Goal: Transaction & Acquisition: Purchase product/service

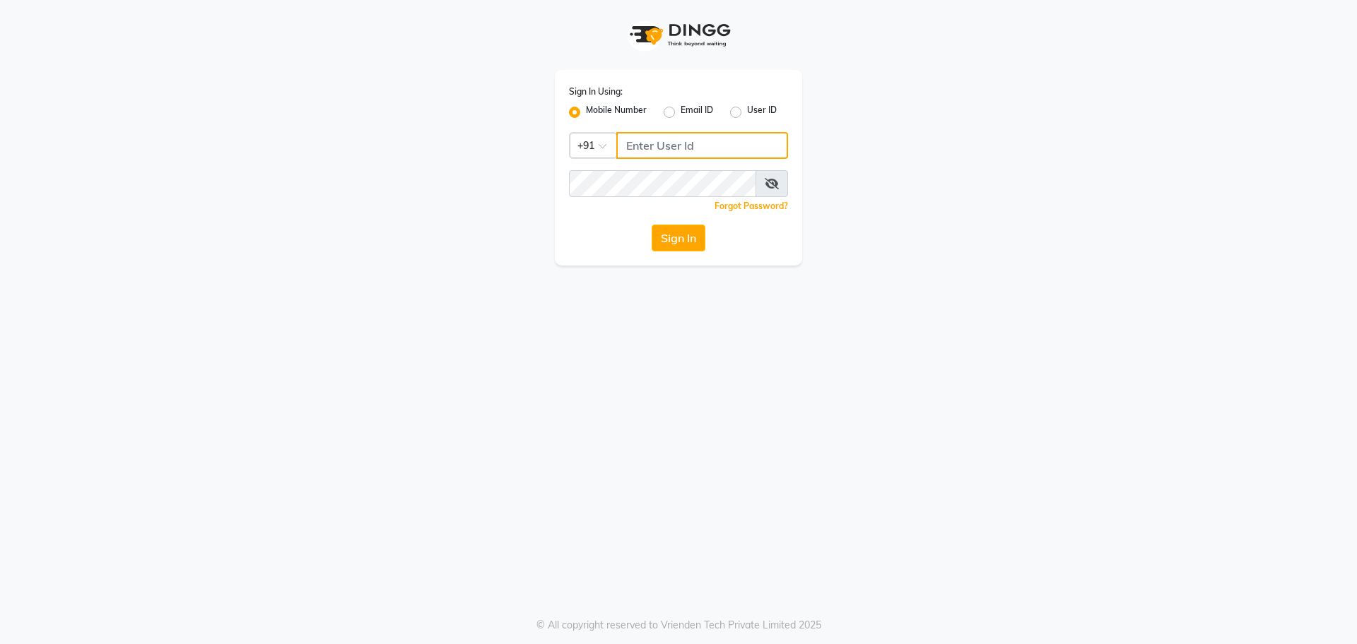
drag, startPoint x: 734, startPoint y: 146, endPoint x: 717, endPoint y: 114, distance: 36.0
click at [731, 145] on input "Username" at bounding box center [702, 145] width 172 height 27
click at [689, 144] on input "98206322219" at bounding box center [702, 145] width 172 height 27
type input "9820632219"
click at [652, 225] on button "Sign In" at bounding box center [679, 238] width 54 height 27
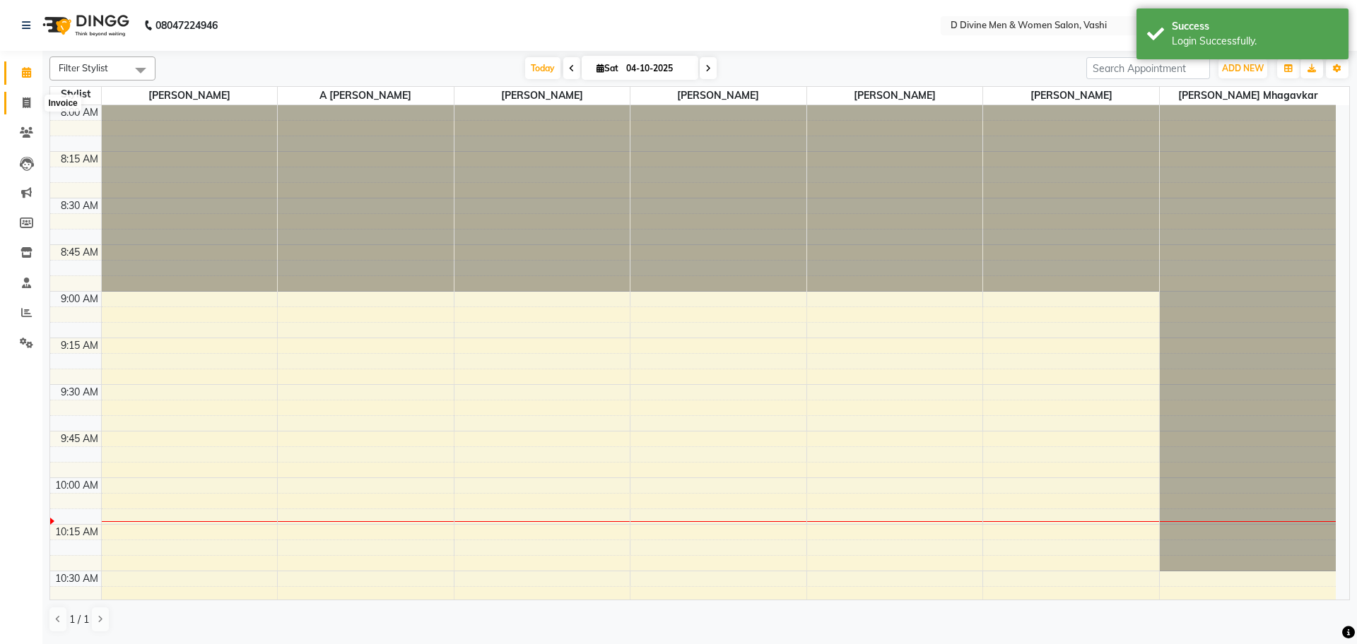
click at [16, 104] on span at bounding box center [26, 103] width 25 height 16
select select "718"
select select "service"
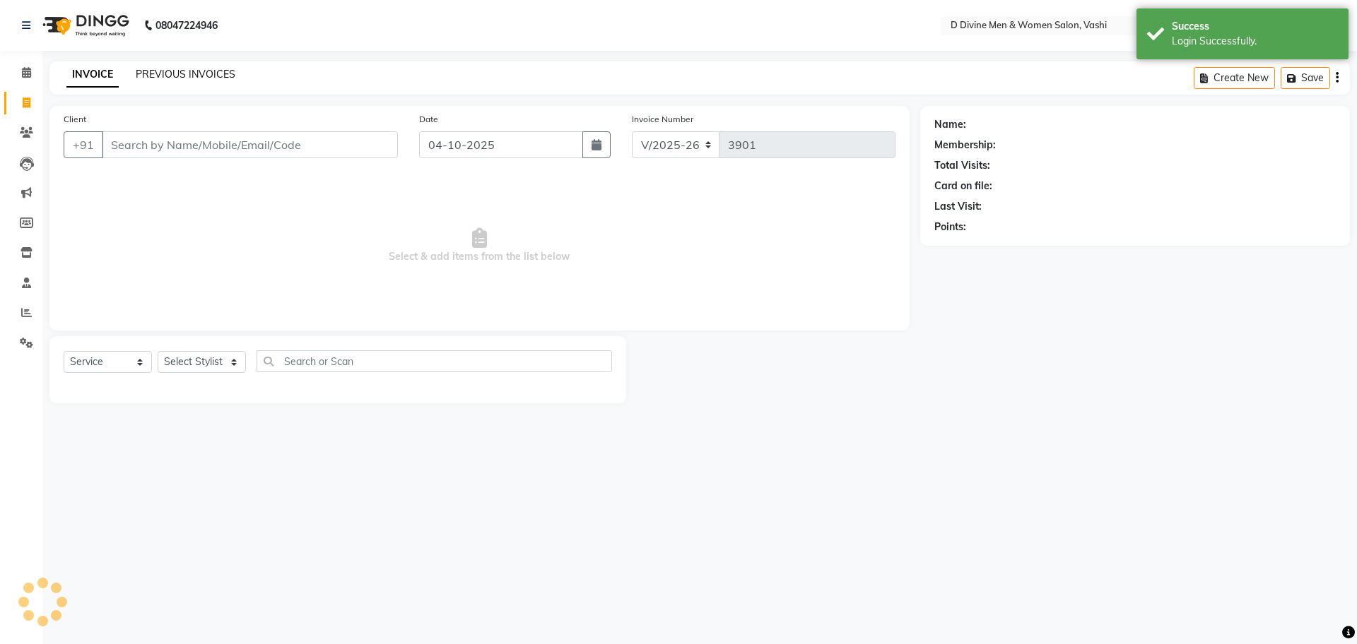
select select "10981"
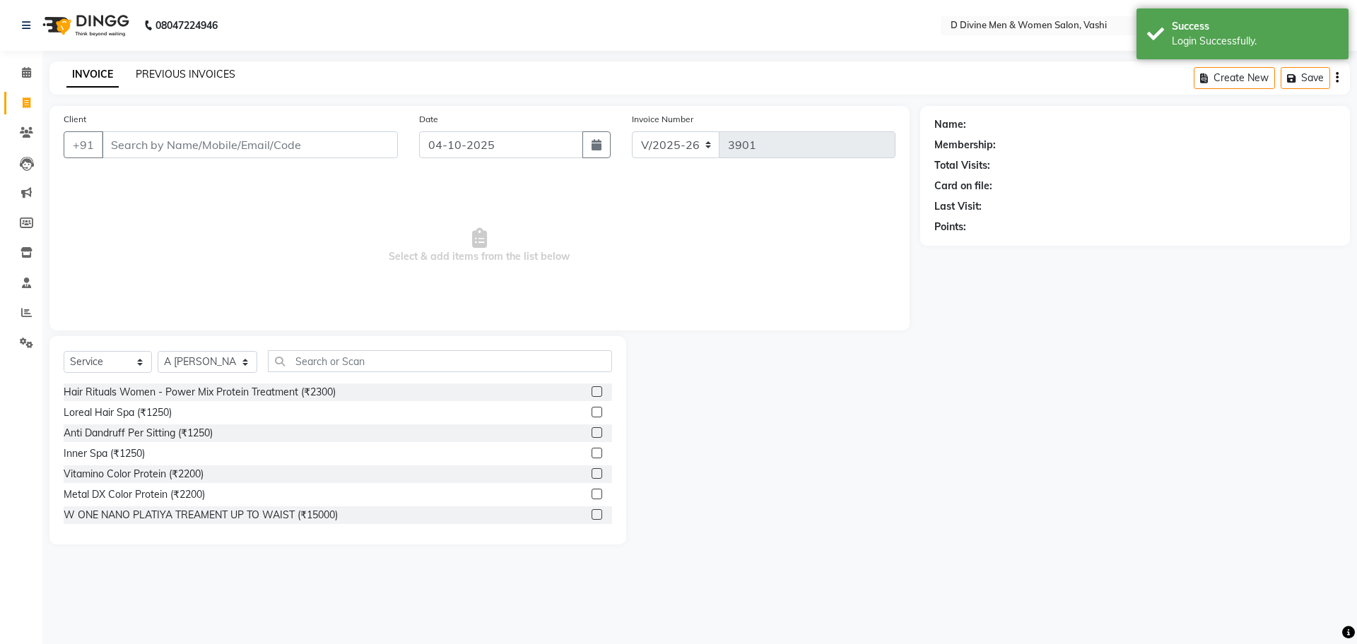
click at [173, 75] on link "PREVIOUS INVOICES" at bounding box center [186, 74] width 100 height 13
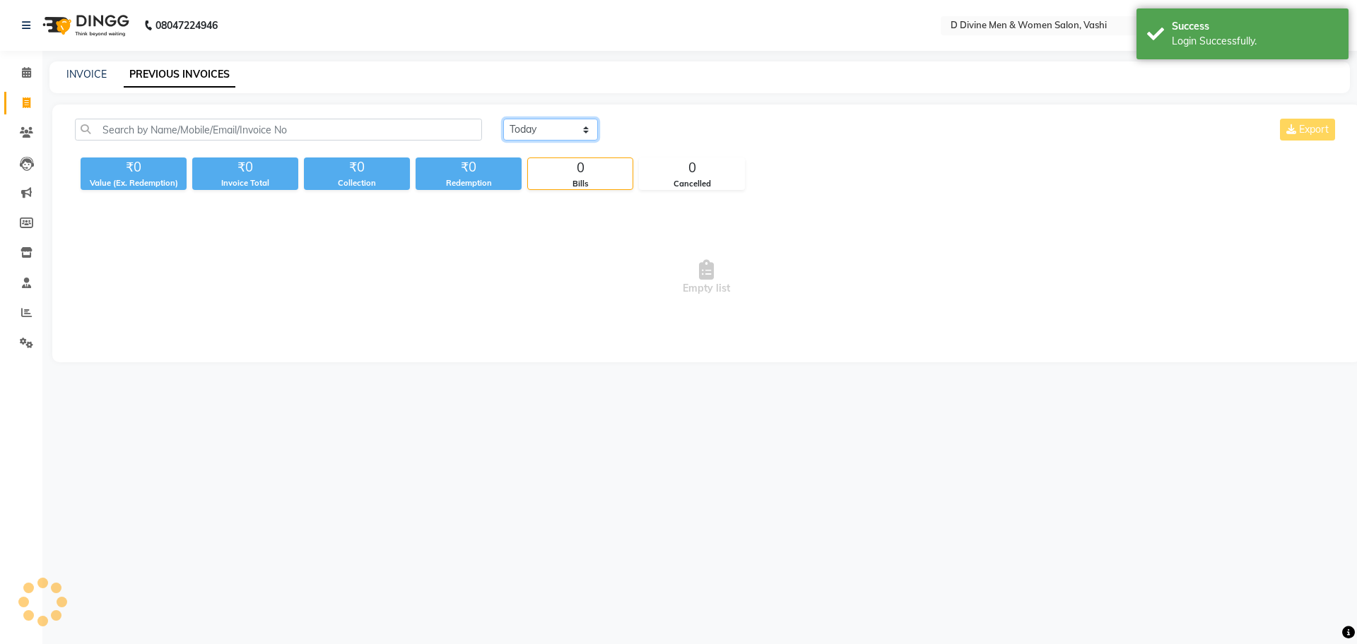
click at [525, 127] on select "[DATE] [DATE] Custom Range" at bounding box center [550, 130] width 95 height 22
click at [503, 119] on select "[DATE] [DATE] Custom Range" at bounding box center [550, 130] width 95 height 22
click at [97, 76] on link "INVOICE" at bounding box center [86, 74] width 40 height 13
select select "718"
select select "service"
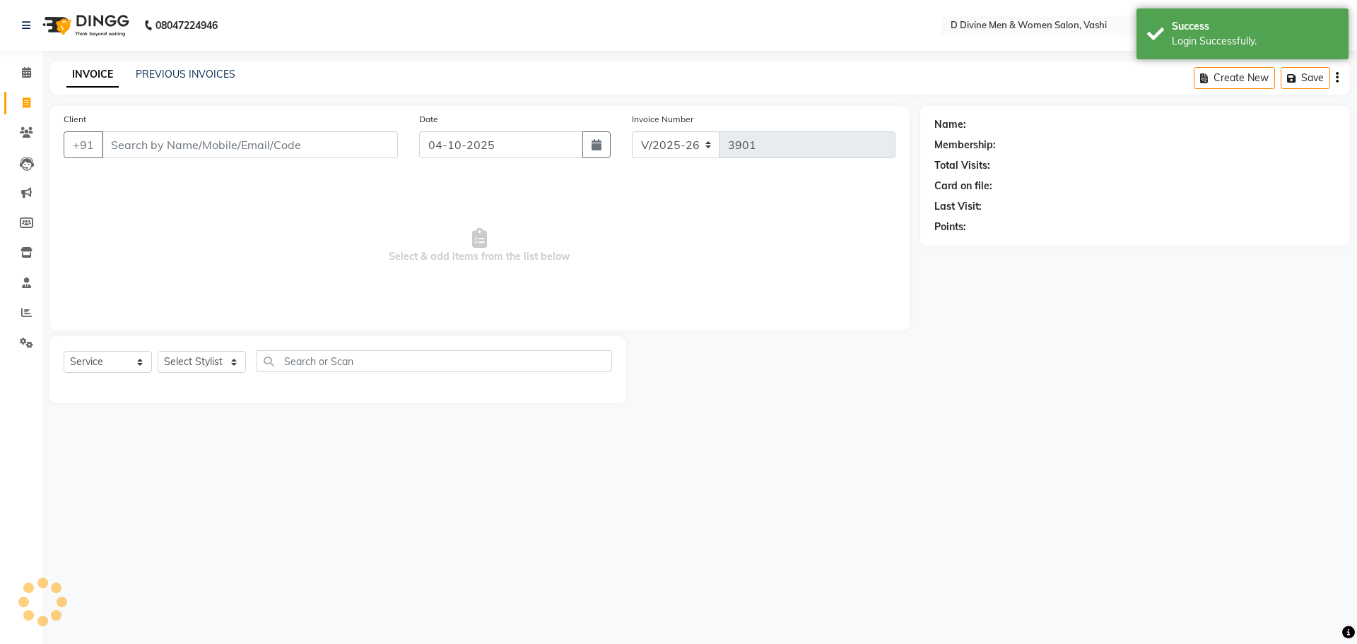
select select "10981"
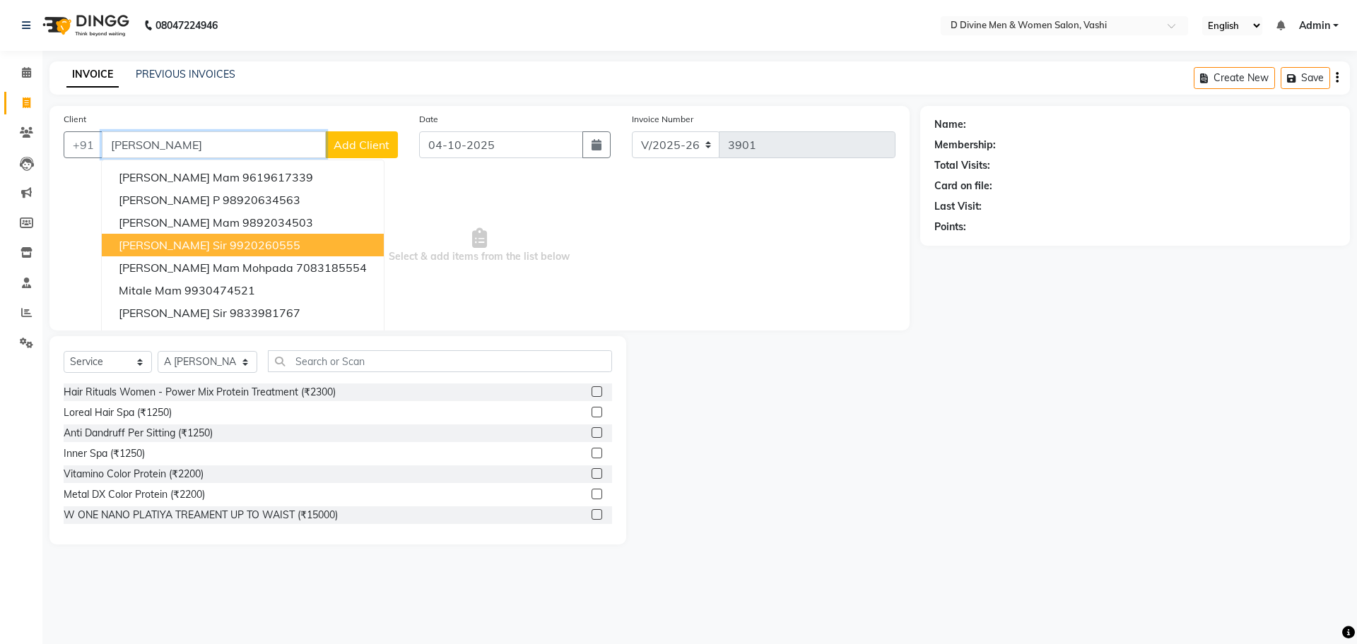
drag, startPoint x: 245, startPoint y: 237, endPoint x: 245, endPoint y: 317, distance: 80.6
click at [244, 237] on button "mital sir 9920260555" at bounding box center [243, 245] width 282 height 23
type input "9920260555"
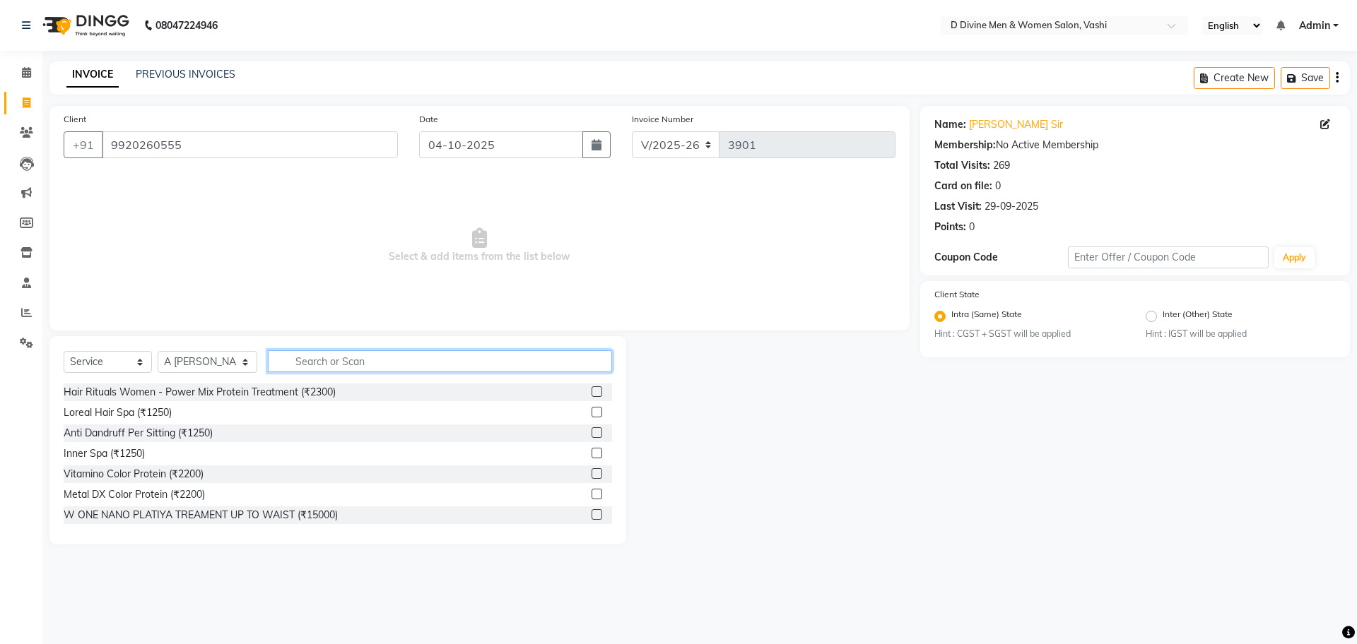
click at [325, 363] on input "text" at bounding box center [440, 361] width 344 height 22
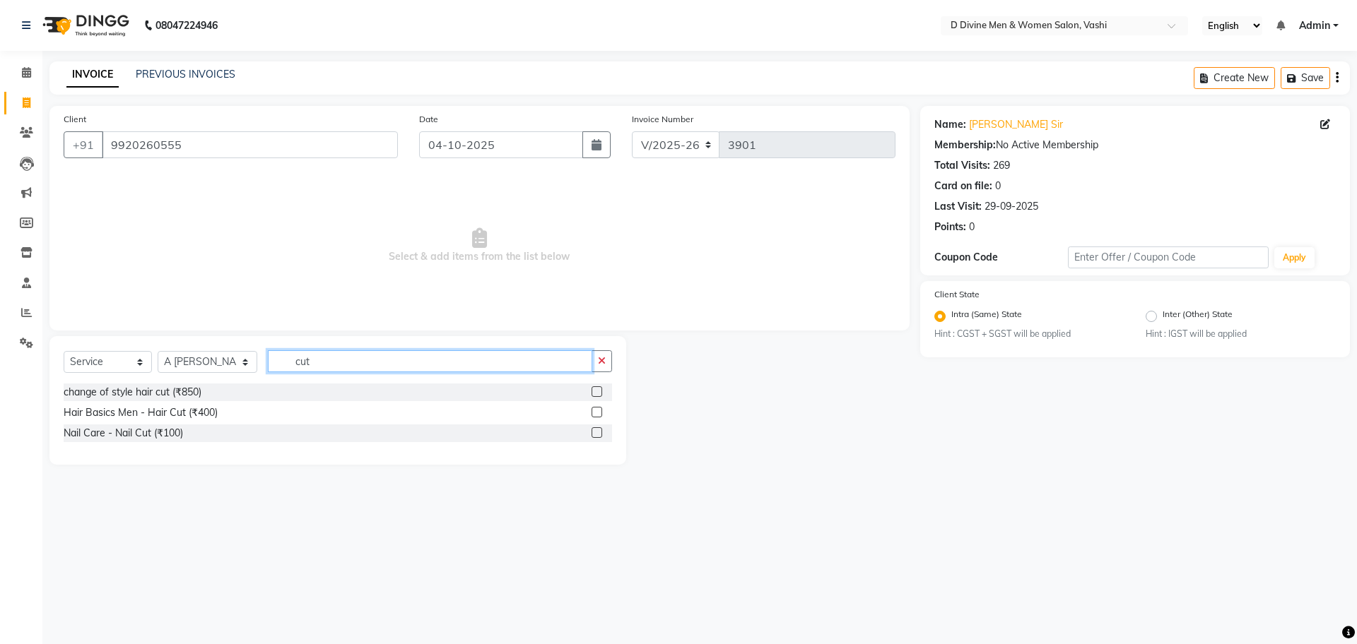
type input "cut"
click at [599, 414] on label at bounding box center [596, 412] width 11 height 11
click at [599, 414] on input "checkbox" at bounding box center [595, 412] width 9 height 9
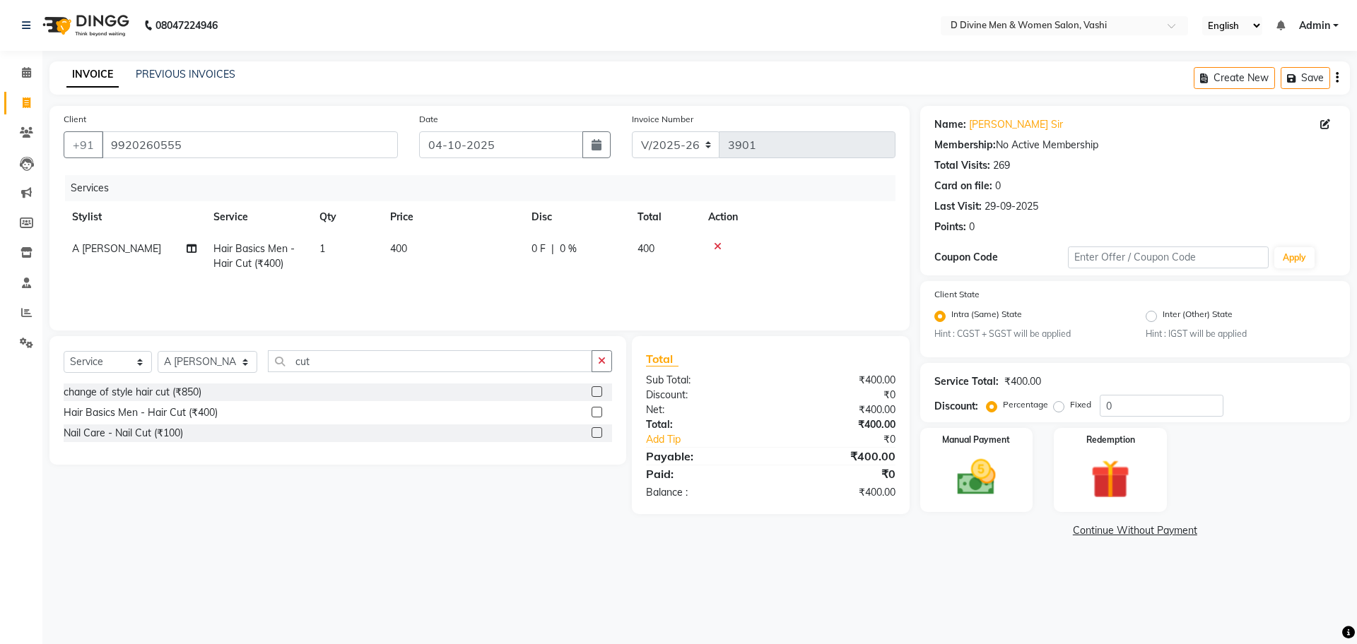
checkbox input "false"
click at [575, 240] on td "0 F | 0 %" at bounding box center [576, 256] width 106 height 47
click at [597, 251] on td "0 F | 0 %" at bounding box center [654, 263] width 130 height 60
click at [604, 254] on input "0" at bounding box center [619, 253] width 42 height 22
type input "100"
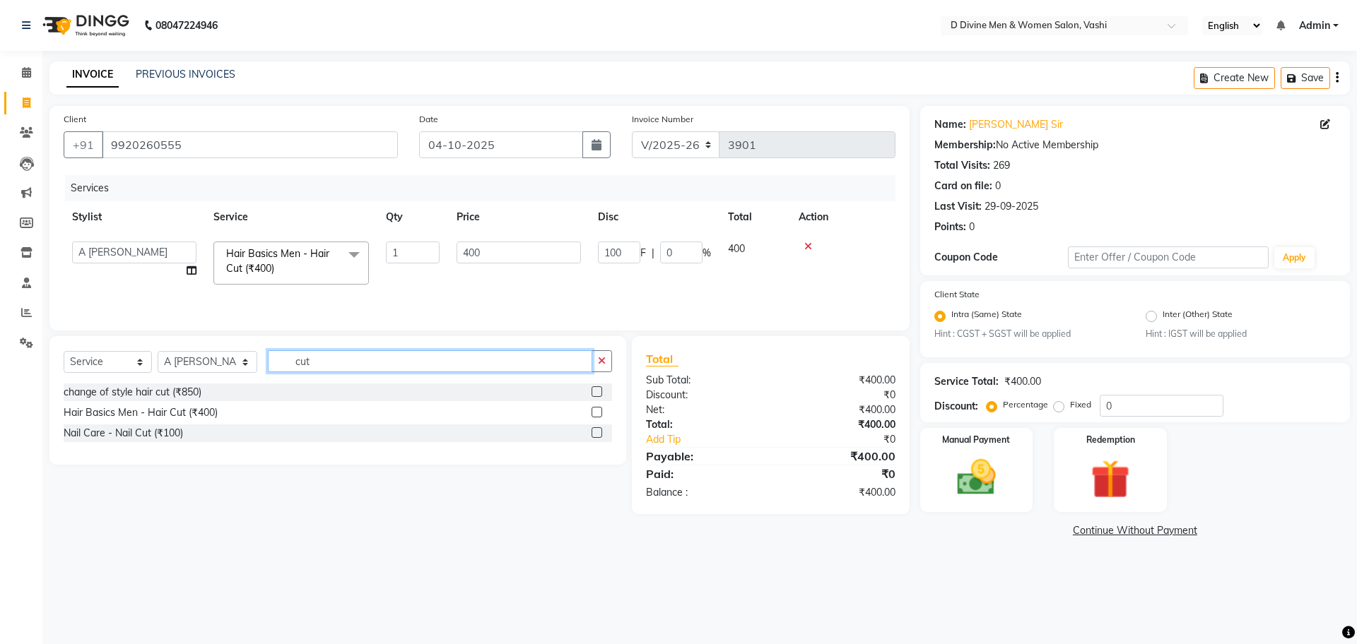
click at [381, 363] on input "cut" at bounding box center [430, 361] width 324 height 22
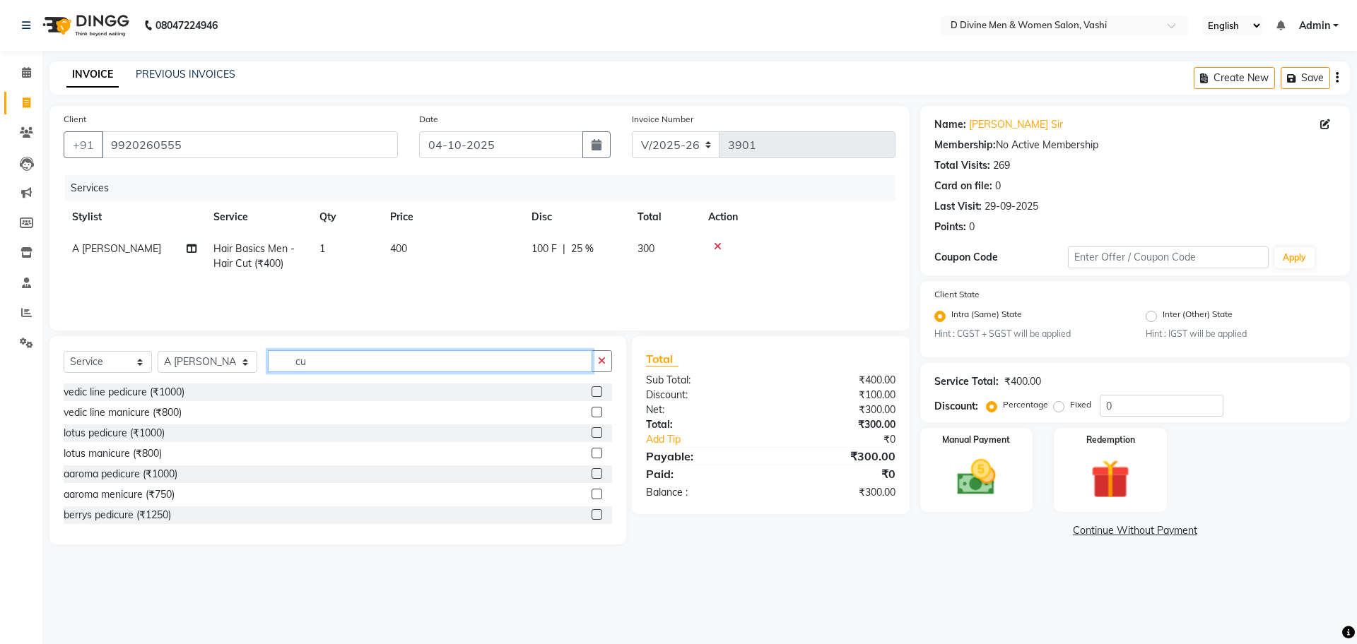
type input "c"
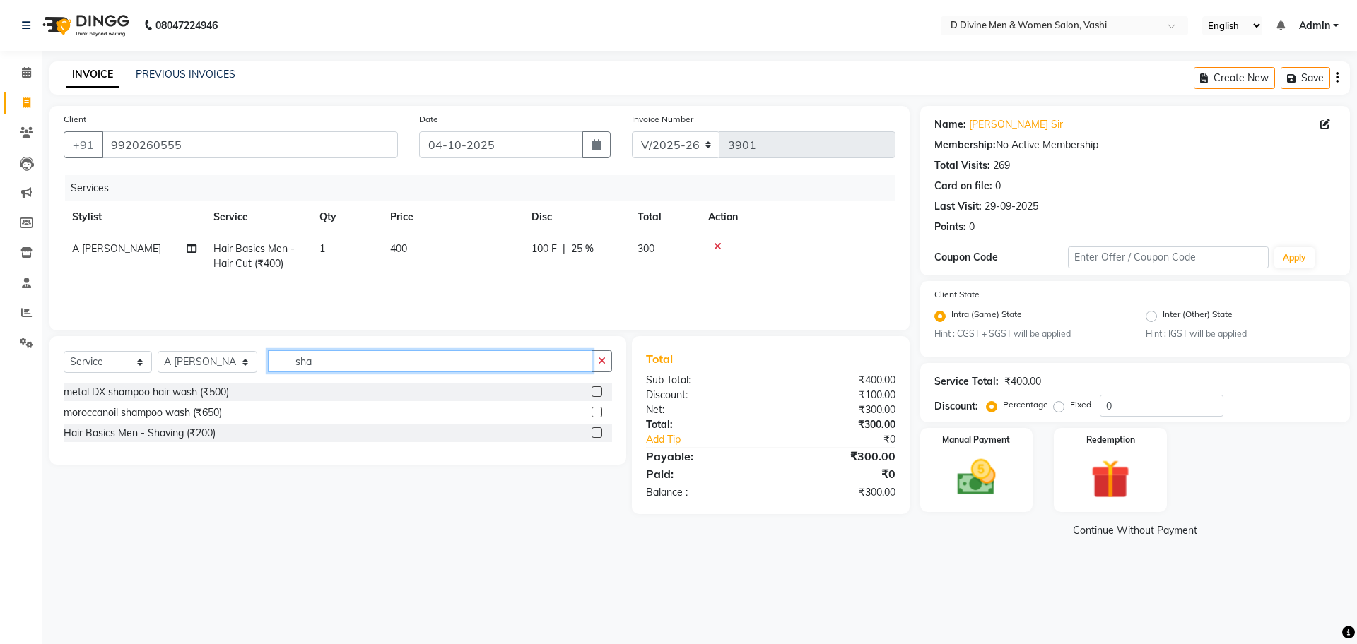
type input "sha"
click at [593, 436] on label at bounding box center [596, 433] width 11 height 11
click at [593, 436] on input "checkbox" at bounding box center [595, 433] width 9 height 9
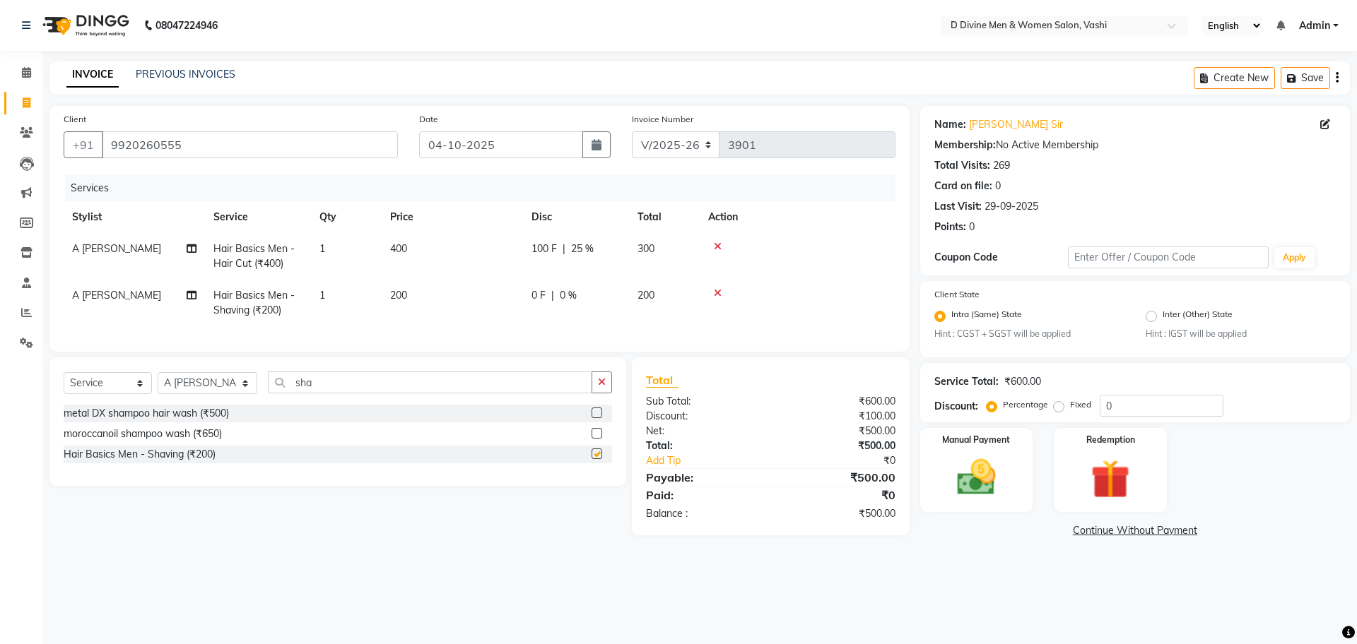
checkbox input "false"
click at [608, 304] on td "0 F | 0 %" at bounding box center [576, 303] width 106 height 47
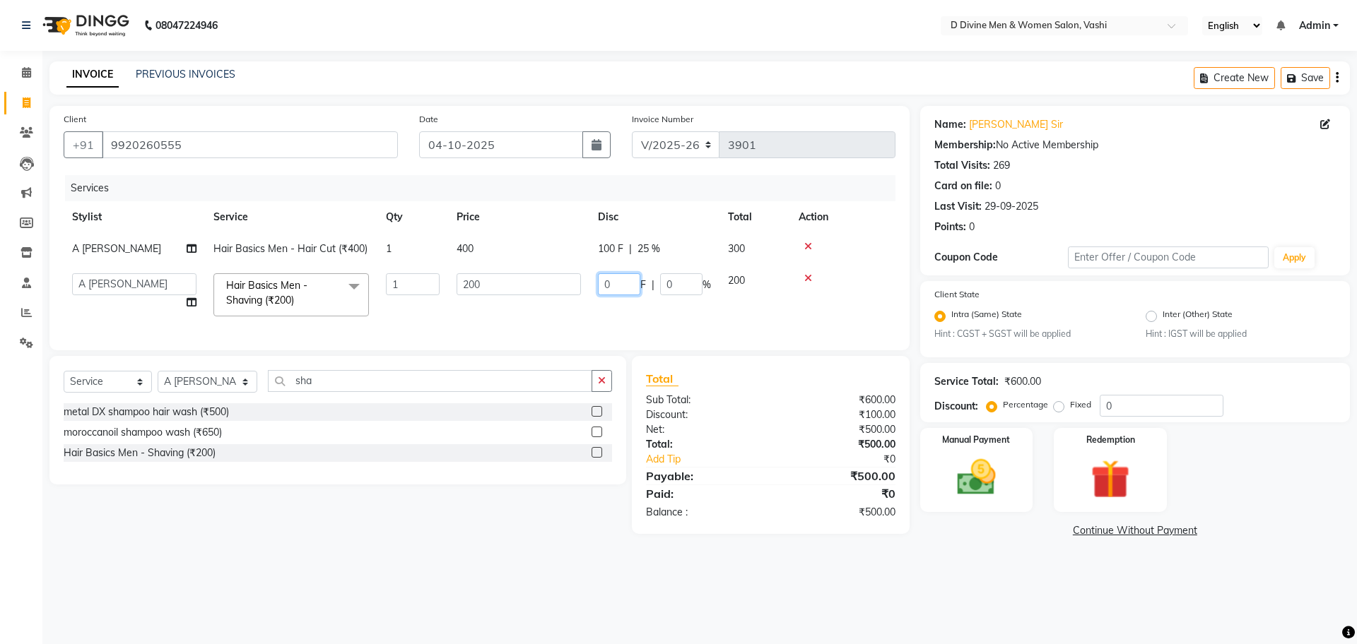
click at [608, 294] on input "0" at bounding box center [619, 284] width 42 height 22
click at [605, 294] on input "0" at bounding box center [619, 284] width 42 height 22
type input "50"
click at [599, 290] on input "50" at bounding box center [619, 284] width 42 height 22
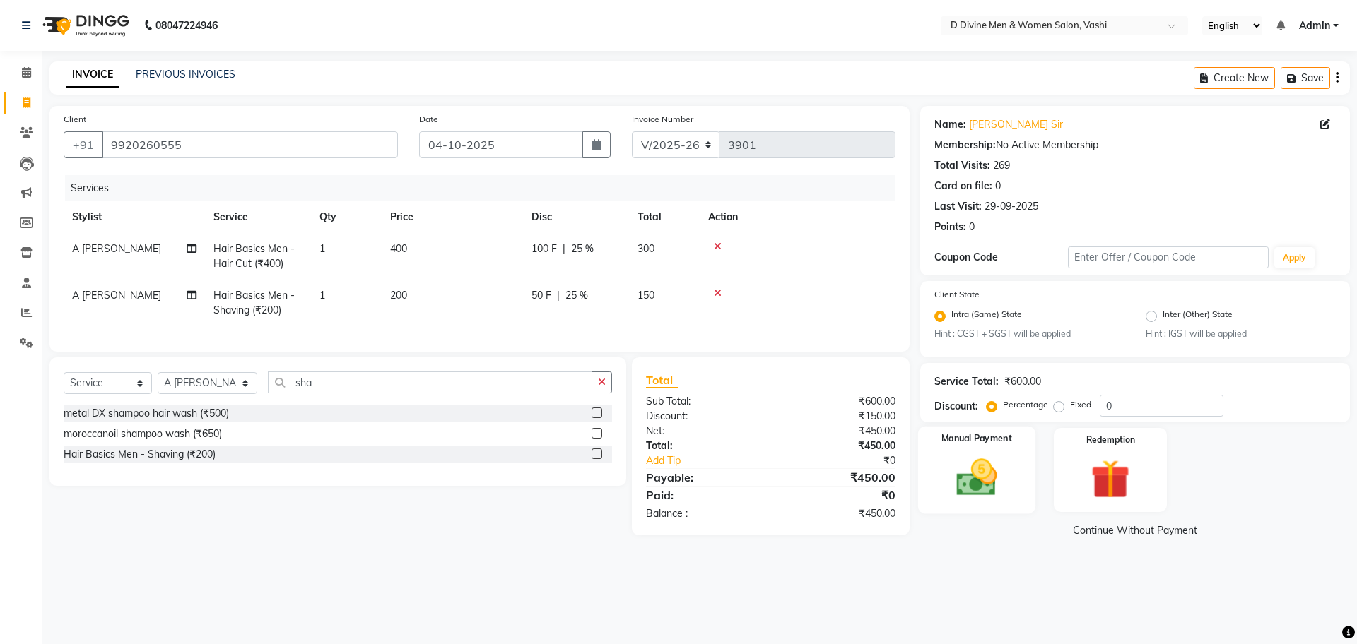
click at [967, 498] on img at bounding box center [976, 478] width 66 height 47
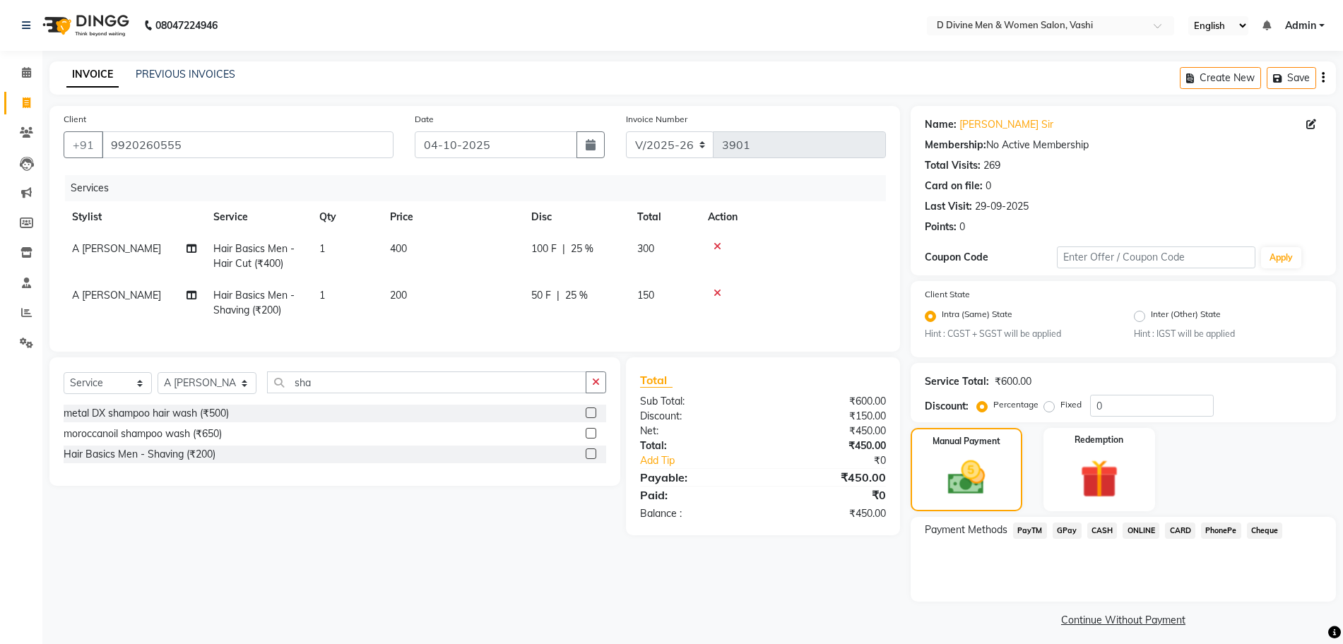
click at [1090, 517] on div "Payment Methods PayTM GPay CASH ONLINE CARD PhonePe Cheque" at bounding box center [1123, 559] width 425 height 85
click at [1092, 530] on span "CASH" at bounding box center [1103, 531] width 30 height 16
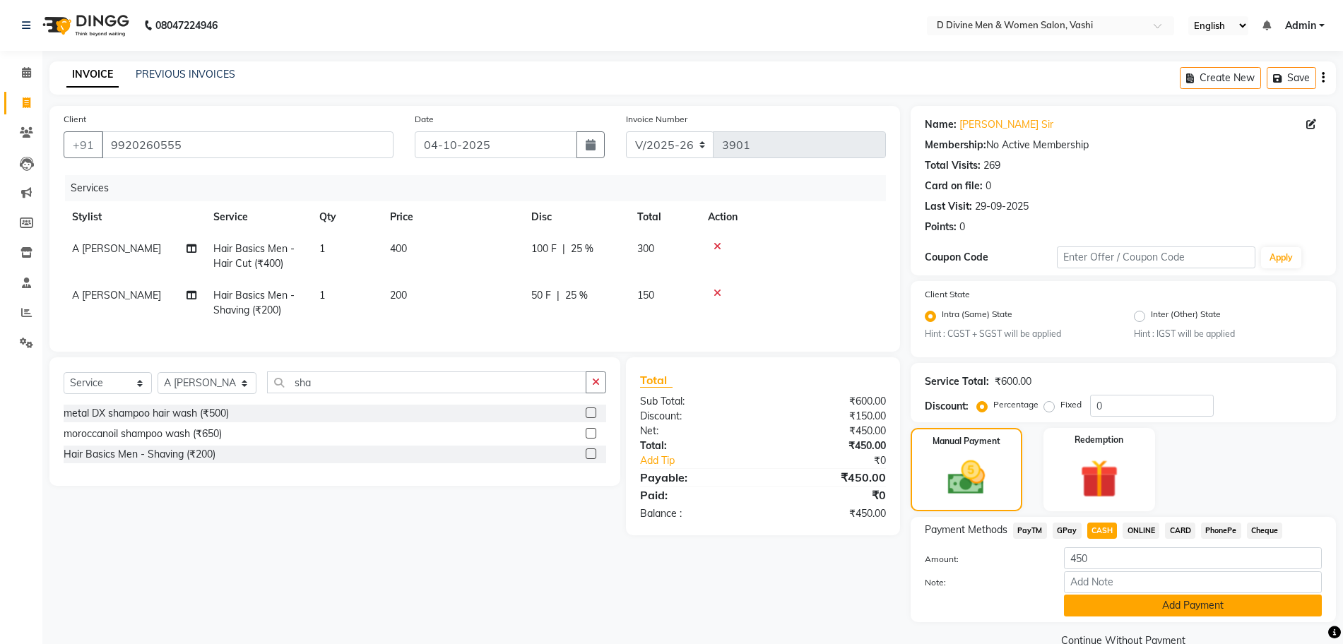
click at [1092, 614] on button "Add Payment" at bounding box center [1193, 606] width 258 height 22
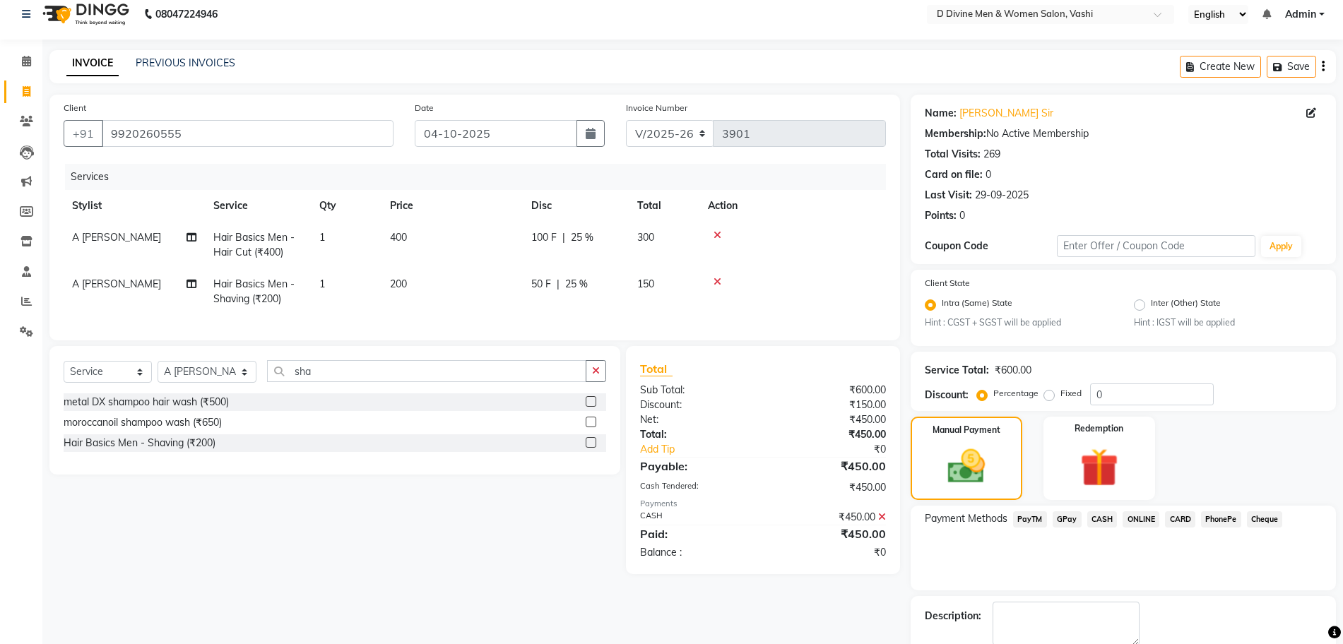
scroll to position [88, 0]
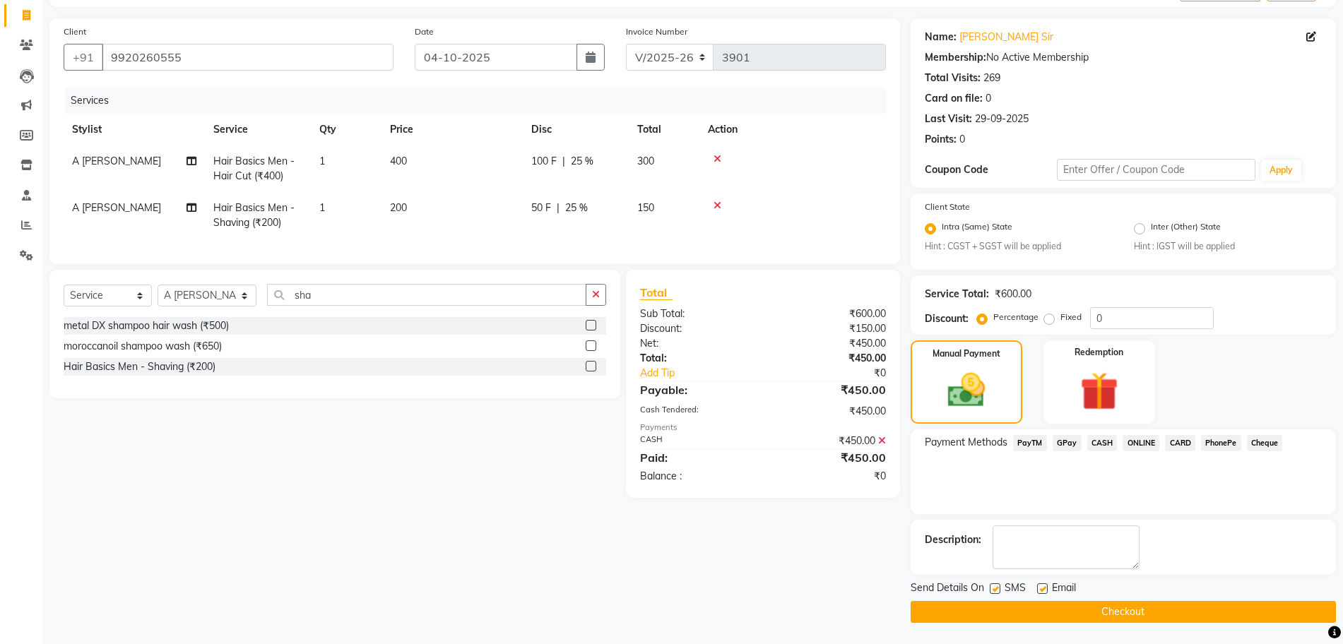
click at [991, 587] on label at bounding box center [995, 589] width 11 height 11
click at [991, 587] on input "checkbox" at bounding box center [994, 589] width 9 height 9
checkbox input "false"
click at [1039, 584] on label at bounding box center [1042, 589] width 11 height 11
click at [1039, 585] on input "checkbox" at bounding box center [1041, 589] width 9 height 9
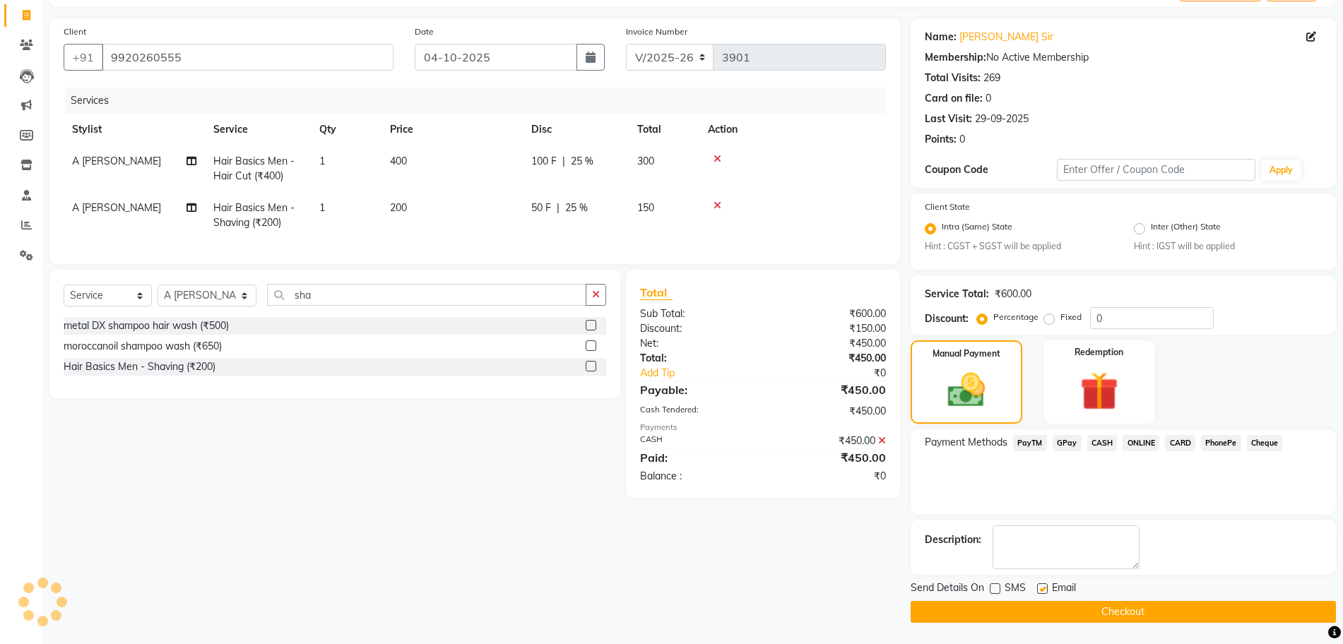
checkbox input "false"
click at [1043, 607] on button "Checkout" at bounding box center [1123, 612] width 425 height 22
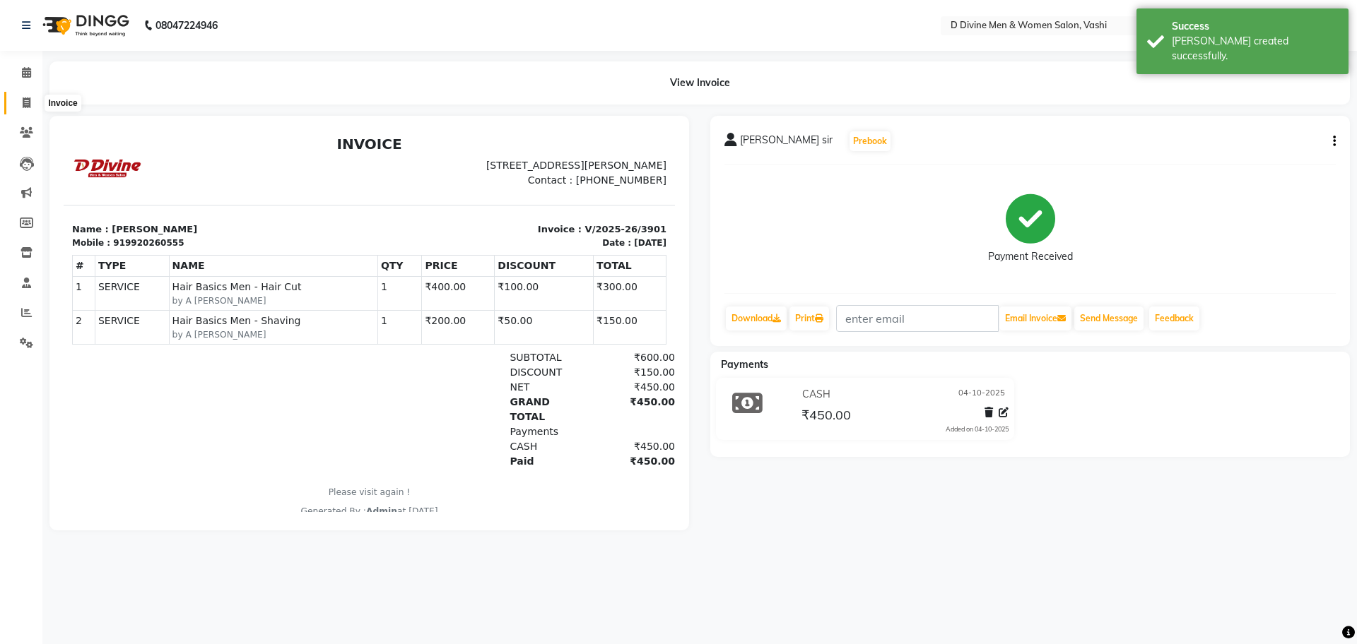
click at [30, 100] on icon at bounding box center [27, 103] width 8 height 11
select select "718"
select select "service"
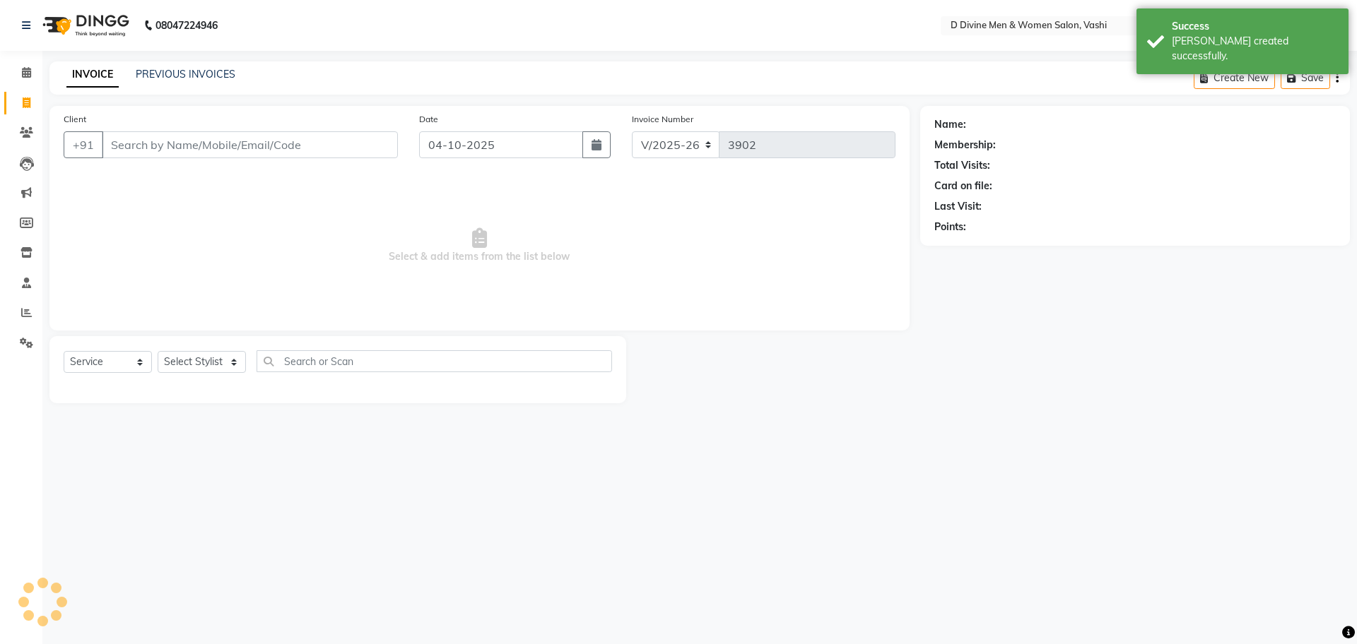
select select "10981"
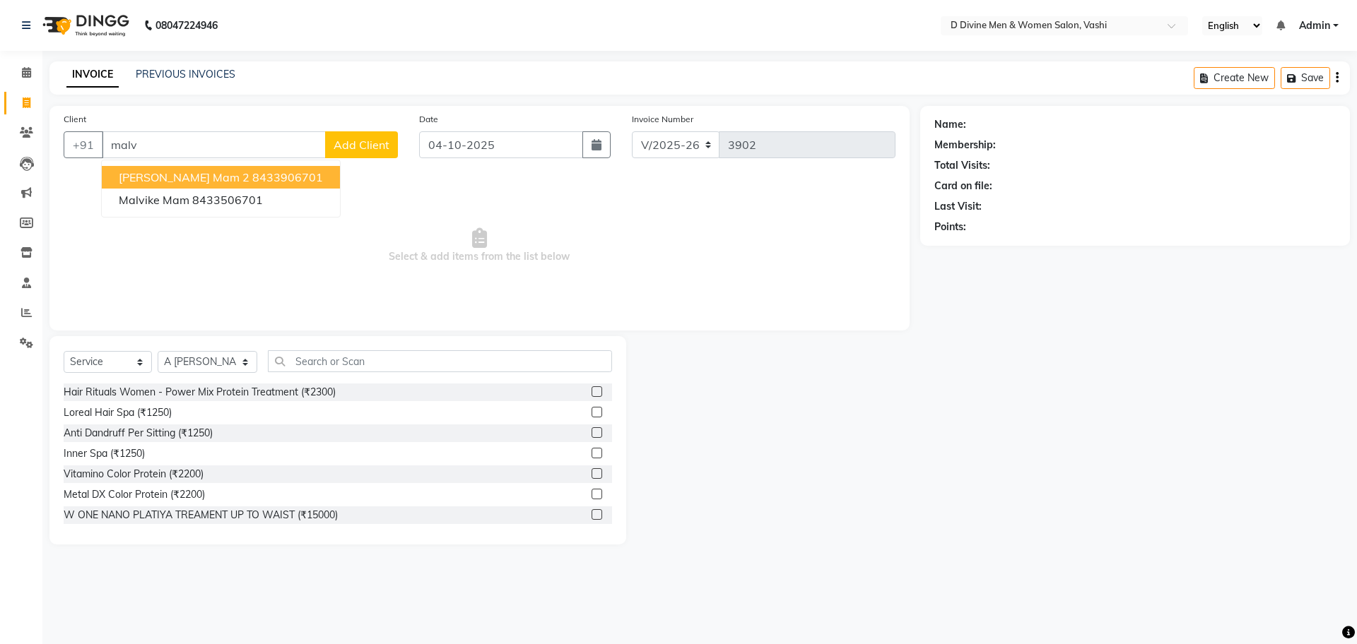
click at [175, 174] on span "malvika mam 2" at bounding box center [184, 177] width 131 height 14
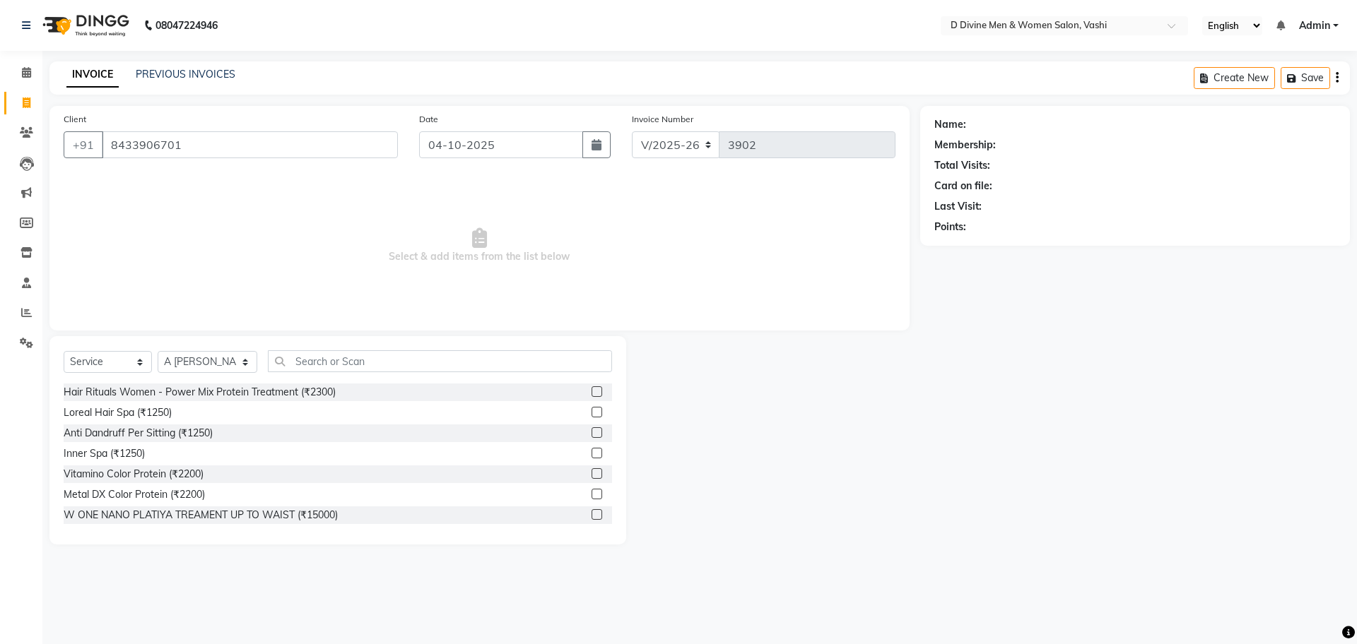
type input "8433906701"
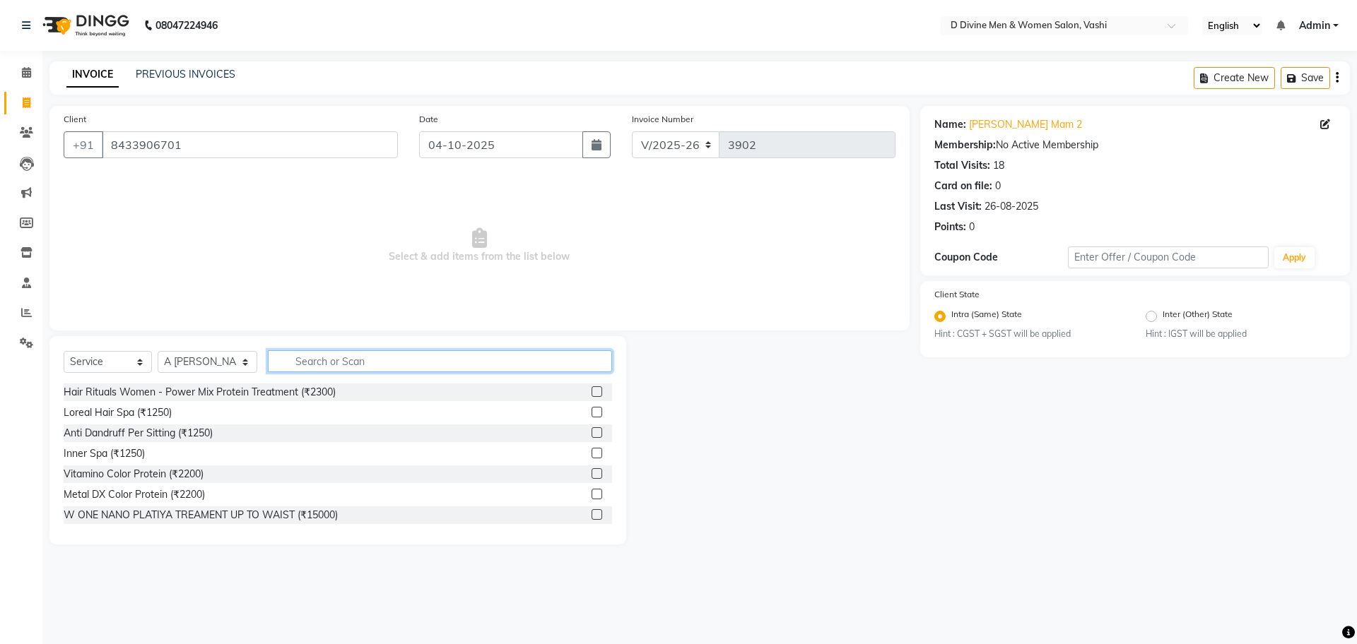
click at [293, 370] on input "text" at bounding box center [440, 361] width 344 height 22
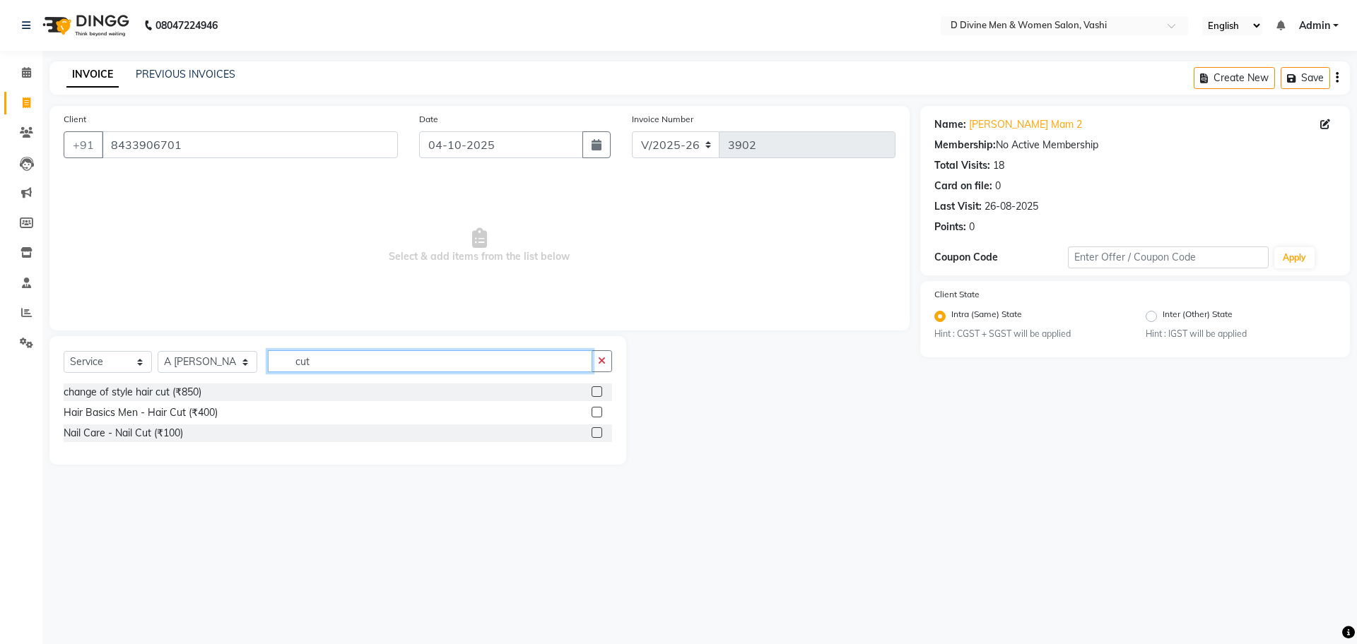
type input "cut"
click at [600, 411] on label at bounding box center [596, 412] width 11 height 11
click at [600, 411] on input "checkbox" at bounding box center [595, 412] width 9 height 9
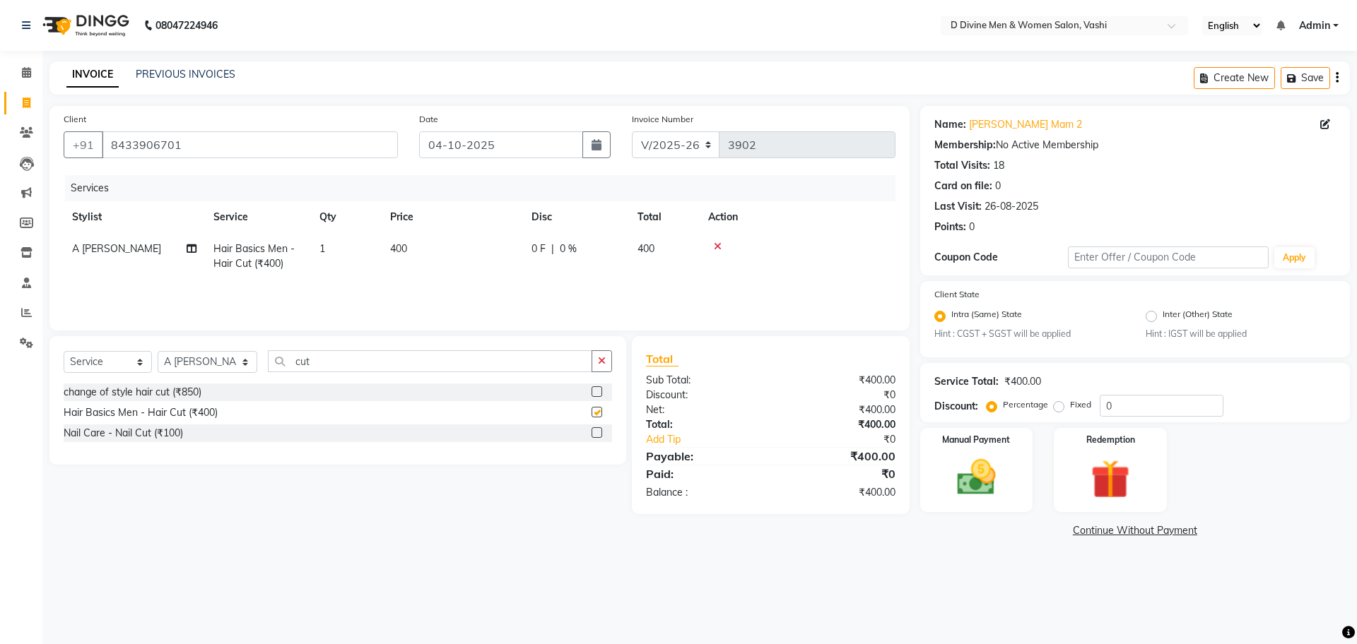
checkbox input "false"
click at [584, 238] on td "0 F | 0 %" at bounding box center [576, 256] width 106 height 47
click at [597, 254] on td "0 F | 0 %" at bounding box center [654, 263] width 130 height 60
click at [602, 254] on input "0" at bounding box center [619, 253] width 42 height 22
type input "100"
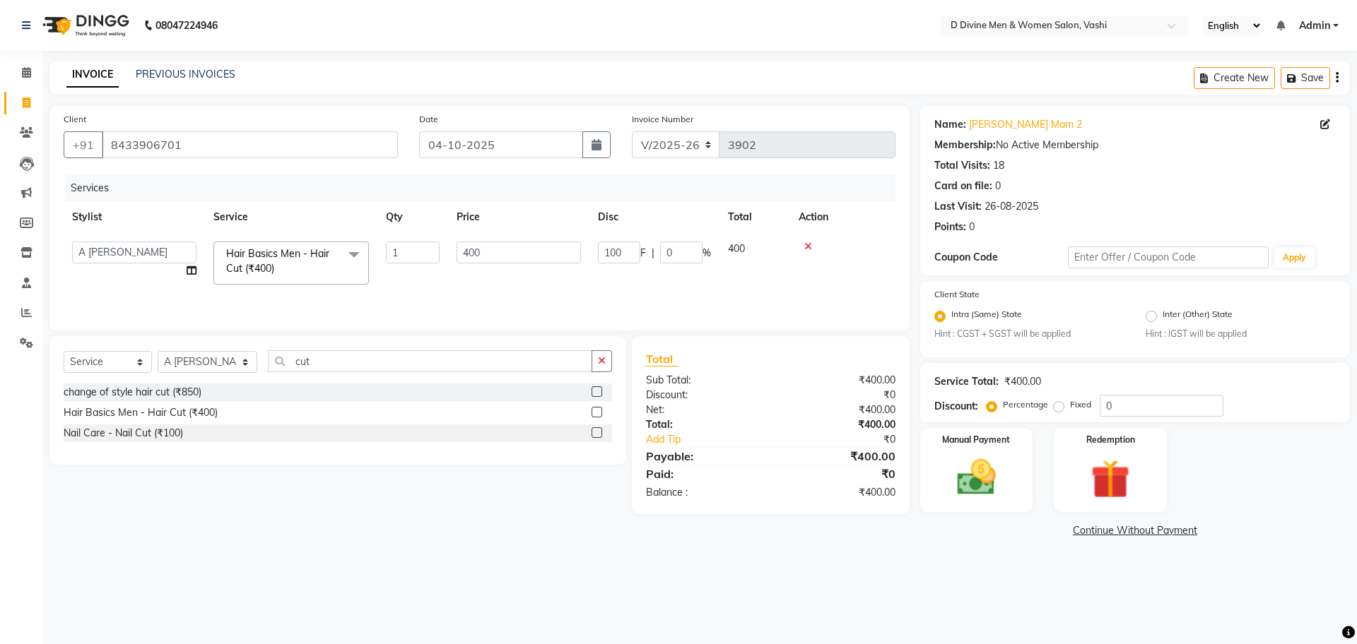
click at [330, 377] on div "Select Service Product Membership Package Voucher Prepaid Gift Card Select Styl…" at bounding box center [338, 366] width 548 height 33
click at [331, 375] on div "Select Service Product Membership Package Voucher Prepaid Gift Card Select Styl…" at bounding box center [338, 366] width 548 height 33
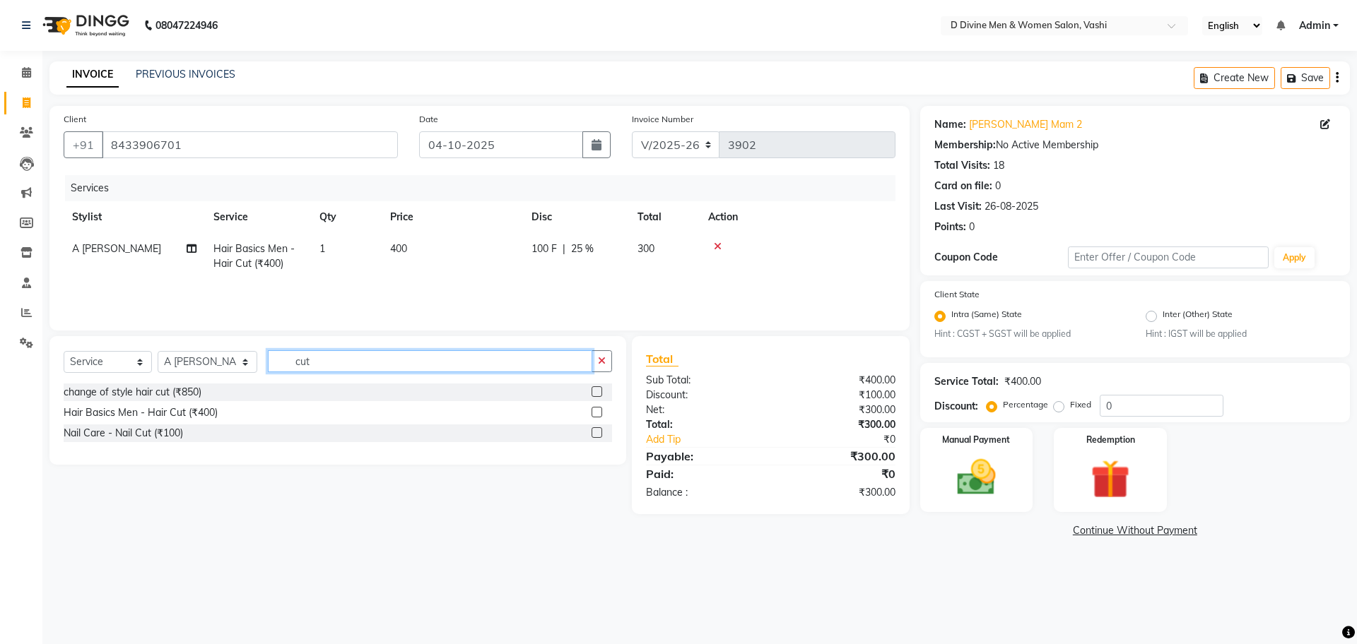
click at [338, 362] on input "cut" at bounding box center [430, 361] width 324 height 22
type input "c"
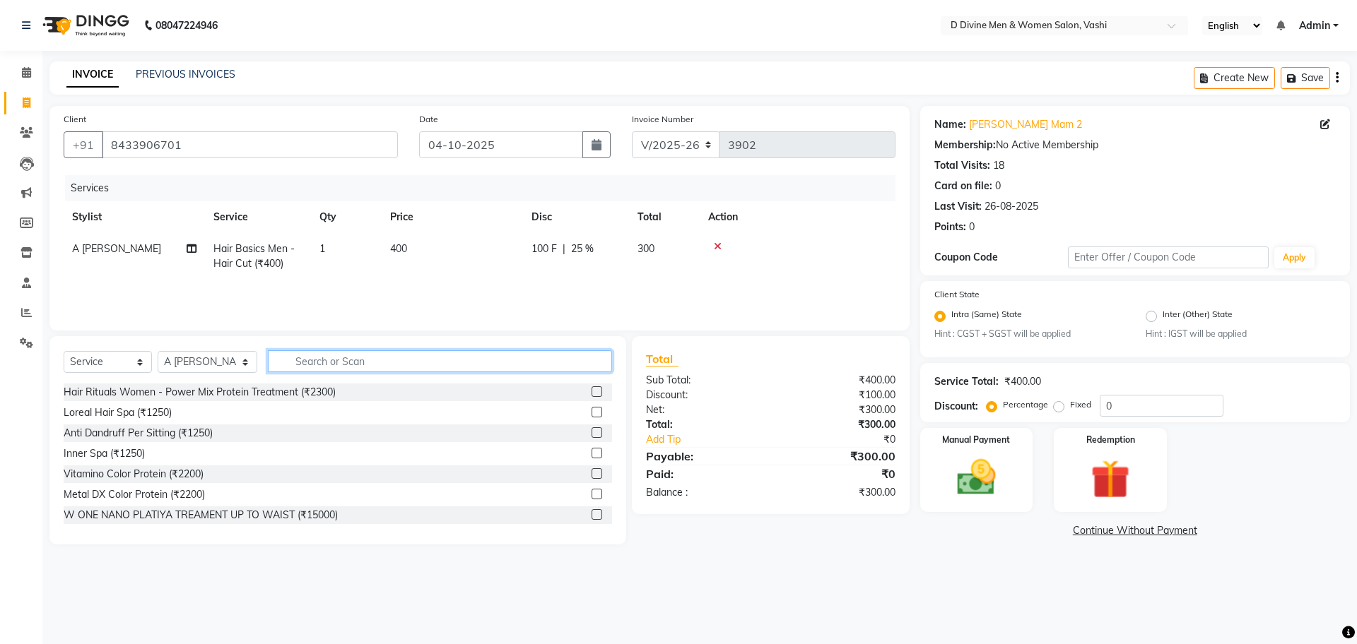
type input "s"
drag, startPoint x: 223, startPoint y: 361, endPoint x: 220, endPoint y: 370, distance: 9.8
click at [223, 361] on select "Select Stylist A [PERSON_NAME] [PERSON_NAME] Divine salon [PERSON_NAME] [PERSON…" at bounding box center [208, 362] width 100 height 22
select select "10985"
click at [158, 351] on select "Select Stylist A [PERSON_NAME] [PERSON_NAME] Divine salon [PERSON_NAME] [PERSON…" at bounding box center [208, 362] width 100 height 22
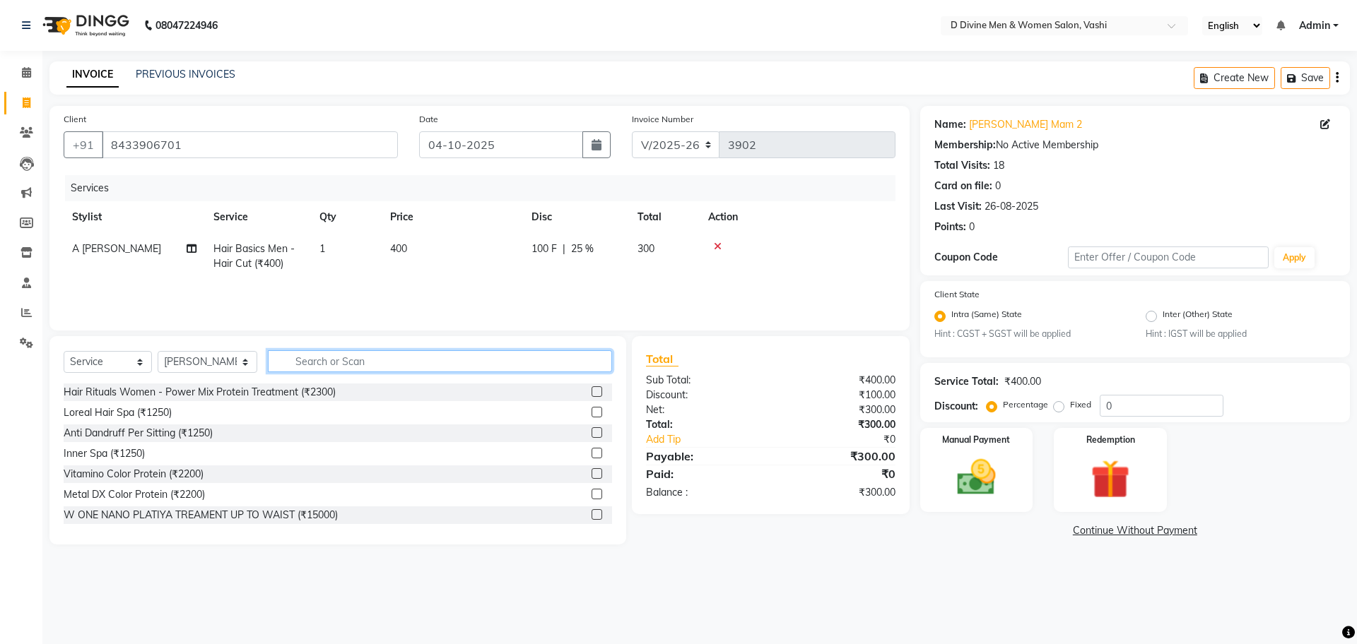
click at [289, 367] on input "text" at bounding box center [440, 361] width 344 height 22
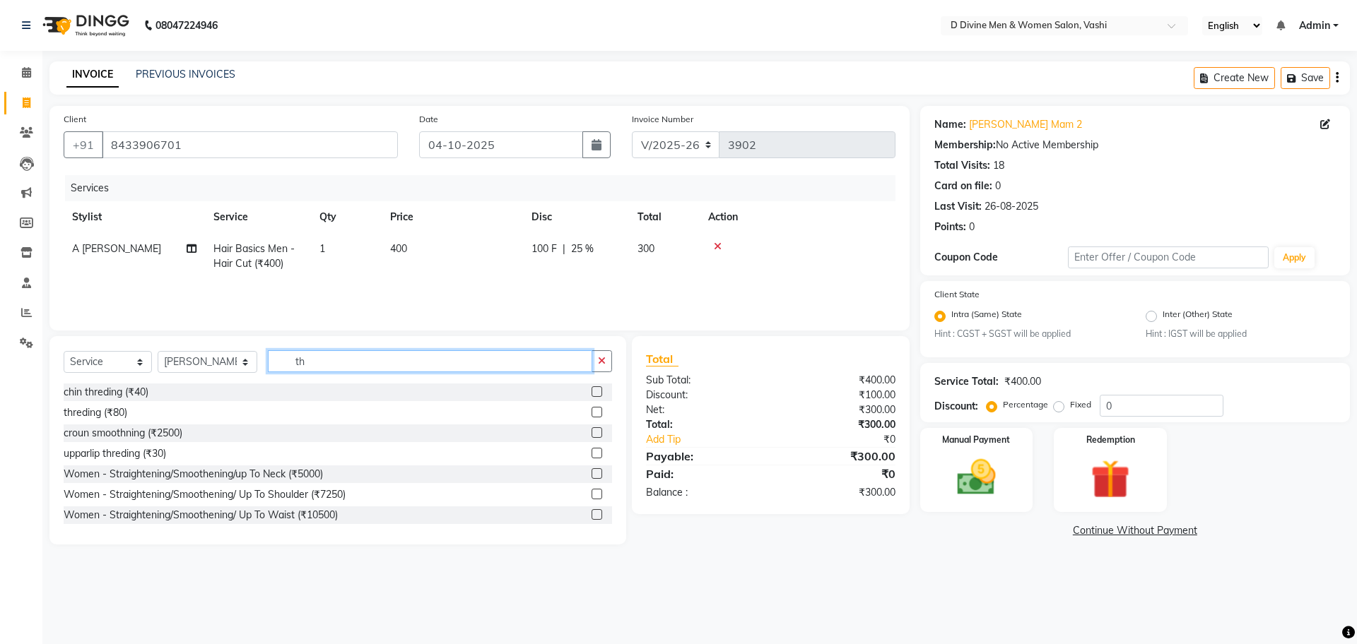
type input "t"
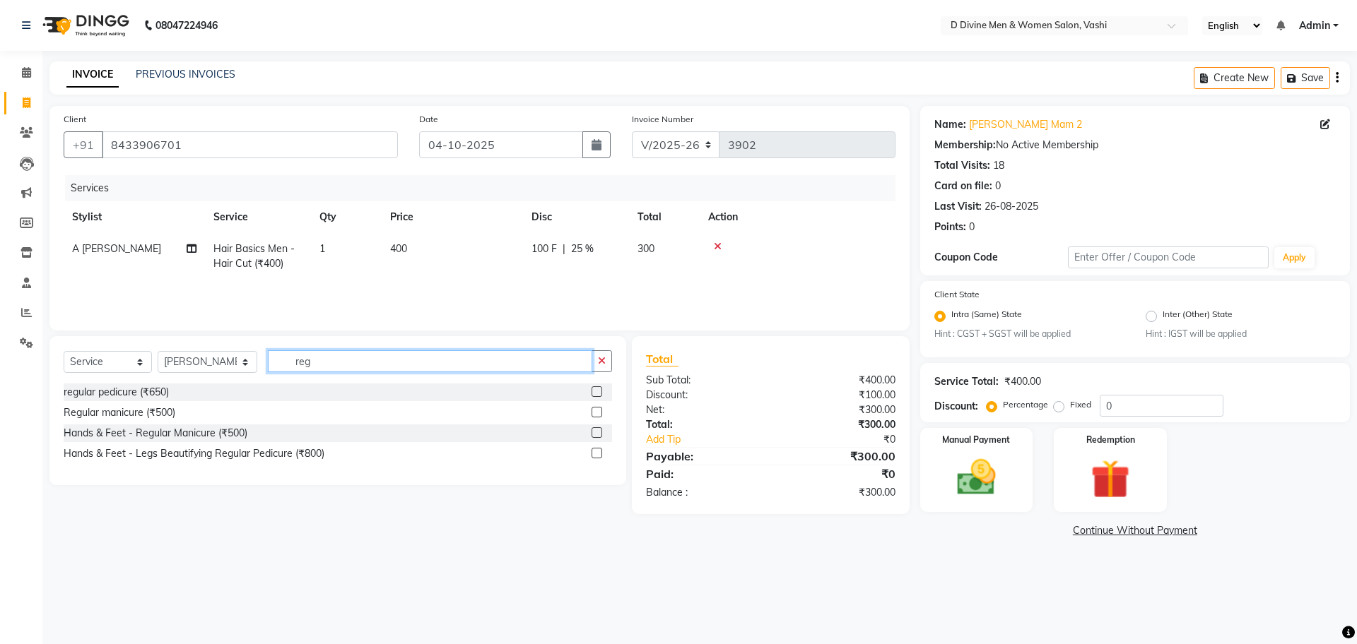
type input "reg"
click at [599, 387] on label at bounding box center [596, 392] width 11 height 11
click at [599, 388] on input "checkbox" at bounding box center [595, 392] width 9 height 9
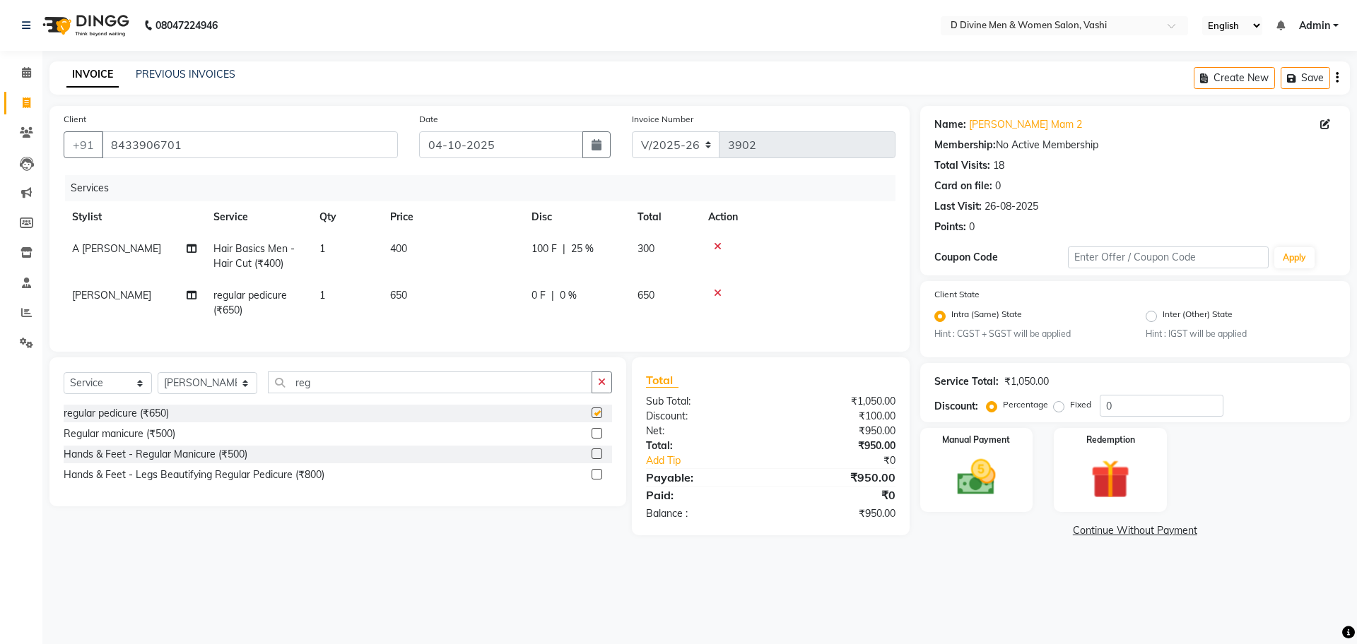
checkbox input "false"
click at [594, 317] on td "0 F | 0 %" at bounding box center [576, 303] width 106 height 47
select select "10985"
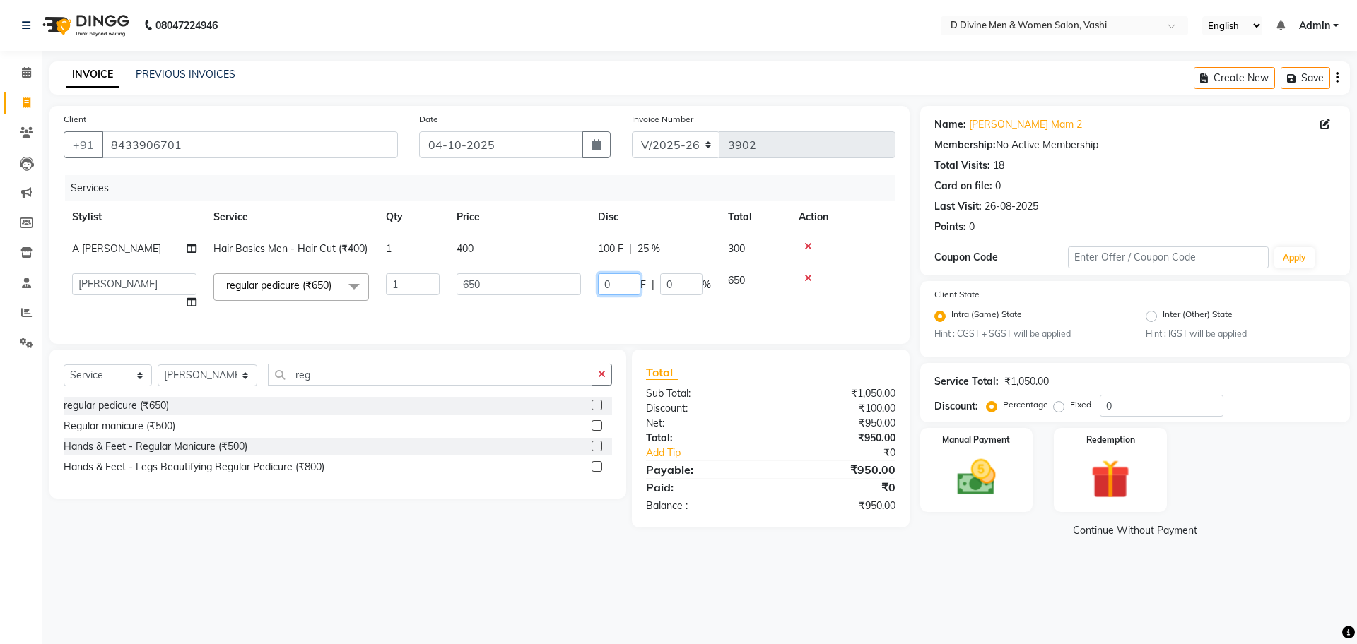
click at [604, 288] on input "0" at bounding box center [619, 284] width 42 height 22
type input "150"
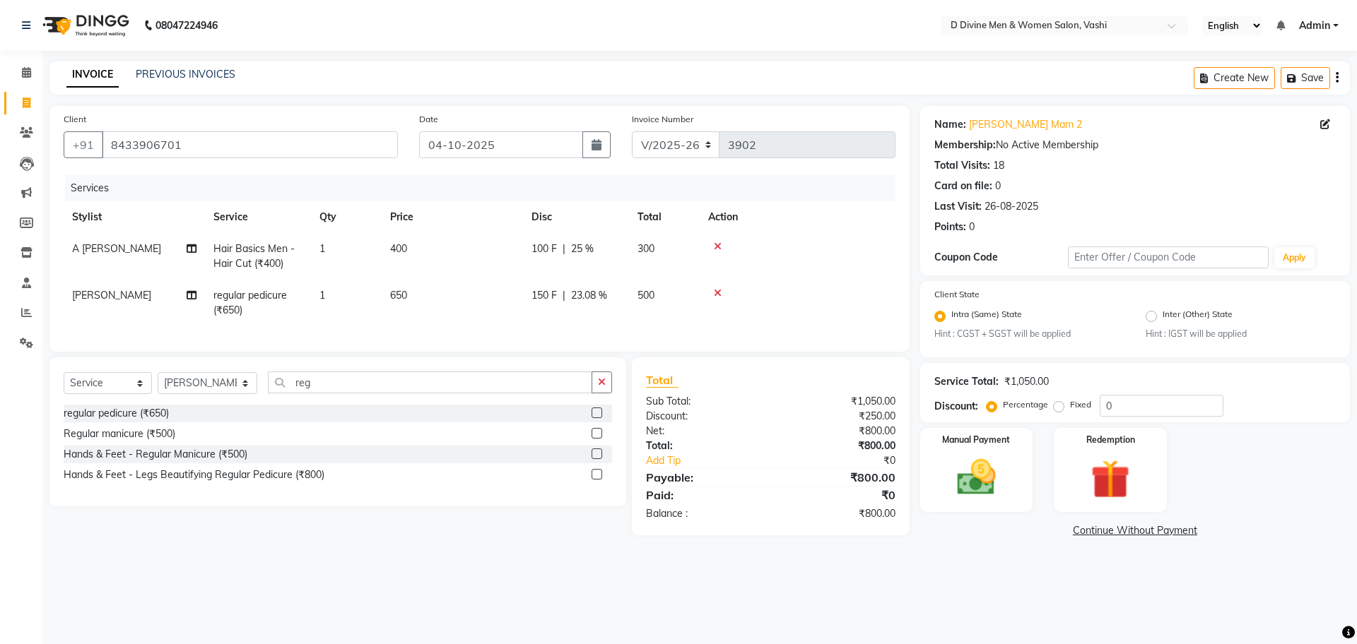
click at [544, 329] on div "Services Stylist Service Qty Price Disc Total Action A Sikandar Thakur Hair Bas…" at bounding box center [480, 256] width 832 height 163
click at [974, 487] on img at bounding box center [976, 478] width 66 height 47
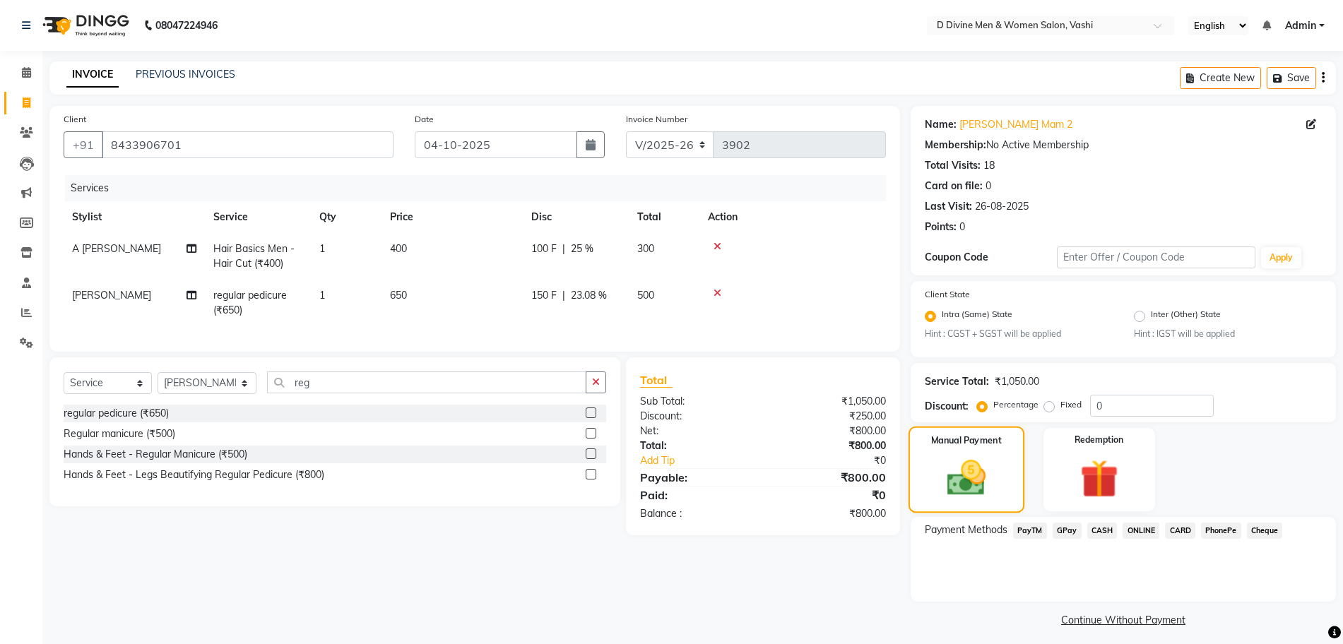
scroll to position [8, 0]
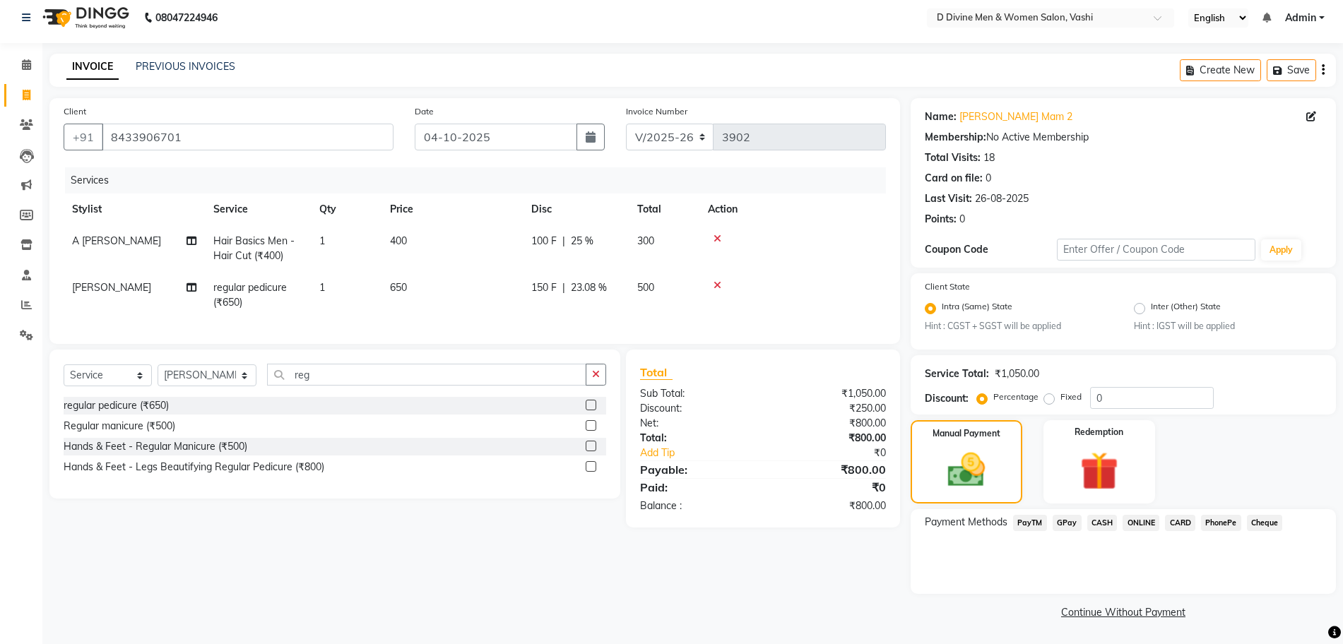
click at [1092, 519] on span "CASH" at bounding box center [1103, 523] width 30 height 16
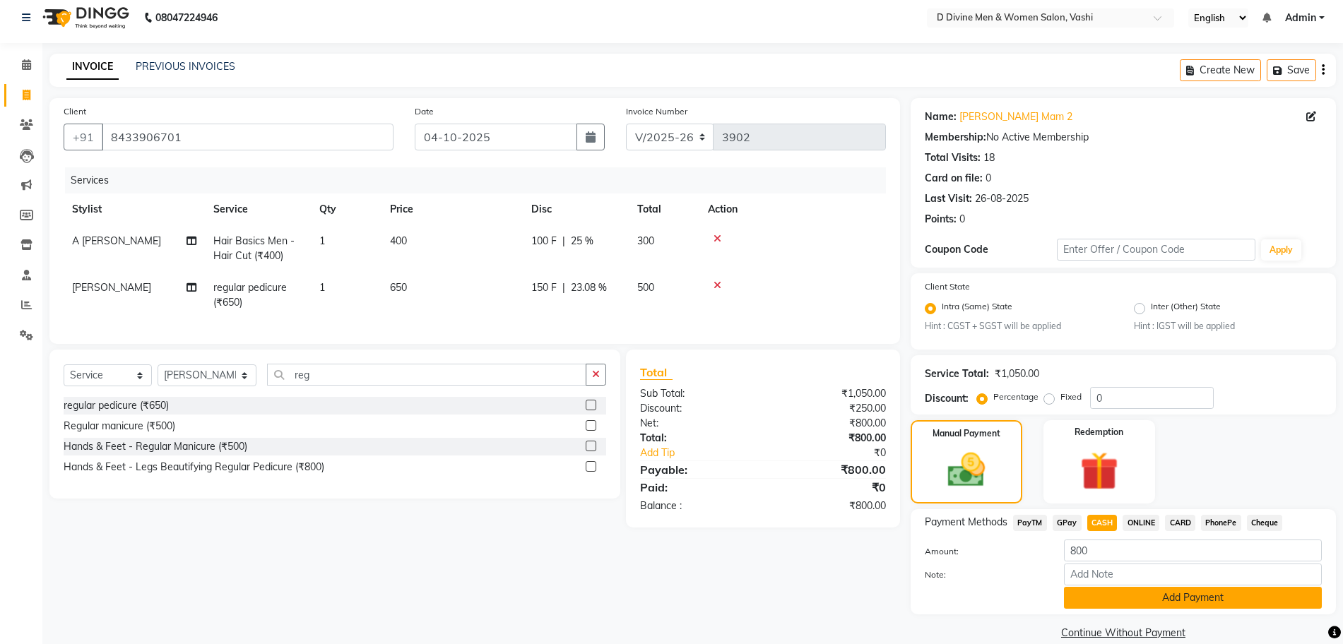
click at [1114, 595] on button "Add Payment" at bounding box center [1193, 598] width 258 height 22
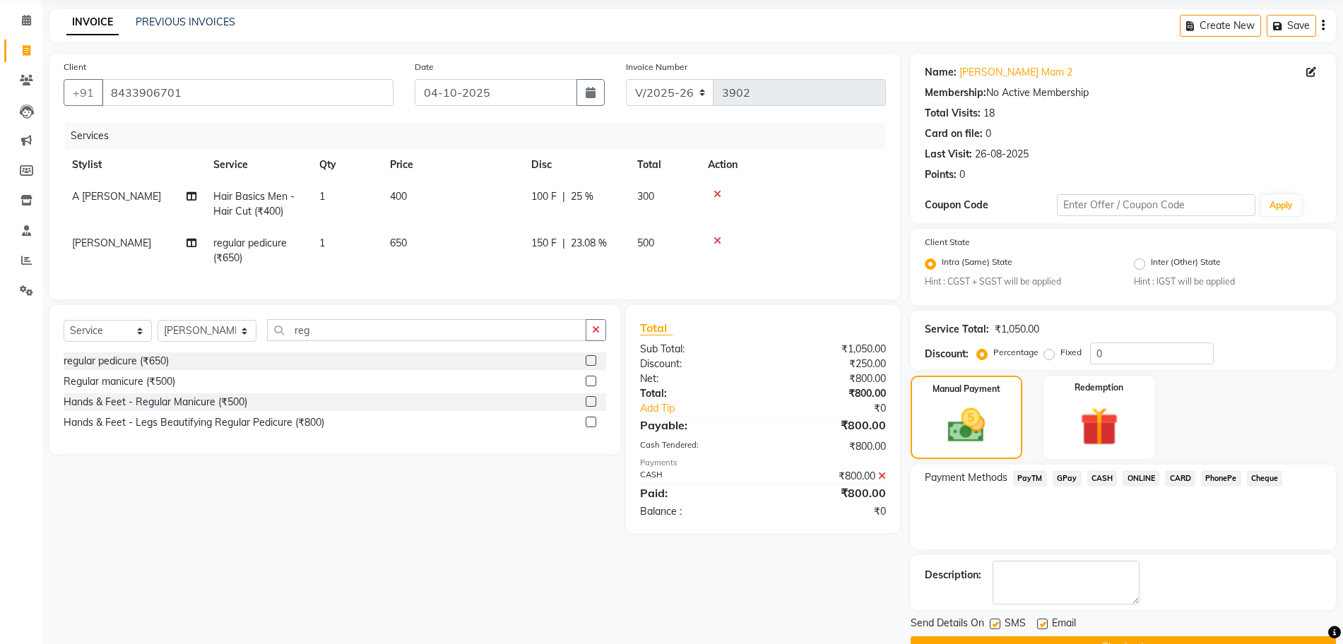
scroll to position [88, 0]
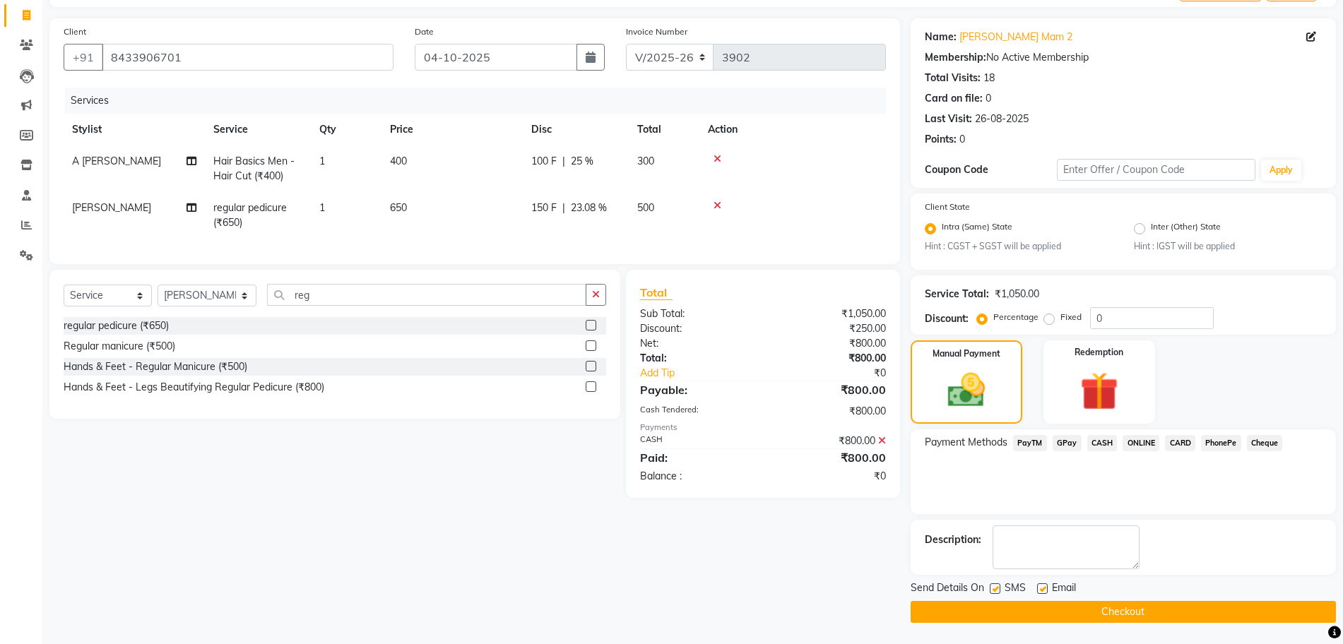
click at [883, 446] on icon at bounding box center [882, 441] width 8 height 10
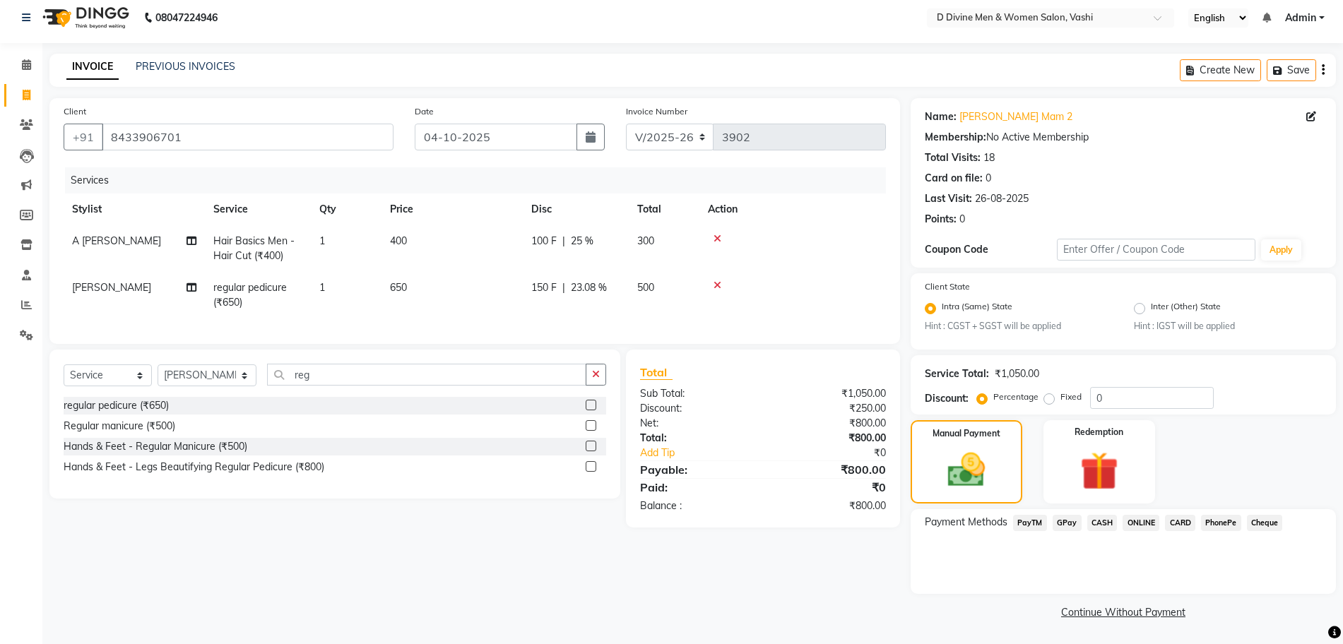
click at [1223, 523] on span "PhonePe" at bounding box center [1221, 523] width 40 height 16
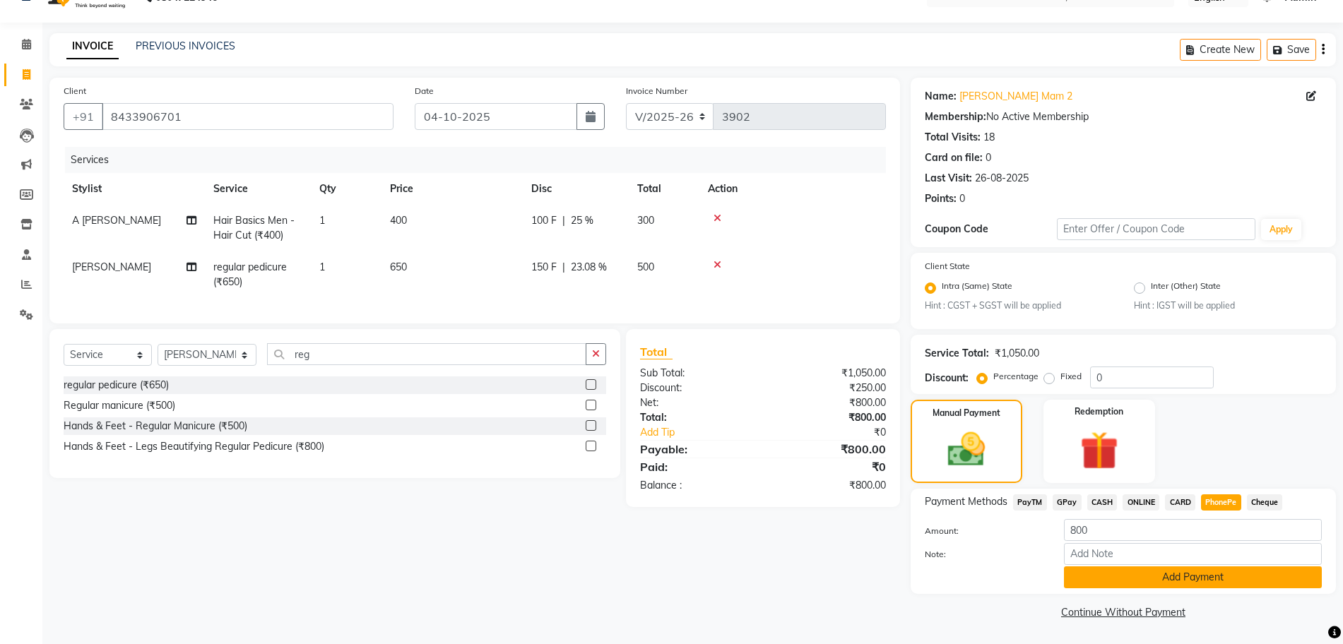
click at [1171, 587] on button "Add Payment" at bounding box center [1193, 578] width 258 height 22
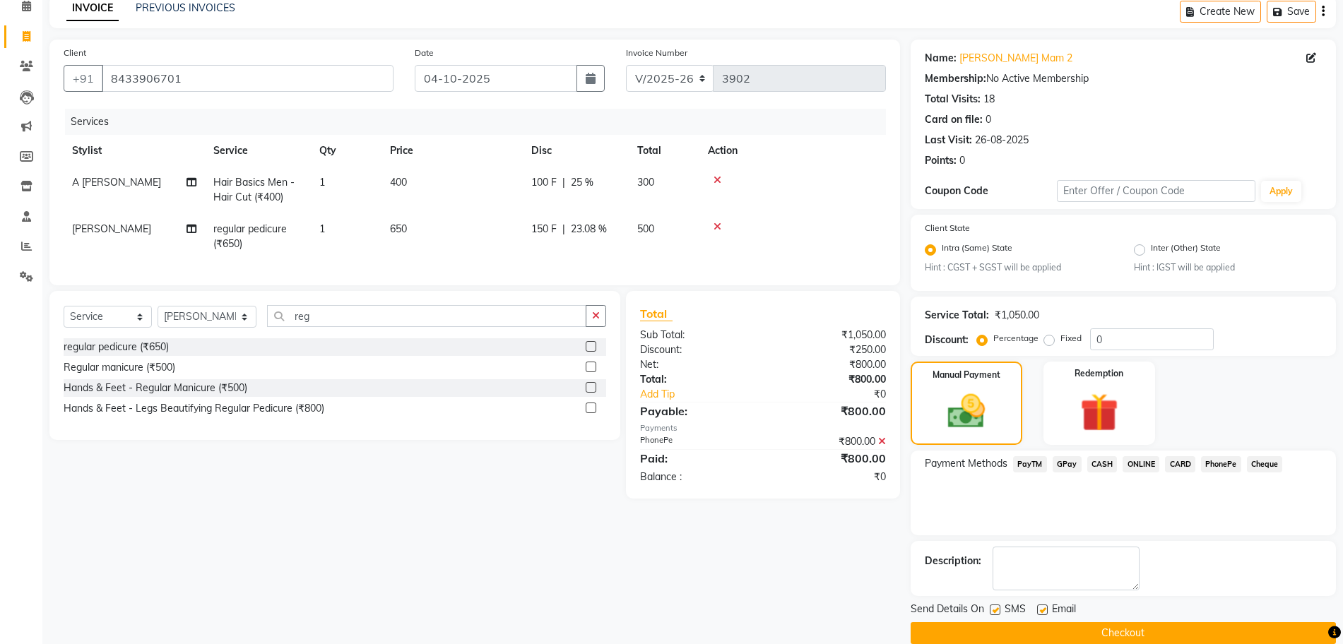
scroll to position [88, 0]
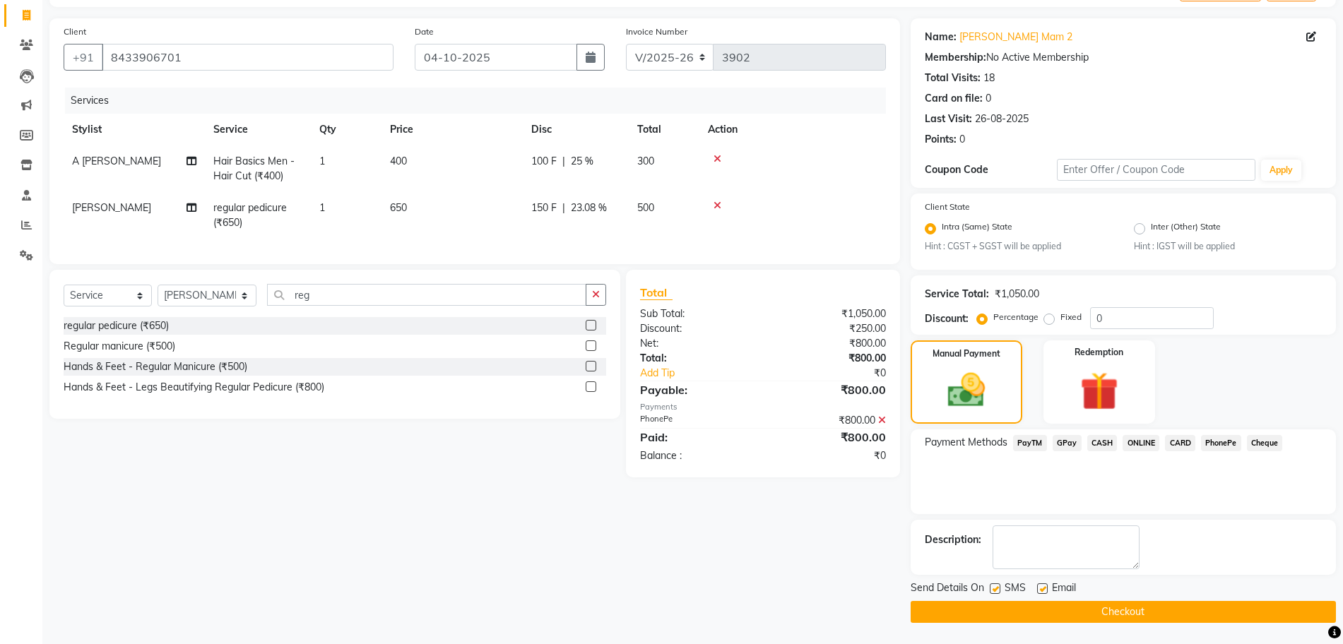
click at [998, 588] on label at bounding box center [995, 589] width 11 height 11
click at [998, 588] on input "checkbox" at bounding box center [994, 589] width 9 height 9
checkbox input "false"
click at [1042, 591] on label at bounding box center [1042, 589] width 11 height 11
click at [1042, 591] on input "checkbox" at bounding box center [1041, 589] width 9 height 9
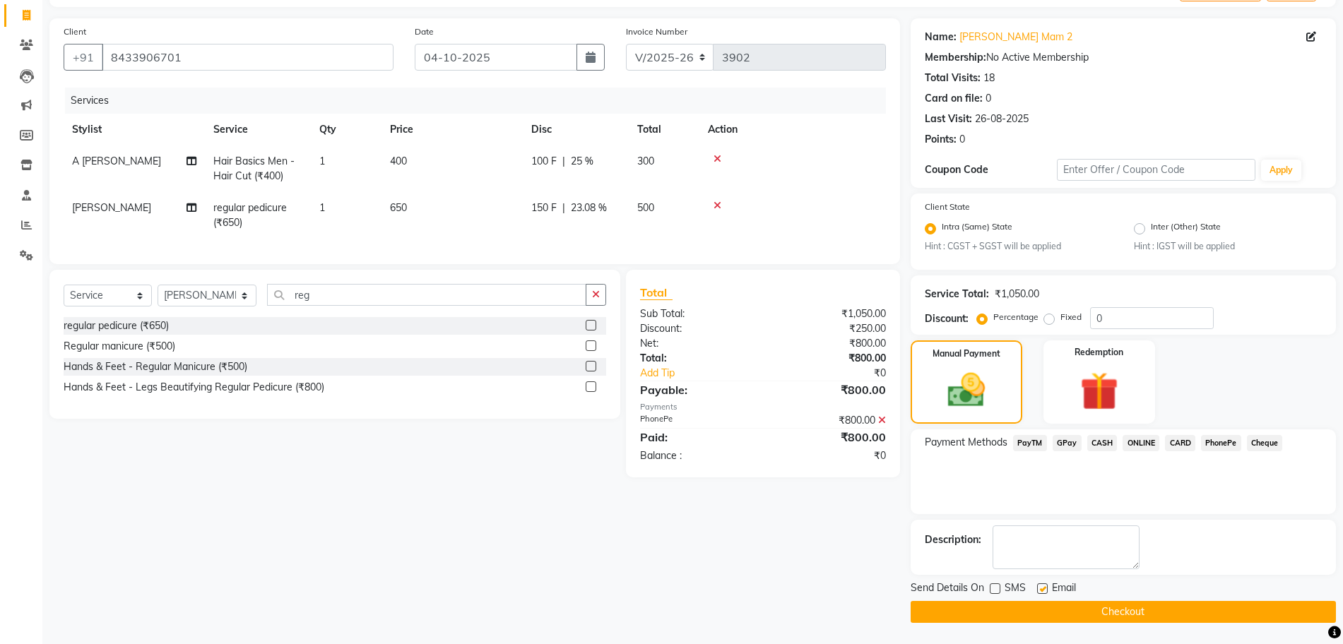
checkbox input "false"
click at [1042, 609] on button "Checkout" at bounding box center [1123, 612] width 425 height 22
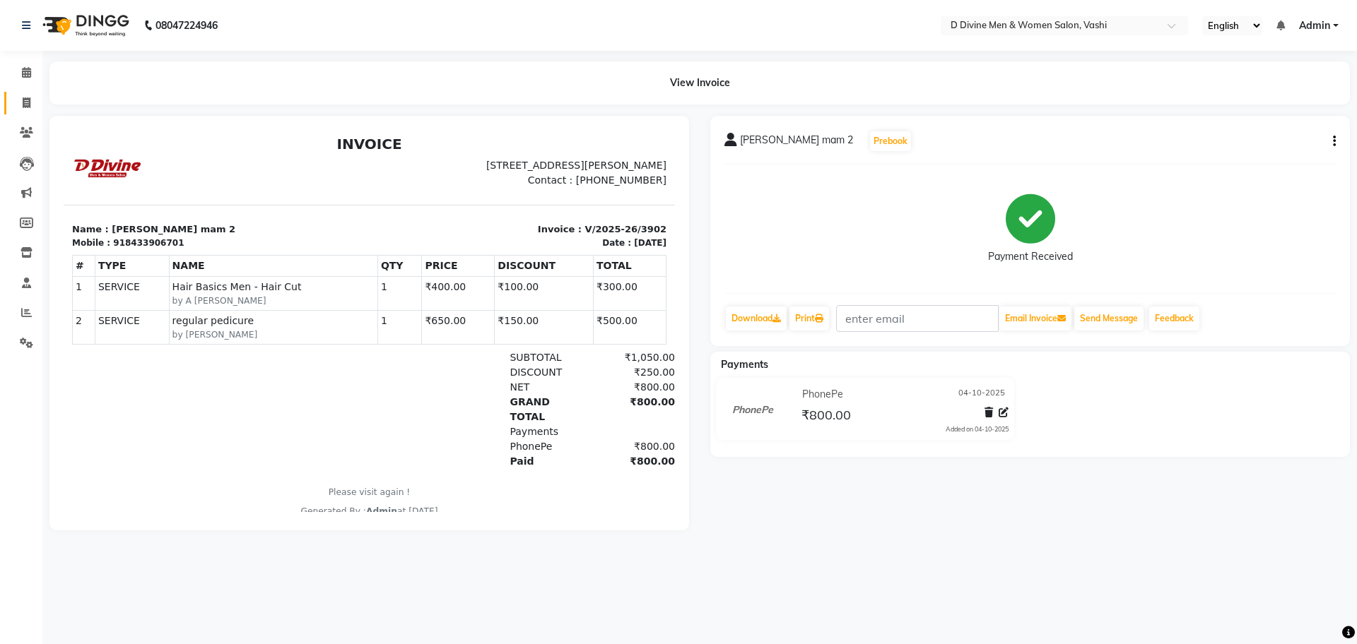
click at [18, 110] on span at bounding box center [26, 103] width 25 height 16
select select "service"
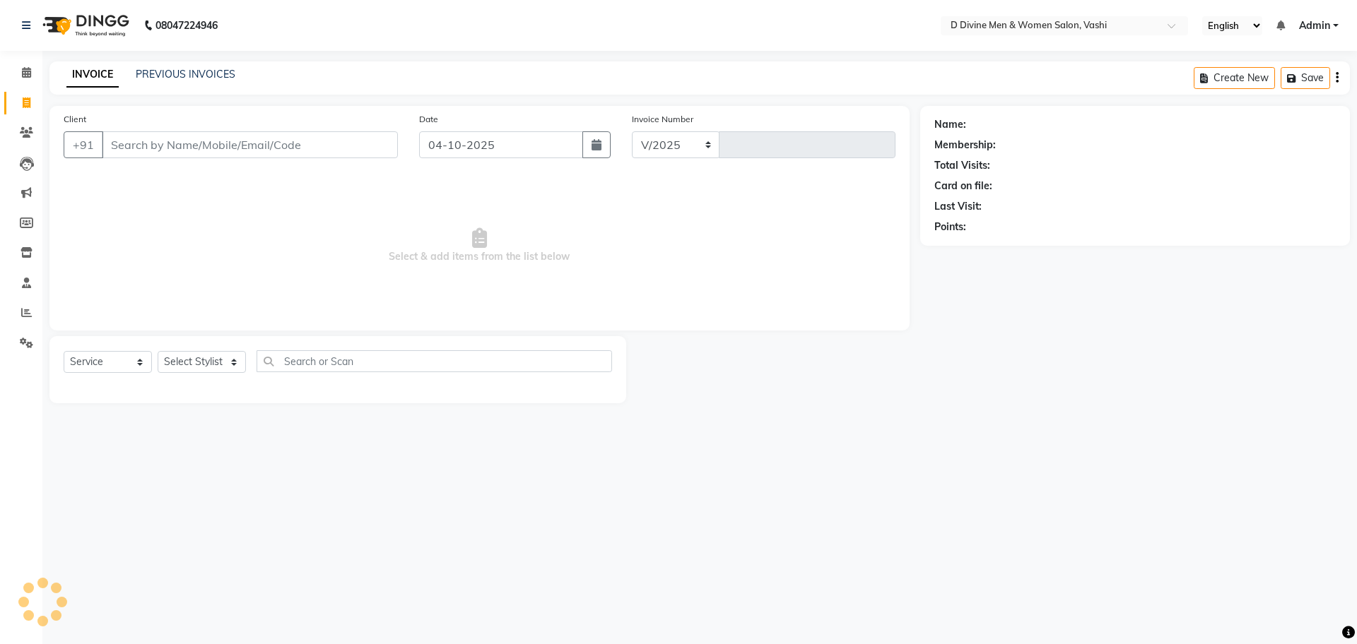
select select "718"
type input "3903"
select select "10981"
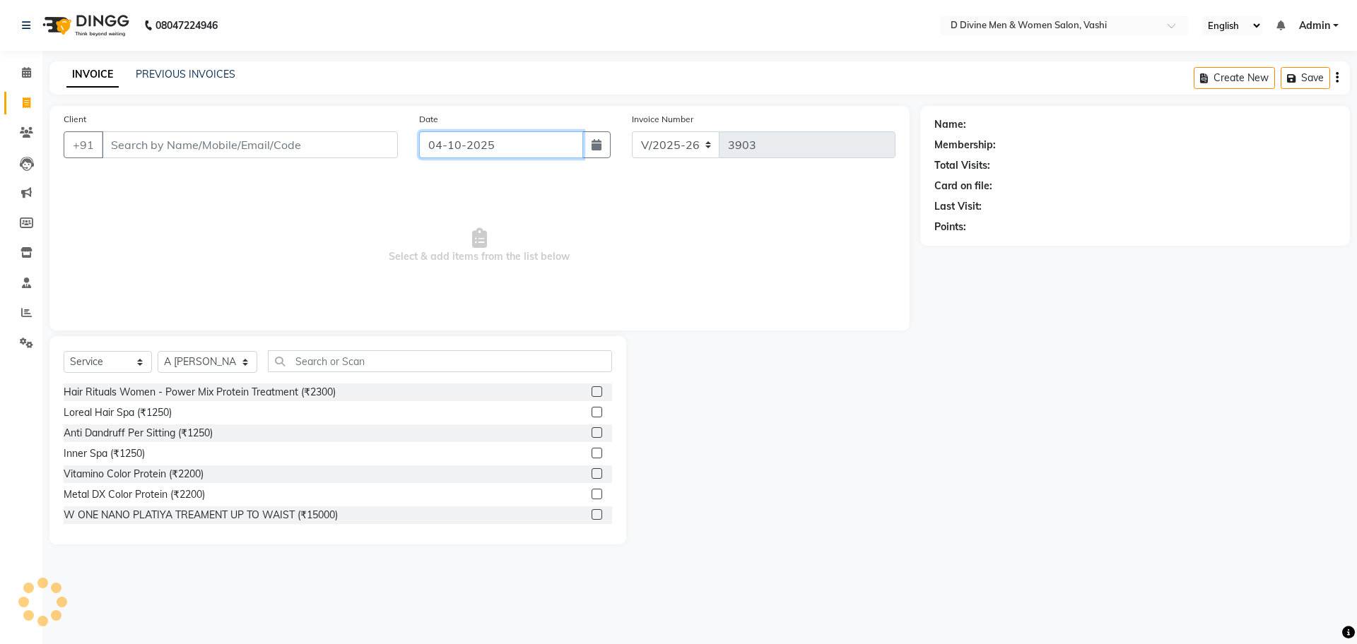
click at [495, 153] on input "04-10-2025" at bounding box center [501, 144] width 165 height 27
select select "10"
select select "2025"
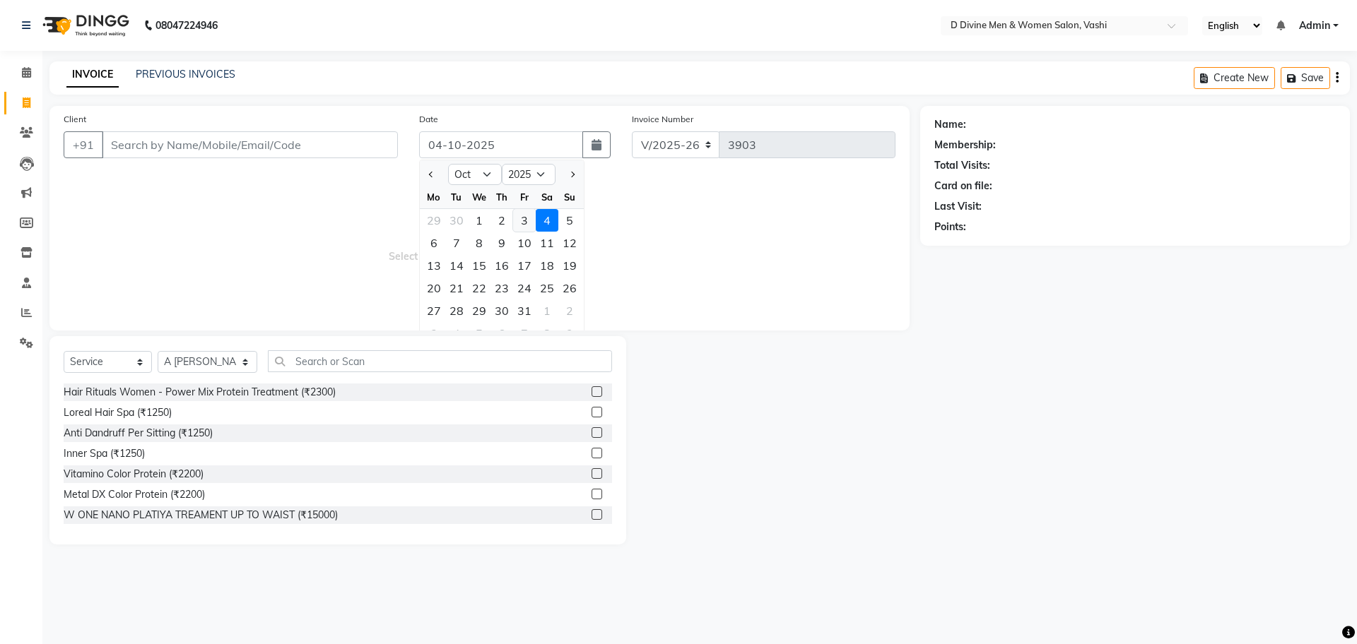
click at [527, 223] on div "3" at bounding box center [524, 220] width 23 height 23
type input "03-10-2025"
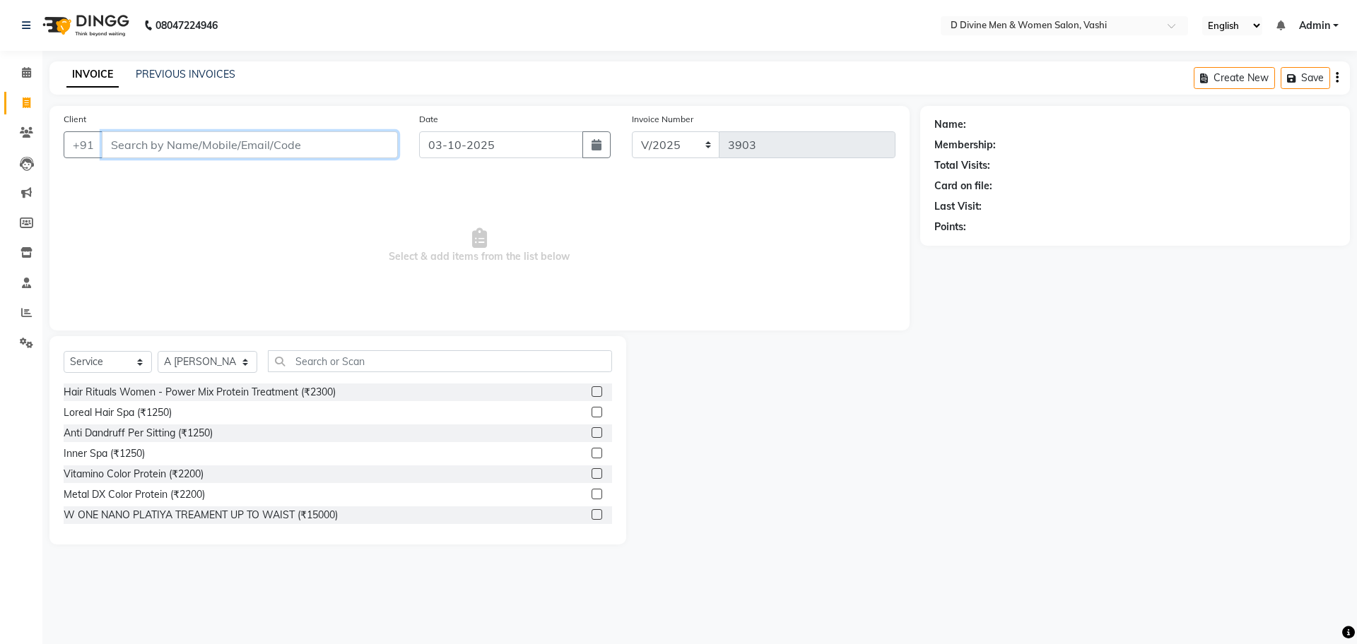
click at [333, 146] on input "Client" at bounding box center [250, 144] width 296 height 27
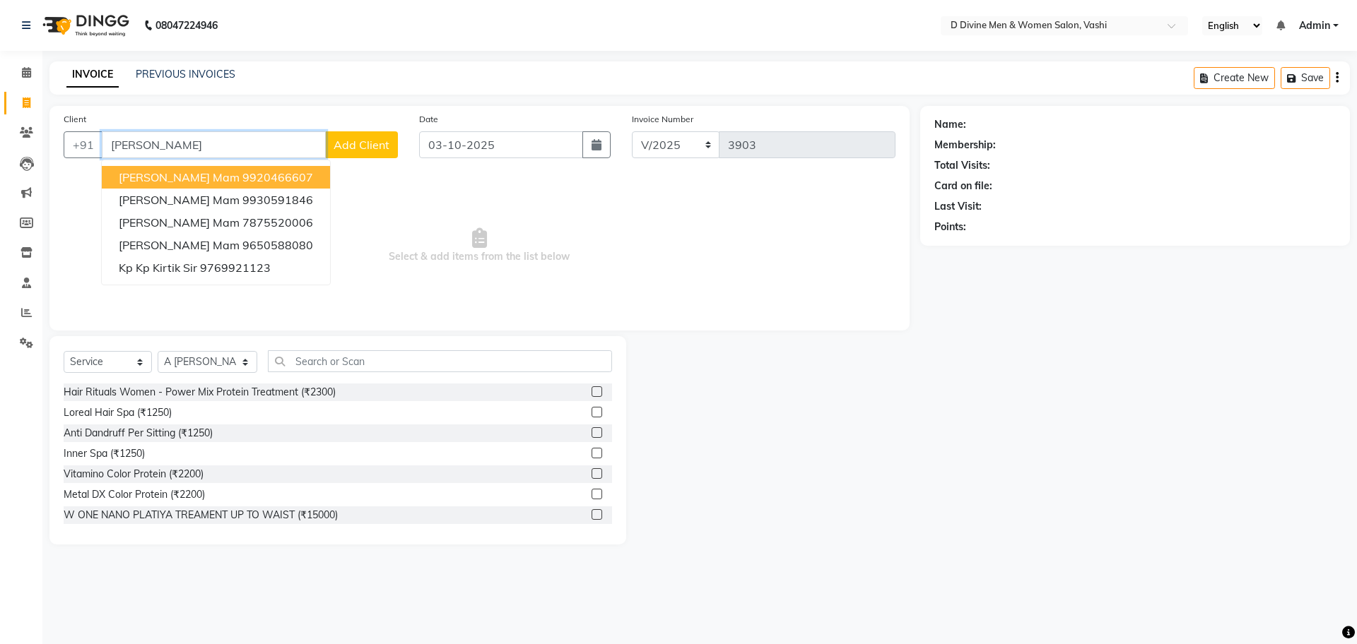
drag, startPoint x: 254, startPoint y: 174, endPoint x: 272, endPoint y: 135, distance: 42.7
click at [254, 175] on ngb-highlight "9920466607" at bounding box center [277, 177] width 71 height 14
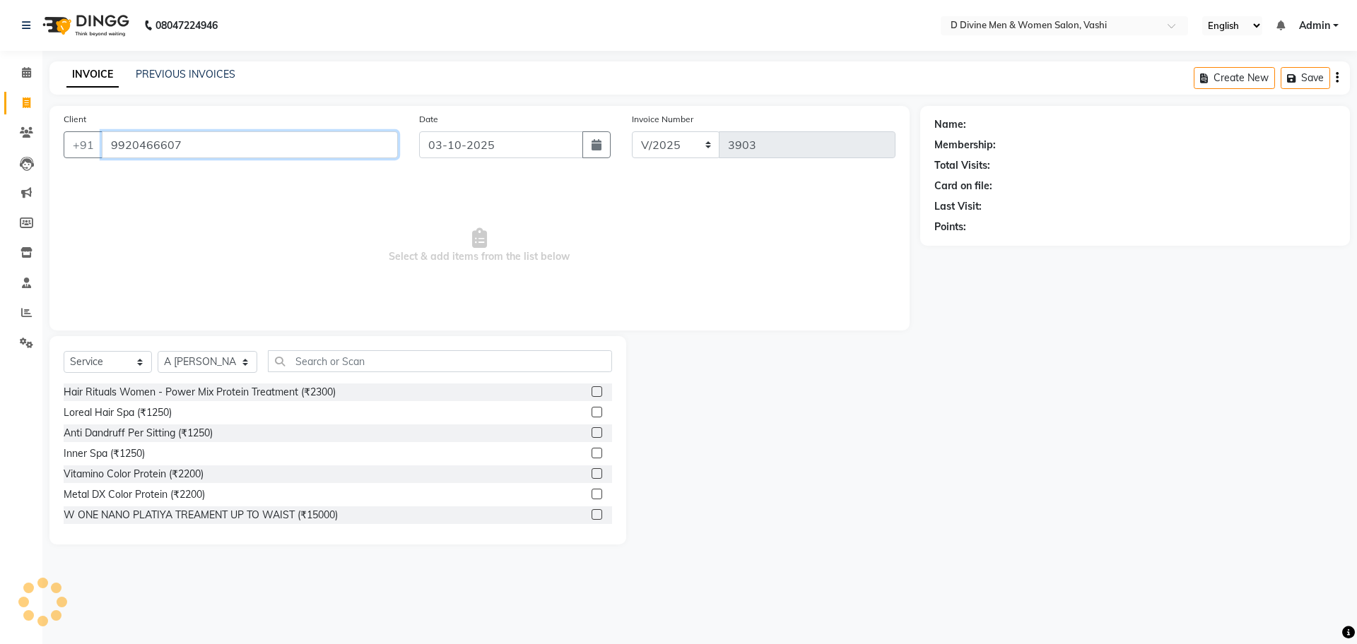
type input "9920466607"
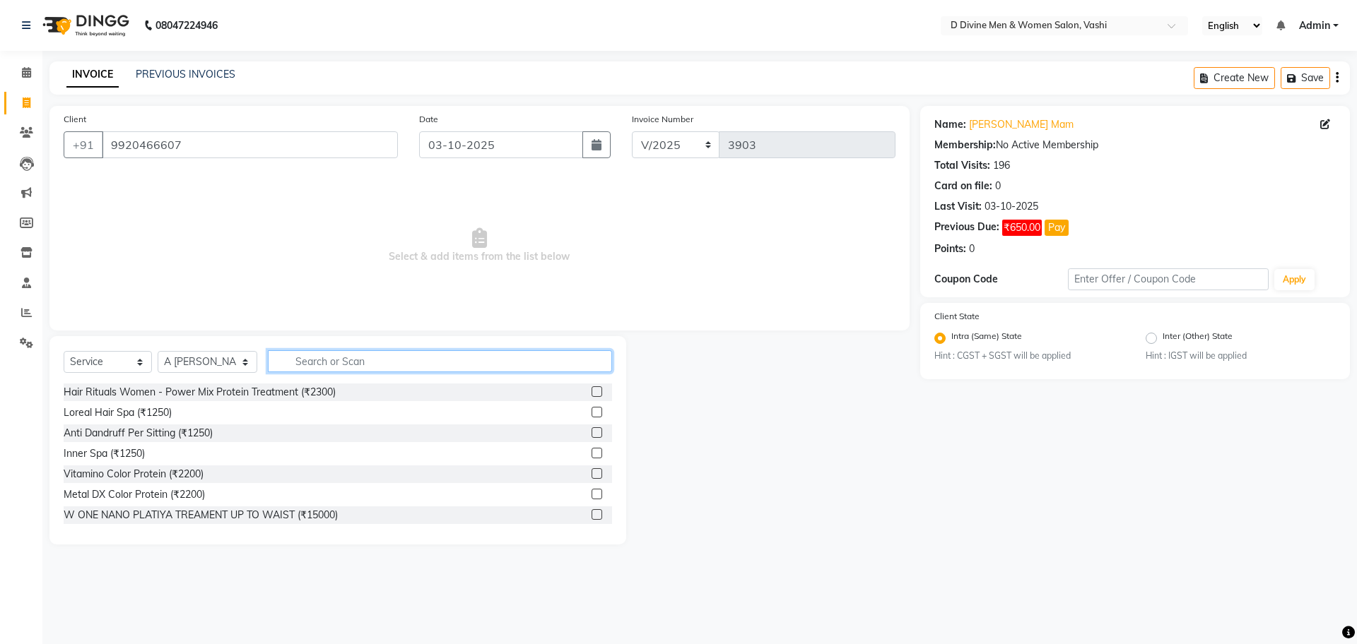
click at [302, 359] on input "text" at bounding box center [440, 361] width 344 height 22
type input "x"
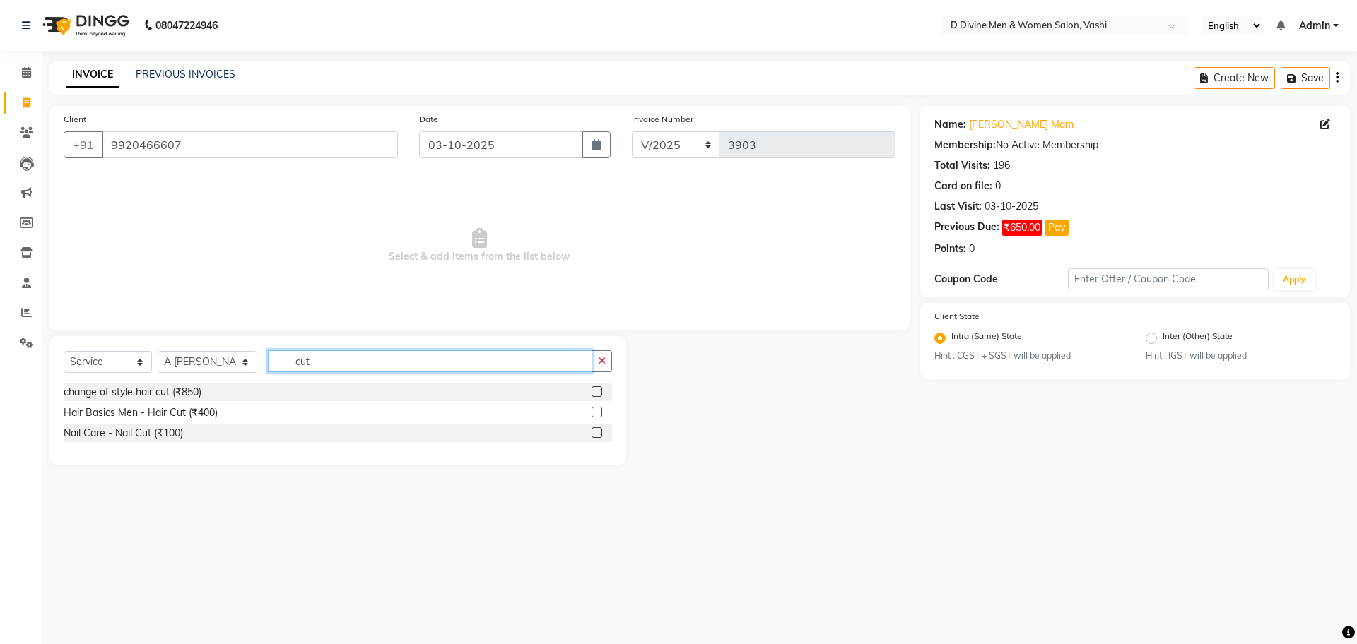
type input "cut"
click at [599, 412] on label at bounding box center [596, 412] width 11 height 11
click at [599, 412] on input "checkbox" at bounding box center [595, 412] width 9 height 9
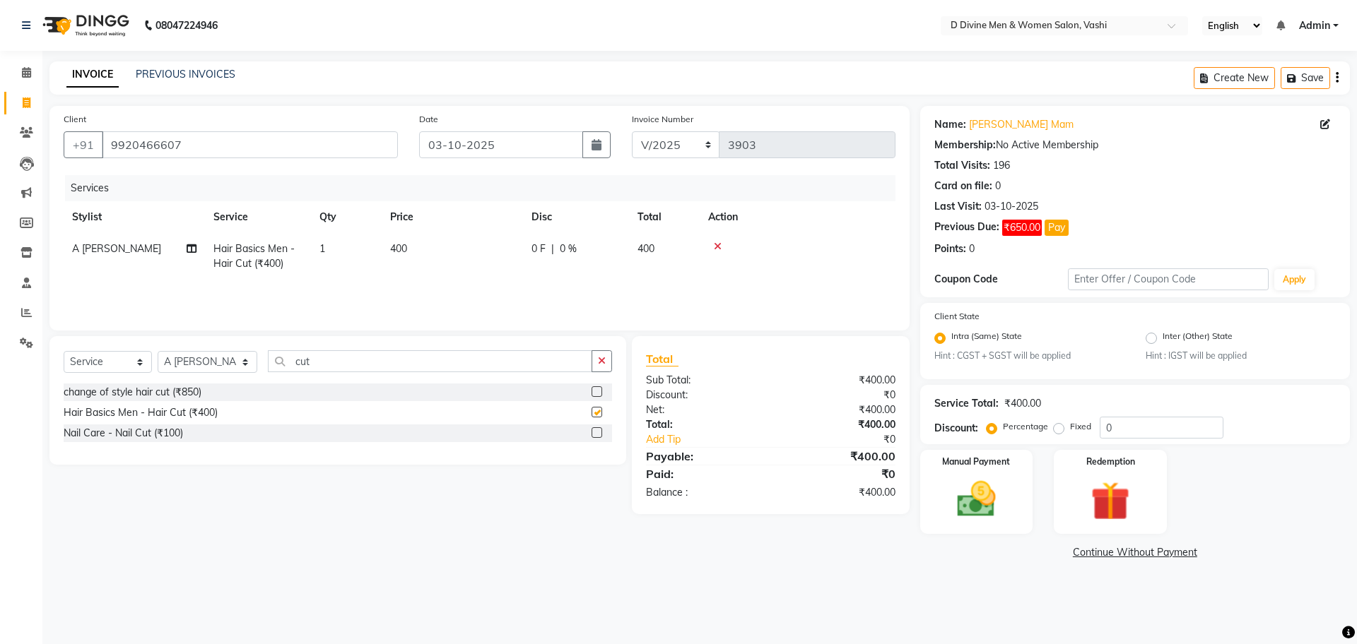
checkbox input "false"
click at [579, 256] on div "0 F | 0 %" at bounding box center [575, 249] width 89 height 15
click at [601, 249] on input "0" at bounding box center [619, 253] width 42 height 22
type input "100"
click at [1059, 223] on button "Pay" at bounding box center [1056, 228] width 24 height 16
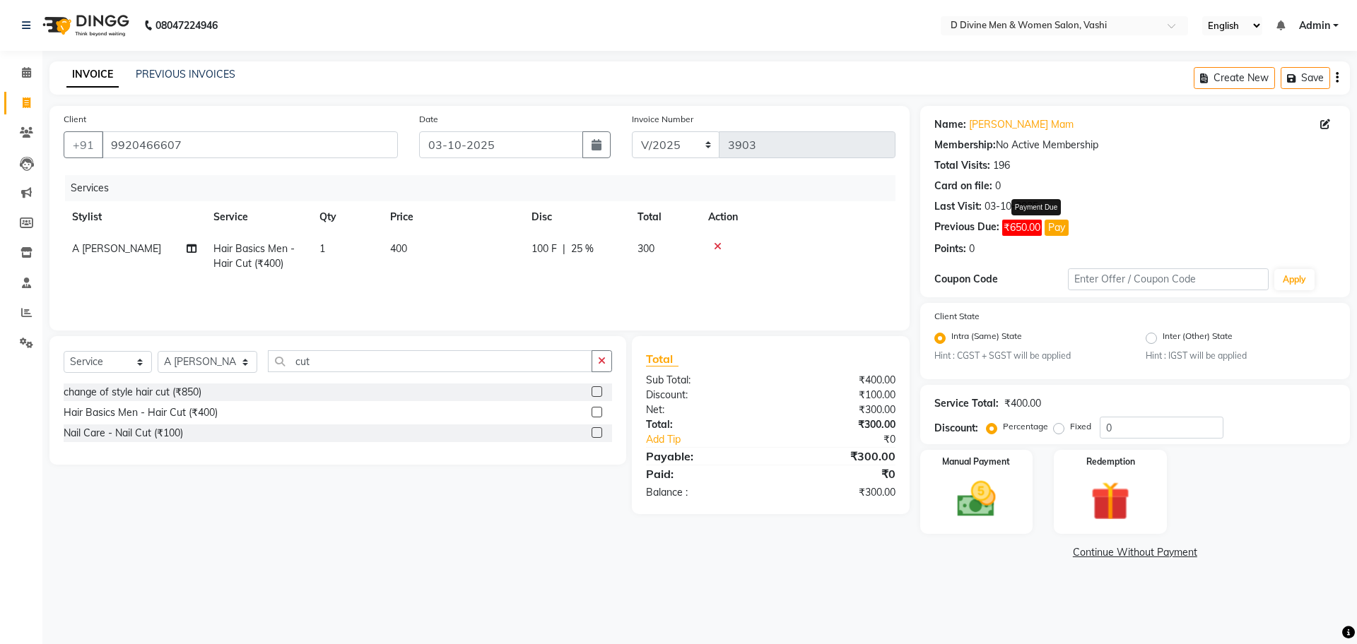
select select "1"
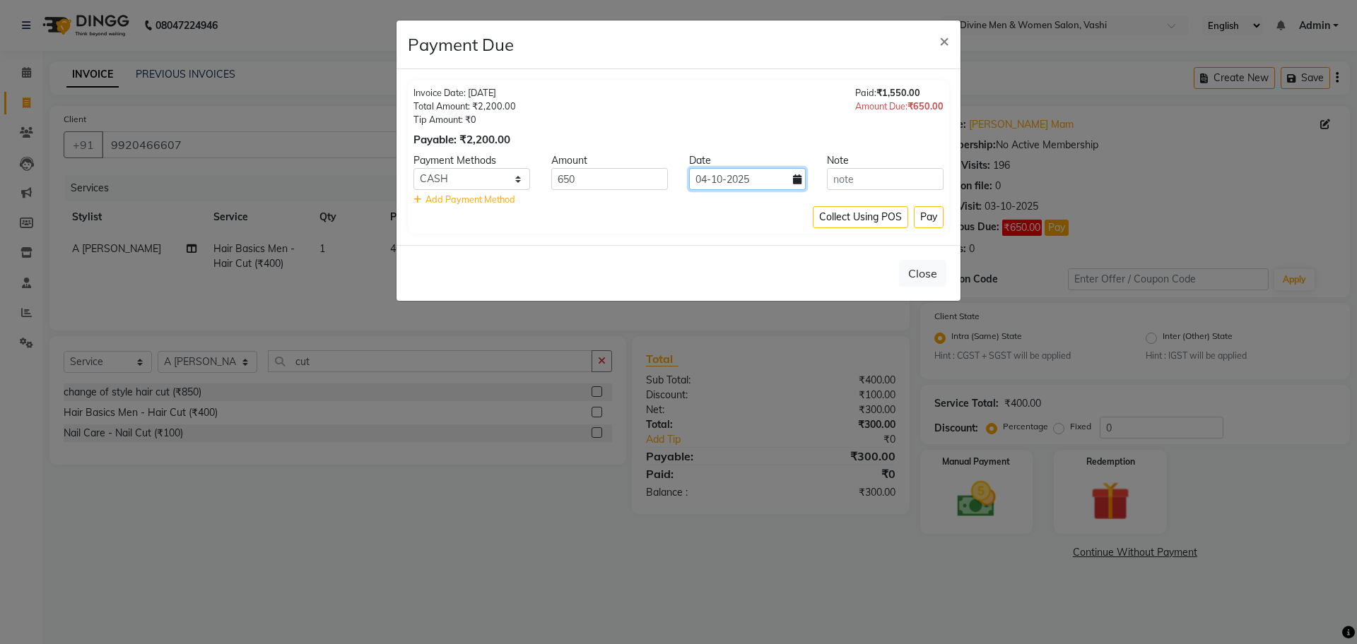
click at [756, 179] on input "04-10-2025" at bounding box center [747, 179] width 117 height 22
select select "10"
select select "2025"
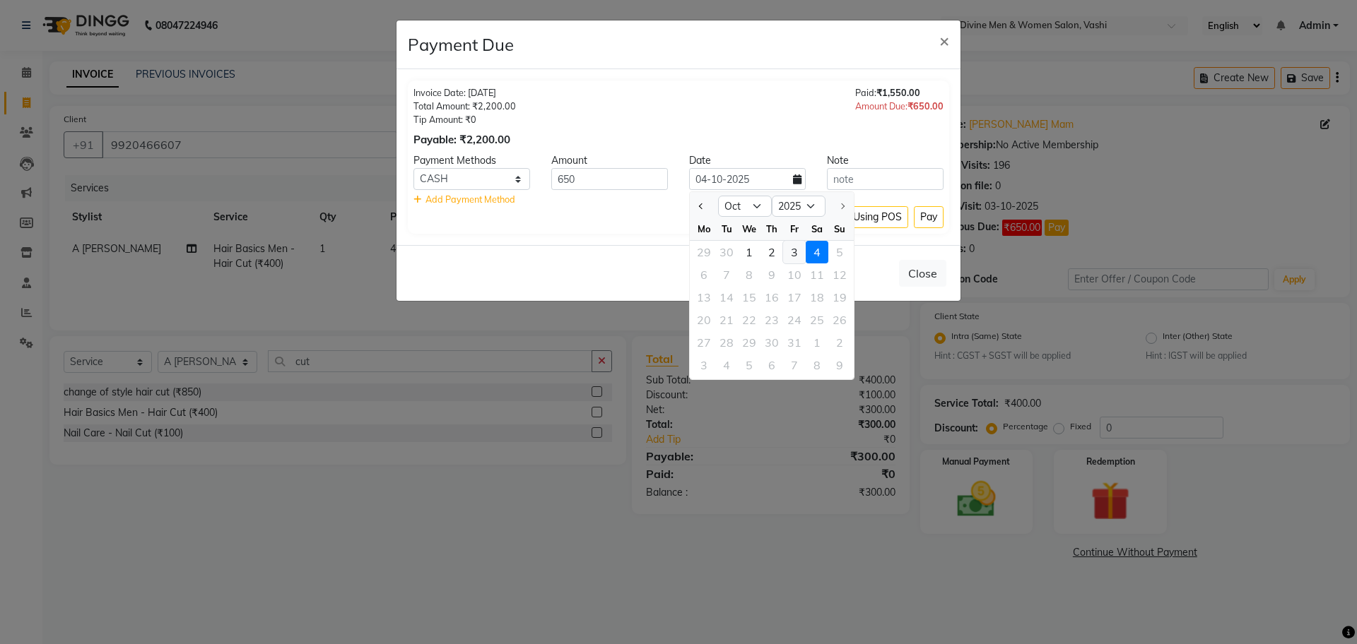
click at [789, 252] on div "3" at bounding box center [794, 252] width 23 height 23
type input "03-10-2025"
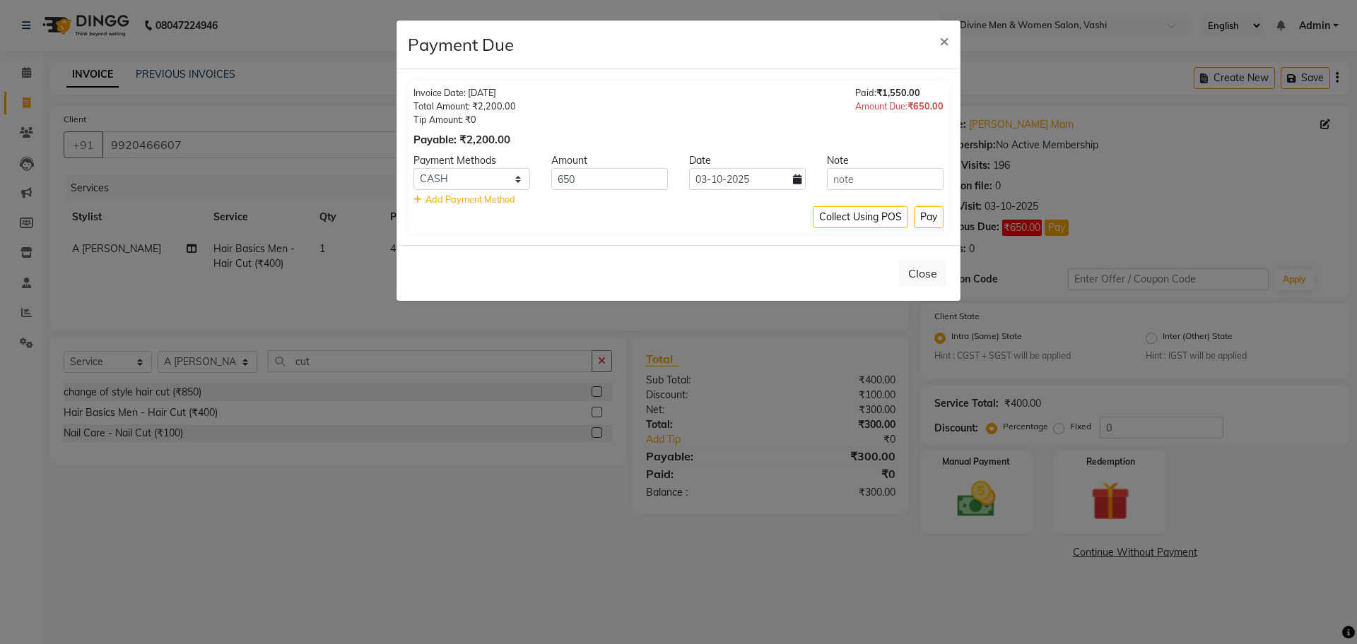
click at [1059, 221] on ngb-modal-window "Payment Due × Invoice Date: 03-10-2025 Total Amount: ₹2,200.00 Tip Amount: ₹0 P…" at bounding box center [678, 322] width 1357 height 644
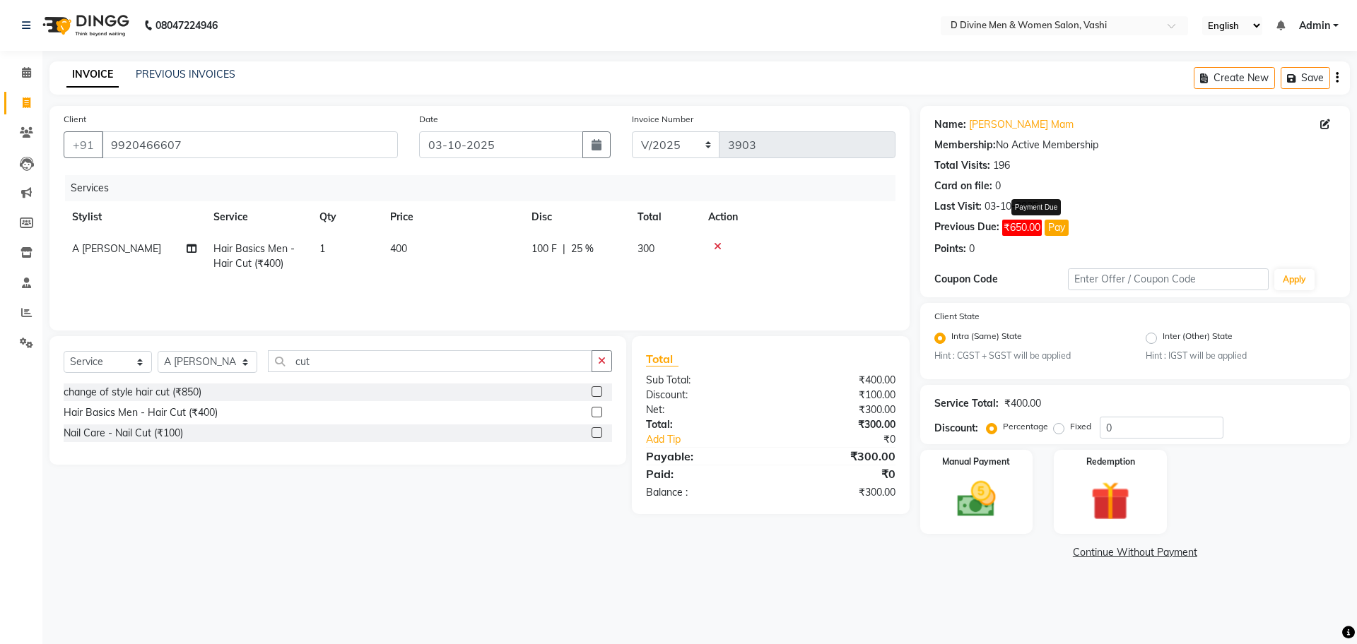
click at [1066, 234] on button "Pay" at bounding box center [1056, 228] width 24 height 16
select select "1"
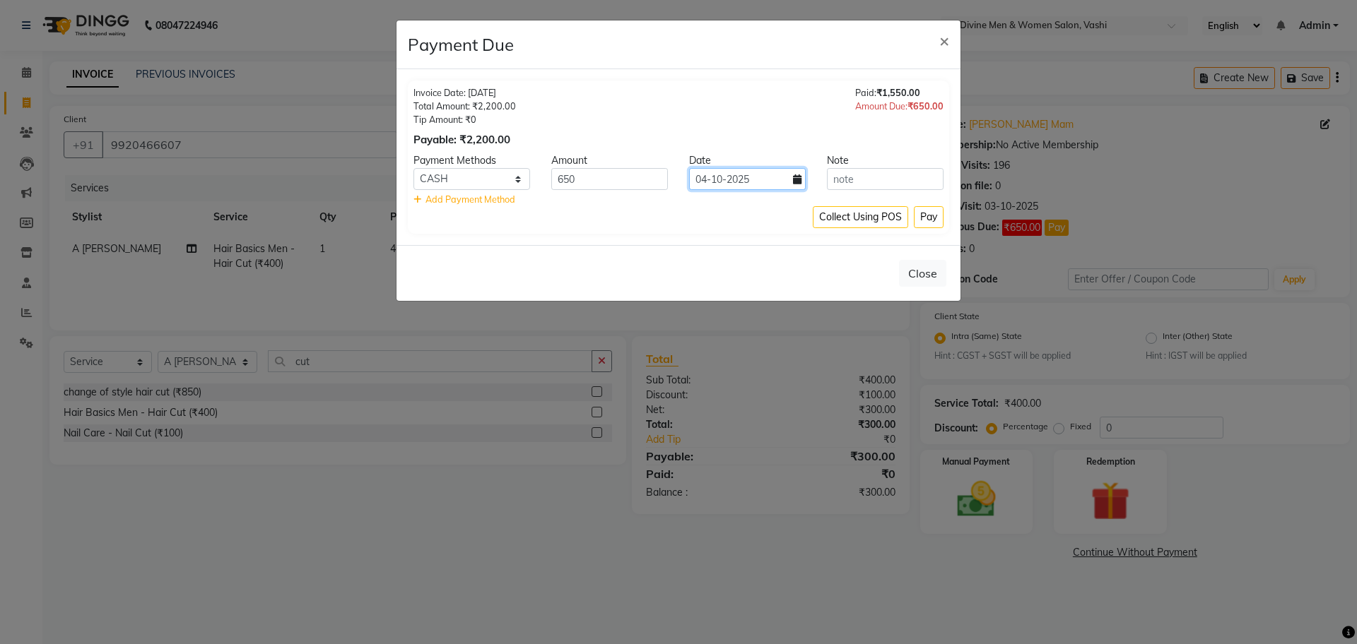
click at [774, 172] on input "04-10-2025" at bounding box center [747, 179] width 117 height 22
select select "10"
select select "2025"
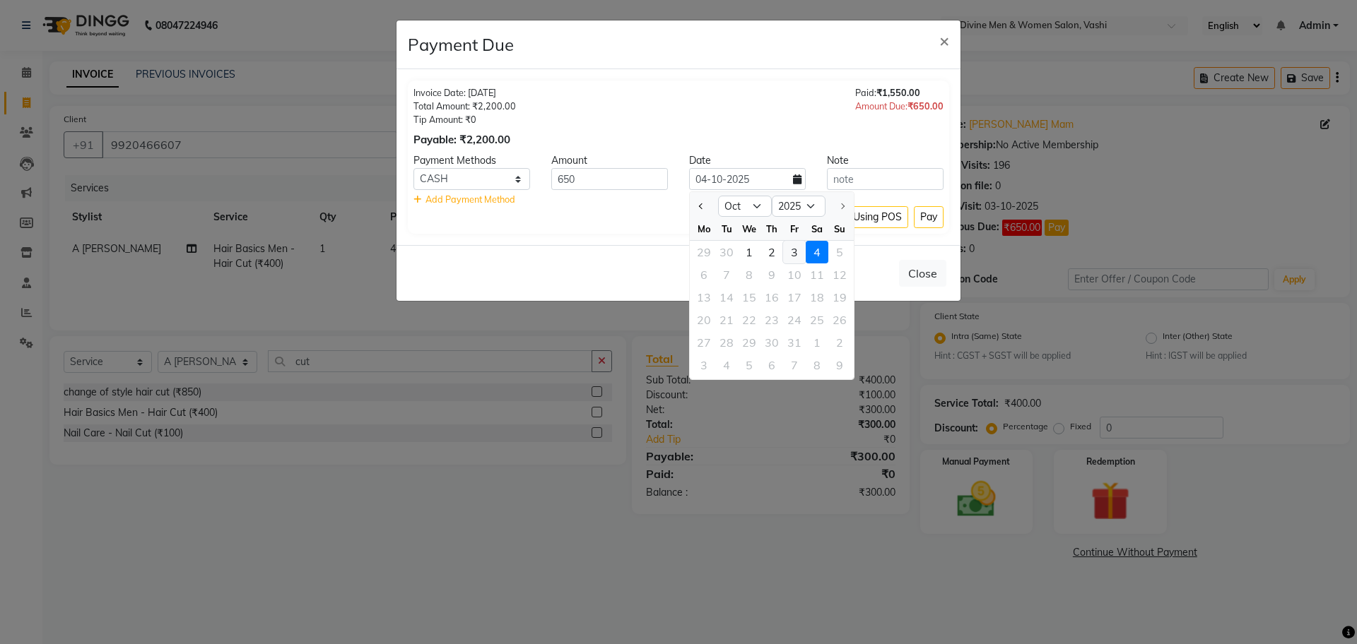
click at [798, 250] on div "3" at bounding box center [794, 252] width 23 height 23
type input "03-10-2025"
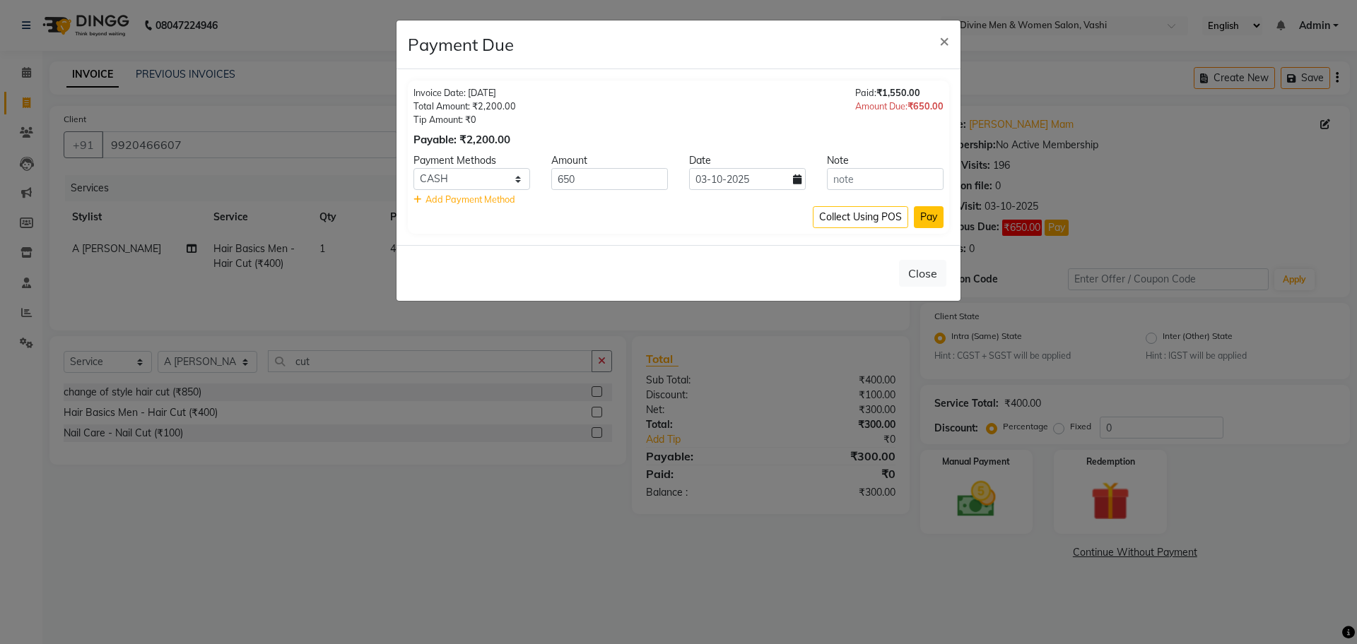
click at [931, 223] on button "Pay" at bounding box center [929, 217] width 30 height 22
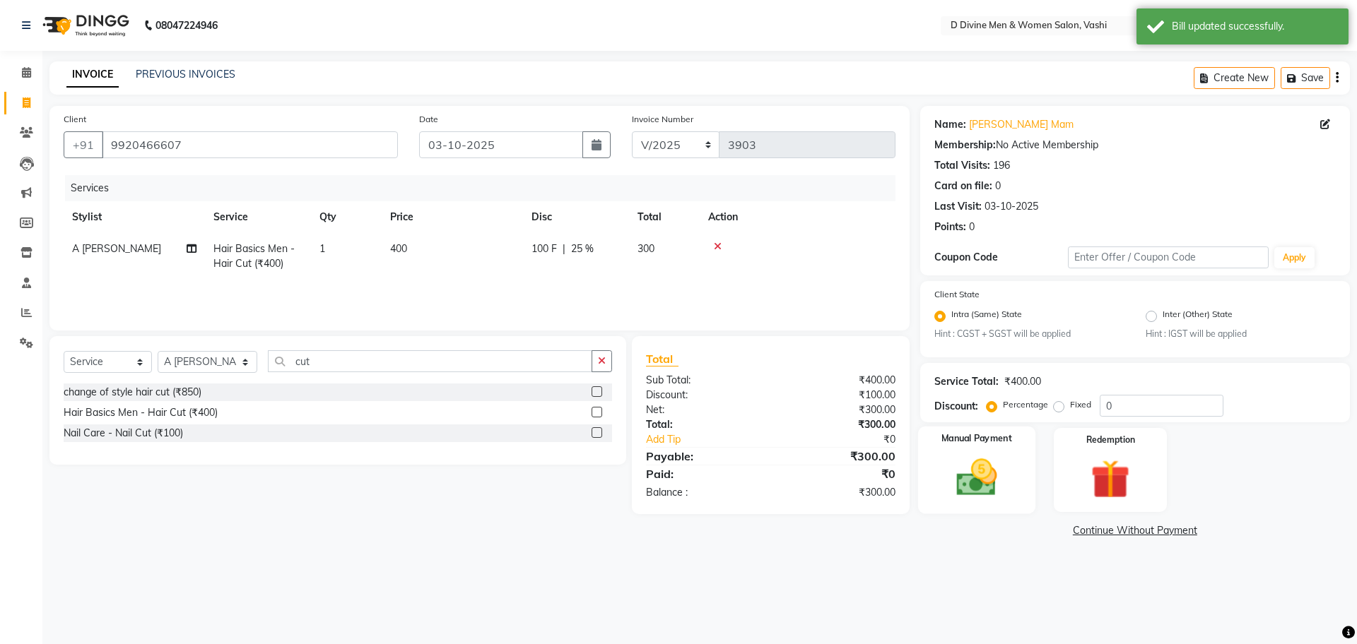
click at [962, 472] on img at bounding box center [976, 478] width 66 height 47
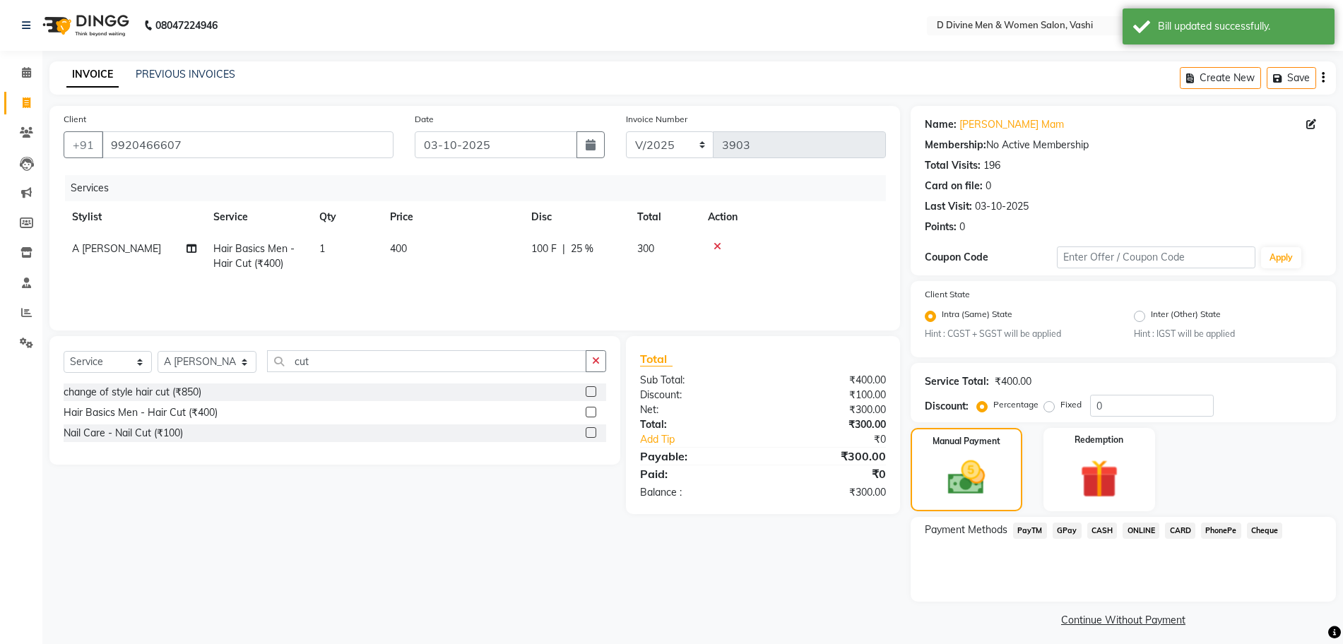
click at [1088, 530] on span "CASH" at bounding box center [1103, 531] width 30 height 16
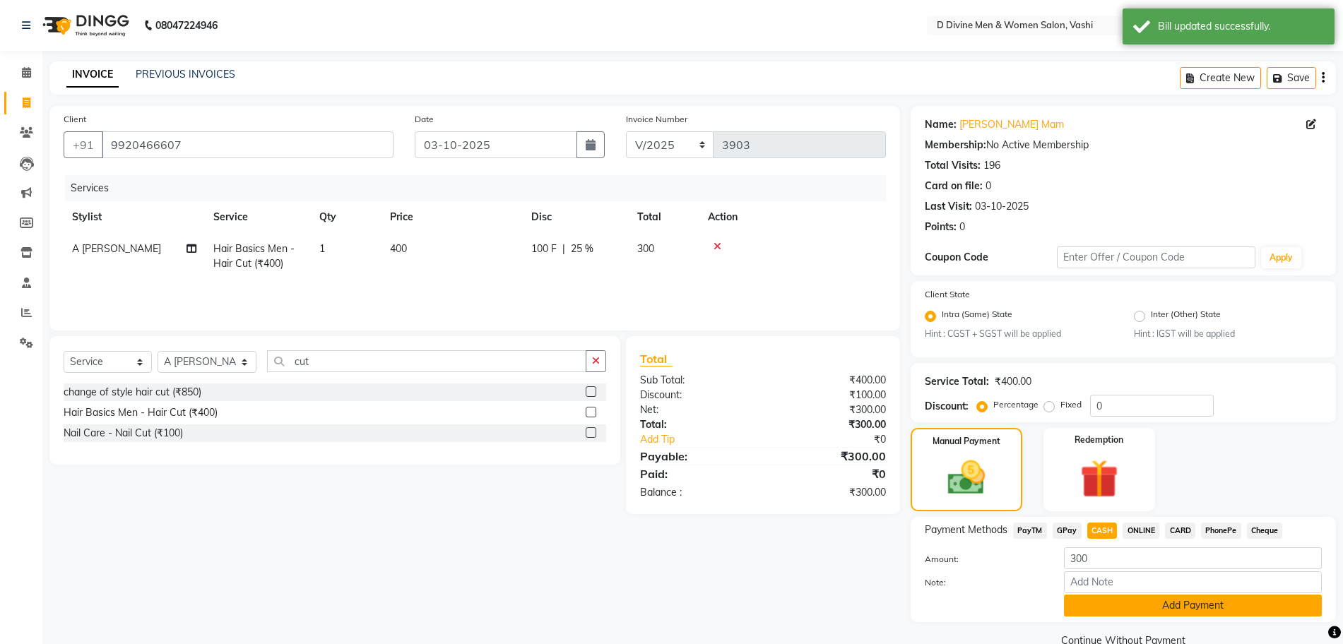
click at [1107, 599] on button "Add Payment" at bounding box center [1193, 606] width 258 height 22
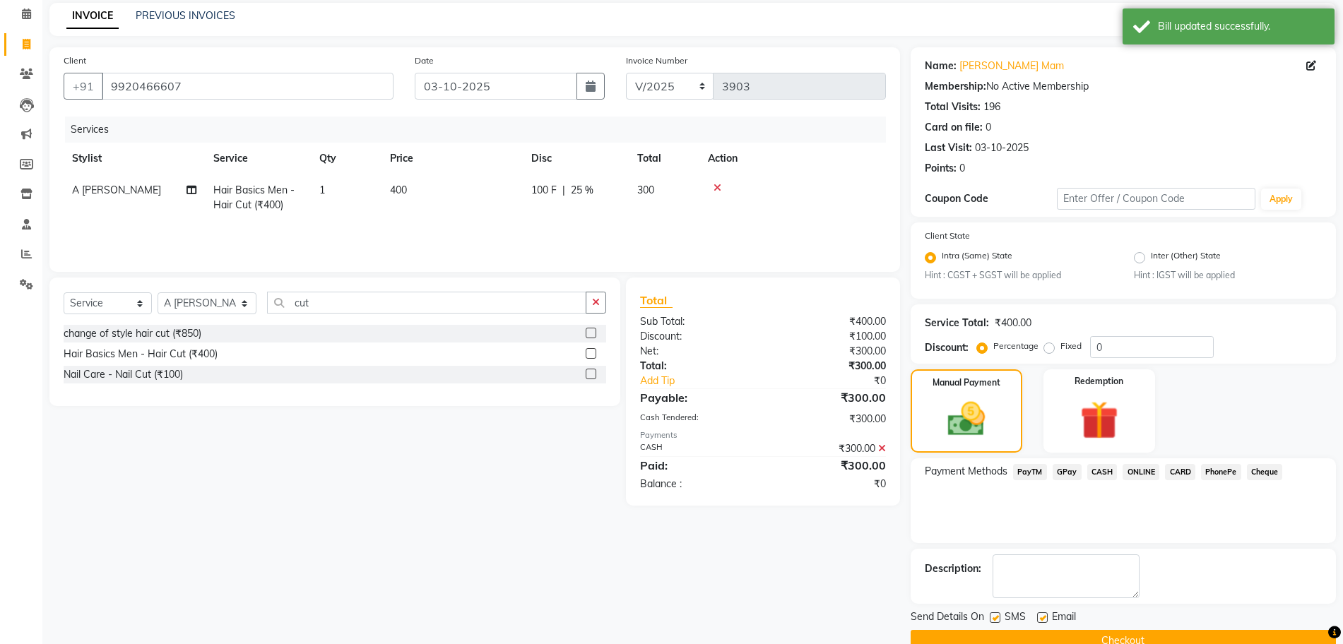
scroll to position [88, 0]
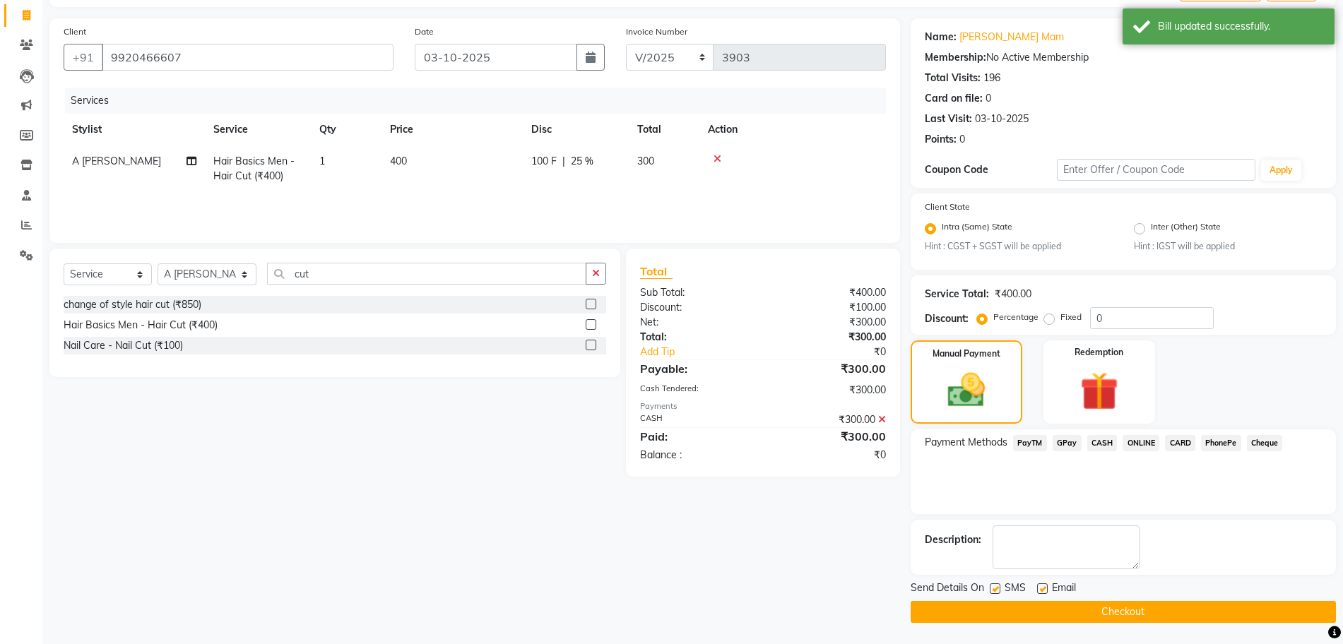
click at [997, 588] on label at bounding box center [995, 589] width 11 height 11
click at [997, 588] on input "checkbox" at bounding box center [994, 589] width 9 height 9
checkbox input "false"
drag, startPoint x: 1004, startPoint y: 611, endPoint x: 985, endPoint y: 593, distance: 26.5
click at [1005, 608] on button "Checkout" at bounding box center [1123, 612] width 425 height 22
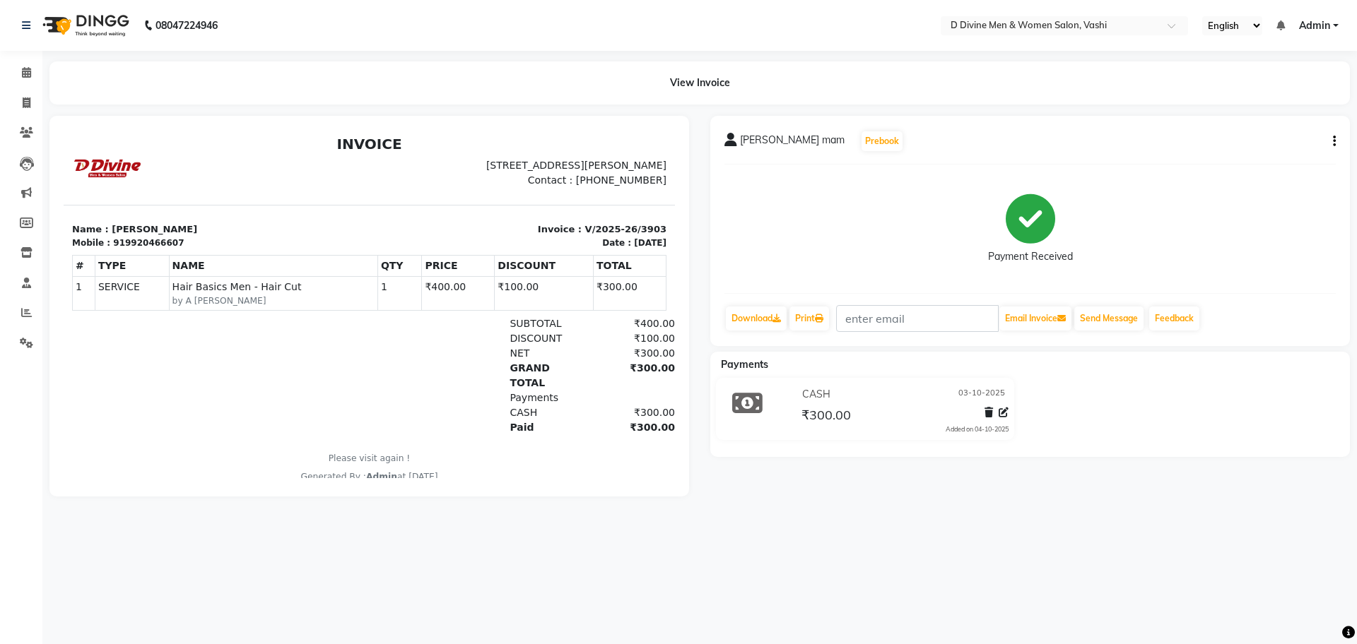
click at [24, 114] on li "Invoice" at bounding box center [21, 103] width 42 height 30
click at [33, 105] on span at bounding box center [26, 103] width 25 height 16
select select "718"
select select "service"
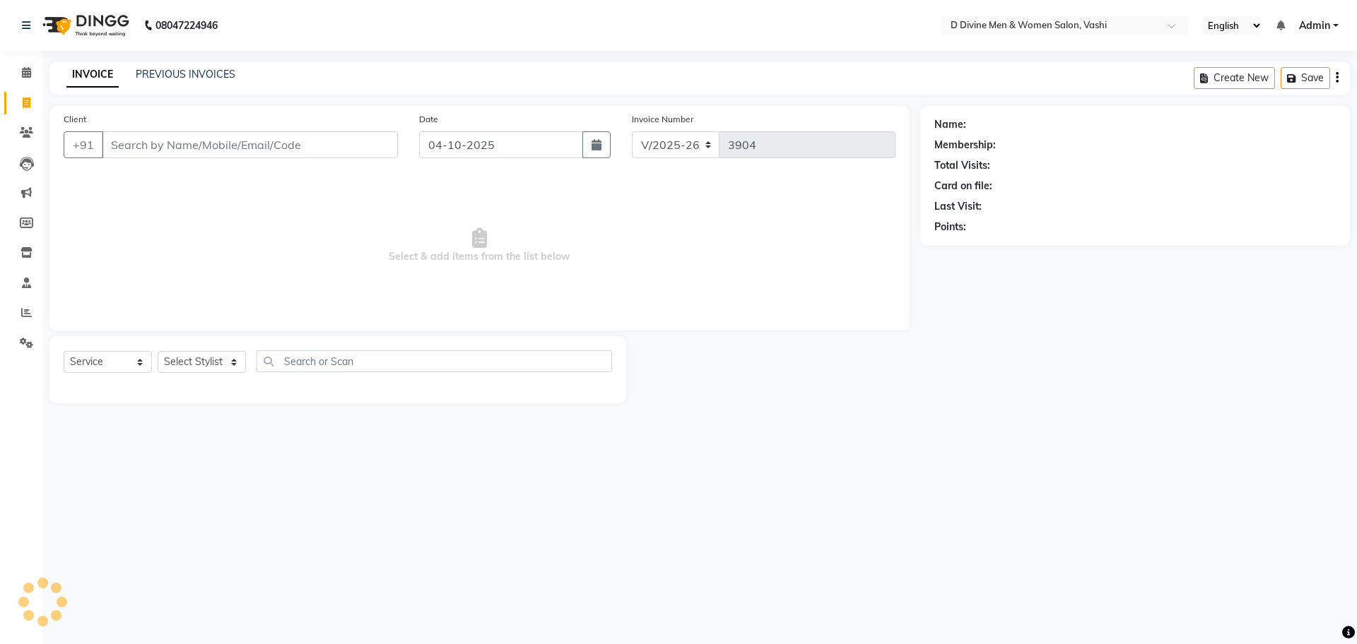
select select "10981"
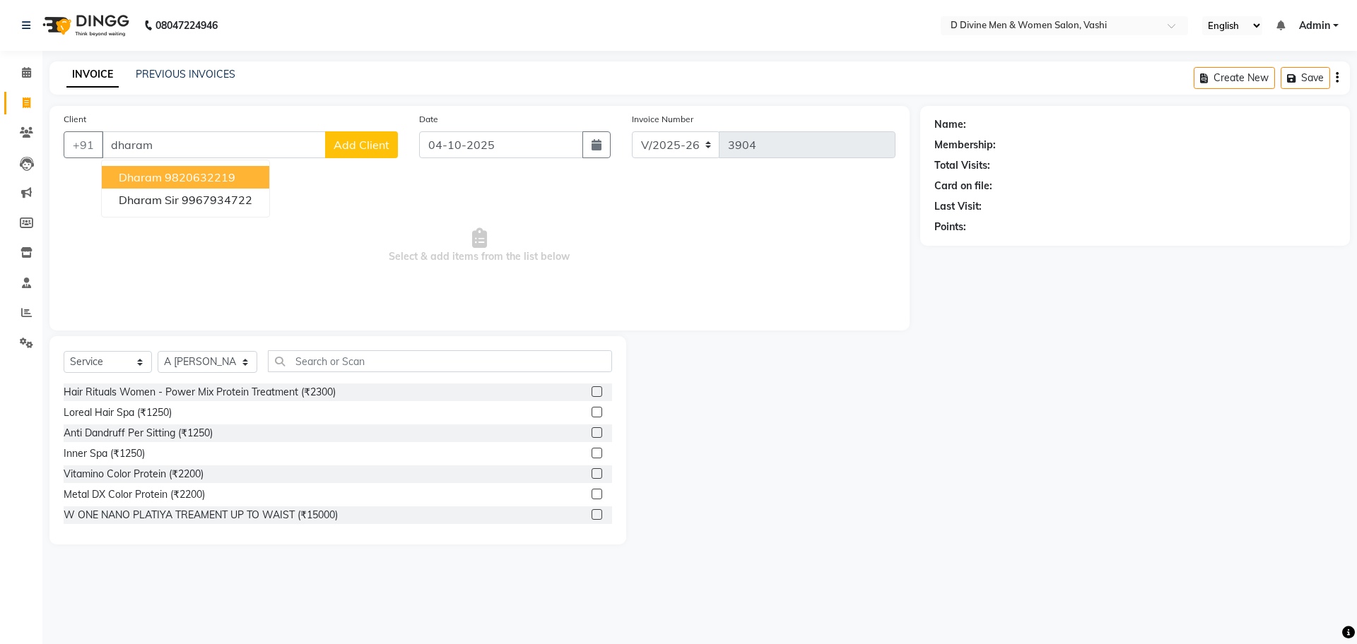
click at [214, 182] on ngb-highlight "9820632219" at bounding box center [200, 177] width 71 height 14
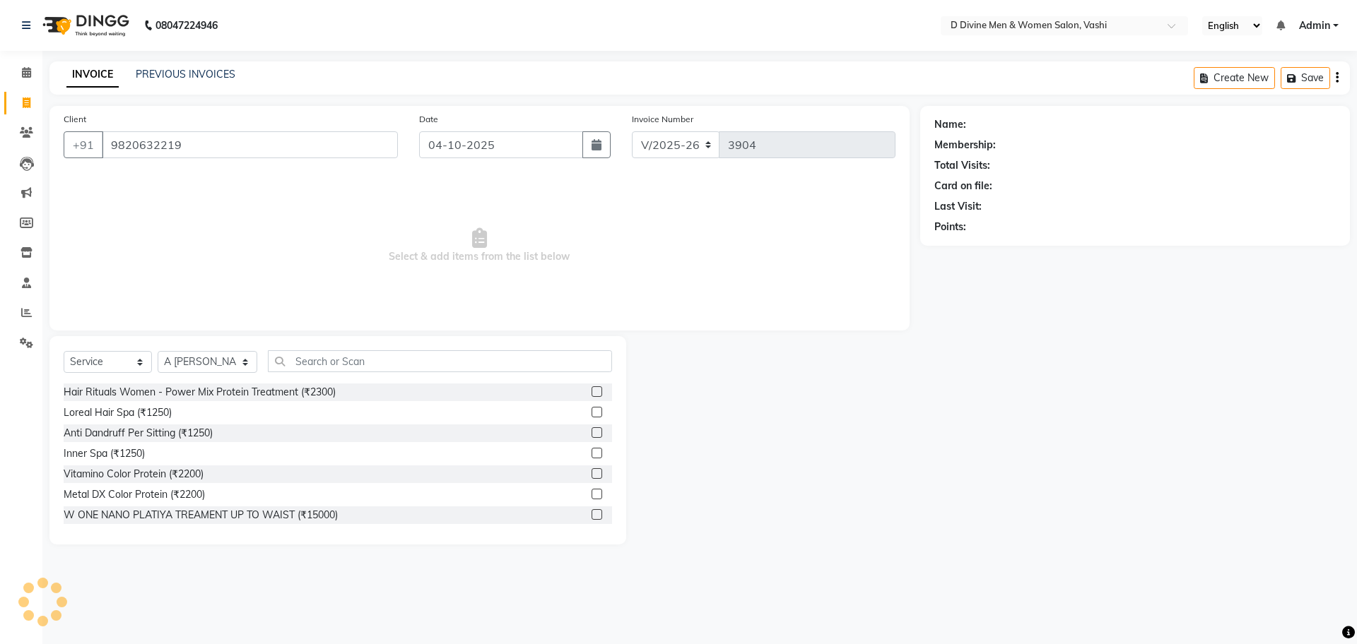
type input "9820632219"
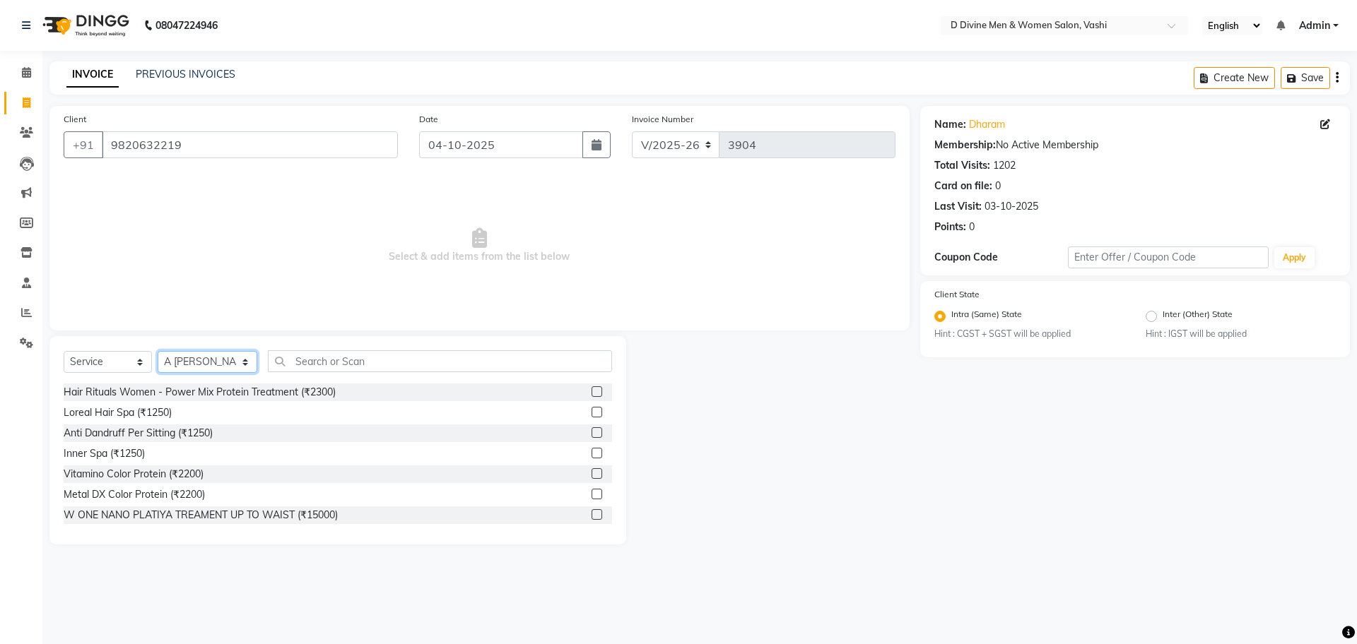
click at [210, 355] on select "Select Stylist A [PERSON_NAME] [PERSON_NAME] Divine salon [PERSON_NAME] [PERSON…" at bounding box center [208, 362] width 100 height 22
click at [546, 139] on input "04-10-2025" at bounding box center [501, 144] width 165 height 27
select select "10"
select select "2025"
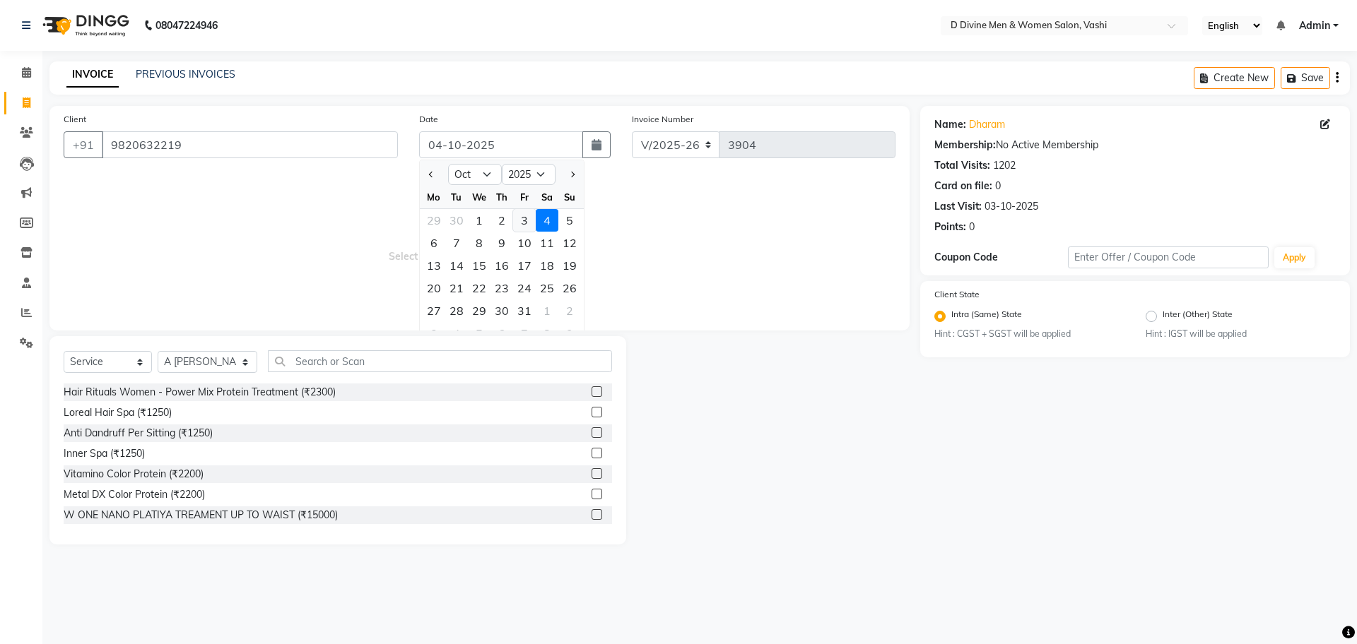
click at [526, 218] on div "3" at bounding box center [524, 220] width 23 height 23
type input "03-10-2025"
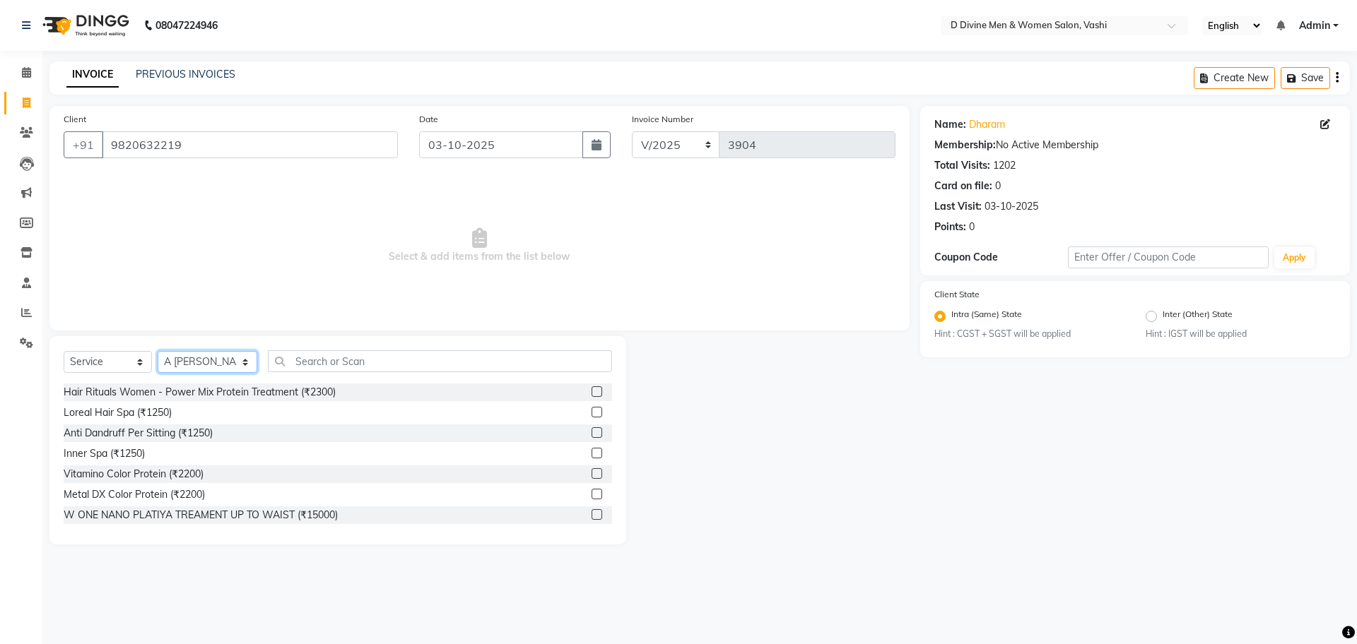
click at [228, 370] on select "Select Stylist A [PERSON_NAME] [PERSON_NAME] Divine salon [PERSON_NAME] [PERSON…" at bounding box center [208, 362] width 100 height 22
select select "10985"
click at [158, 351] on select "Select Stylist A [PERSON_NAME] [PERSON_NAME] Divine salon [PERSON_NAME] [PERSON…" at bounding box center [208, 362] width 100 height 22
click at [334, 349] on div "Select Service Product Membership Package Voucher Prepaid Gift Card Select Styl…" at bounding box center [337, 440] width 577 height 208
click at [334, 366] on input "text" at bounding box center [440, 361] width 344 height 22
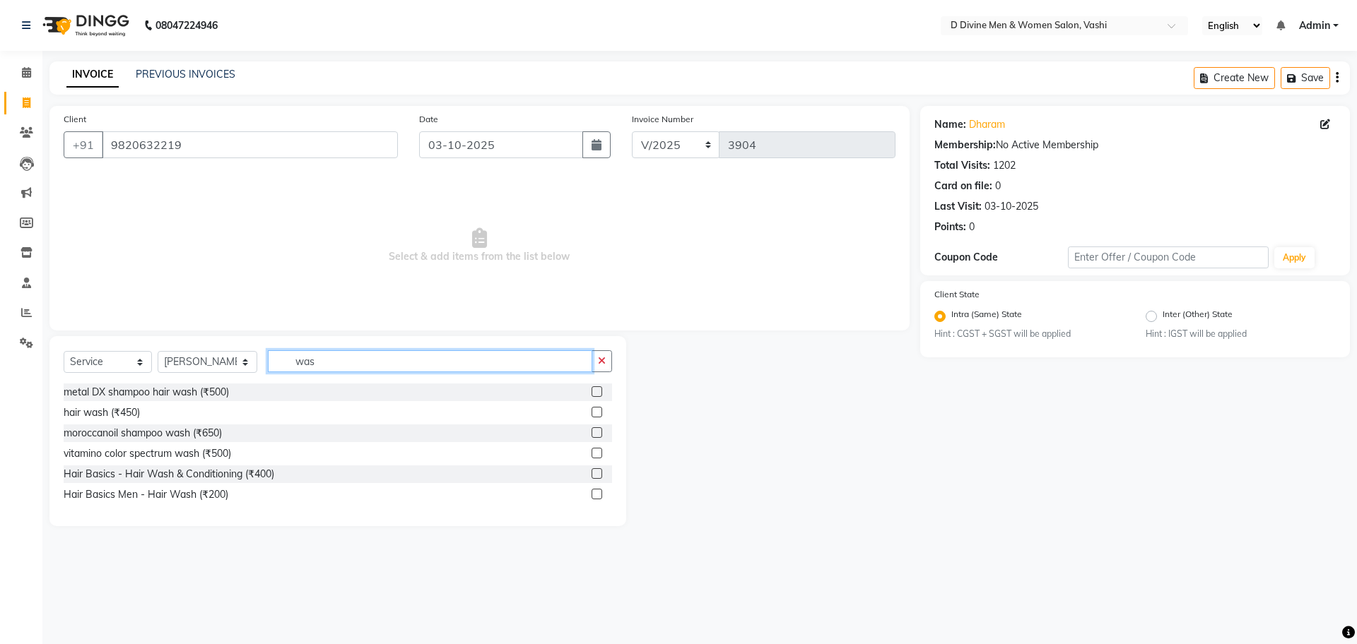
type input "was"
click at [598, 471] on label at bounding box center [596, 474] width 11 height 11
click at [598, 471] on input "checkbox" at bounding box center [595, 474] width 9 height 9
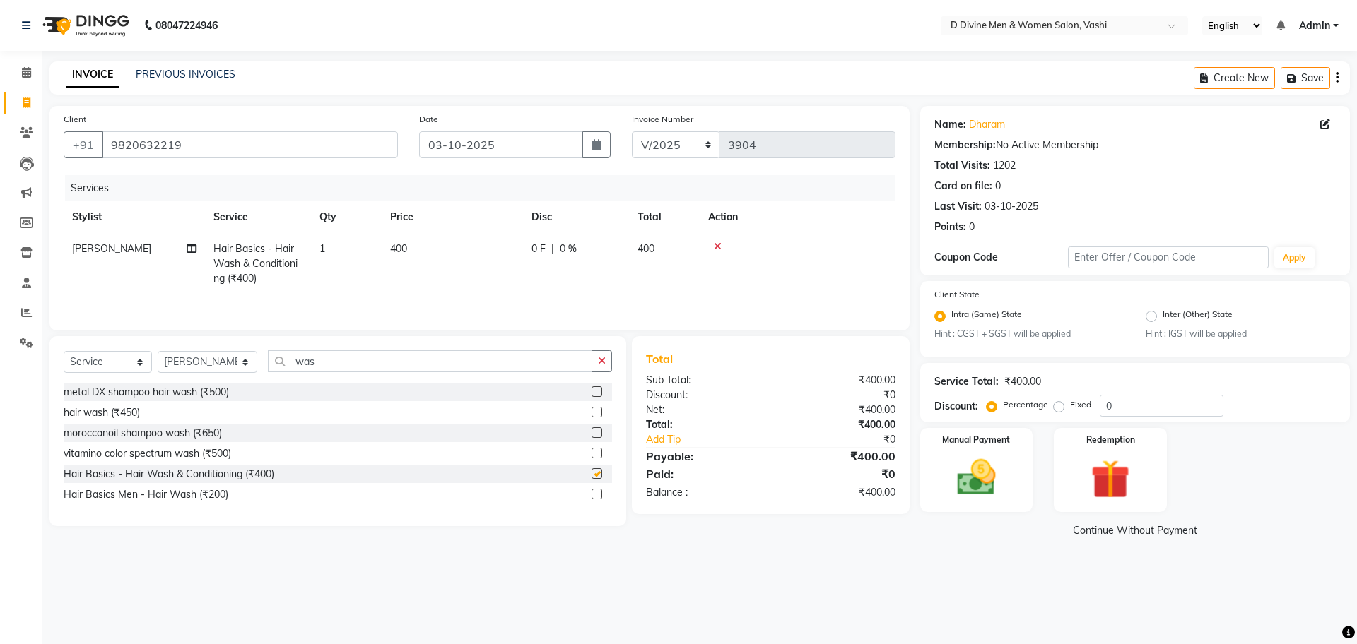
checkbox input "false"
click at [590, 250] on div "0 F | 0 %" at bounding box center [575, 249] width 89 height 15
select select "10985"
click at [603, 240] on td "0 F | 0 %" at bounding box center [654, 263] width 130 height 60
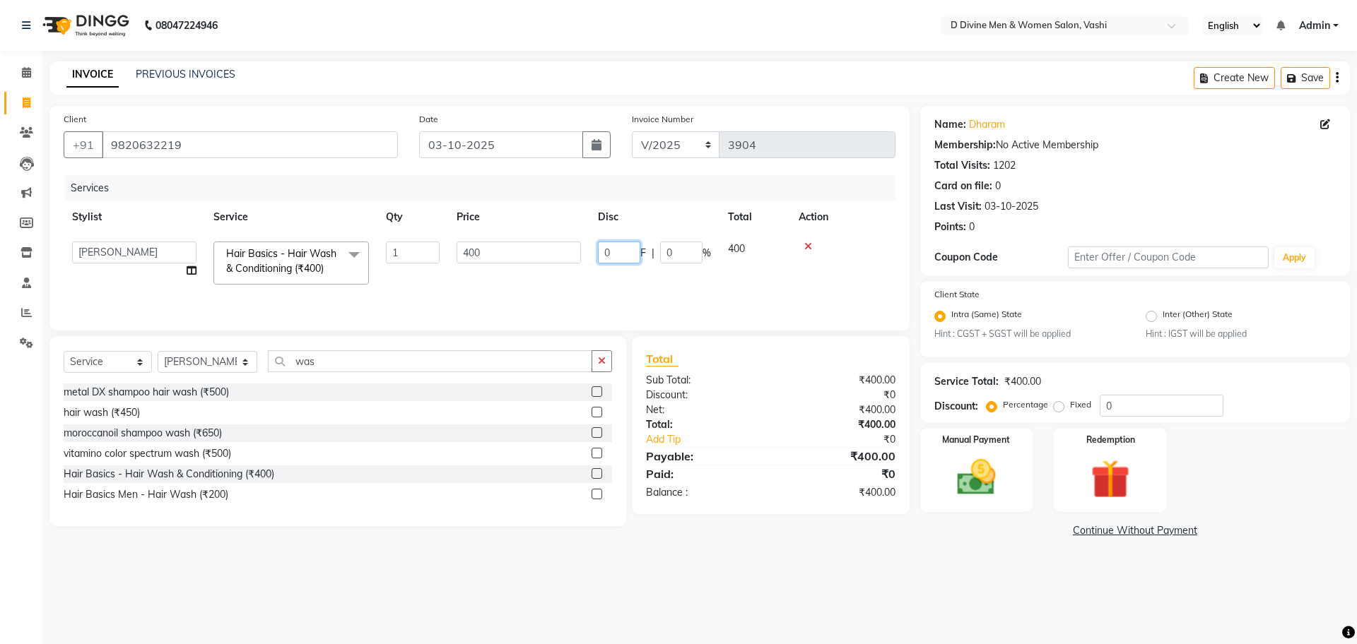
click at [601, 249] on input "0" at bounding box center [619, 253] width 42 height 22
type input "100"
click at [536, 226] on div "Services Stylist Service Qty Price Disc Total Action A Sikandar Thakur Dharam T…" at bounding box center [480, 245] width 832 height 141
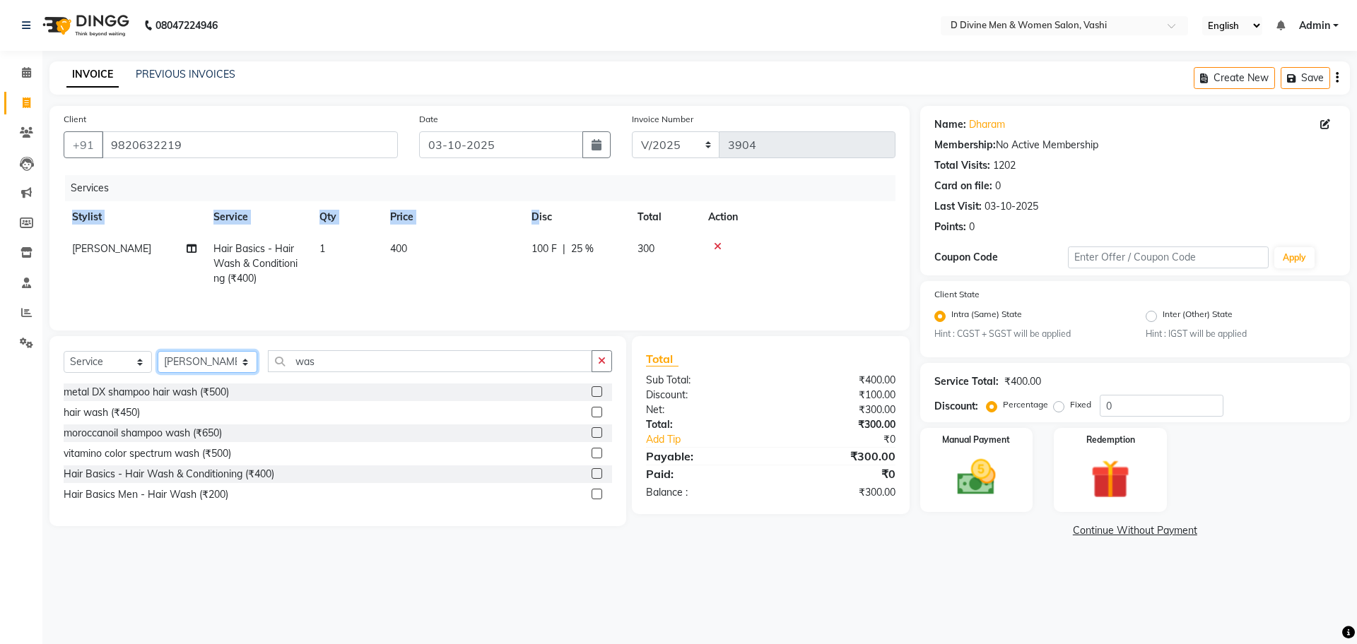
click at [208, 362] on select "Select Stylist A [PERSON_NAME] [PERSON_NAME] Divine salon [PERSON_NAME] [PERSON…" at bounding box center [208, 362] width 100 height 22
select select "10981"
click at [158, 354] on select "Select Stylist A [PERSON_NAME] [PERSON_NAME] Divine salon [PERSON_NAME] [PERSON…" at bounding box center [208, 362] width 100 height 22
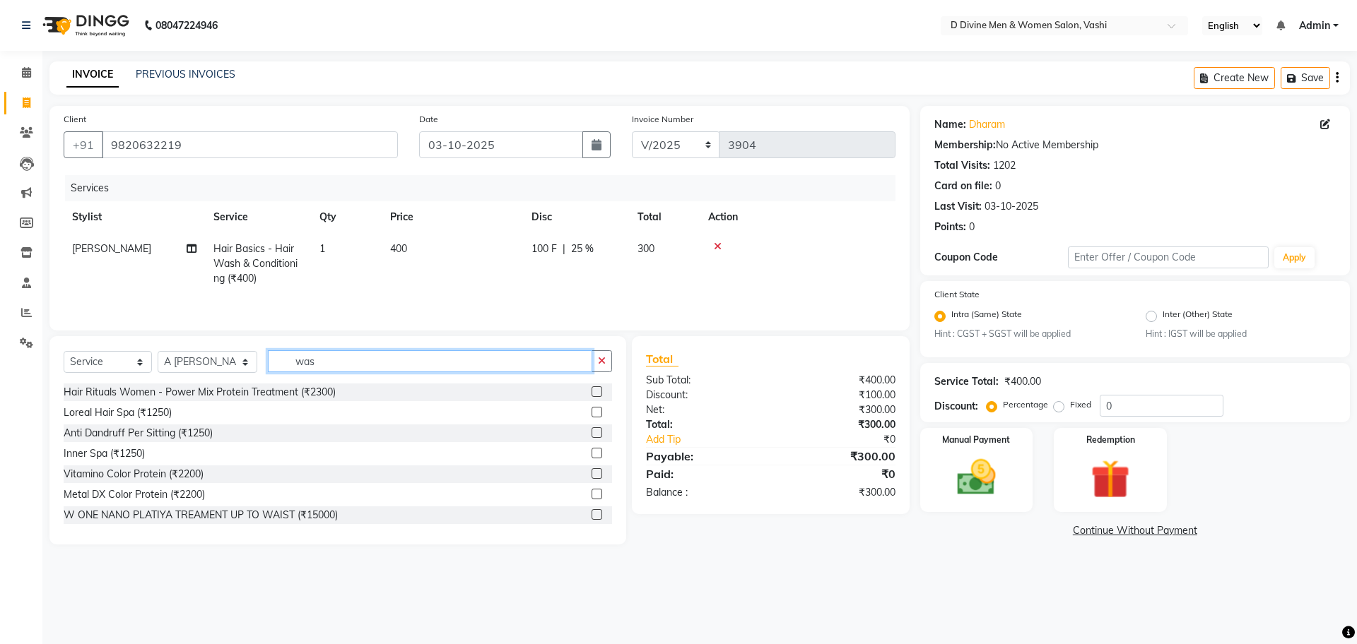
click at [338, 356] on input "was" at bounding box center [430, 361] width 324 height 22
type input "was"
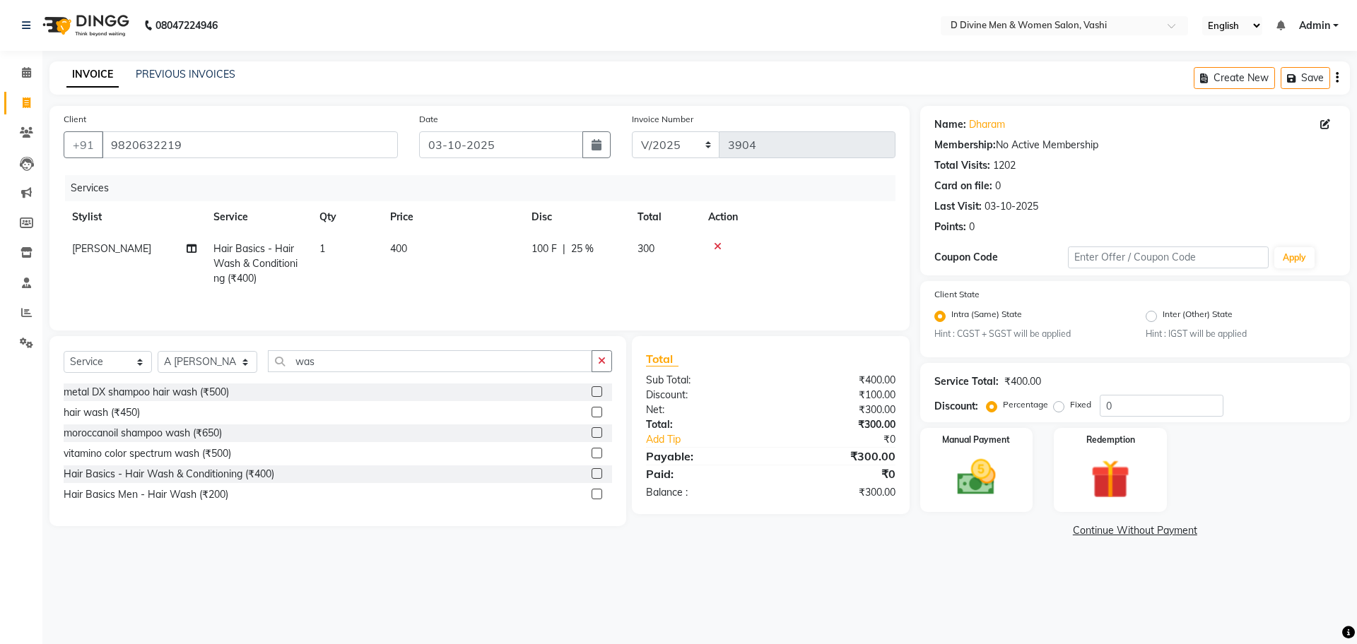
click at [594, 478] on label at bounding box center [596, 474] width 11 height 11
click at [594, 478] on input "checkbox" at bounding box center [595, 474] width 9 height 9
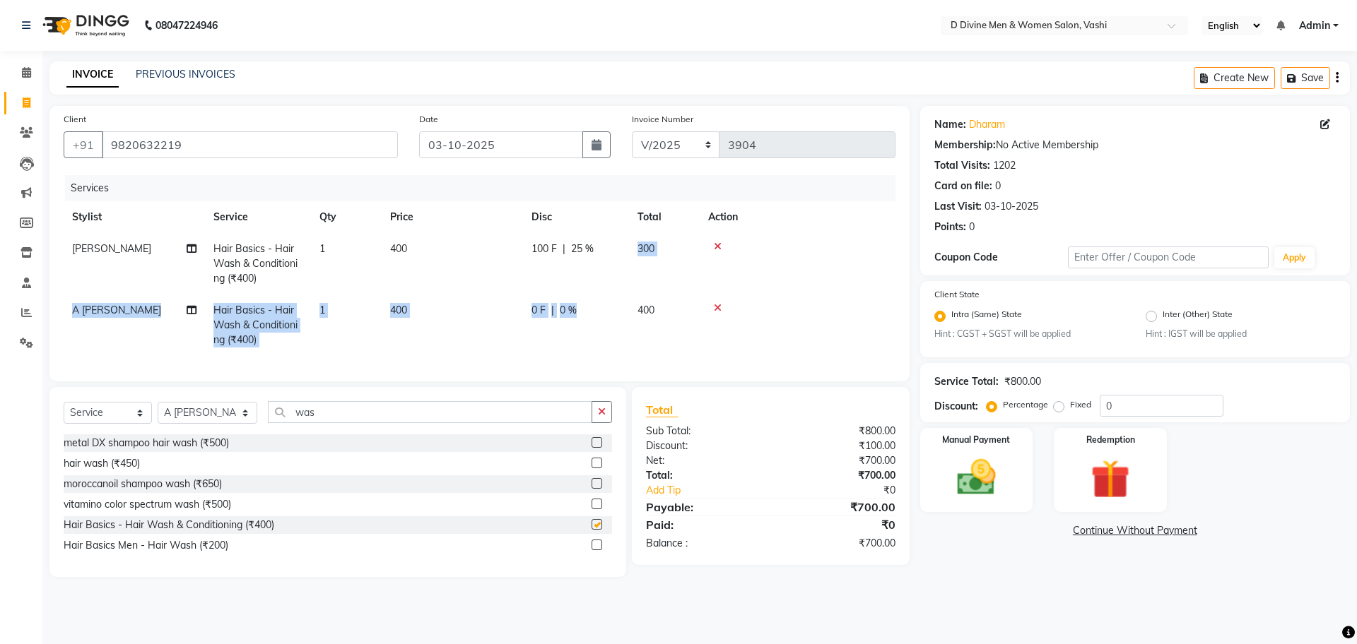
drag, startPoint x: 590, startPoint y: 291, endPoint x: 563, endPoint y: 335, distance: 51.4
click at [585, 300] on tbody "Punam Dure Hair Basics - Hair Wash & Conditioning (₹400) 1 400 100 F | 25 % 300…" at bounding box center [480, 294] width 832 height 123
checkbox input "false"
click at [577, 318] on td "0 F | 0 %" at bounding box center [576, 325] width 106 height 61
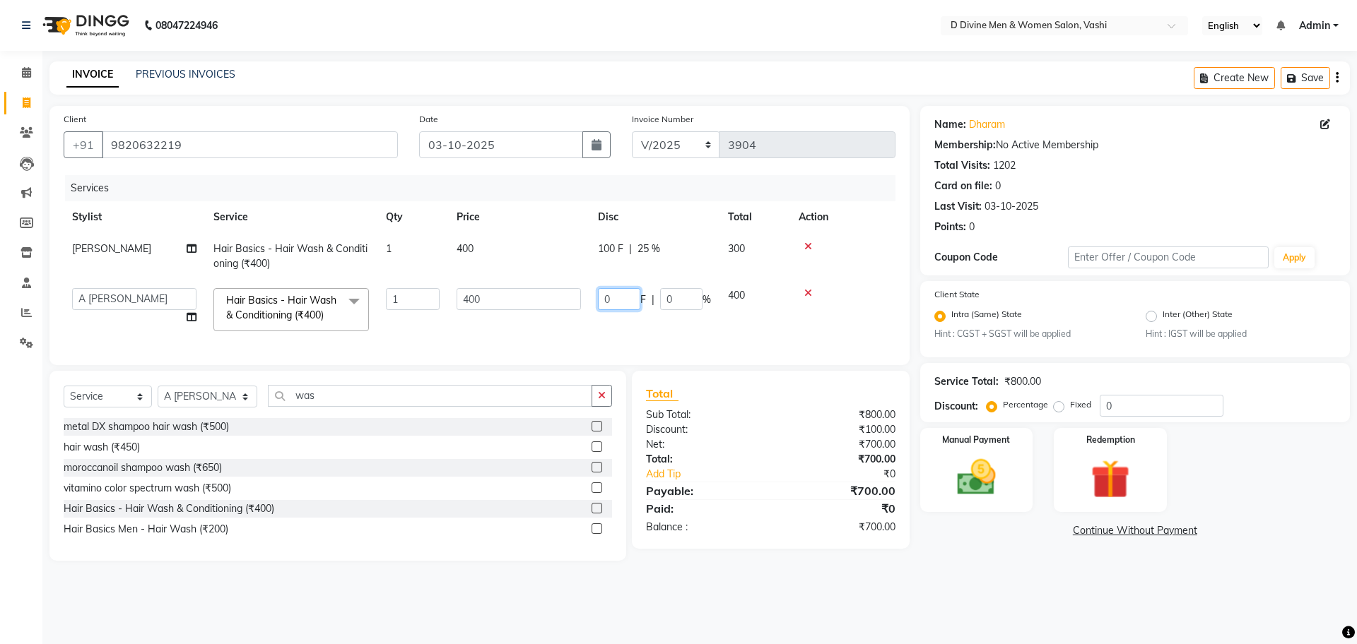
click at [606, 294] on input "0" at bounding box center [619, 299] width 42 height 22
type input "100"
drag, startPoint x: 452, startPoint y: 336, endPoint x: 403, endPoint y: 402, distance: 81.4
click at [403, 402] on div "Client +91 9820632219 Date 03-10-2025 Invoice Number V/2025 V/2025-26 3904 Serv…" at bounding box center [479, 333] width 881 height 455
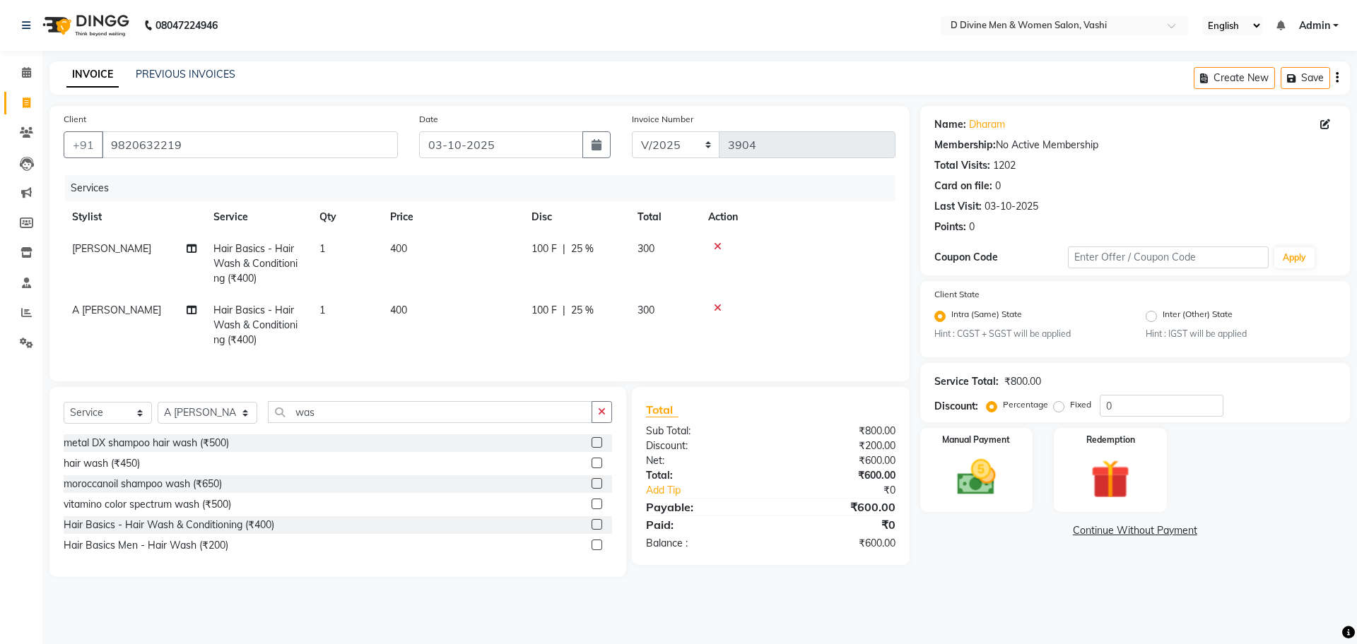
drag, startPoint x: 355, startPoint y: 411, endPoint x: 307, endPoint y: 459, distance: 68.5
click at [334, 432] on div "Select Service Product Membership Package Voucher Prepaid Gift Card Select Styl…" at bounding box center [337, 482] width 577 height 190
click at [324, 452] on div "metal DX shampoo hair wash (₹500)" at bounding box center [338, 444] width 548 height 18
click at [330, 423] on input "was" at bounding box center [430, 412] width 324 height 22
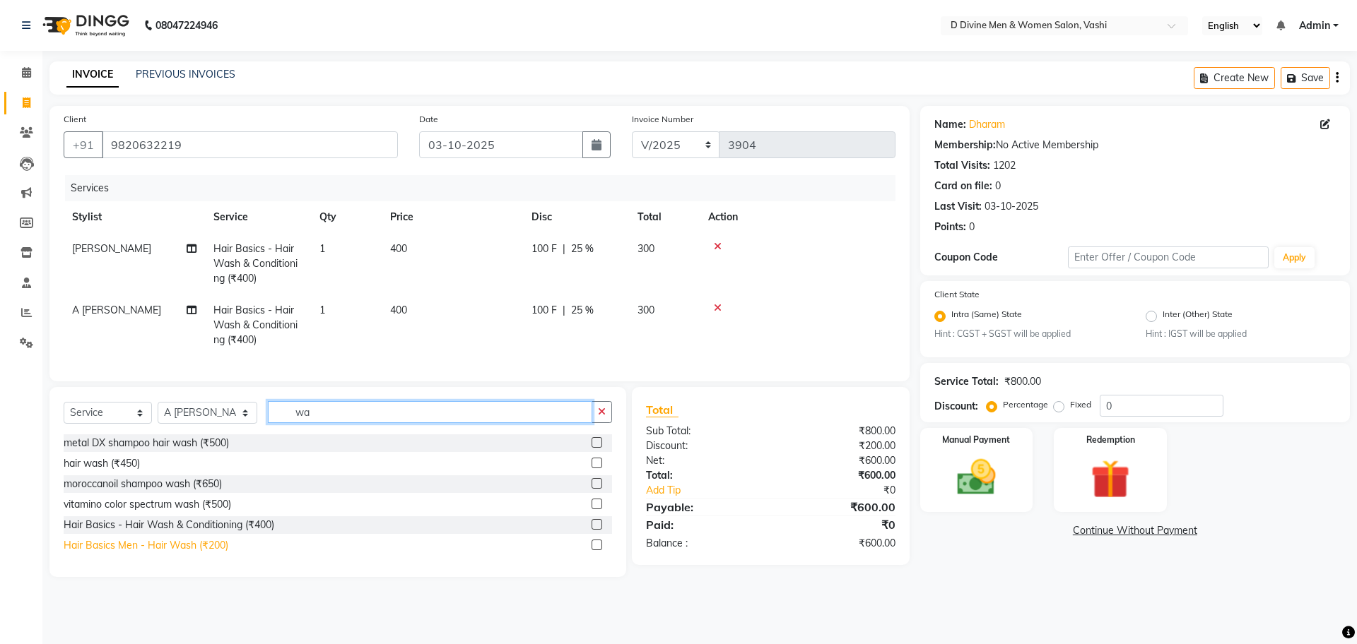
type input "w"
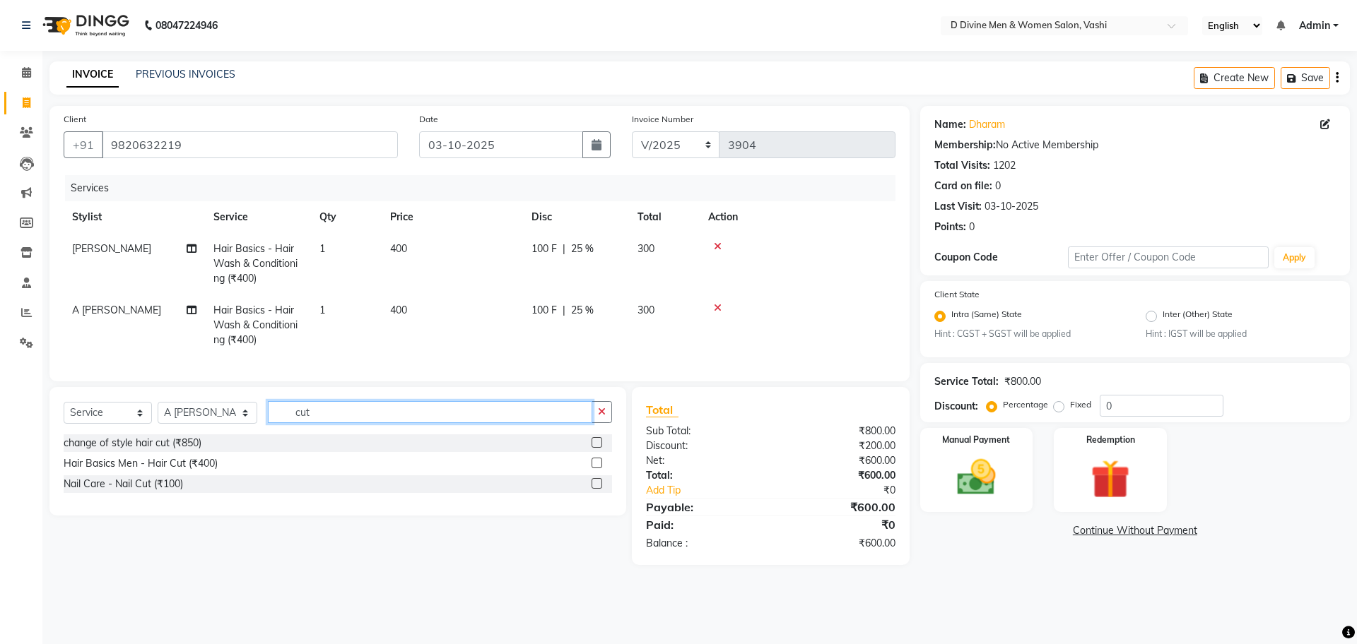
type input "cut"
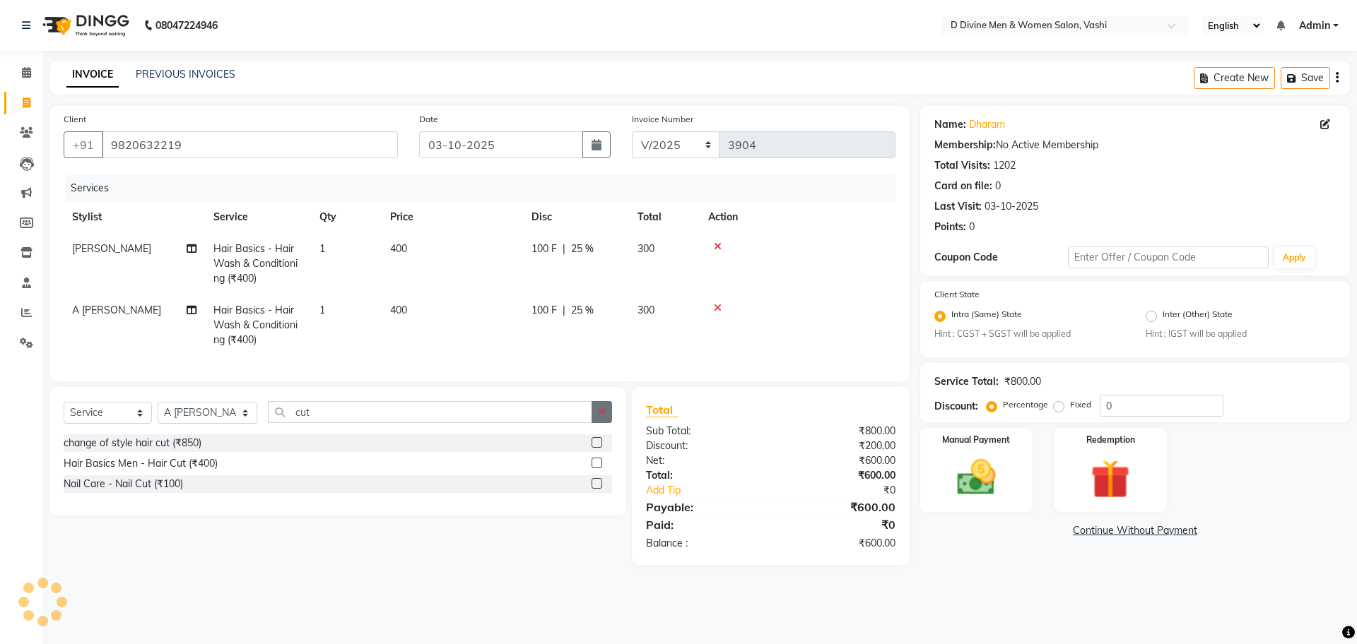
click at [596, 469] on label at bounding box center [596, 463] width 11 height 11
click at [596, 469] on input "checkbox" at bounding box center [595, 463] width 9 height 9
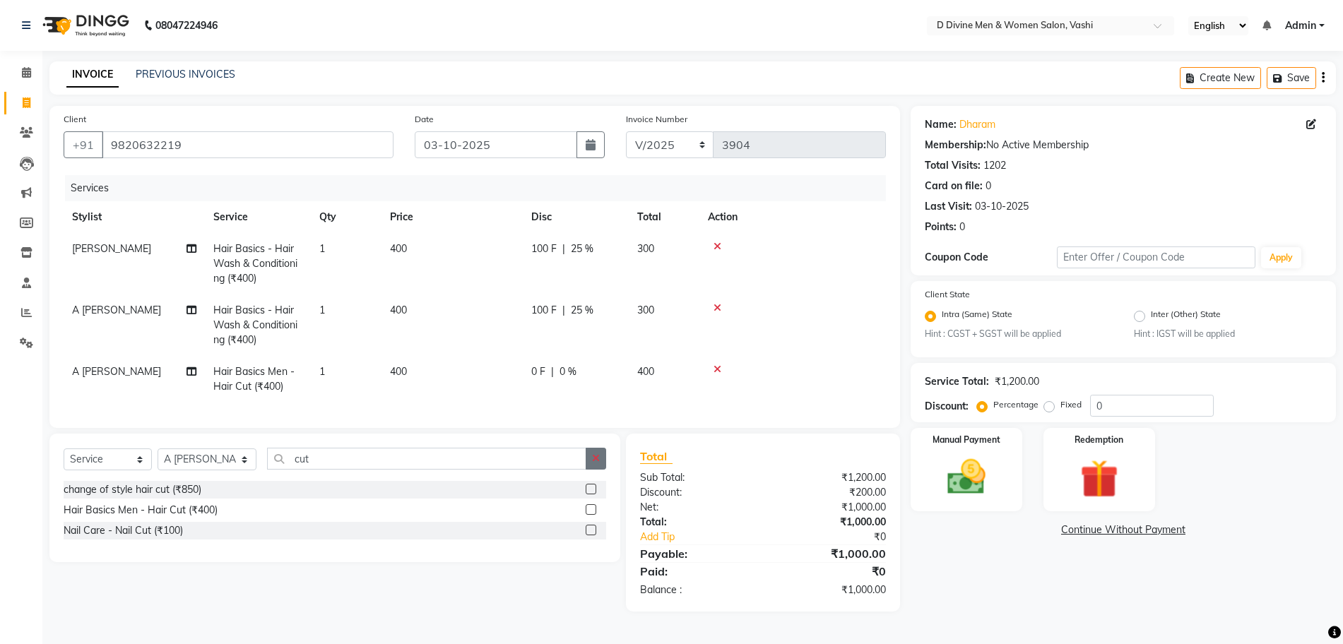
click at [588, 515] on label at bounding box center [591, 510] width 11 height 11
click at [588, 515] on input "checkbox" at bounding box center [590, 510] width 9 height 9
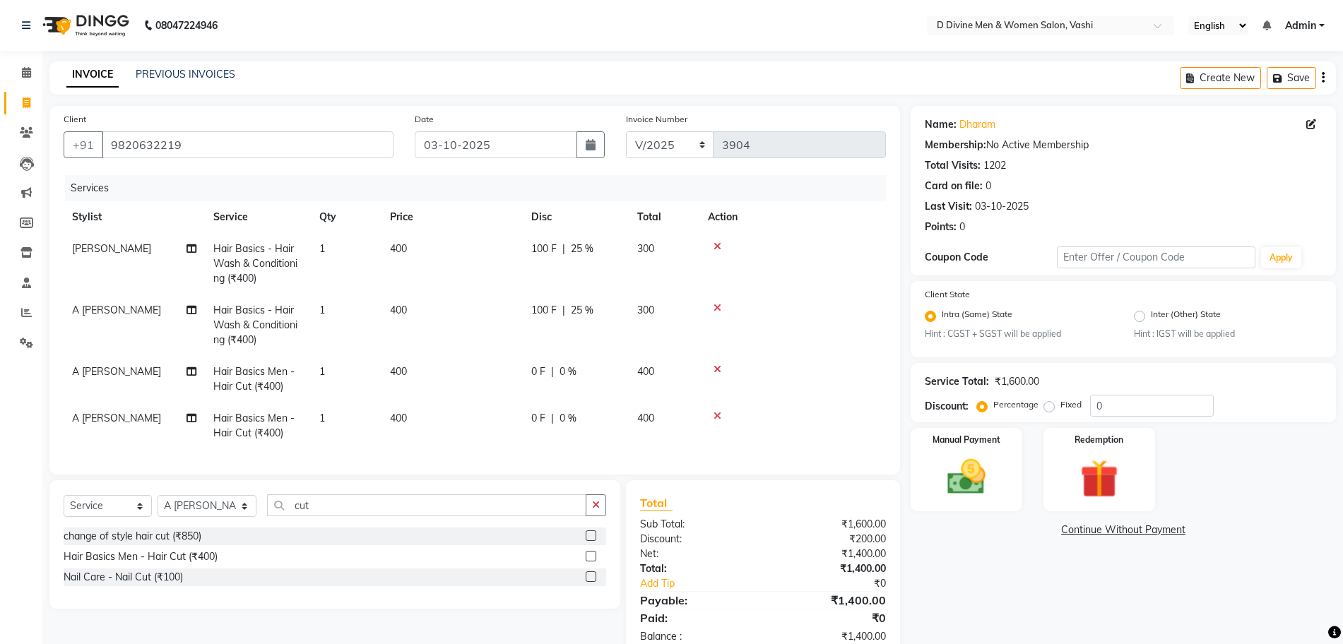
click at [591, 562] on label at bounding box center [591, 556] width 11 height 11
click at [591, 562] on input "checkbox" at bounding box center [590, 557] width 9 height 9
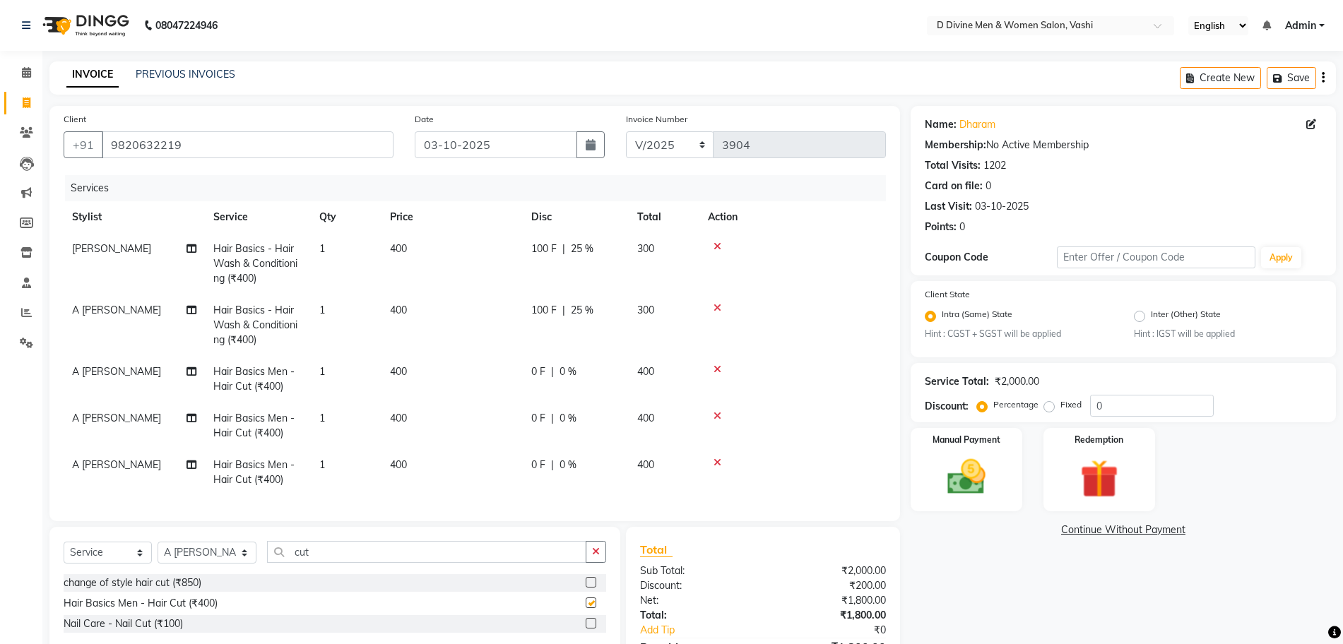
checkbox input "false"
click at [391, 563] on input "cut" at bounding box center [426, 552] width 319 height 22
type input "c"
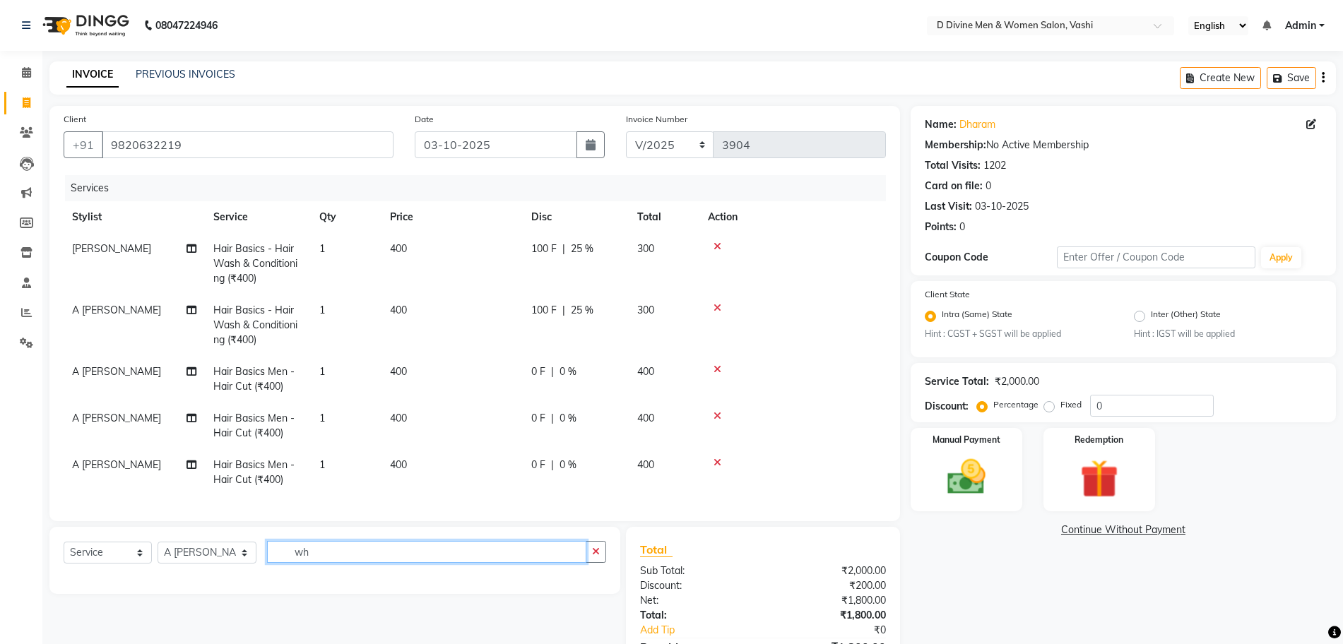
type input "w"
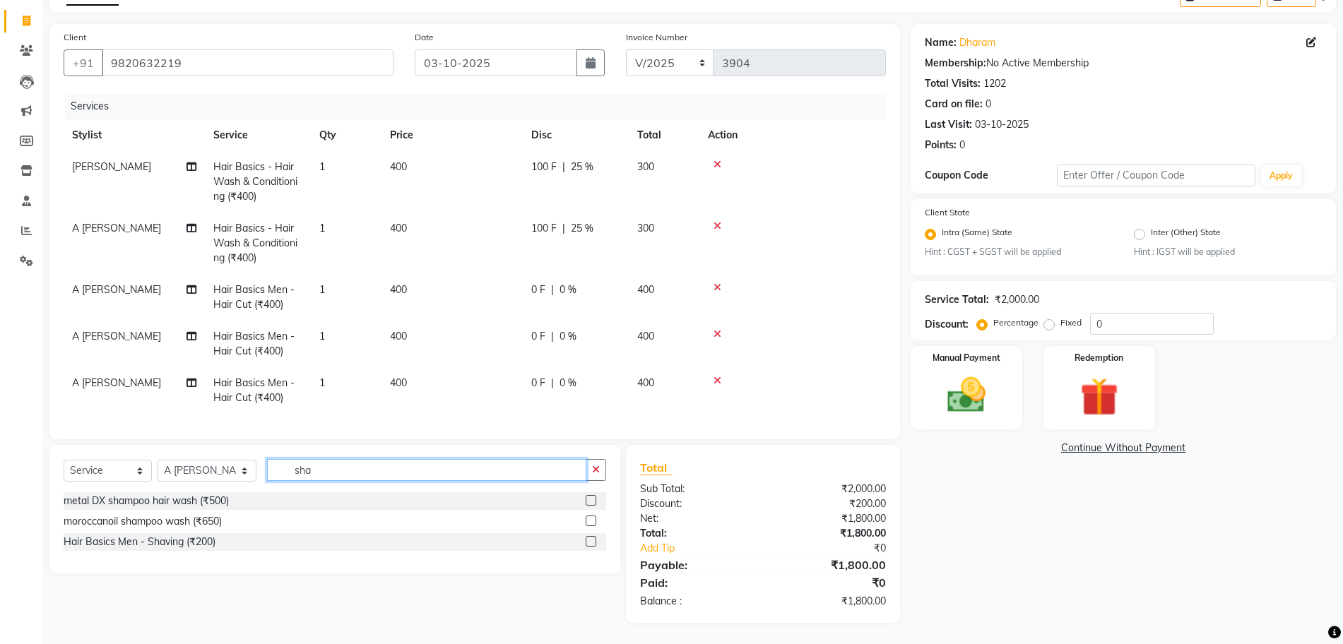
scroll to position [95, 0]
type input "sha"
click at [591, 543] on label at bounding box center [591, 541] width 11 height 11
click at [591, 543] on input "checkbox" at bounding box center [590, 542] width 9 height 9
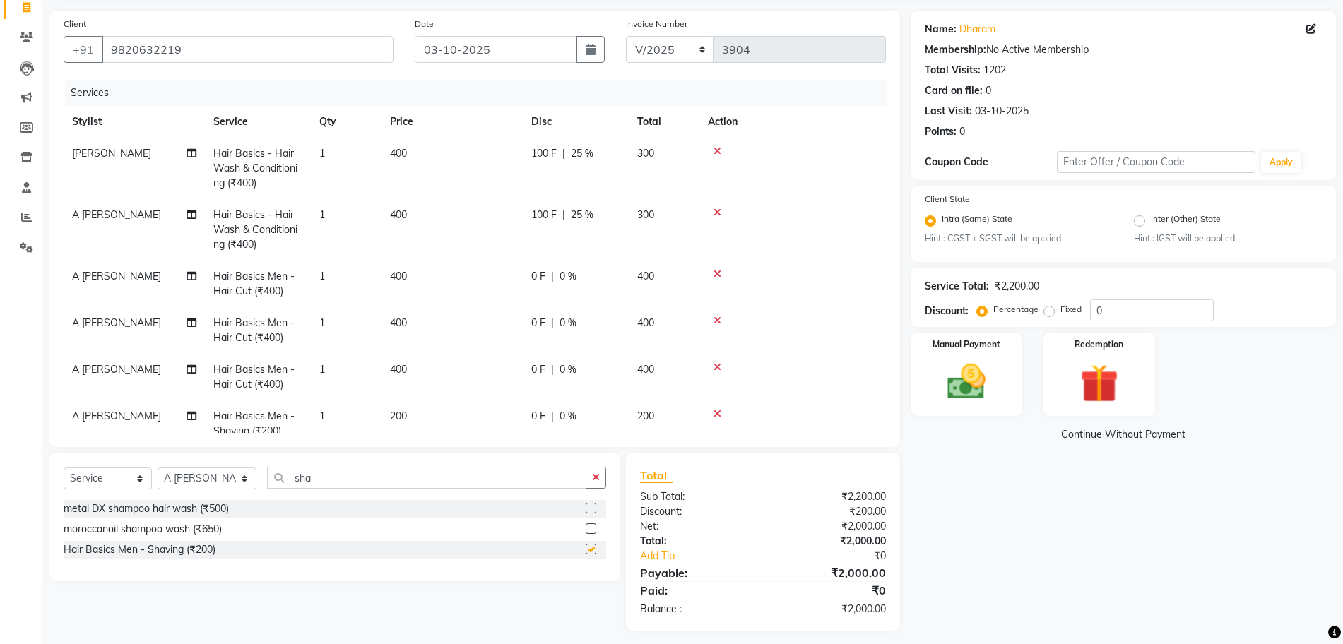
checkbox input "false"
click at [558, 372] on div "0 F | 0 %" at bounding box center [575, 370] width 89 height 15
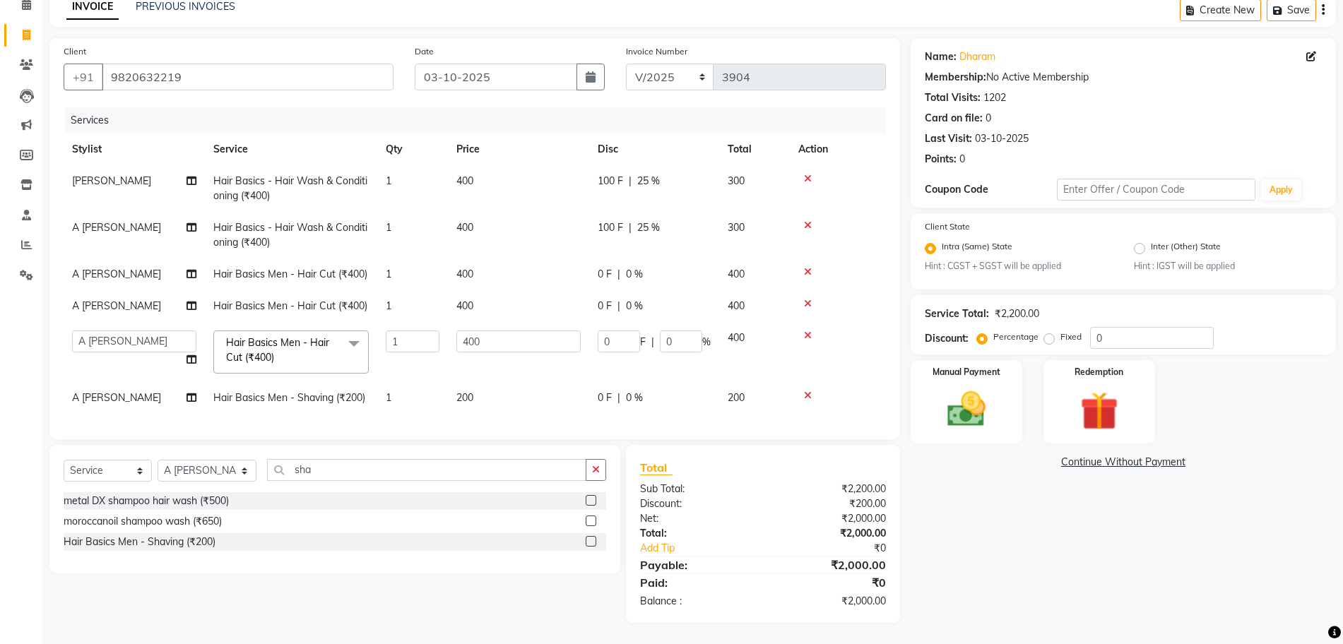
scroll to position [81, 0]
click at [608, 334] on input "0" at bounding box center [619, 342] width 42 height 22
click at [604, 334] on input "0" at bounding box center [619, 342] width 42 height 22
type input "100"
click at [613, 331] on input "100" at bounding box center [619, 342] width 42 height 22
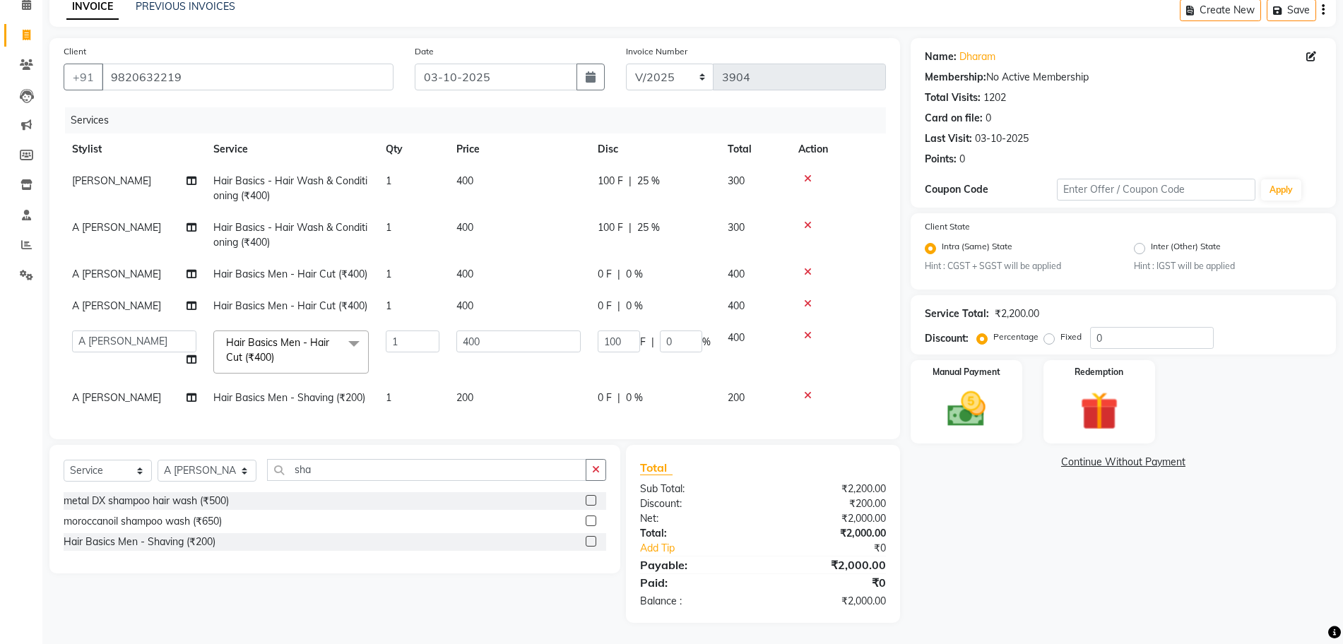
click at [608, 300] on tbody "Punam Dure Hair Basics - Hair Wash & Conditioning (₹400) 1 400 100 F | 25 % 300…" at bounding box center [475, 289] width 823 height 249
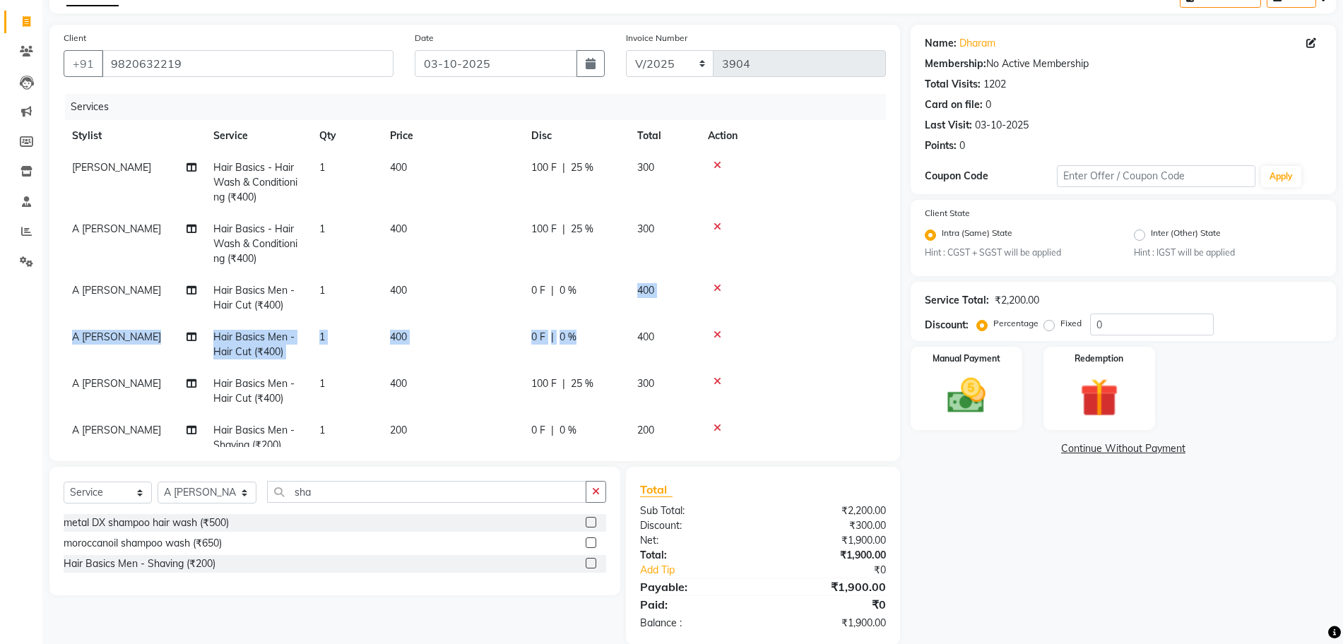
click at [590, 324] on tbody "Punam Dure Hair Basics - Hair Wash & Conditioning (₹400) 1 400 100 F | 25 % 300…" at bounding box center [475, 307] width 823 height 310
click at [579, 331] on div "0 F | 0 %" at bounding box center [575, 337] width 89 height 15
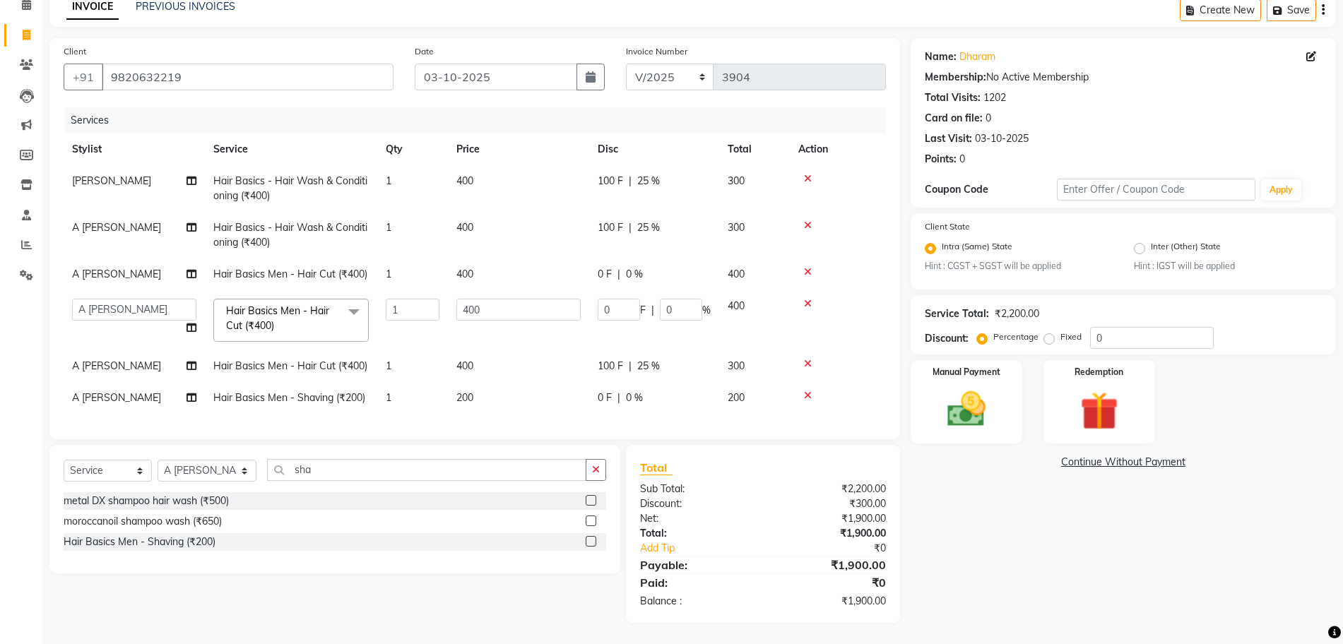
click at [603, 309] on td "0 F | 0 %" at bounding box center [654, 320] width 130 height 60
click at [605, 303] on input "0" at bounding box center [619, 310] width 42 height 22
type input "100"
click at [603, 259] on tbody "Punam Dure Hair Basics - Hair Wash & Conditioning (₹400) 1 400 100 F | 25 % 300…" at bounding box center [475, 289] width 823 height 249
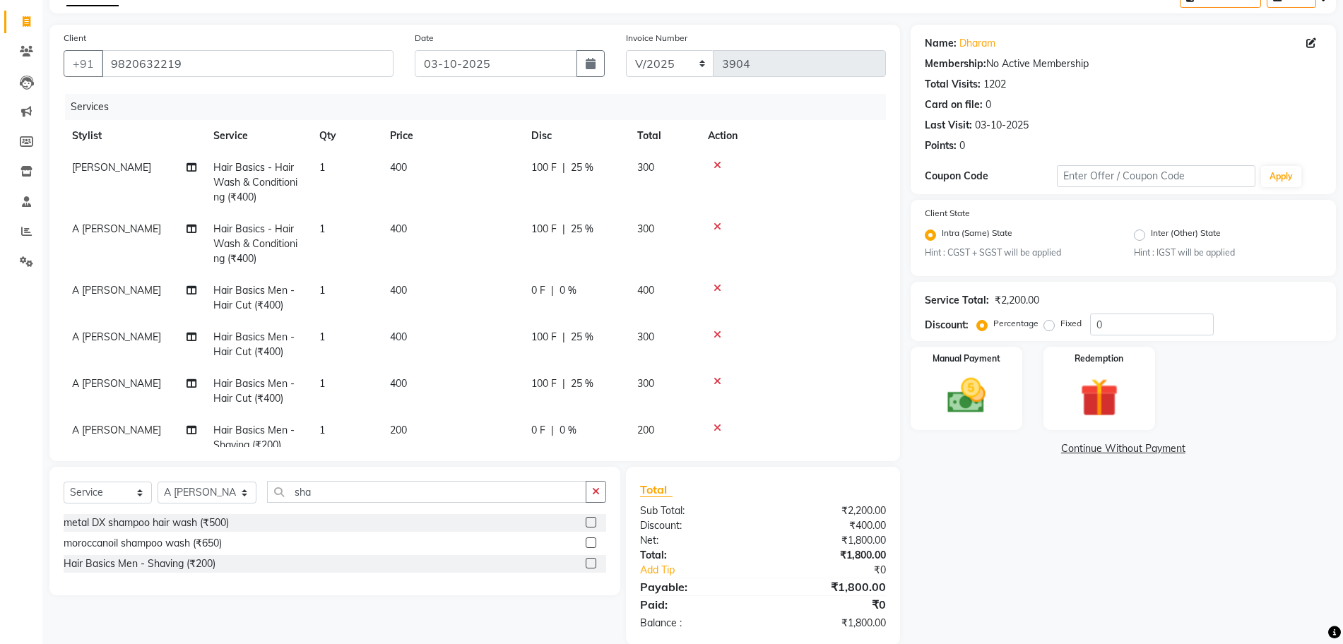
click at [590, 281] on td "0 F | 0 %" at bounding box center [576, 298] width 106 height 47
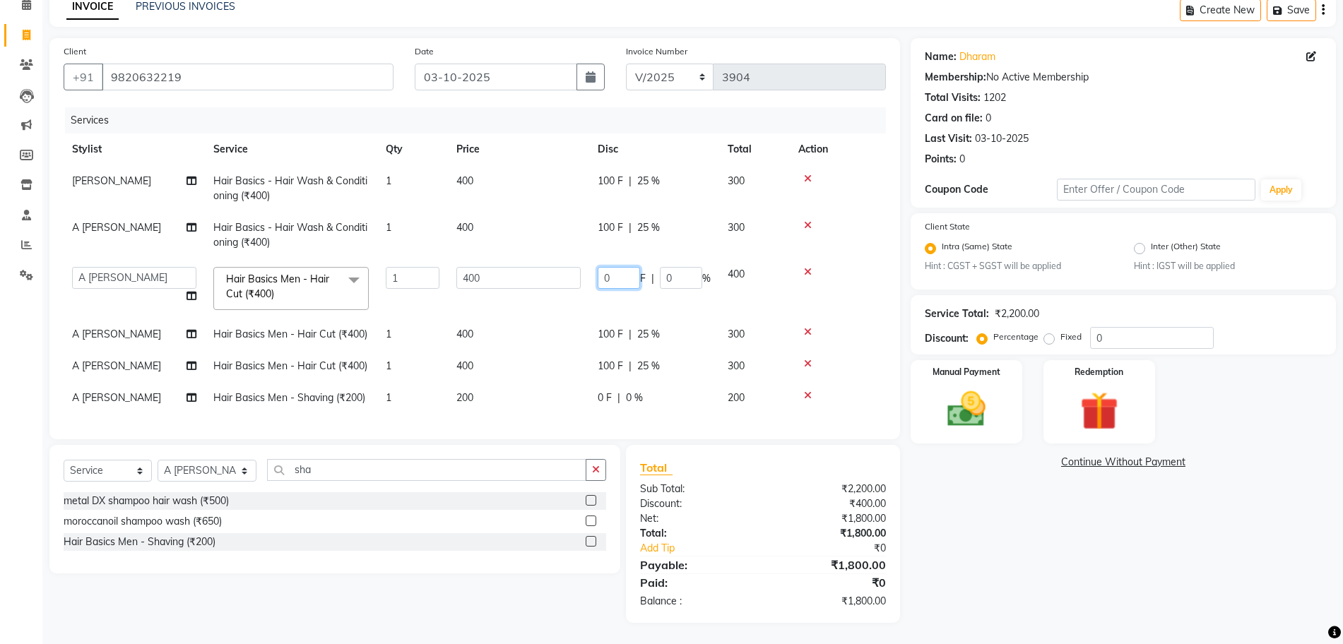
click at [611, 273] on input "0" at bounding box center [619, 278] width 42 height 22
click at [606, 276] on td "0 F | 0 %" at bounding box center [654, 289] width 130 height 60
click at [603, 268] on input "0" at bounding box center [619, 278] width 42 height 22
type input "100"
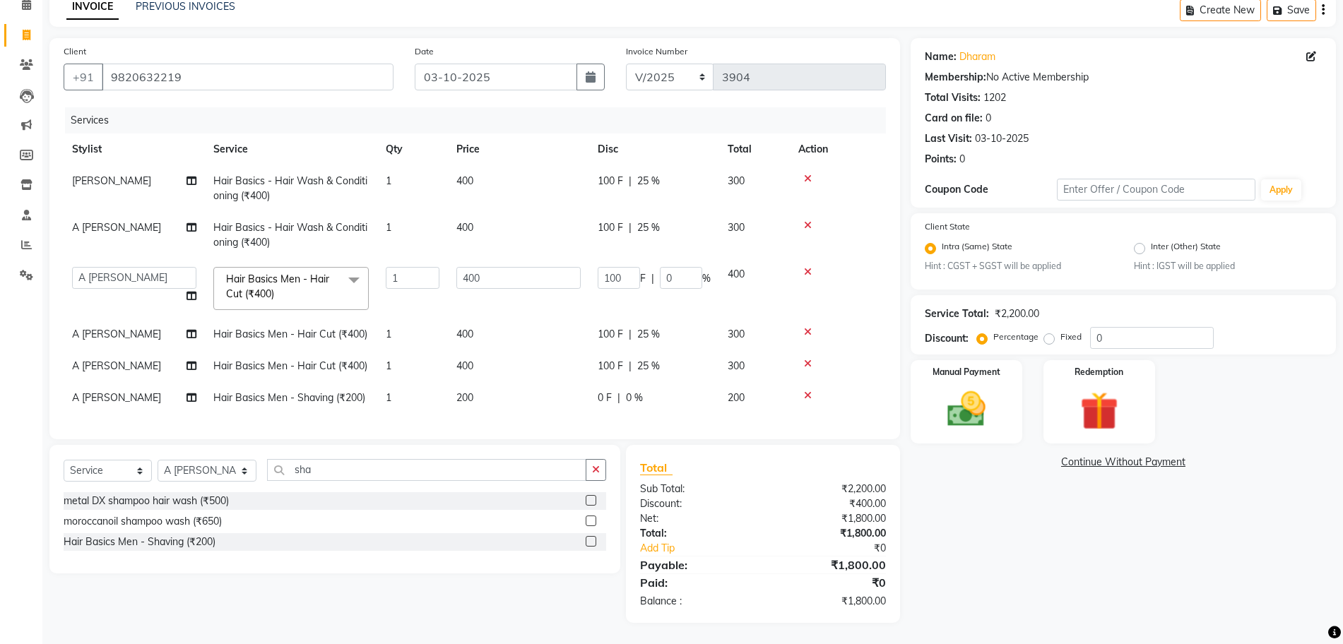
click at [494, 307] on td "400" at bounding box center [518, 289] width 141 height 60
click at [919, 406] on div "Manual Payment" at bounding box center [967, 402] width 116 height 86
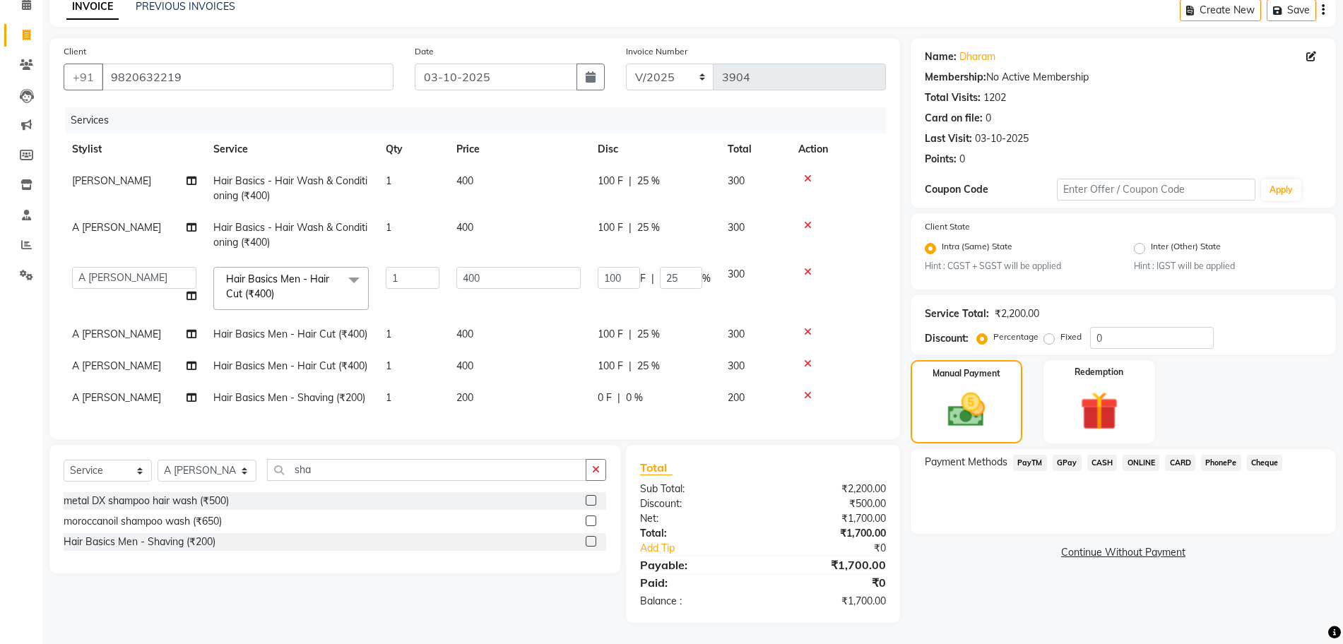
click at [1172, 455] on span "CARD" at bounding box center [1180, 463] width 30 height 16
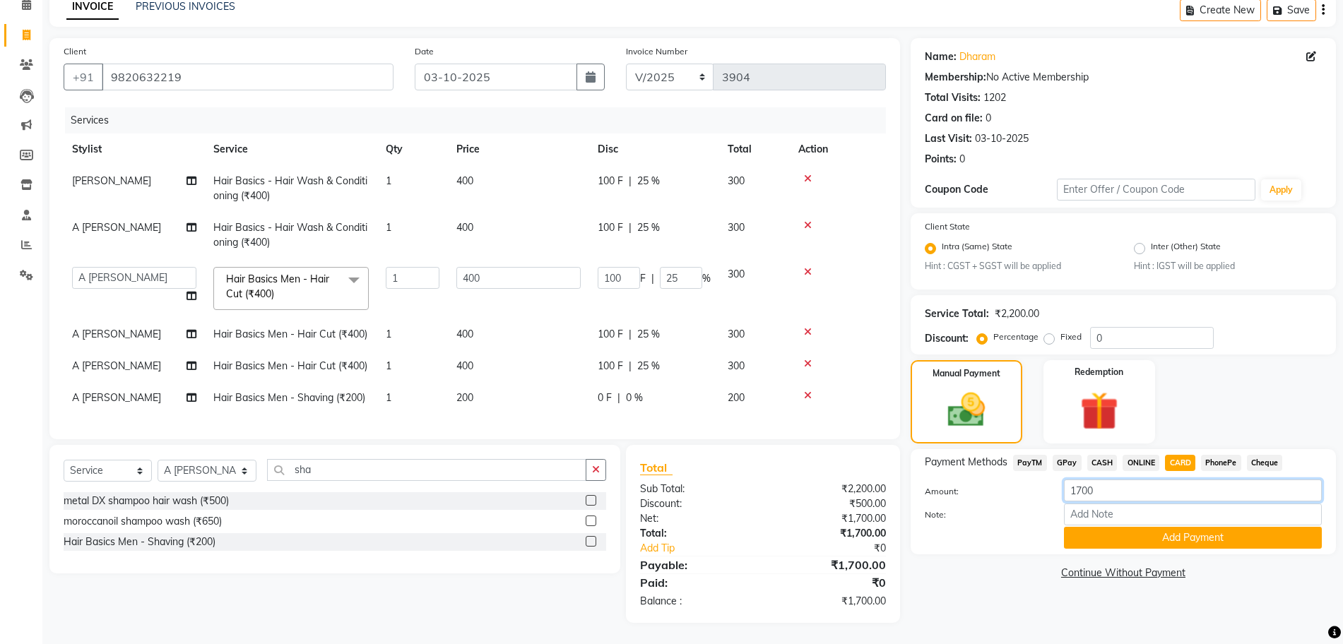
click at [1083, 484] on input "1700" at bounding box center [1193, 491] width 258 height 22
type input "500"
click at [1238, 527] on button "Add Payment" at bounding box center [1193, 538] width 258 height 22
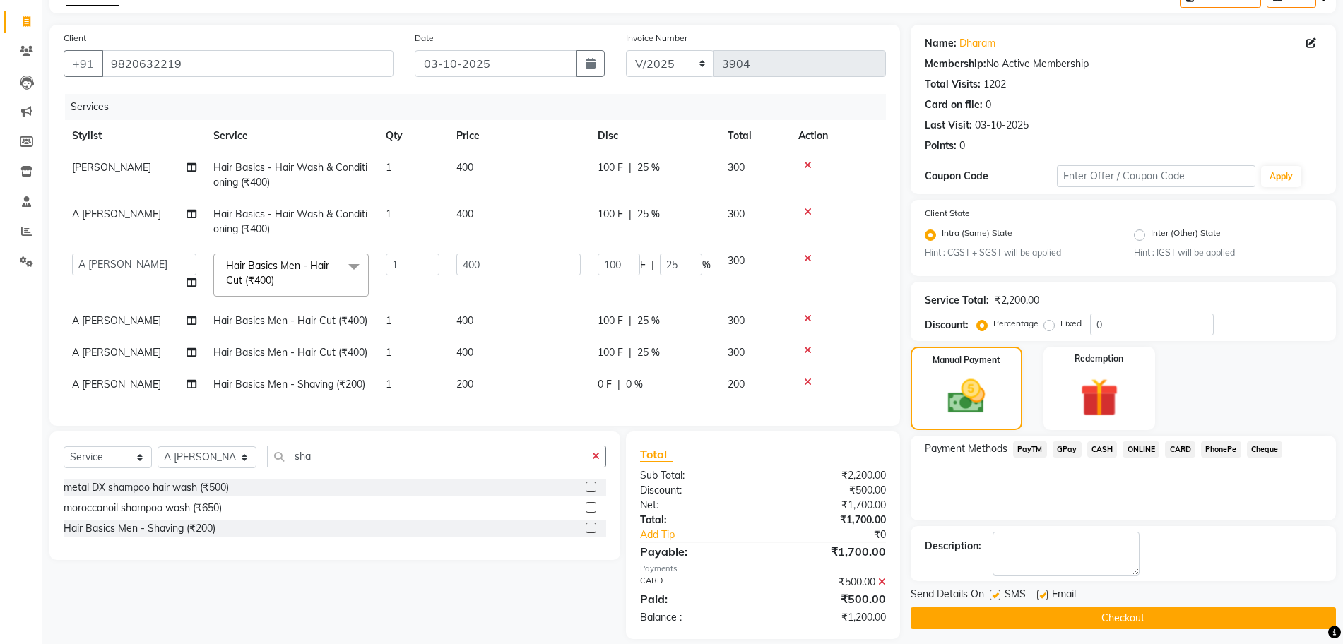
click at [1093, 442] on span "CASH" at bounding box center [1103, 450] width 30 height 16
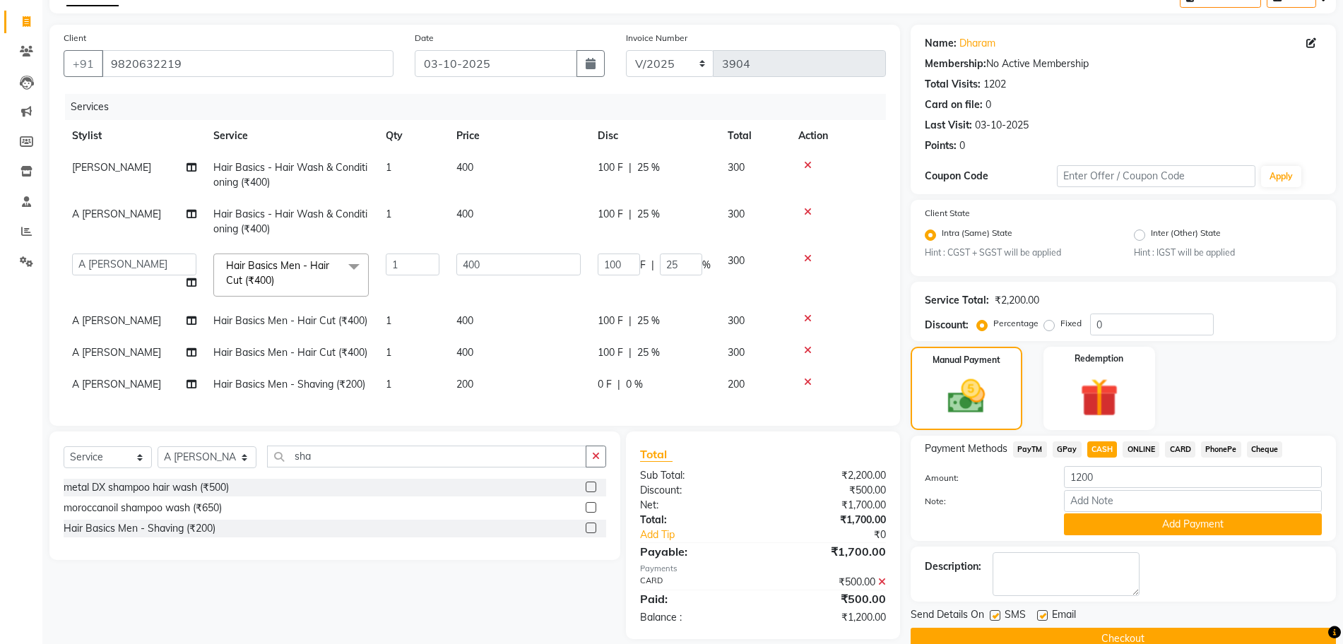
click at [1136, 536] on div "Payment Methods PayTM GPay CASH ONLINE CARD PhonePe Cheque Amount: 1200 Note: A…" at bounding box center [1123, 488] width 425 height 105
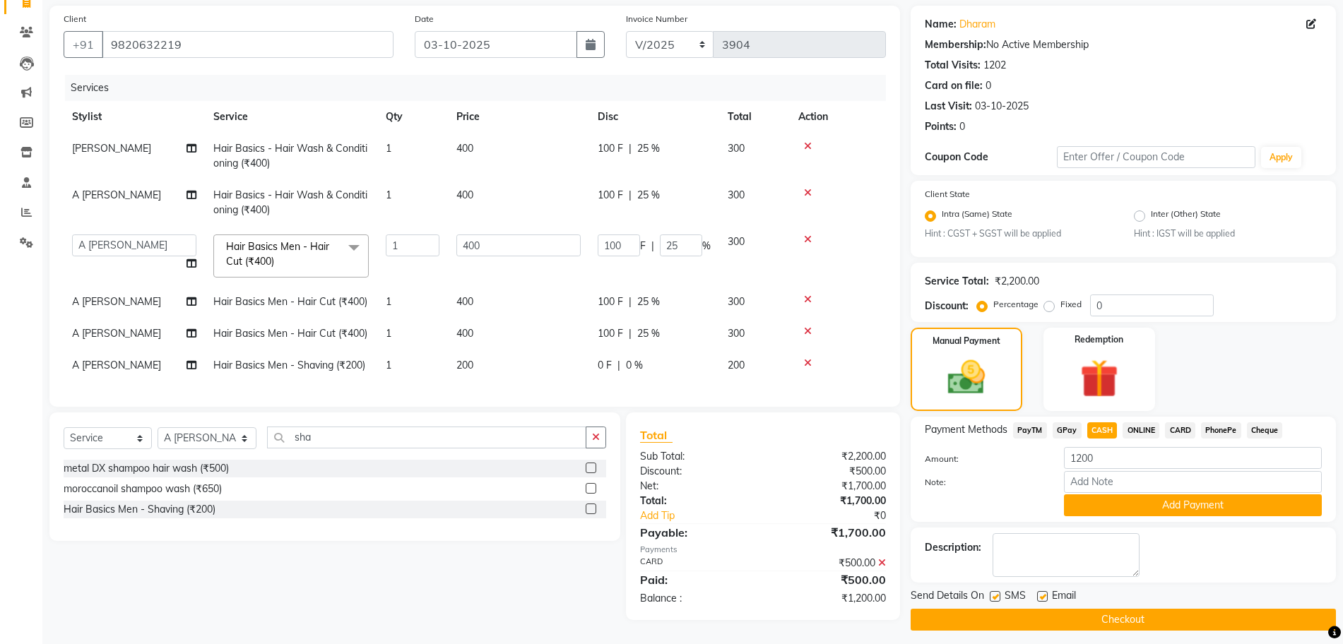
scroll to position [111, 0]
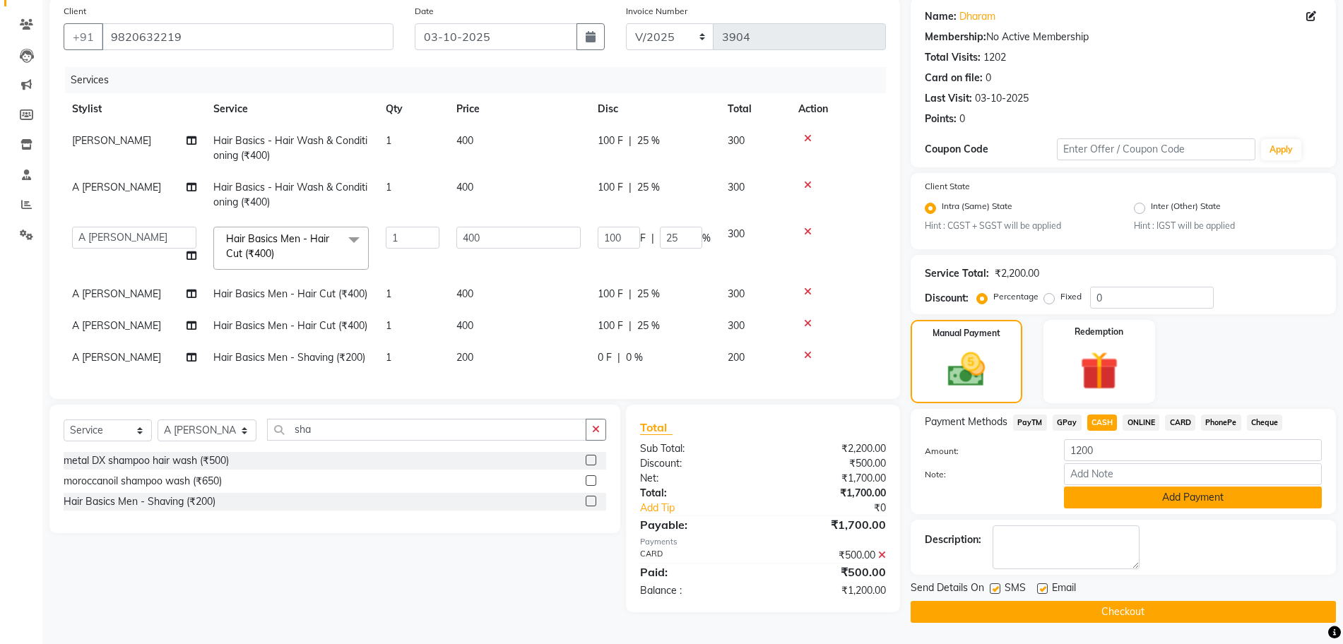
click at [1141, 488] on button "Add Payment" at bounding box center [1193, 498] width 258 height 22
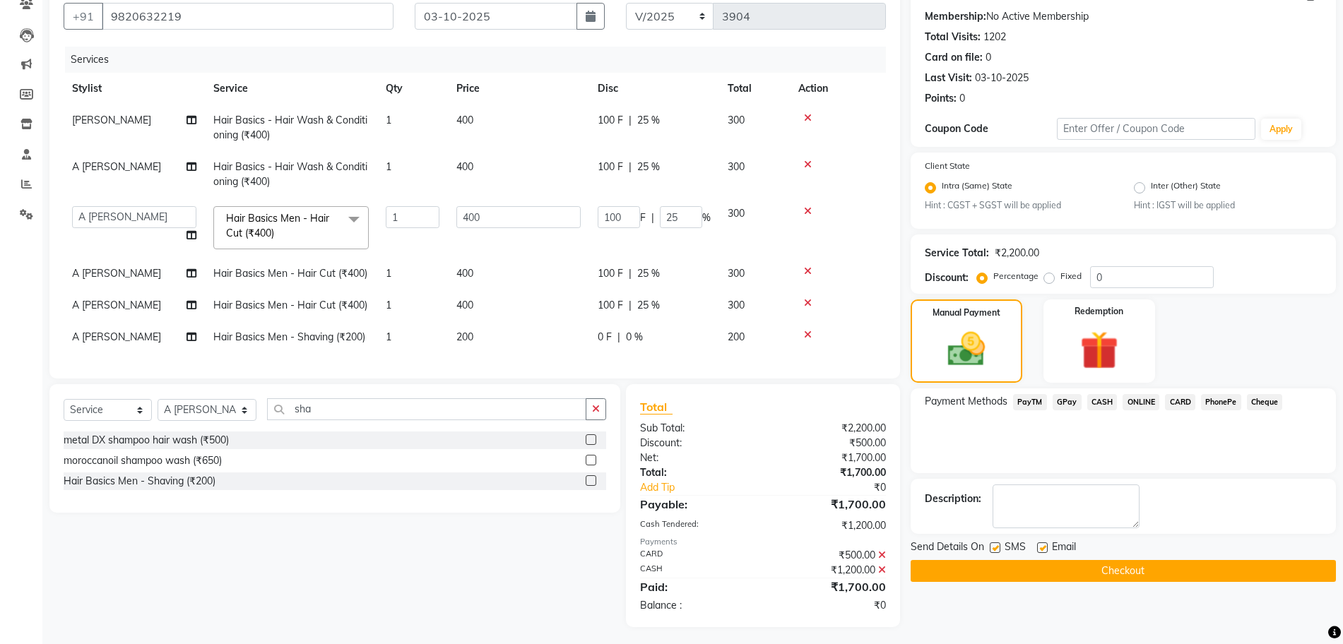
scroll to position [146, 0]
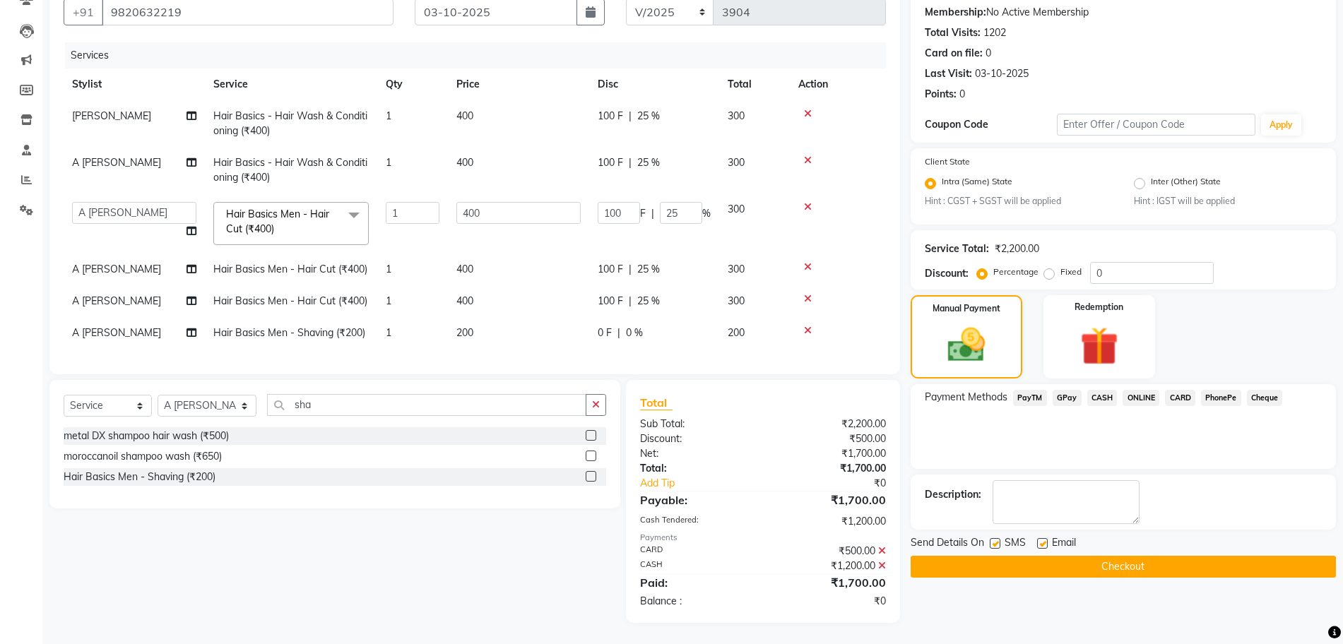
click at [995, 538] on label at bounding box center [995, 543] width 11 height 11
click at [995, 540] on input "checkbox" at bounding box center [994, 544] width 9 height 9
checkbox input "false"
click at [1045, 538] on label at bounding box center [1042, 543] width 11 height 11
click at [1045, 540] on input "checkbox" at bounding box center [1041, 544] width 9 height 9
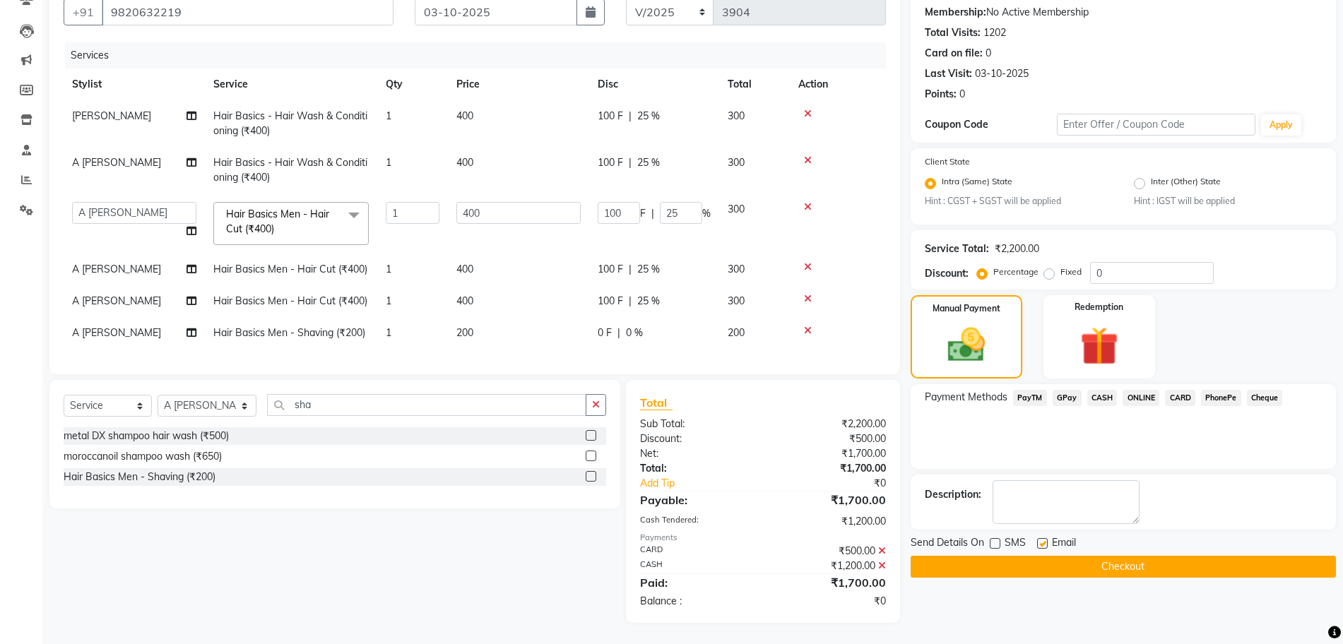
checkbox input "false"
click at [1045, 556] on button "Checkout" at bounding box center [1123, 567] width 425 height 22
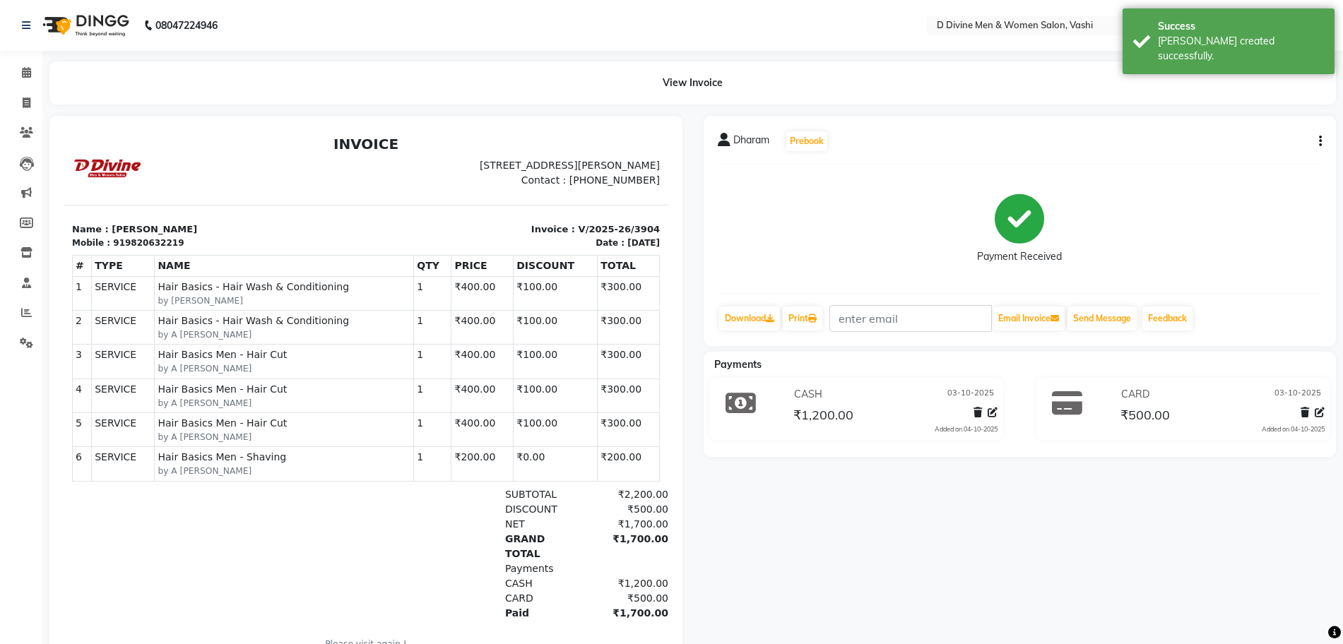
click at [1320, 141] on icon "button" at bounding box center [1320, 141] width 3 height 1
click at [1240, 122] on div "Split Service Amount" at bounding box center [1250, 124] width 97 height 18
select select "10985"
select select "10981"
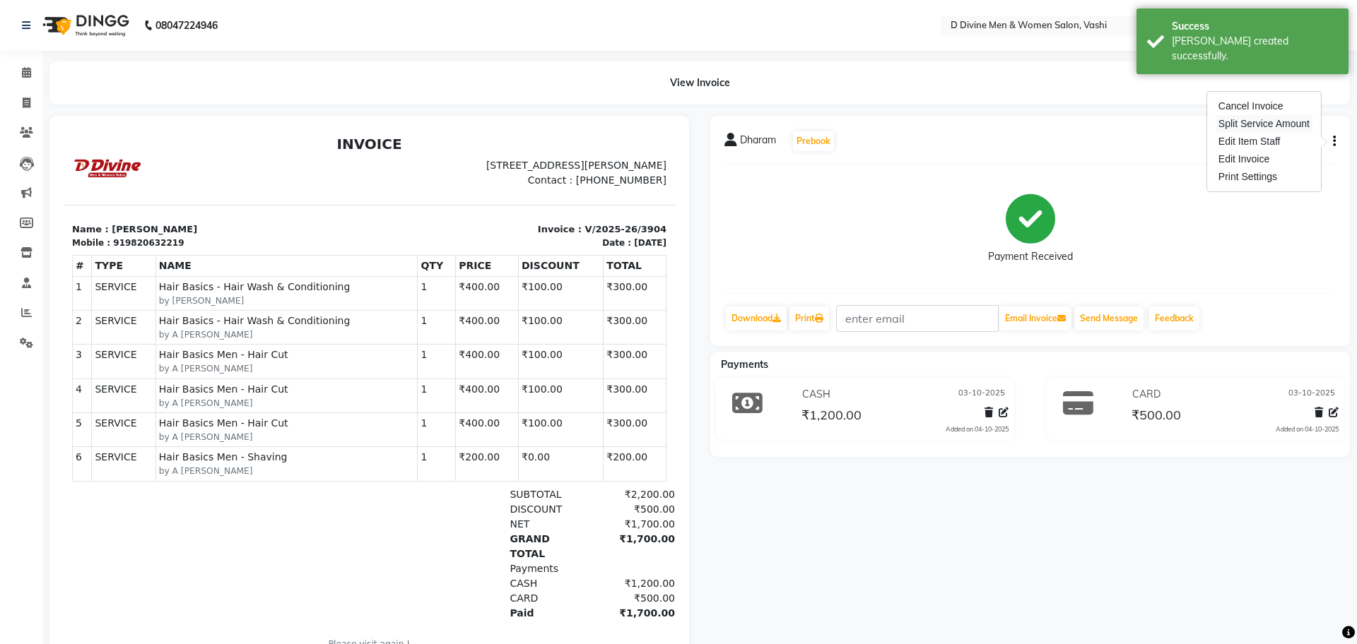
select select "10981"
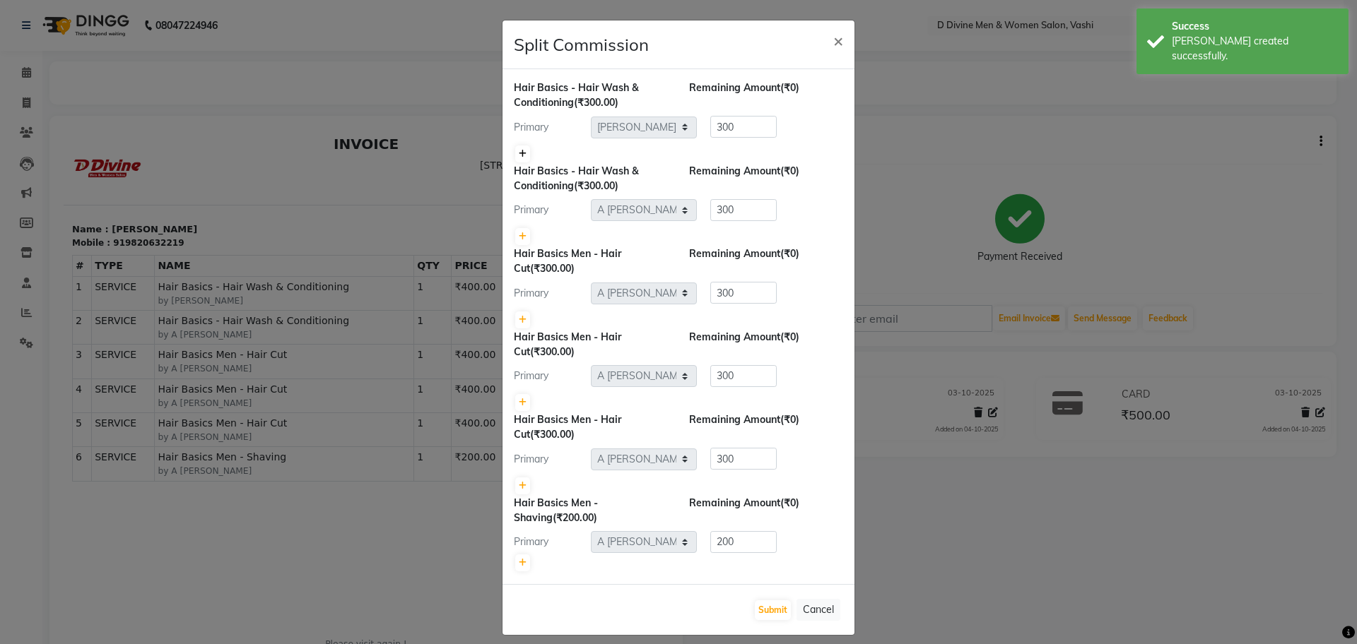
click at [519, 158] on icon at bounding box center [523, 154] width 8 height 8
type input "150"
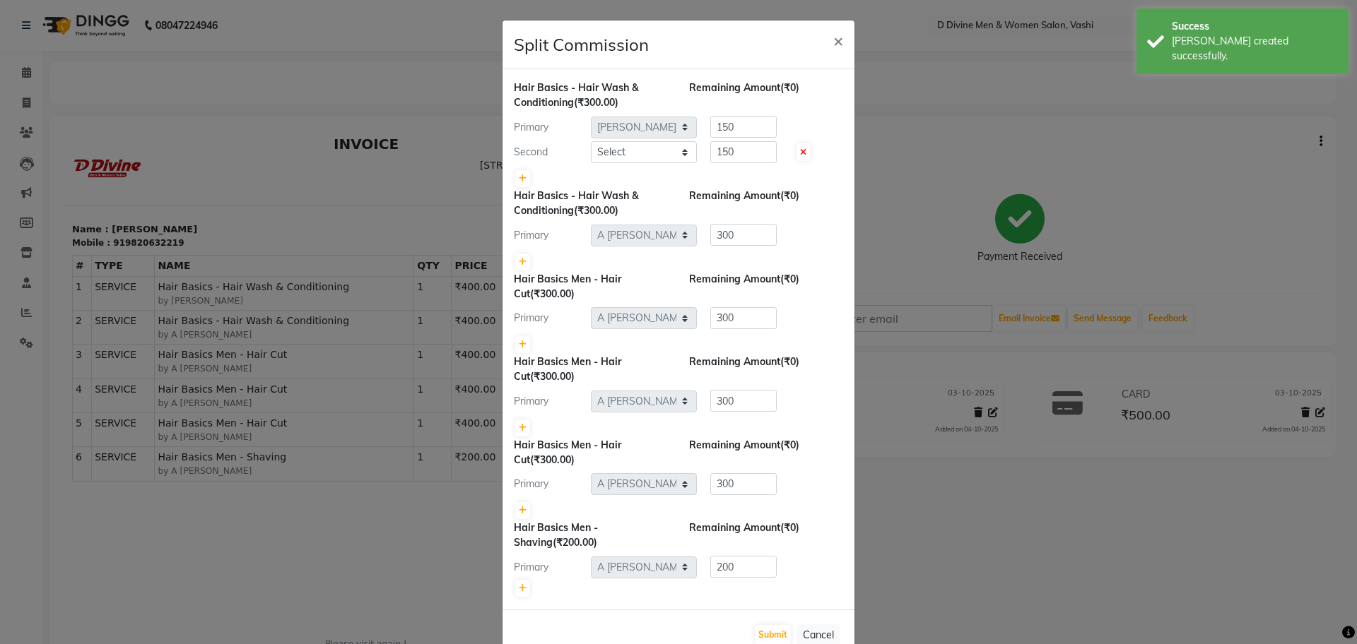
drag, startPoint x: 589, startPoint y: 170, endPoint x: 596, endPoint y: 169, distance: 7.2
click at [589, 170] on div at bounding box center [678, 179] width 329 height 20
click at [615, 160] on select "Select A Sikandar Thakur Dharam Thakur Divine salon Jitendra Thakur Pranita Bha…" at bounding box center [644, 152] width 106 height 22
select select "10981"
click at [591, 141] on select "Select A Sikandar Thakur Dharam Thakur Divine salon Jitendra Thakur Pranita Bha…" at bounding box center [644, 152] width 106 height 22
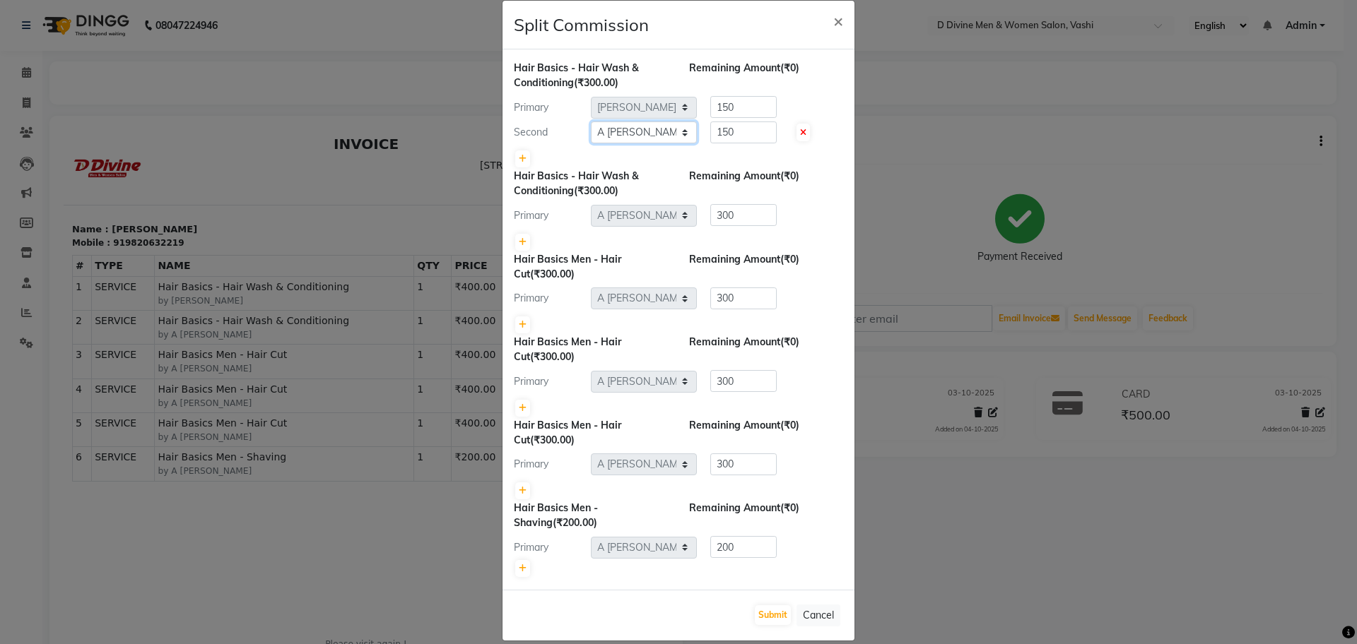
scroll to position [37, 0]
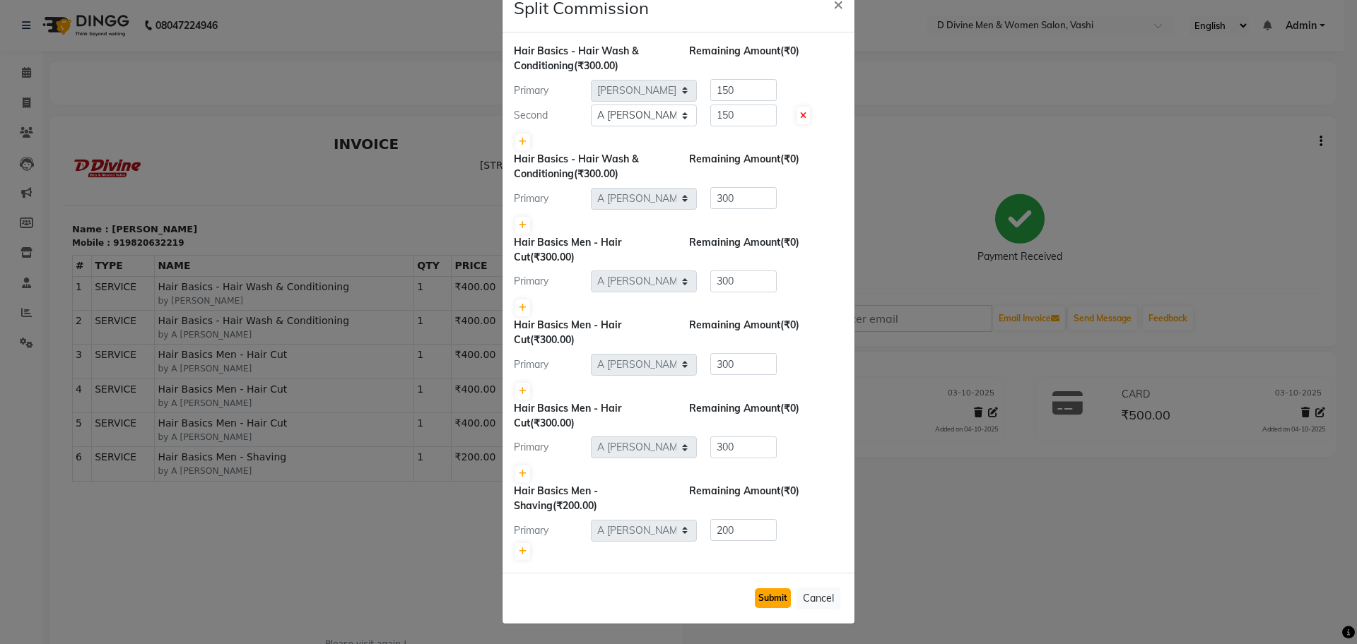
click at [774, 603] on button "Submit" at bounding box center [773, 599] width 36 height 20
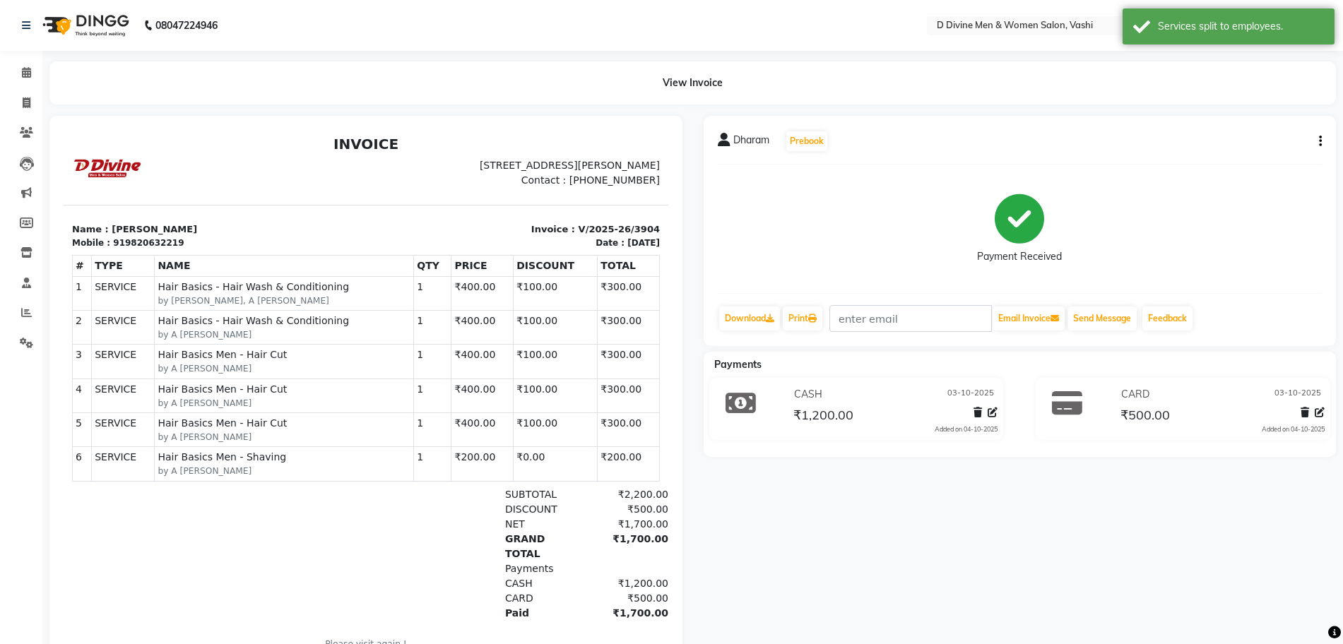
click at [1319, 139] on button "button" at bounding box center [1318, 141] width 8 height 15
click at [1280, 124] on div "Split Service Amount" at bounding box center [1250, 124] width 97 height 18
select select "10985"
select select "10981"
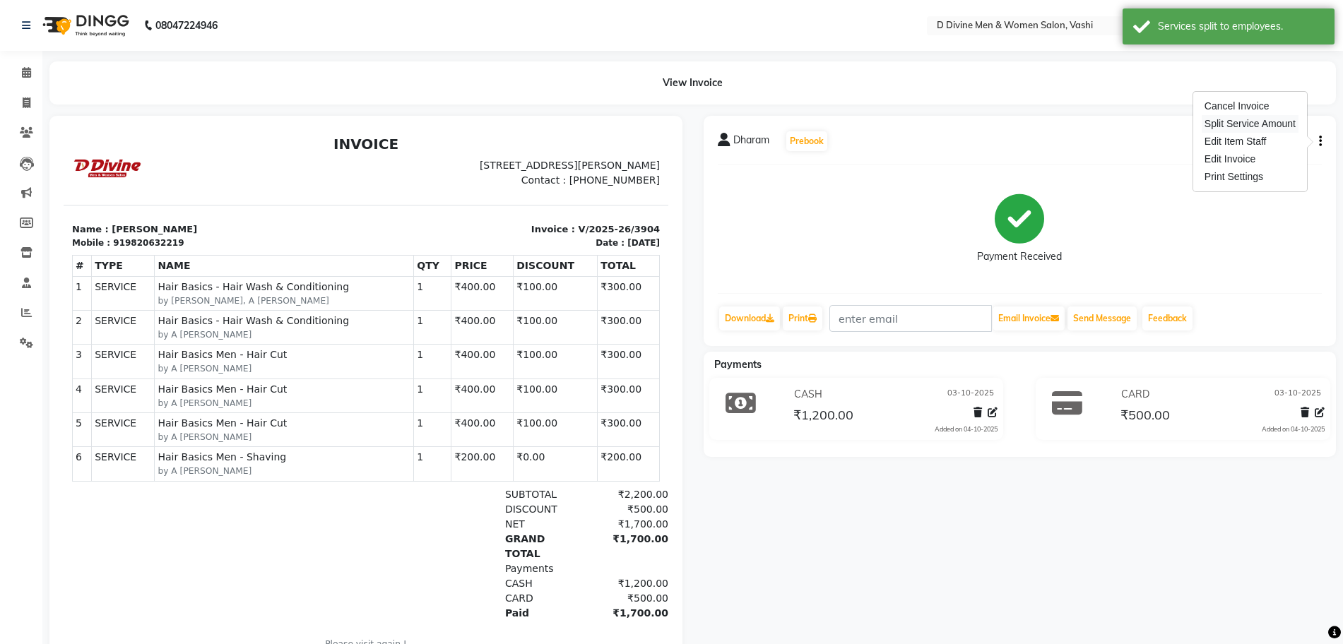
select select "10981"
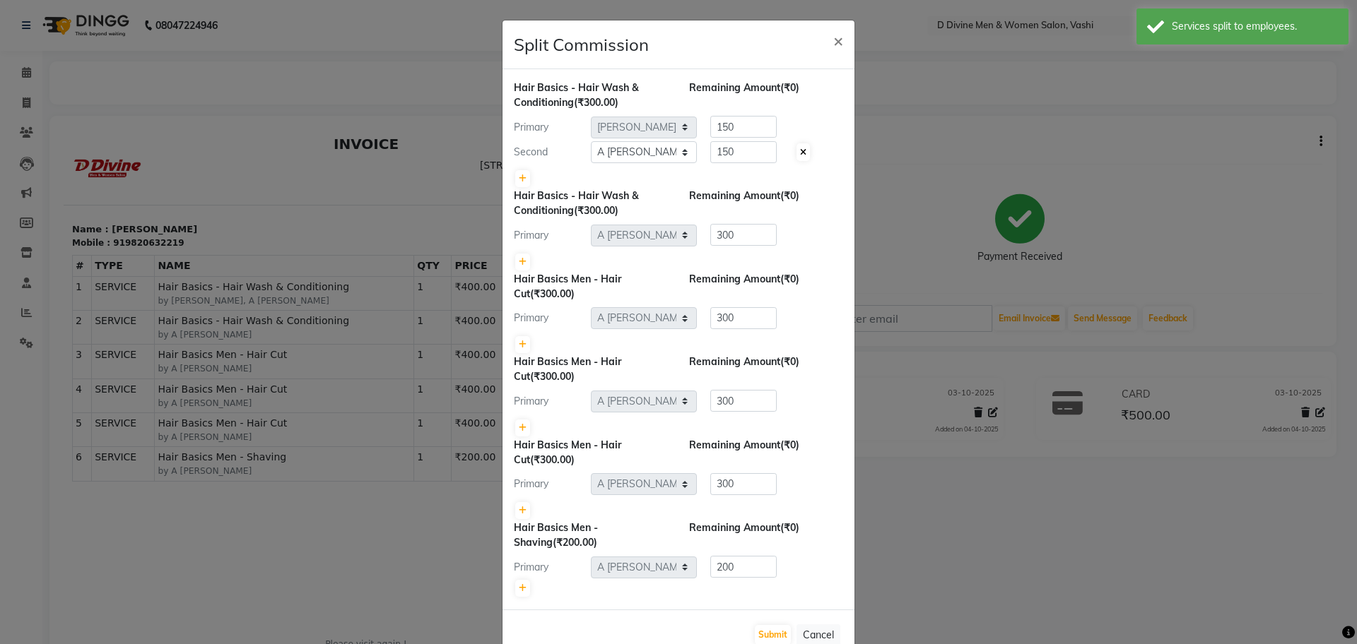
click at [800, 149] on icon at bounding box center [803, 152] width 6 height 8
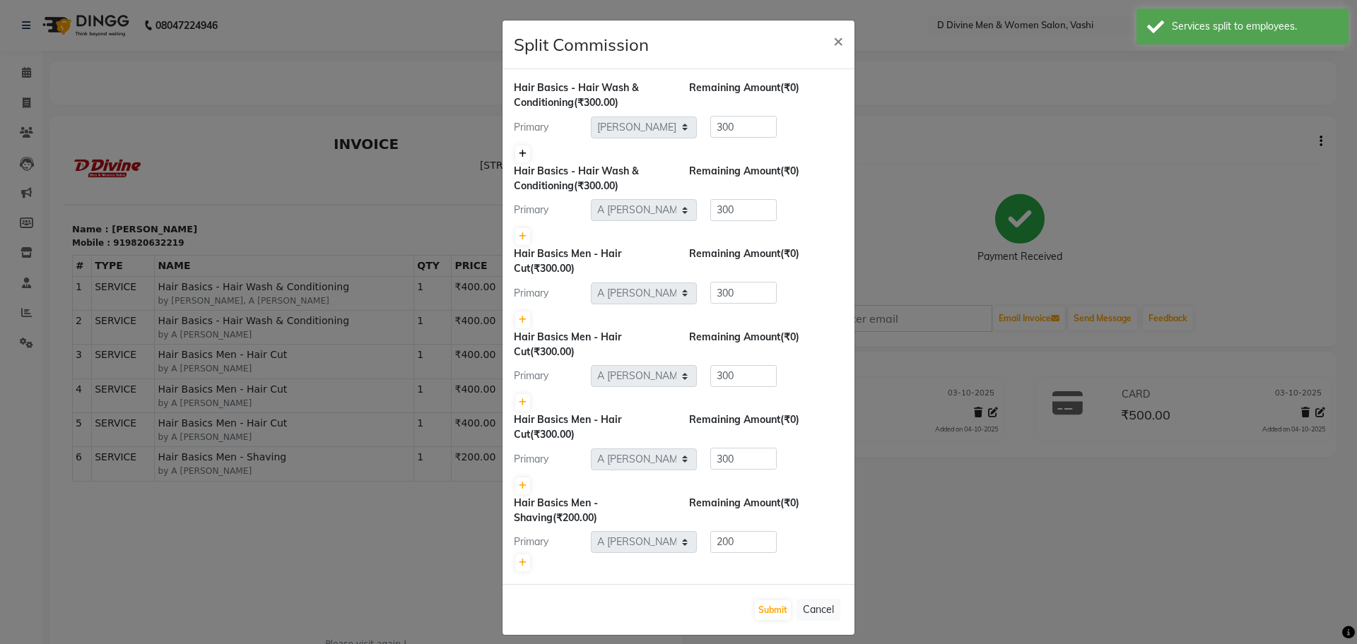
click at [519, 153] on icon at bounding box center [523, 154] width 8 height 8
type input "150"
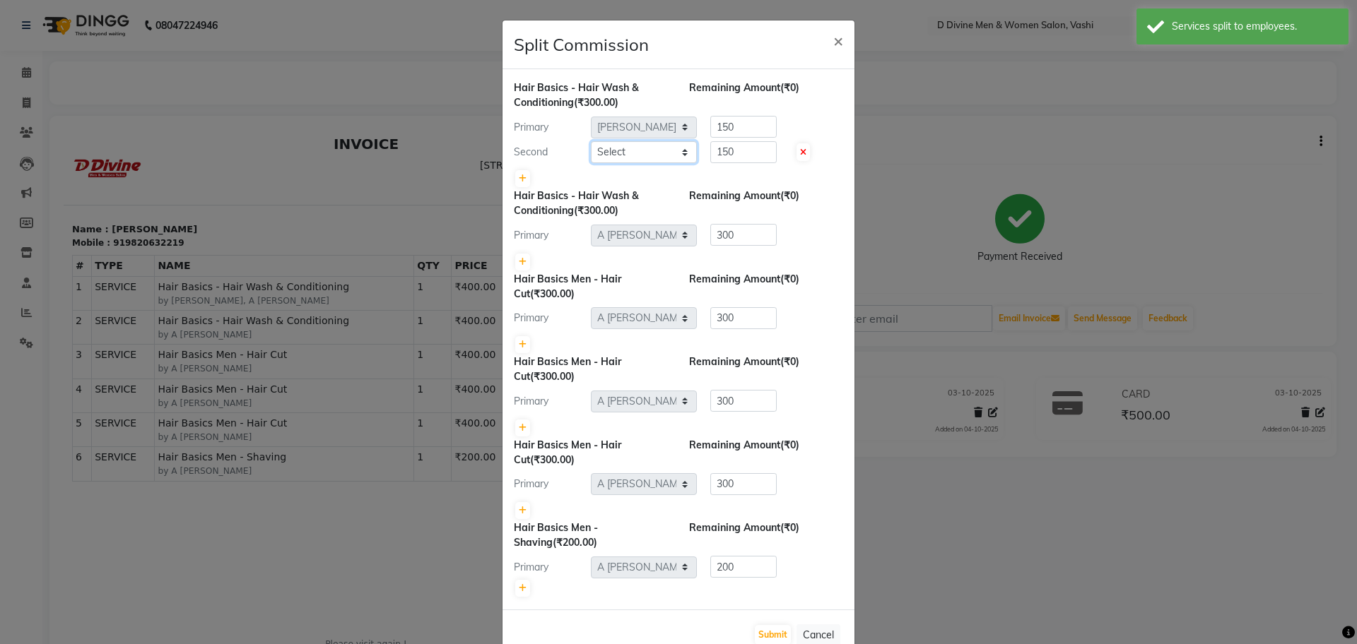
click at [613, 152] on select "Select A Sikandar Thakur Dharam Thakur Divine salon Jitendra Thakur Pranita Bha…" at bounding box center [644, 152] width 106 height 22
select select "10982"
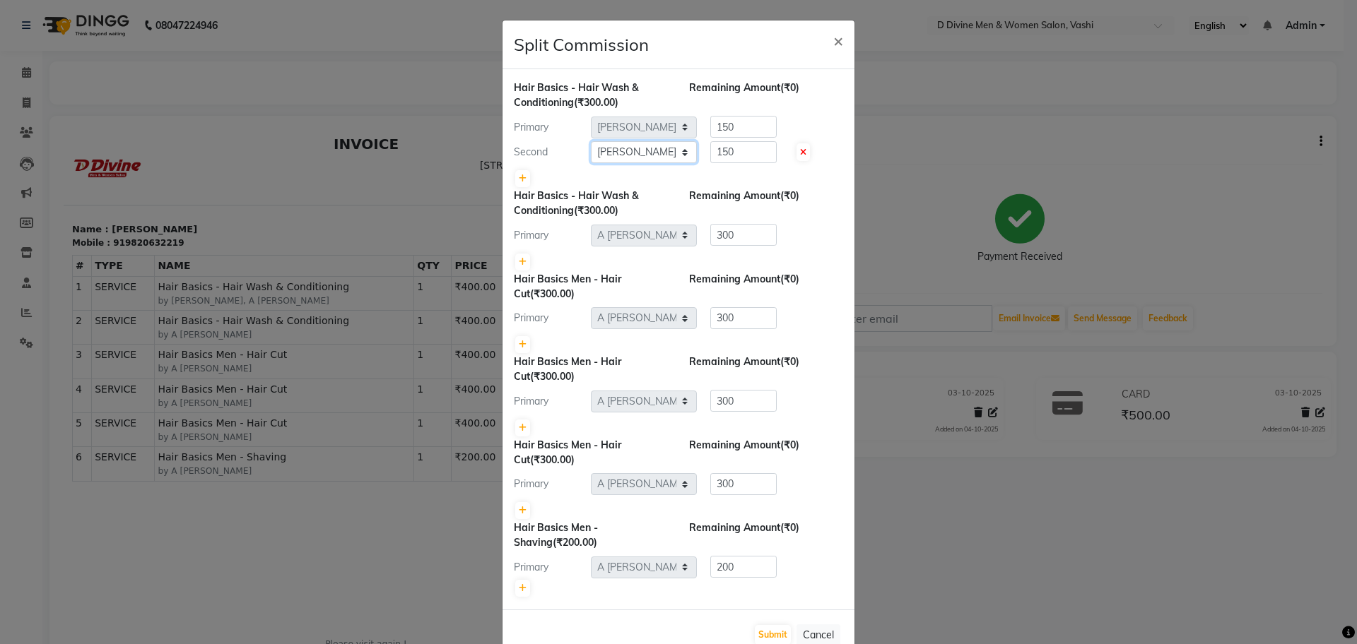
click at [591, 141] on select "Select A Sikandar Thakur Dharam Thakur Divine salon Jitendra Thakur Pranita Bha…" at bounding box center [644, 152] width 106 height 22
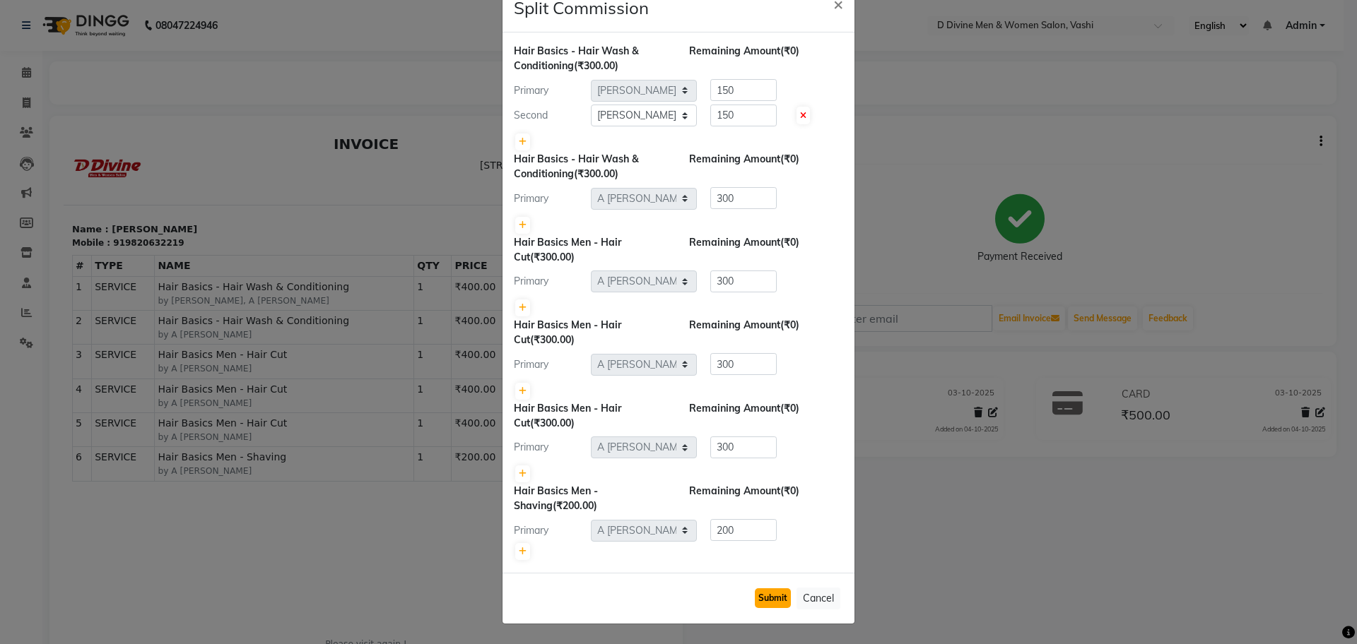
click at [755, 594] on button "Submit" at bounding box center [773, 599] width 36 height 20
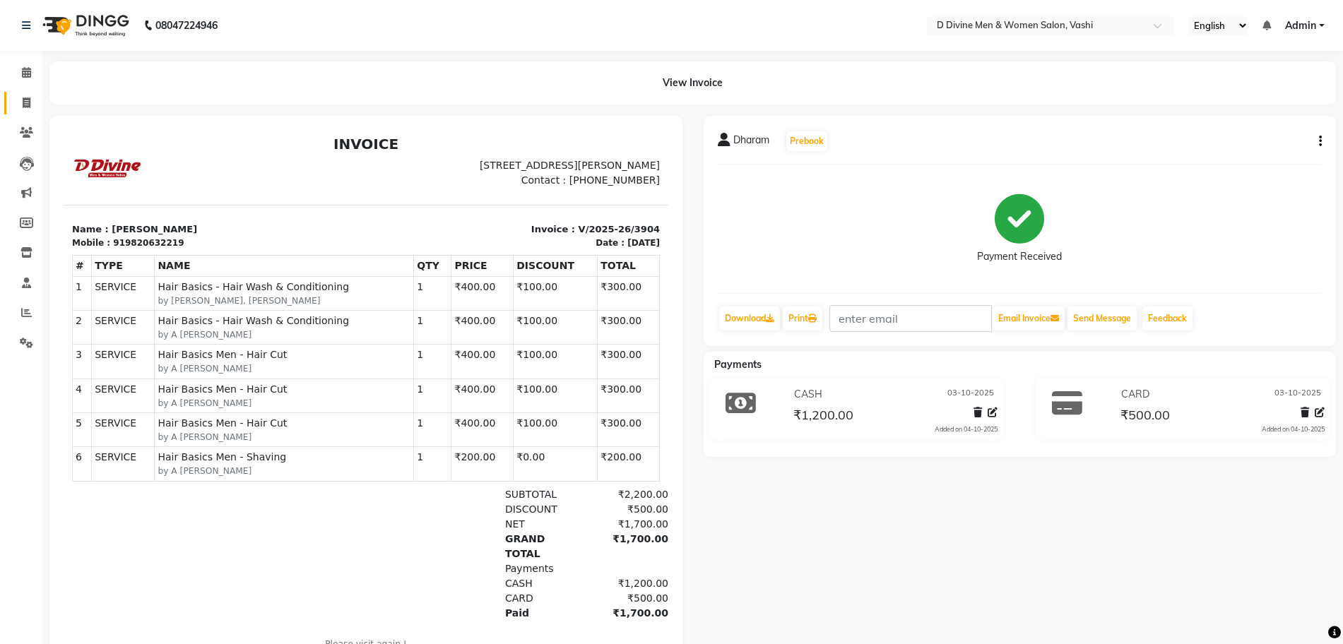
click at [23, 113] on link "Invoice" at bounding box center [21, 103] width 34 height 23
select select "service"
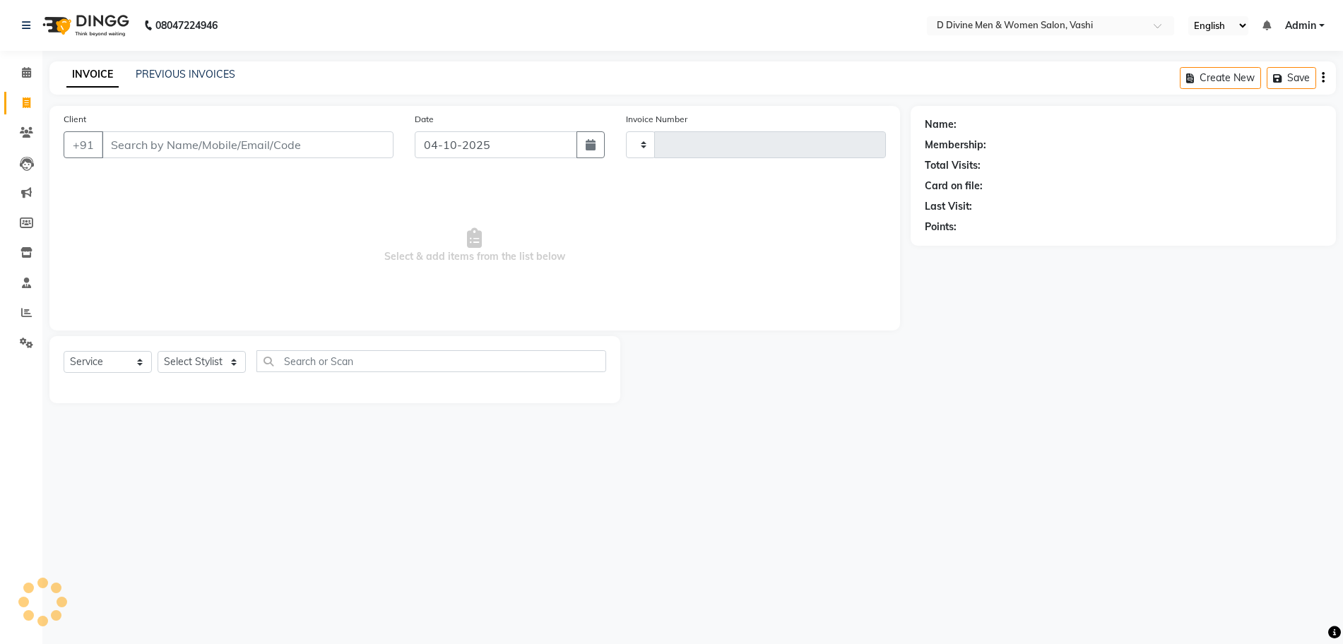
type input "3905"
select select "718"
select select "10981"
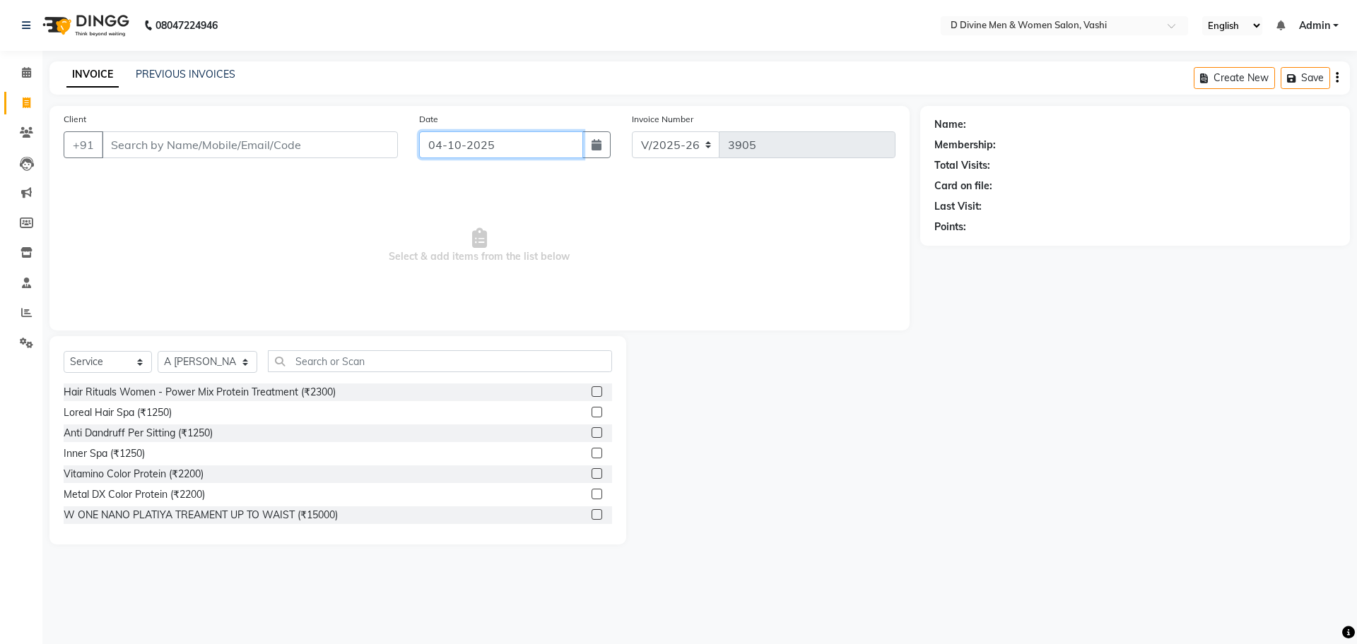
click at [534, 137] on input "04-10-2025" at bounding box center [501, 144] width 165 height 27
select select "10"
select select "2025"
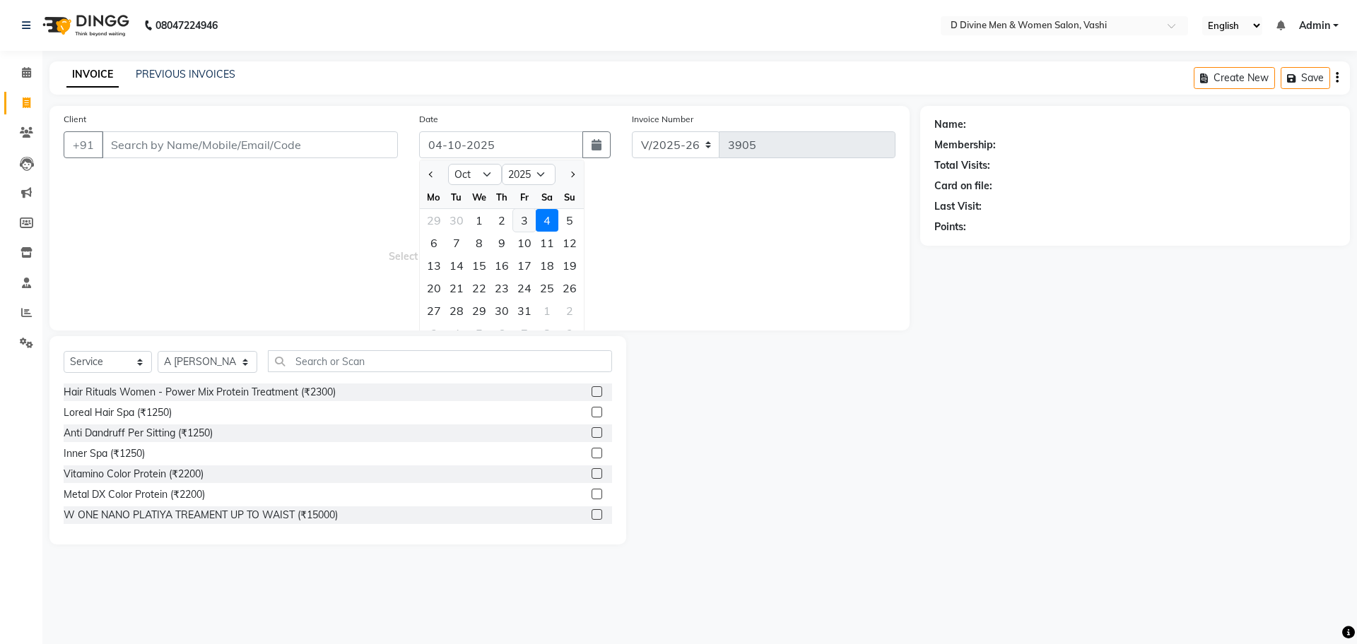
click at [527, 218] on div "3" at bounding box center [524, 220] width 23 height 23
type input "03-10-2025"
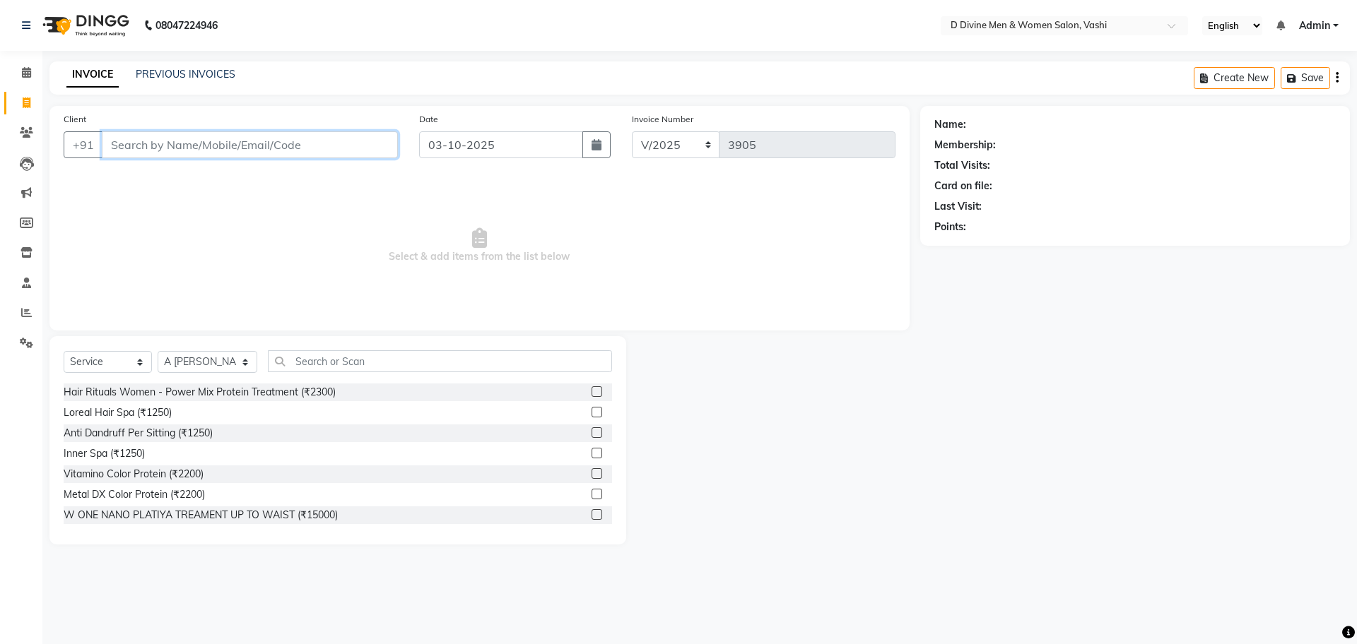
click at [280, 131] on input "Client" at bounding box center [250, 144] width 296 height 27
click at [278, 138] on input "Client" at bounding box center [250, 144] width 296 height 27
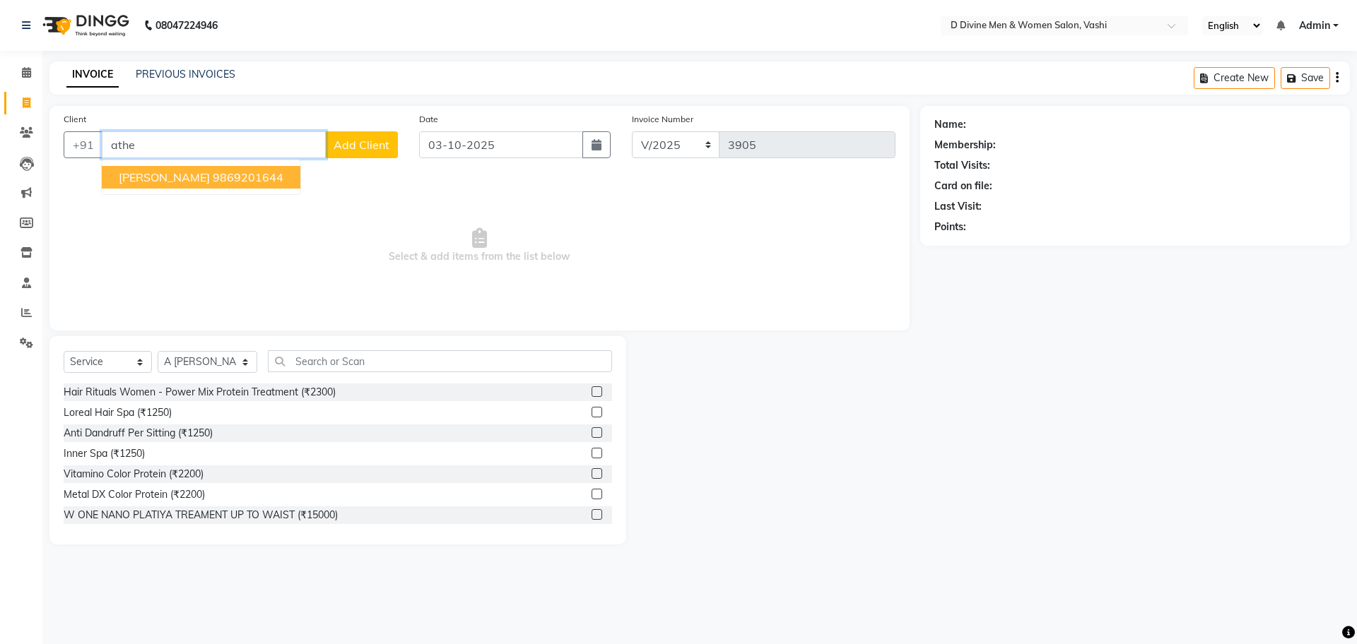
click at [261, 161] on ngb-typeahead-window "jyoti athena mam 9869201644" at bounding box center [201, 177] width 200 height 35
click at [261, 167] on button "jyoti athena mam 9869201644" at bounding box center [201, 177] width 199 height 23
type input "9869201644"
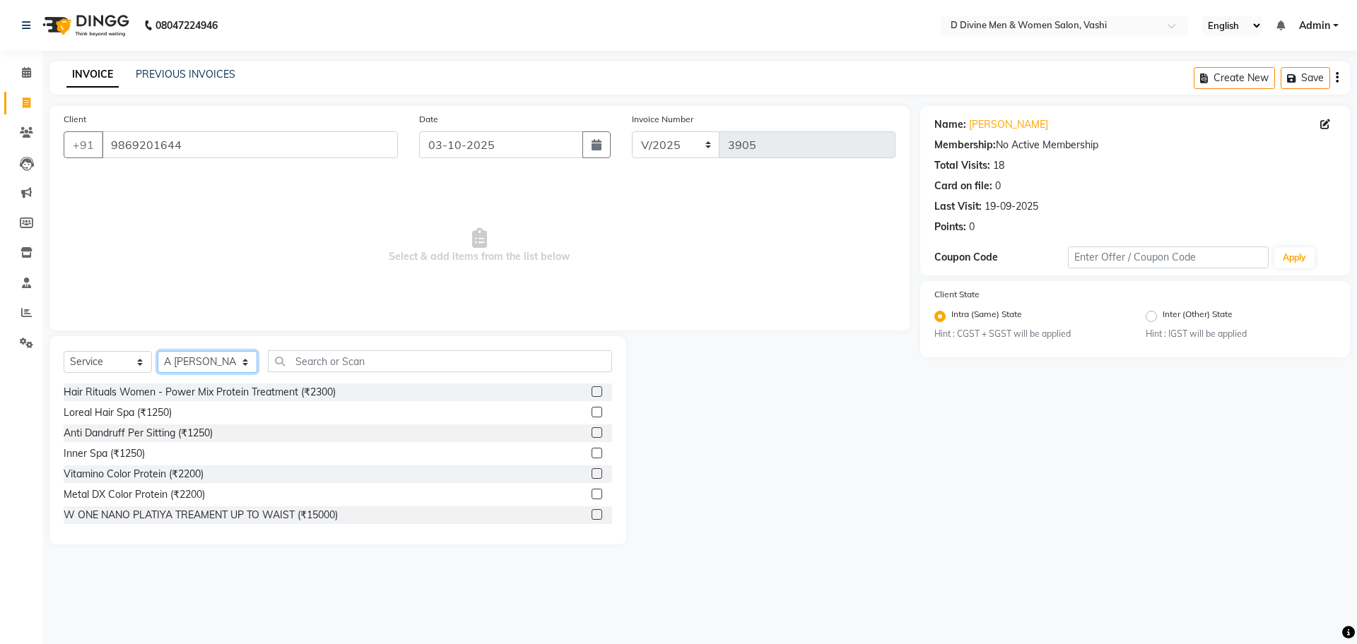
click at [233, 367] on select "Select Stylist A [PERSON_NAME] [PERSON_NAME] Divine salon [PERSON_NAME] [PERSON…" at bounding box center [208, 362] width 100 height 22
select select "10982"
click at [158, 351] on select "Select Stylist A [PERSON_NAME] [PERSON_NAME] Divine salon [PERSON_NAME] [PERSON…" at bounding box center [208, 362] width 100 height 22
click at [320, 336] on div "Select Service Product Membership Package Voucher Prepaid Gift Card Select Styl…" at bounding box center [337, 440] width 577 height 208
click at [317, 363] on input "text" at bounding box center [440, 361] width 344 height 22
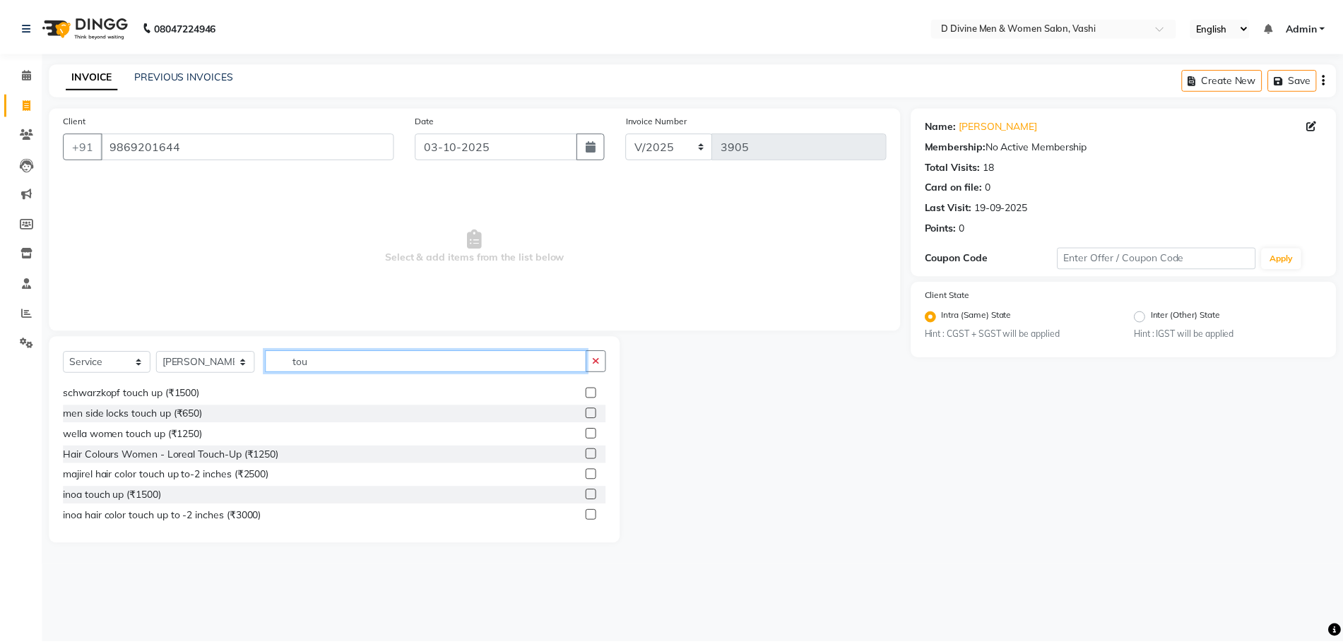
scroll to position [105, 0]
type input "tou"
click at [591, 456] on div at bounding box center [595, 453] width 9 height 15
click at [591, 449] on label at bounding box center [596, 451] width 11 height 11
click at [591, 449] on input "checkbox" at bounding box center [595, 451] width 9 height 9
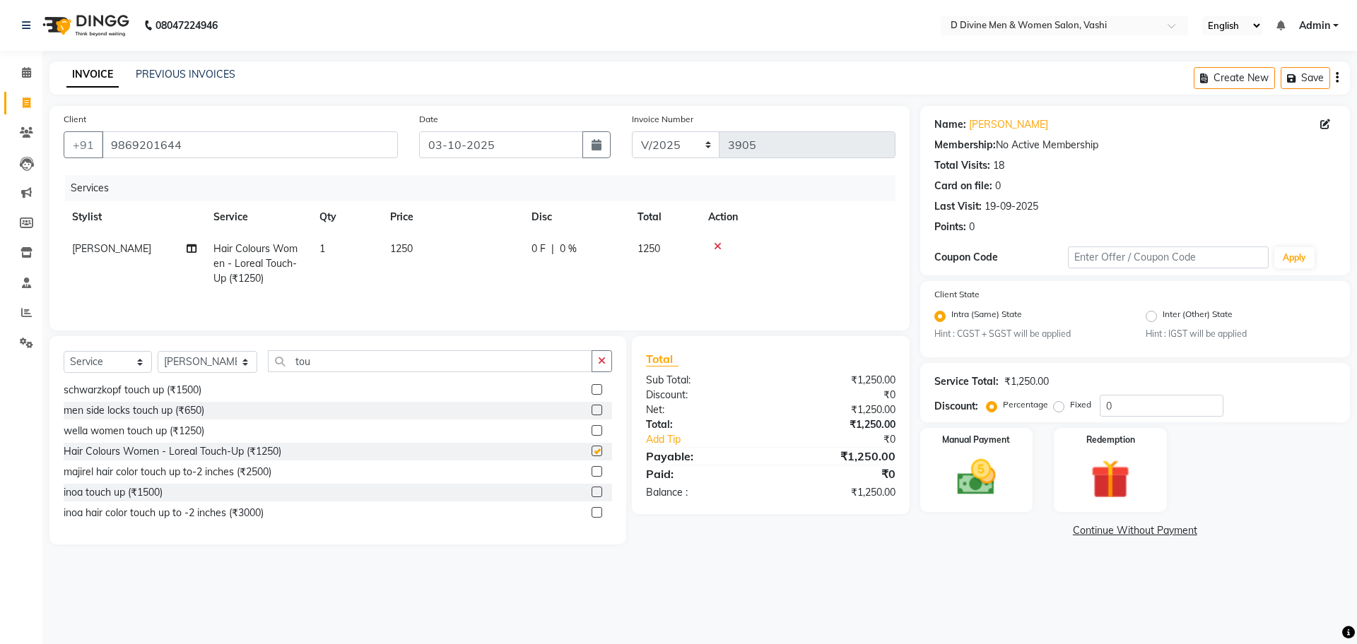
checkbox input "false"
click at [544, 262] on td "0 F | 0 %" at bounding box center [576, 263] width 106 height 61
select select "10982"
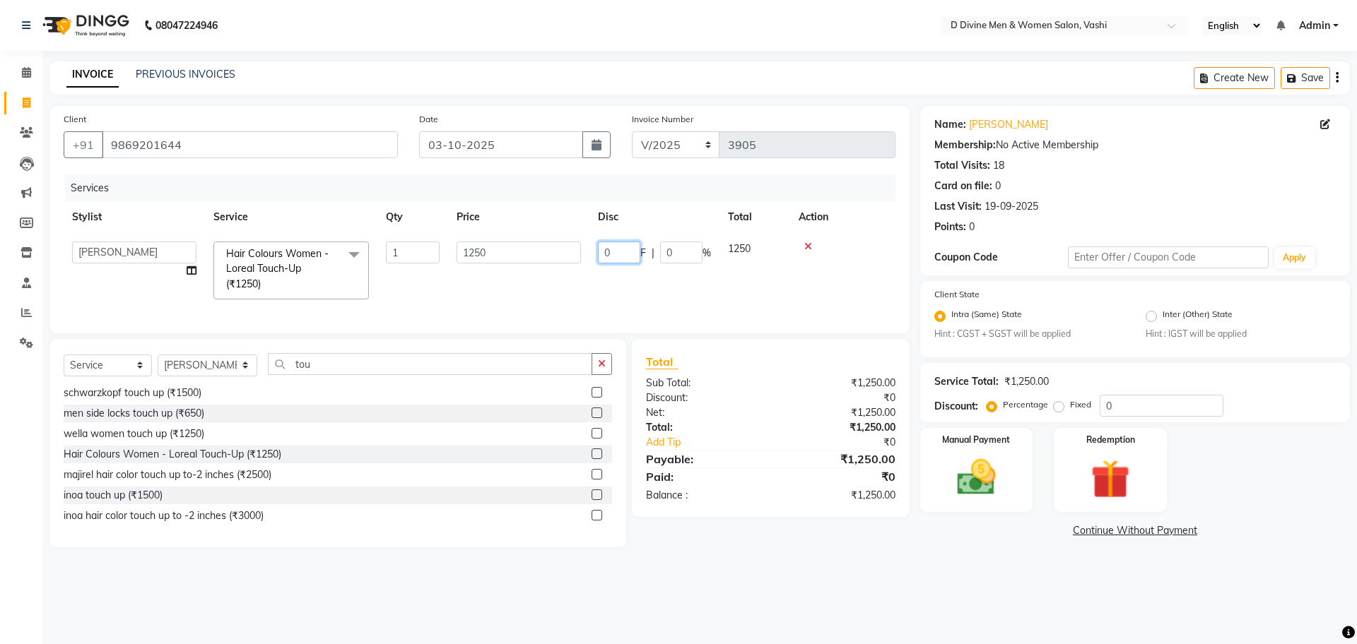
click at [604, 255] on input "0" at bounding box center [619, 253] width 42 height 22
type input "250"
click at [582, 271] on tr "A Sikandar Thakur Dharam Thakur Divine salon Jitendra Thakur Pranita Bhagat Pun…" at bounding box center [480, 270] width 832 height 75
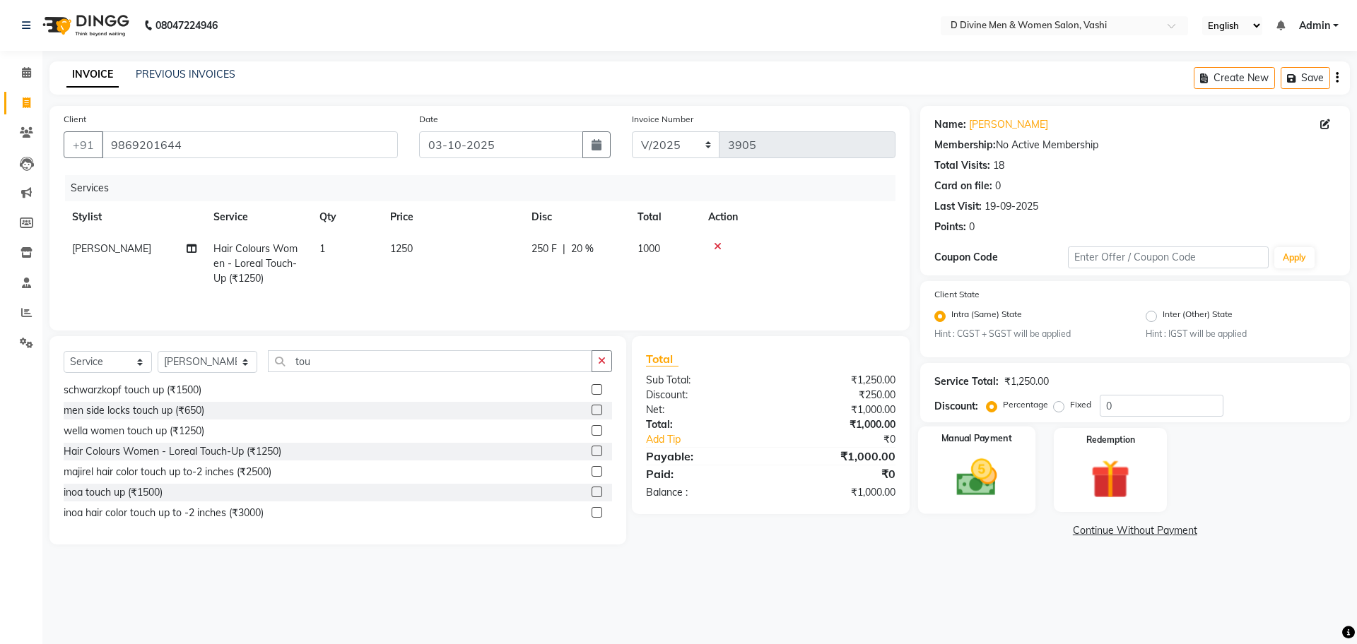
click at [985, 492] on img at bounding box center [976, 478] width 66 height 47
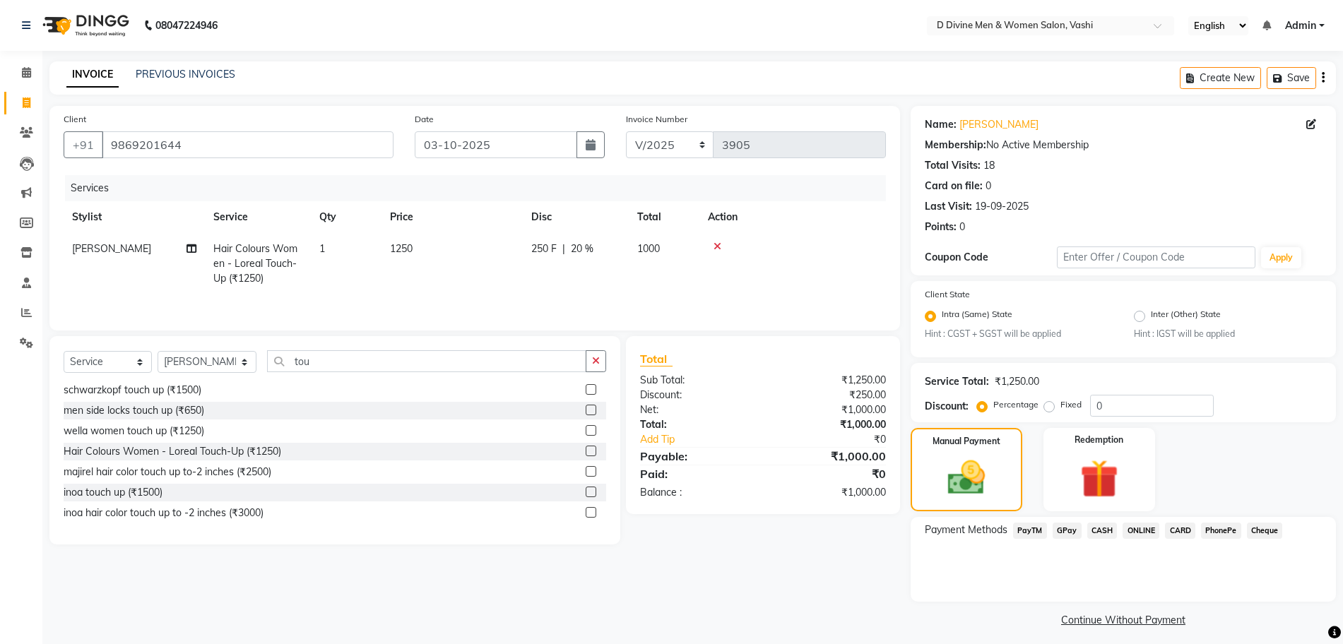
click at [1098, 531] on span "CASH" at bounding box center [1103, 531] width 30 height 16
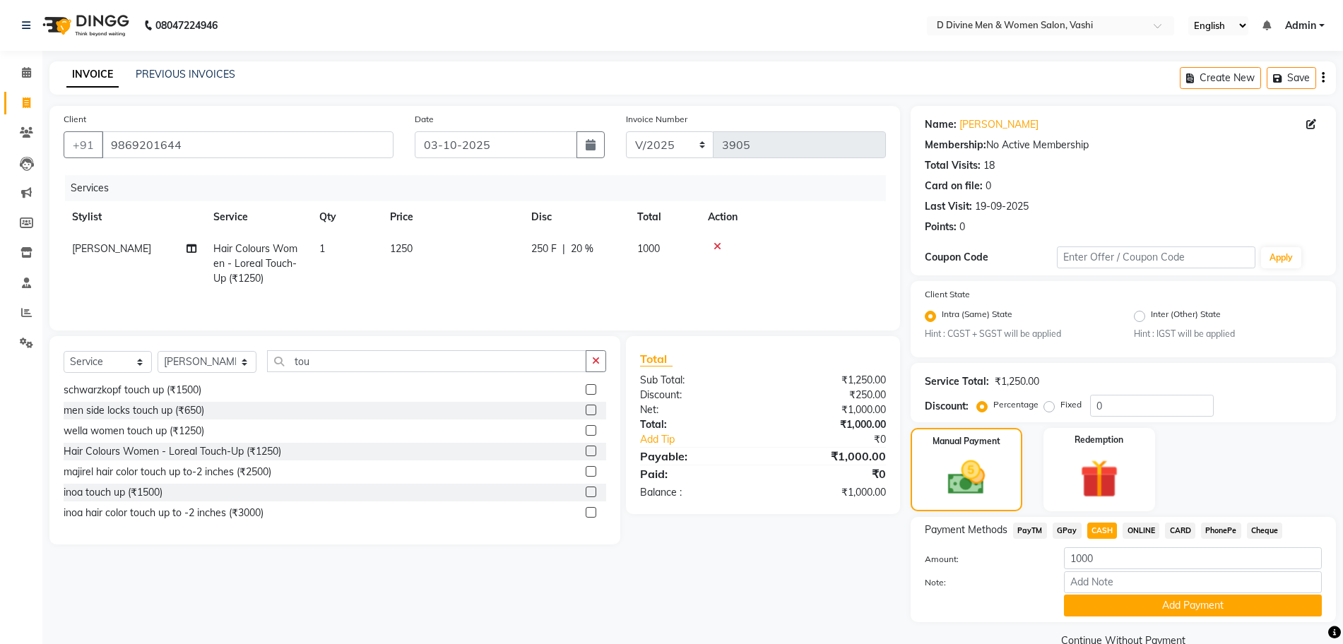
scroll to position [28, 0]
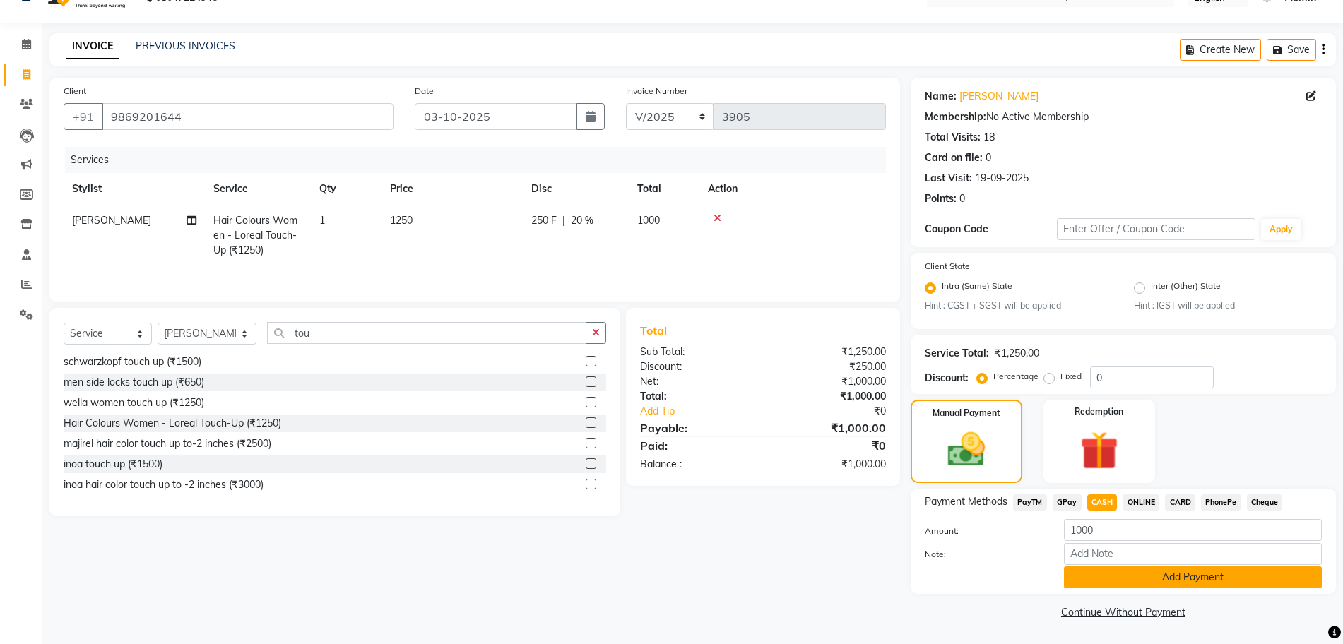
click at [1105, 582] on button "Add Payment" at bounding box center [1193, 578] width 258 height 22
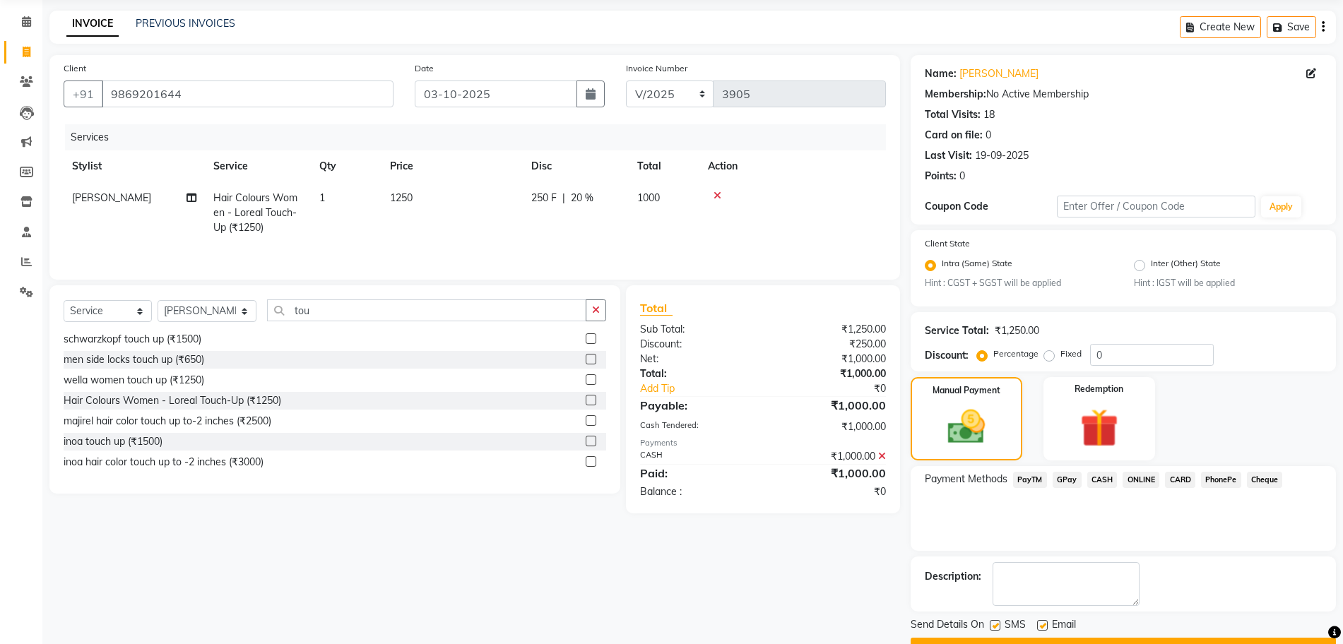
scroll to position [88, 0]
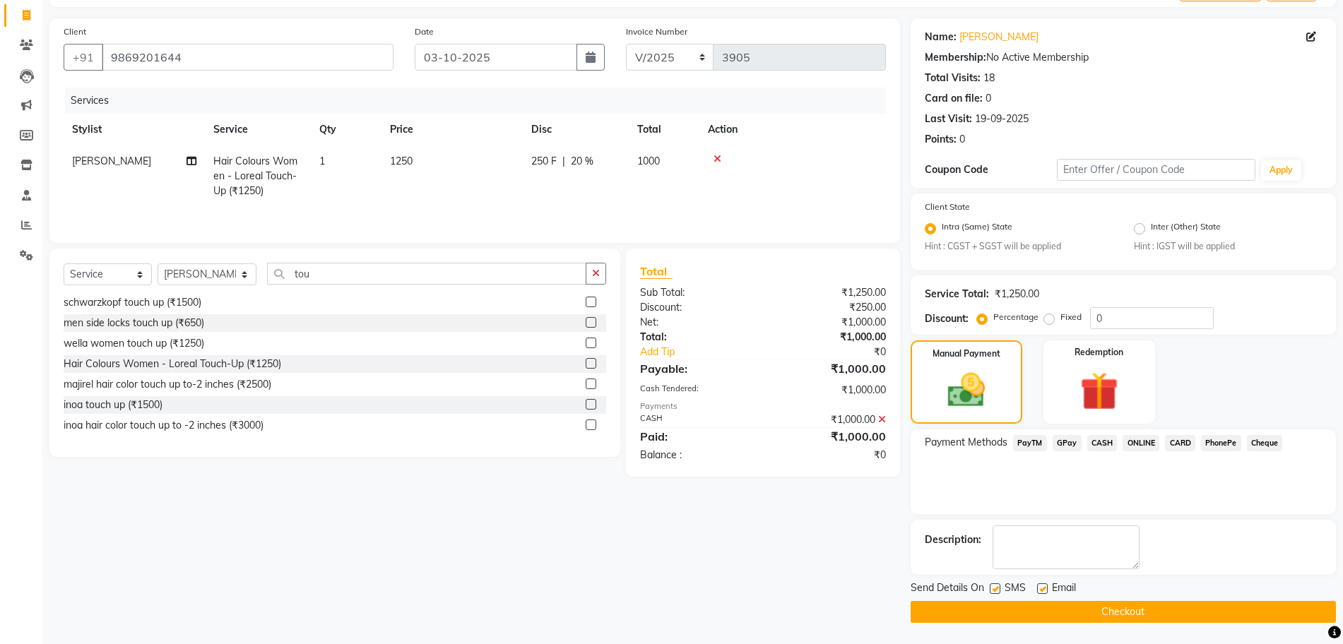
click at [994, 593] on label at bounding box center [995, 589] width 11 height 11
click at [994, 593] on input "checkbox" at bounding box center [994, 589] width 9 height 9
checkbox input "false"
click at [1038, 587] on label at bounding box center [1042, 589] width 11 height 11
click at [1038, 587] on input "checkbox" at bounding box center [1041, 589] width 9 height 9
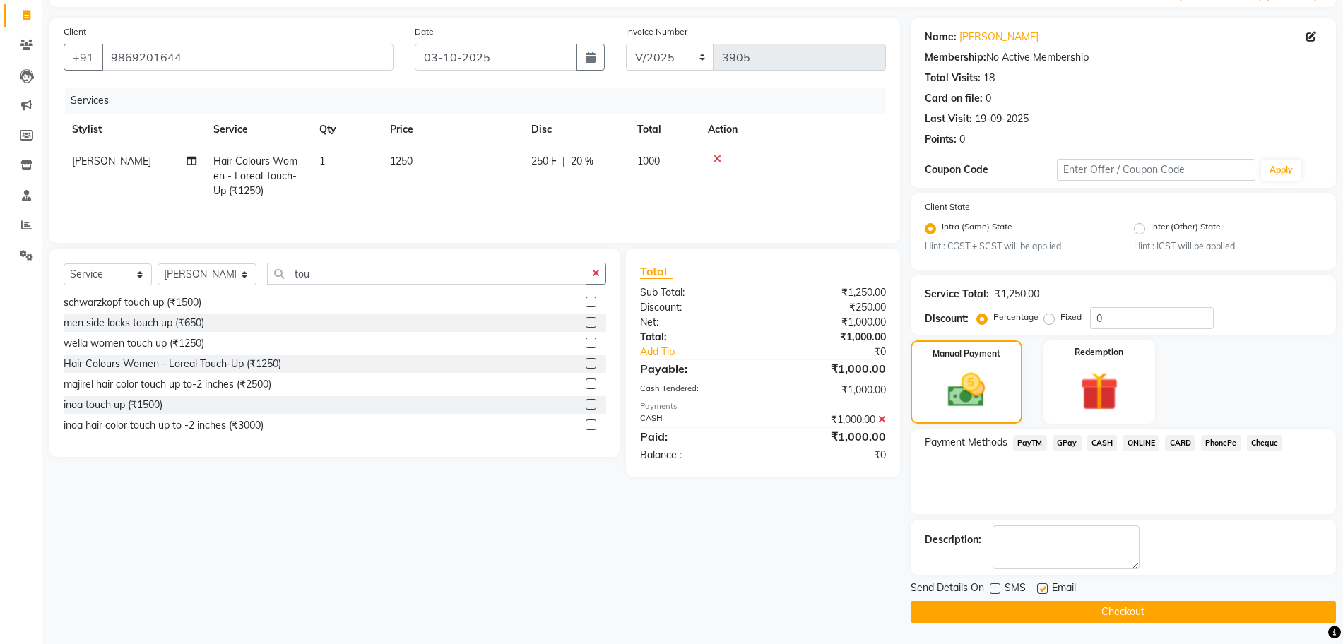
checkbox input "false"
click at [1047, 615] on button "Checkout" at bounding box center [1123, 612] width 425 height 22
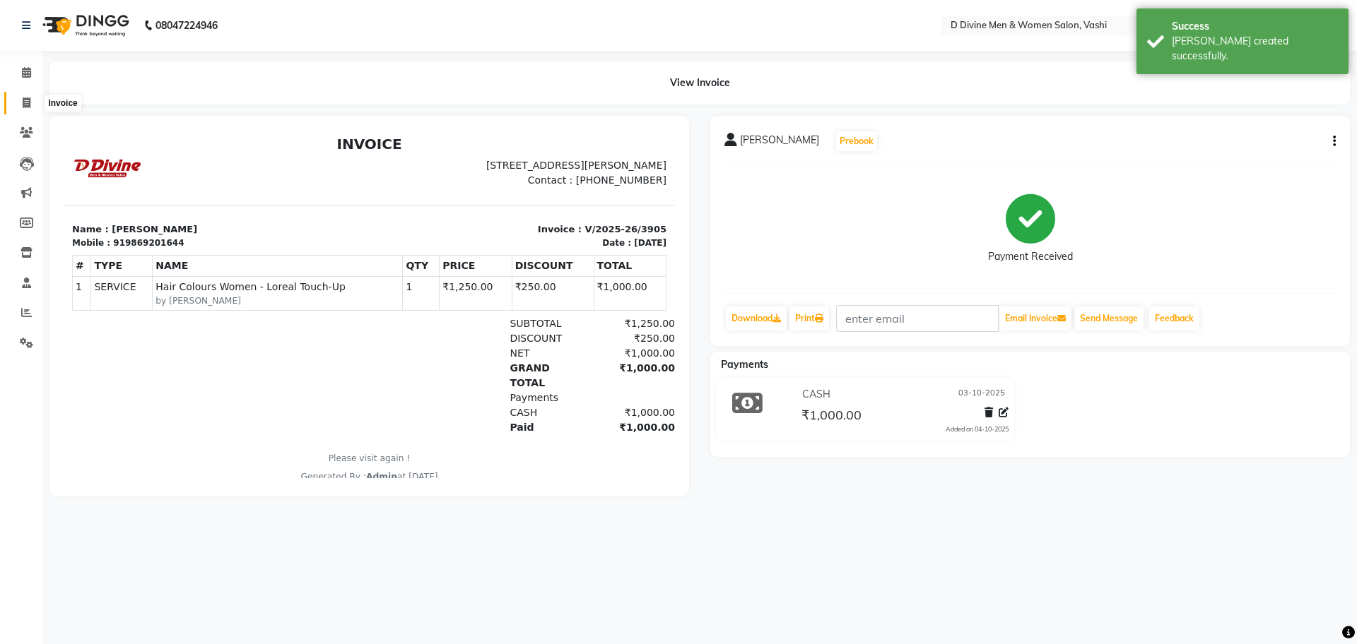
click at [23, 103] on icon at bounding box center [27, 103] width 8 height 11
select select "718"
select select "service"
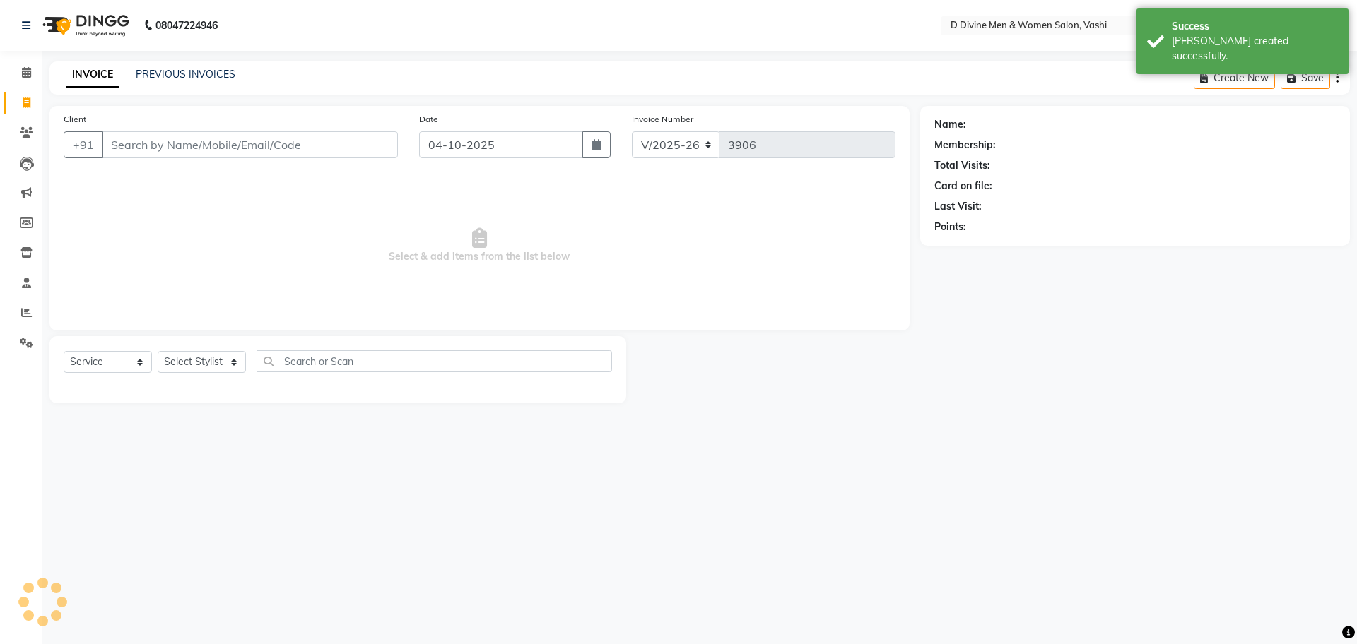
select select "10981"
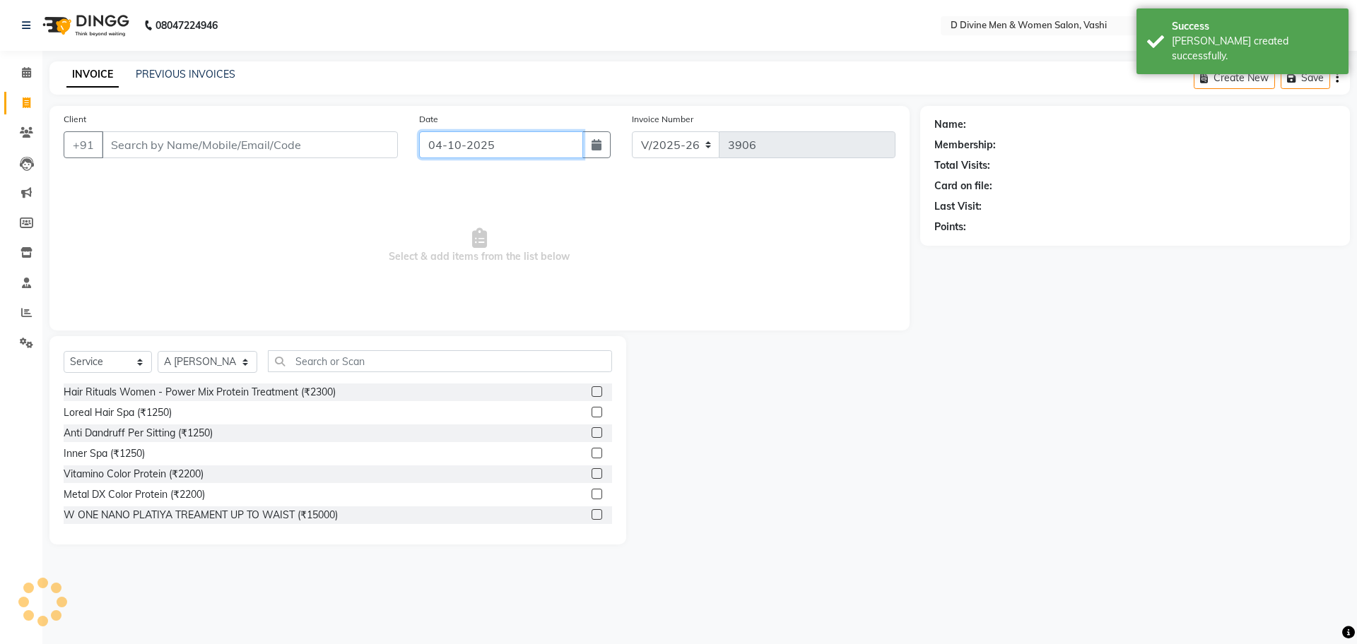
click at [554, 144] on input "04-10-2025" at bounding box center [501, 144] width 165 height 27
select select "10"
select select "2025"
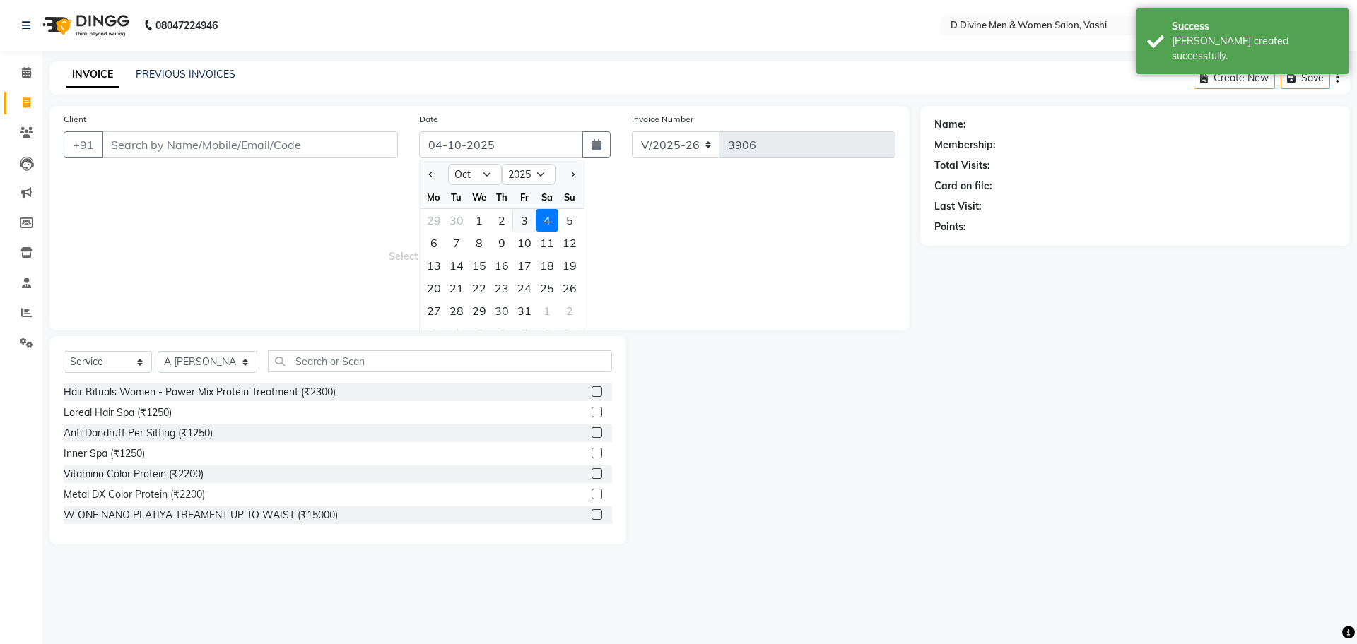
click at [532, 216] on div "3" at bounding box center [524, 220] width 23 height 23
type input "03-10-2025"
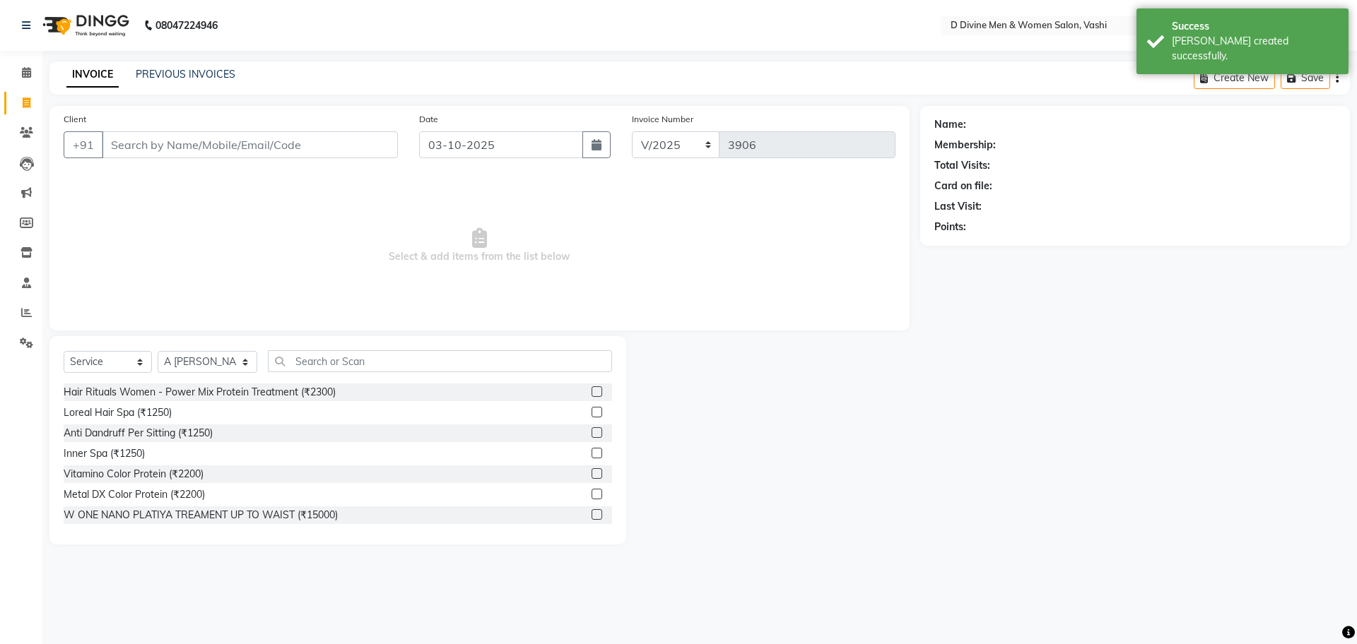
click at [350, 165] on div "Client +91" at bounding box center [230, 141] width 355 height 58
click at [350, 162] on div "Client +91" at bounding box center [230, 141] width 355 height 58
click at [175, 137] on input "Client" at bounding box center [250, 144] width 296 height 27
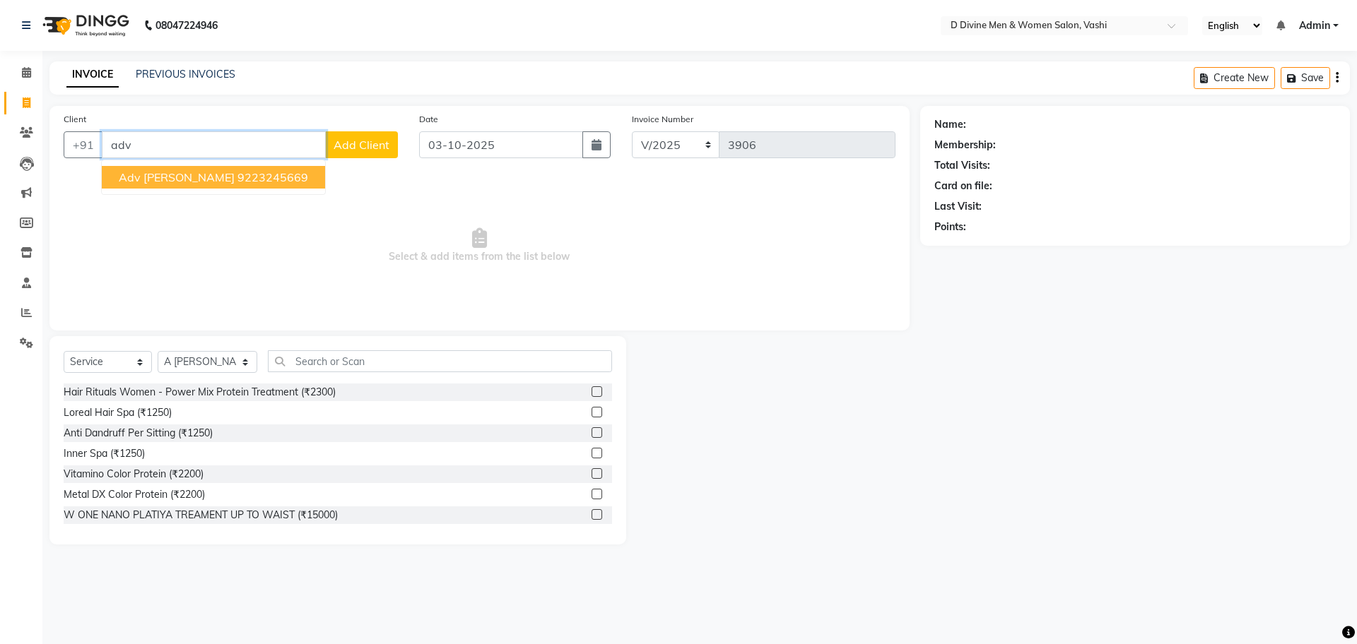
click at [237, 184] on ngb-highlight "9223245669" at bounding box center [272, 177] width 71 height 14
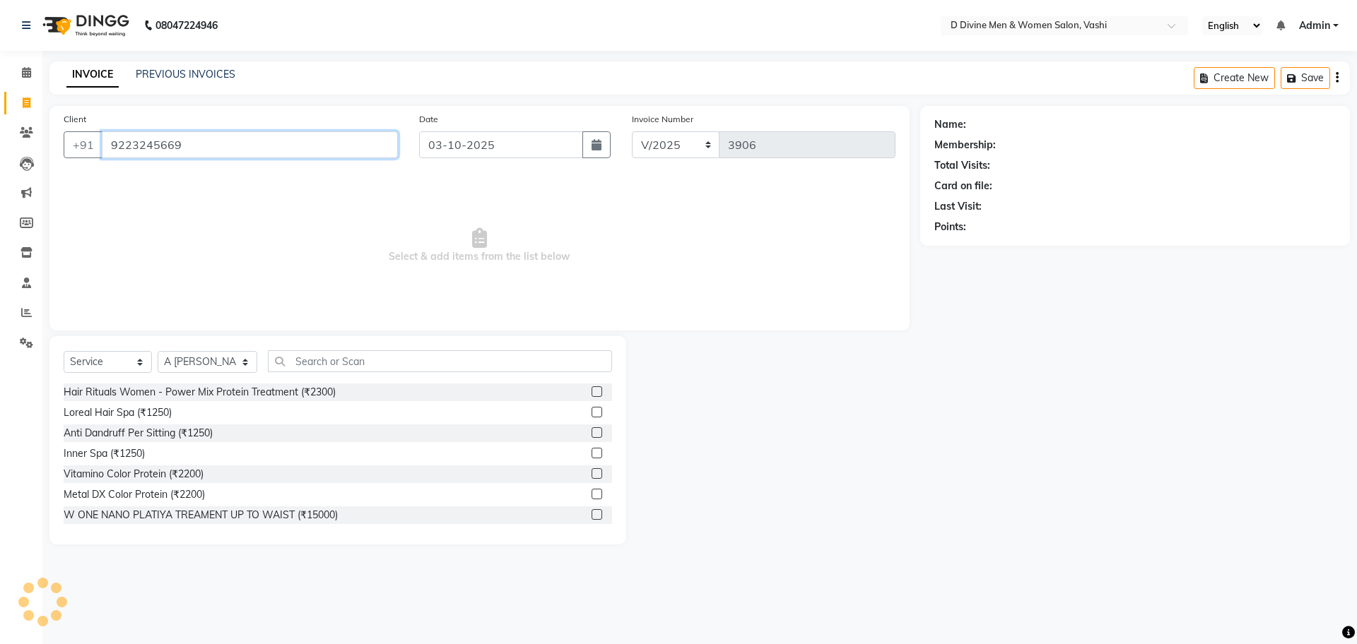
type input "9223245669"
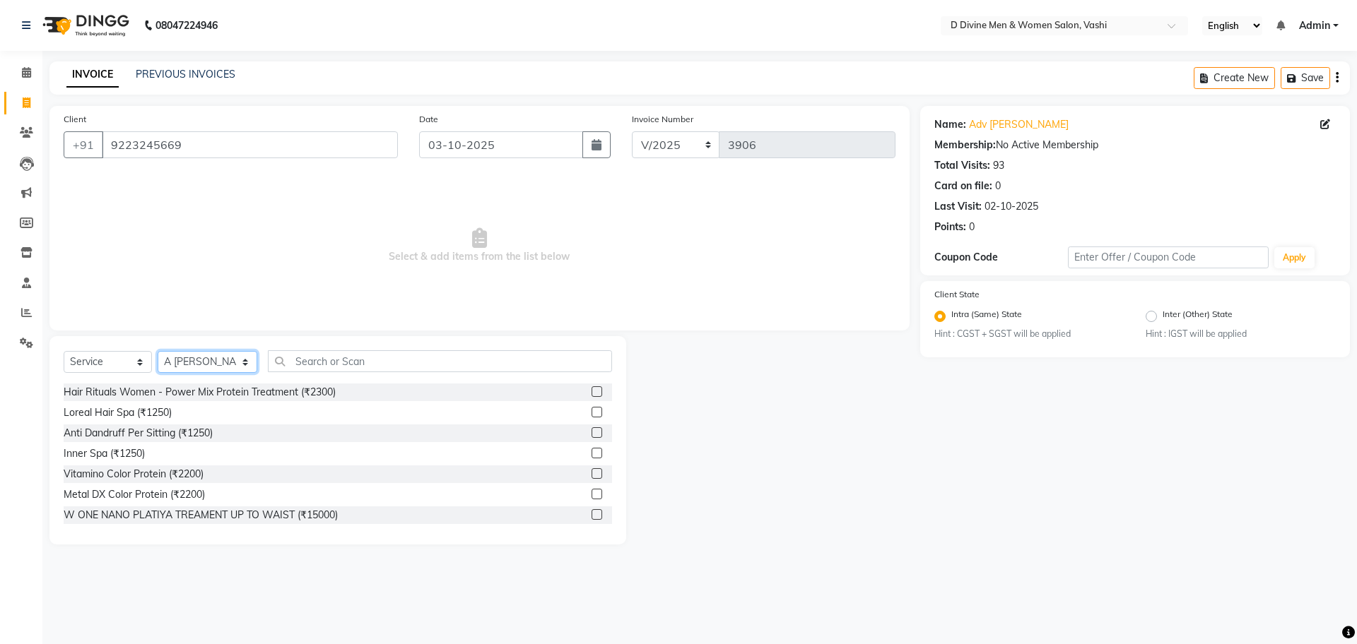
click at [207, 358] on select "Select Stylist A [PERSON_NAME] [PERSON_NAME] Divine salon [PERSON_NAME] [PERSON…" at bounding box center [208, 362] width 100 height 22
select select "10982"
click at [158, 351] on select "Select Stylist A [PERSON_NAME] [PERSON_NAME] Divine salon [PERSON_NAME] [PERSON…" at bounding box center [208, 362] width 100 height 22
click at [302, 360] on input "text" at bounding box center [440, 361] width 344 height 22
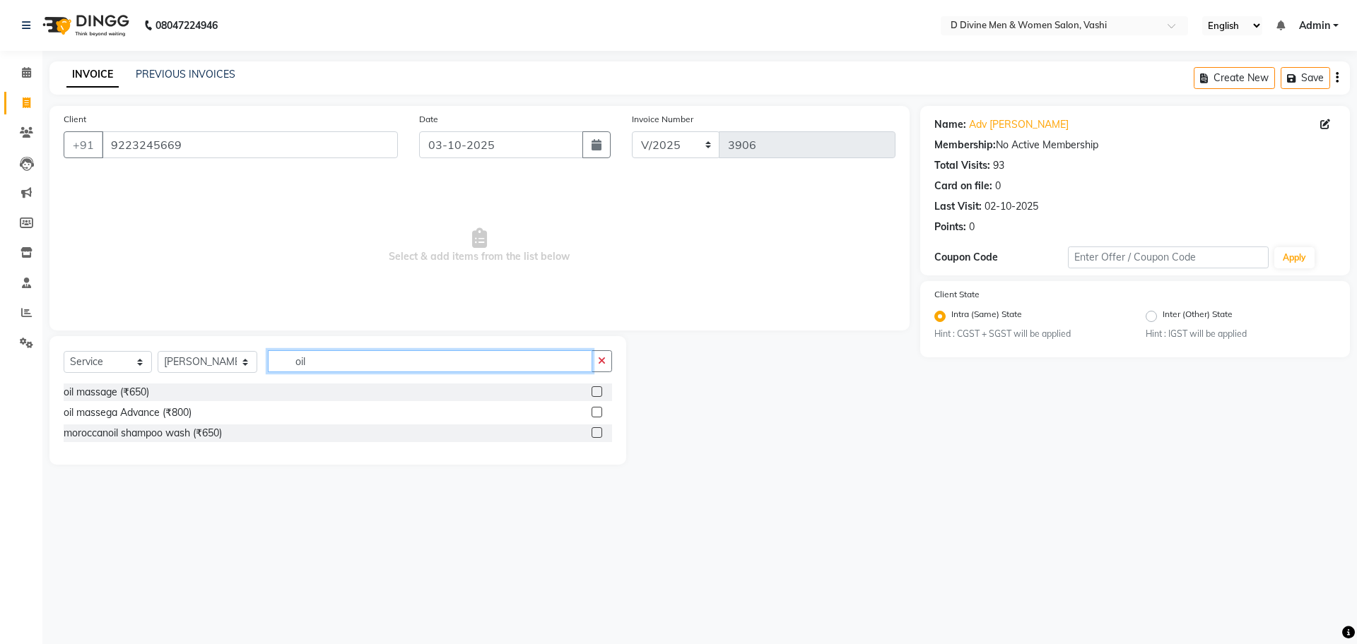
type input "oil"
click at [594, 392] on label at bounding box center [596, 392] width 11 height 11
click at [594, 392] on input "checkbox" at bounding box center [595, 392] width 9 height 9
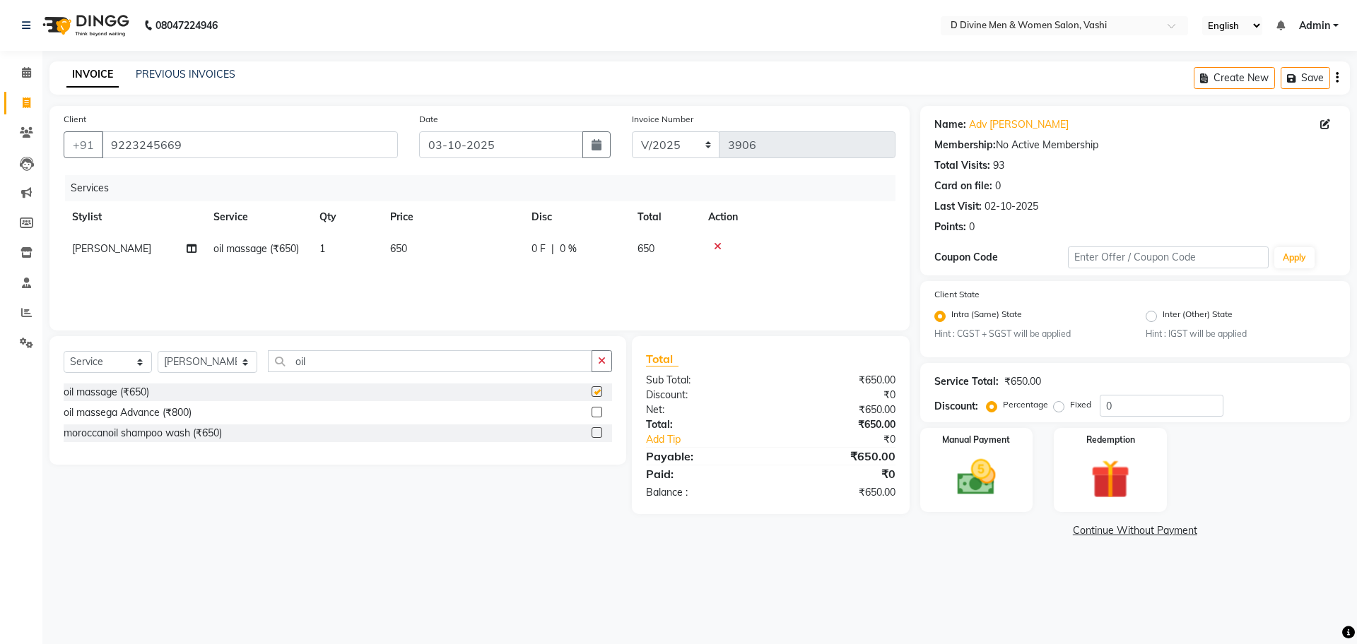
checkbox input "false"
click at [570, 250] on span "0 %" at bounding box center [568, 249] width 17 height 15
select select "10982"
click at [623, 249] on input "0" at bounding box center [619, 253] width 42 height 22
click at [599, 264] on td "0 F | 0 %" at bounding box center [576, 249] width 106 height 32
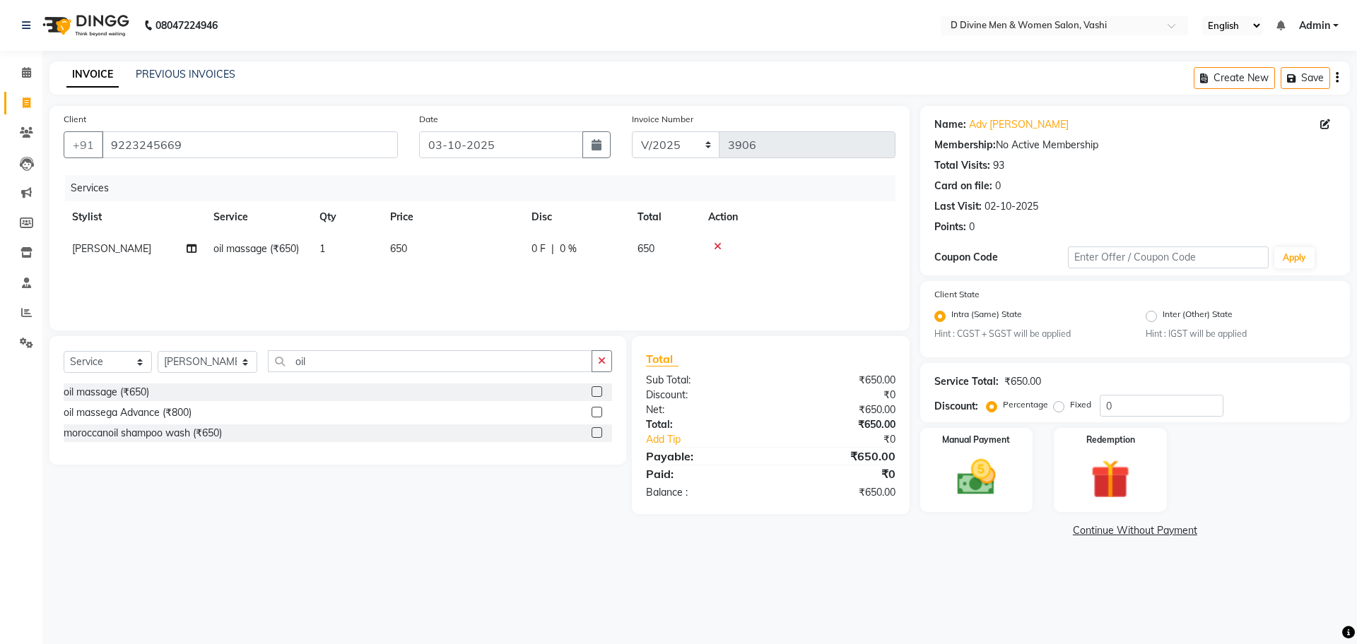
select select "10982"
click at [599, 264] on td "0 F | 0 %" at bounding box center [654, 260] width 130 height 54
click at [600, 264] on td "0 F | 0 %" at bounding box center [654, 260] width 130 height 54
click at [603, 261] on input "0" at bounding box center [619, 253] width 42 height 22
type input "150"
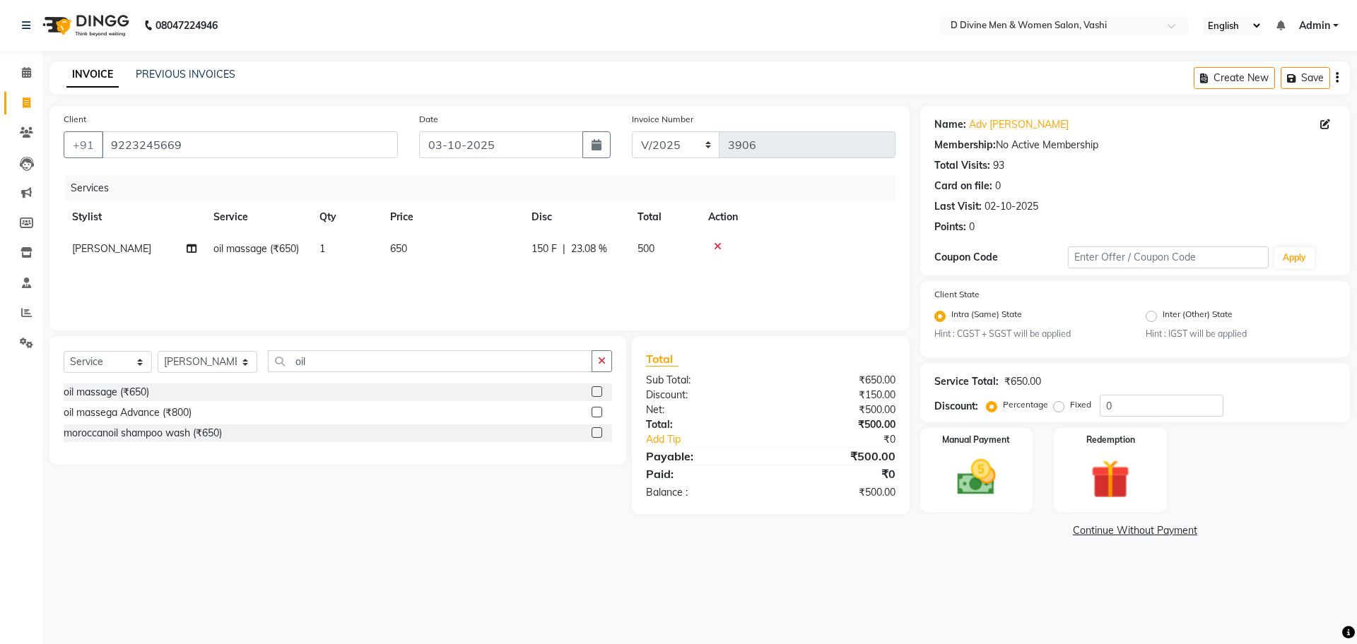
drag, startPoint x: 512, startPoint y: 285, endPoint x: 541, endPoint y: 295, distance: 30.2
click at [516, 289] on div "Services Stylist Service Qty Price Disc Total Action Jitendra Thakur oil massag…" at bounding box center [480, 245] width 832 height 141
click at [971, 495] on img at bounding box center [976, 478] width 66 height 47
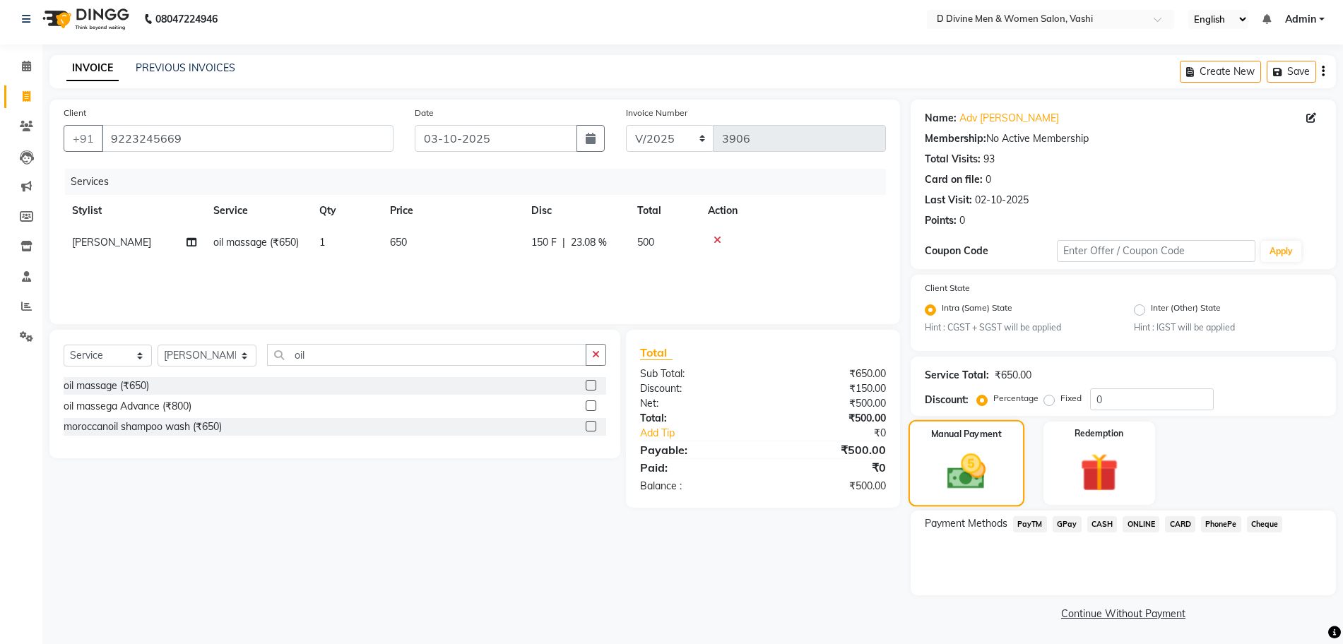
scroll to position [8, 0]
click at [1091, 529] on span "CASH" at bounding box center [1103, 523] width 30 height 16
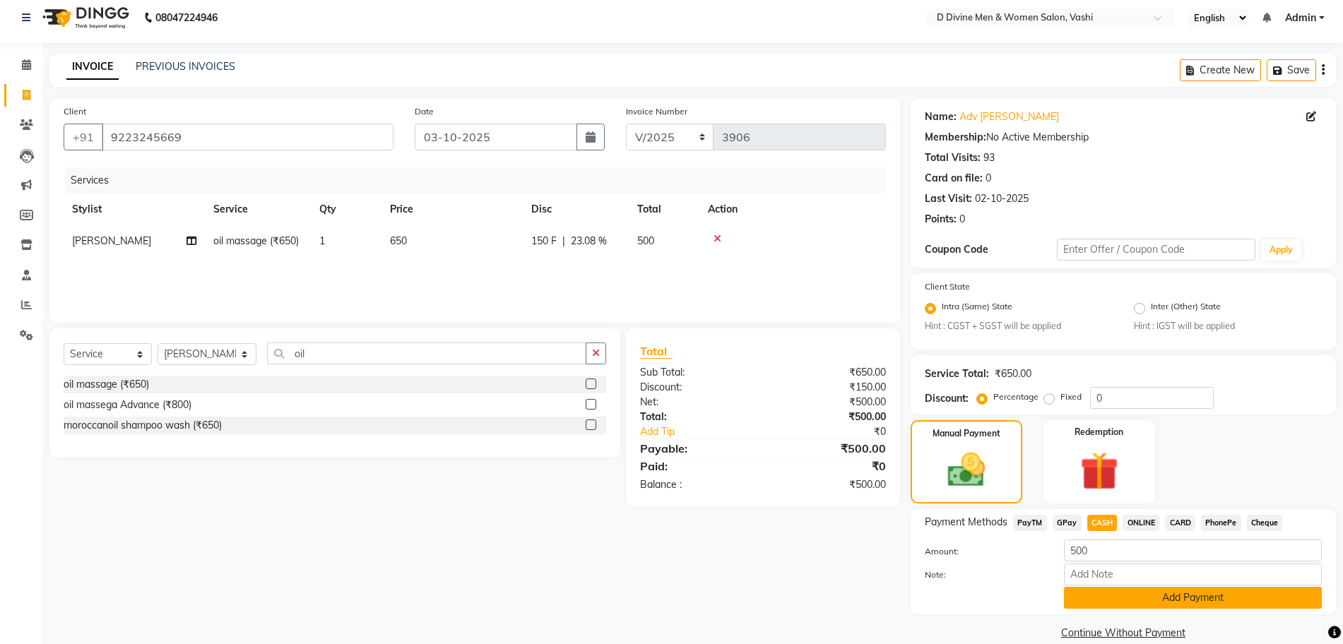
click at [1121, 594] on button "Add Payment" at bounding box center [1193, 598] width 258 height 22
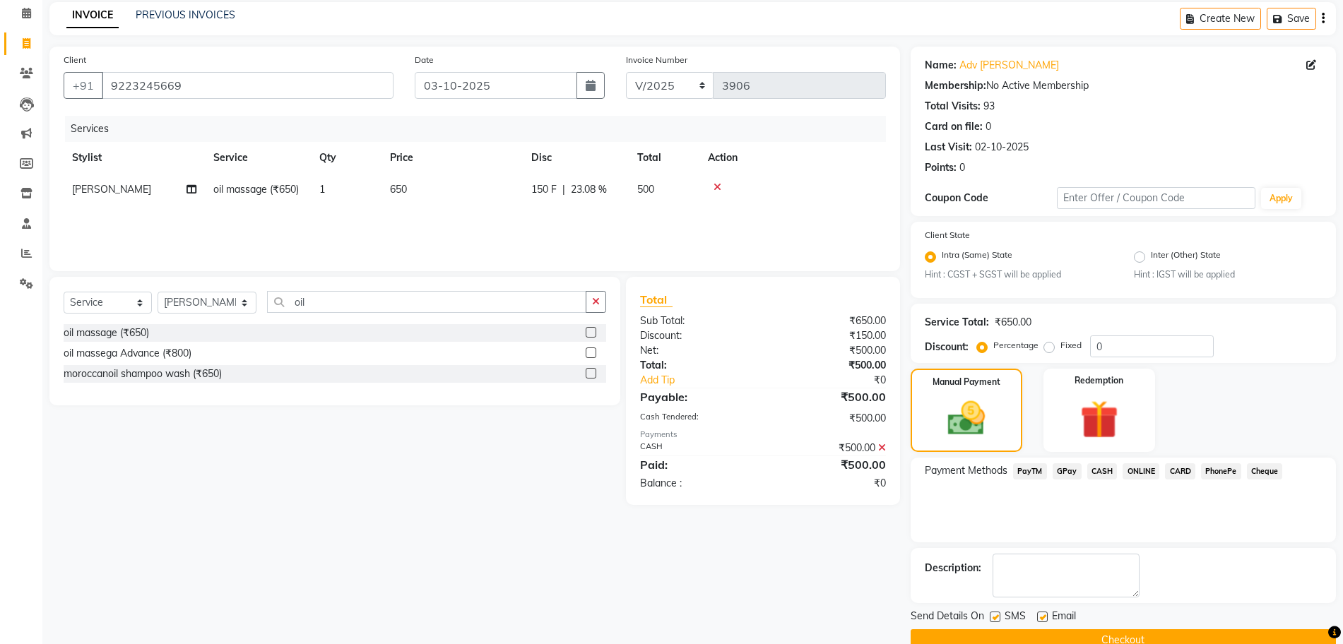
scroll to position [88, 0]
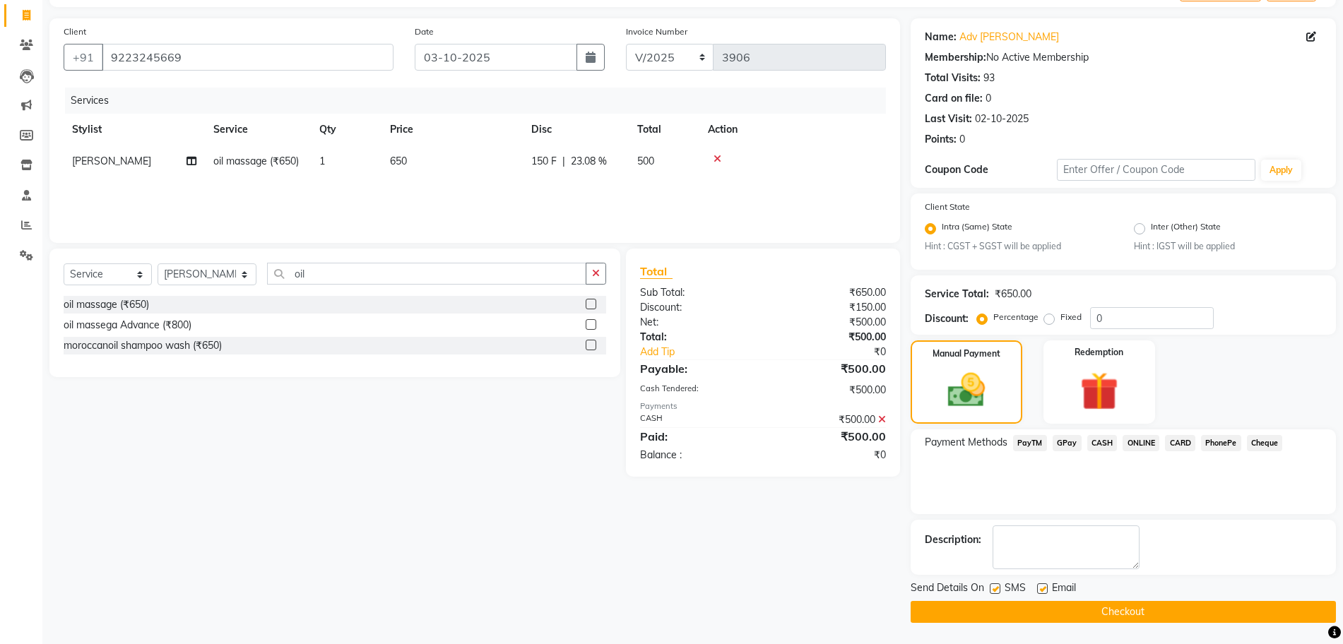
click at [994, 587] on label at bounding box center [995, 589] width 11 height 11
click at [994, 587] on input "checkbox" at bounding box center [994, 589] width 9 height 9
checkbox input "false"
click at [1057, 615] on button "Checkout" at bounding box center [1123, 612] width 425 height 22
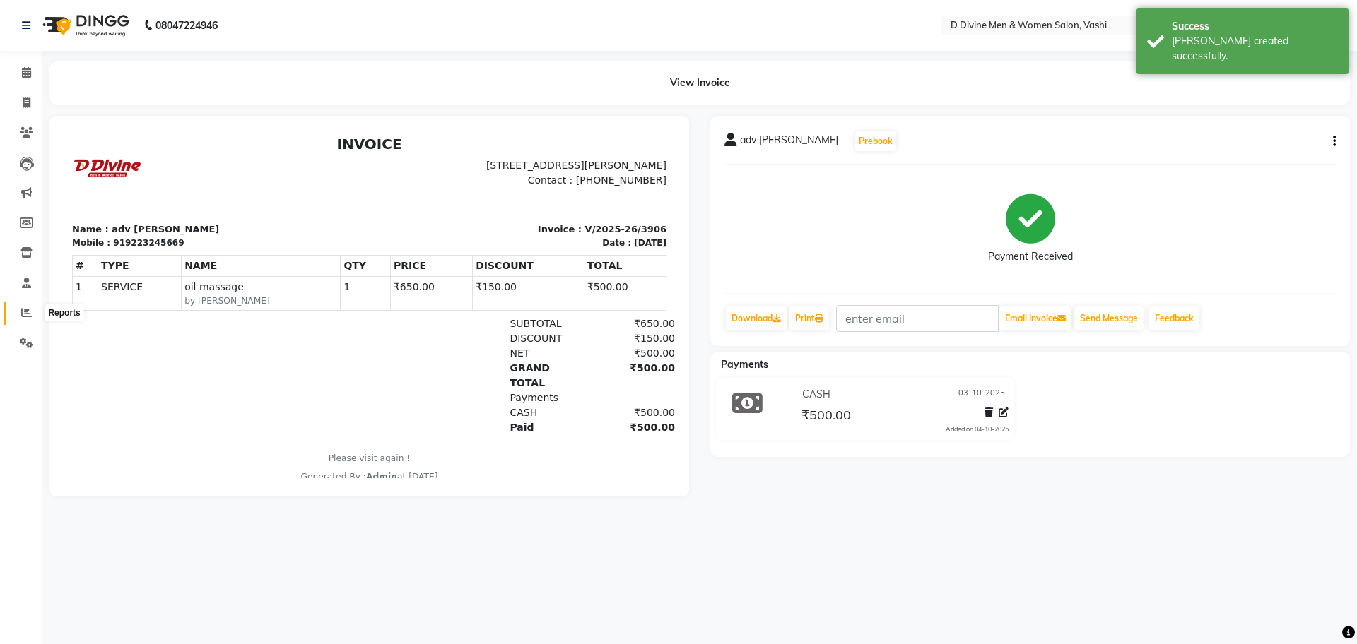
click at [20, 317] on span at bounding box center [26, 313] width 25 height 16
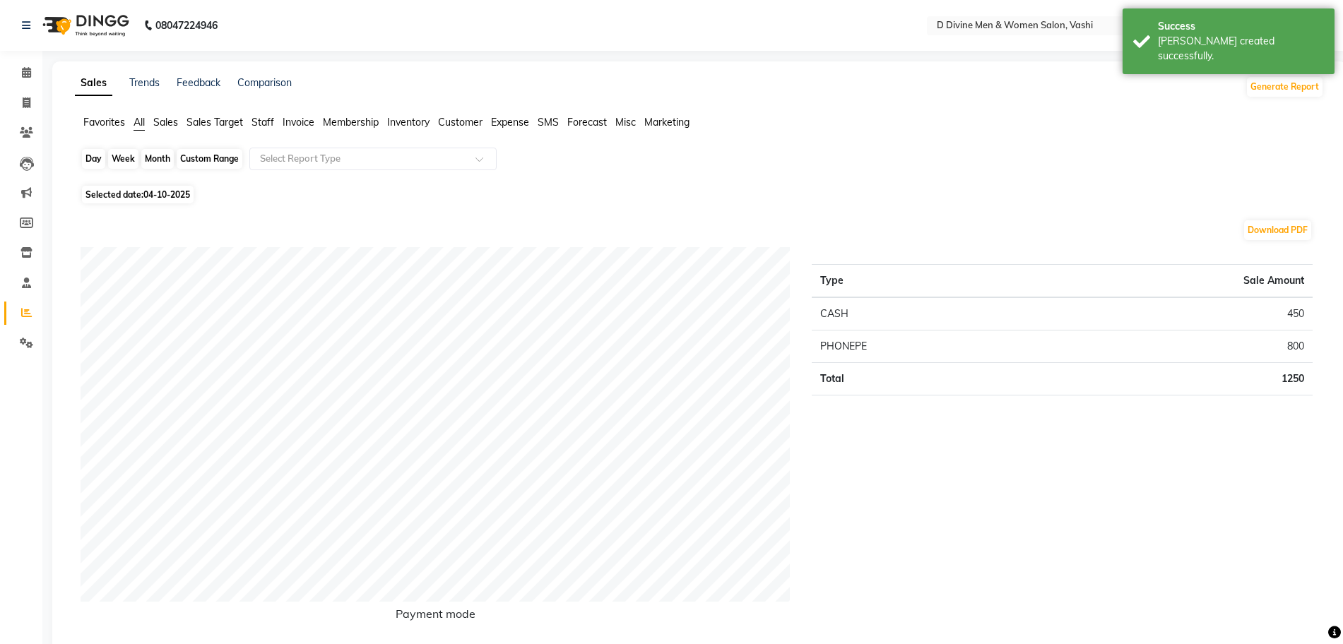
click at [98, 163] on div "Day" at bounding box center [93, 159] width 23 height 20
select select "10"
select select "2025"
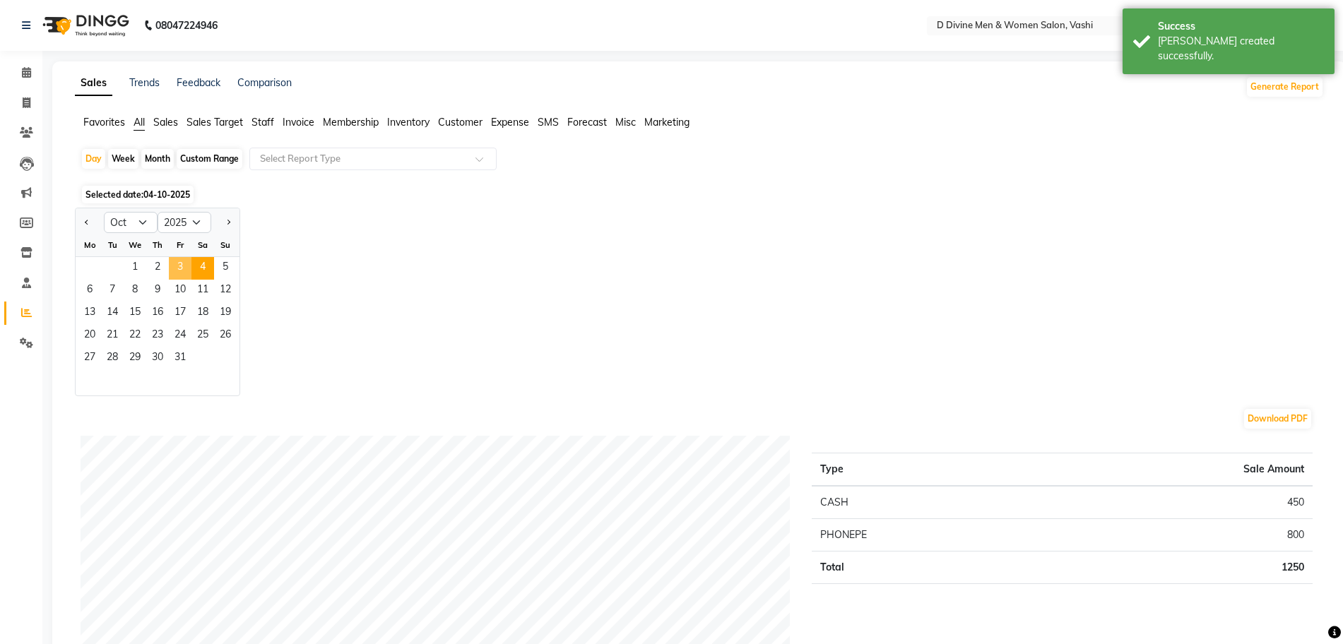
click at [178, 268] on span "3" at bounding box center [180, 268] width 23 height 23
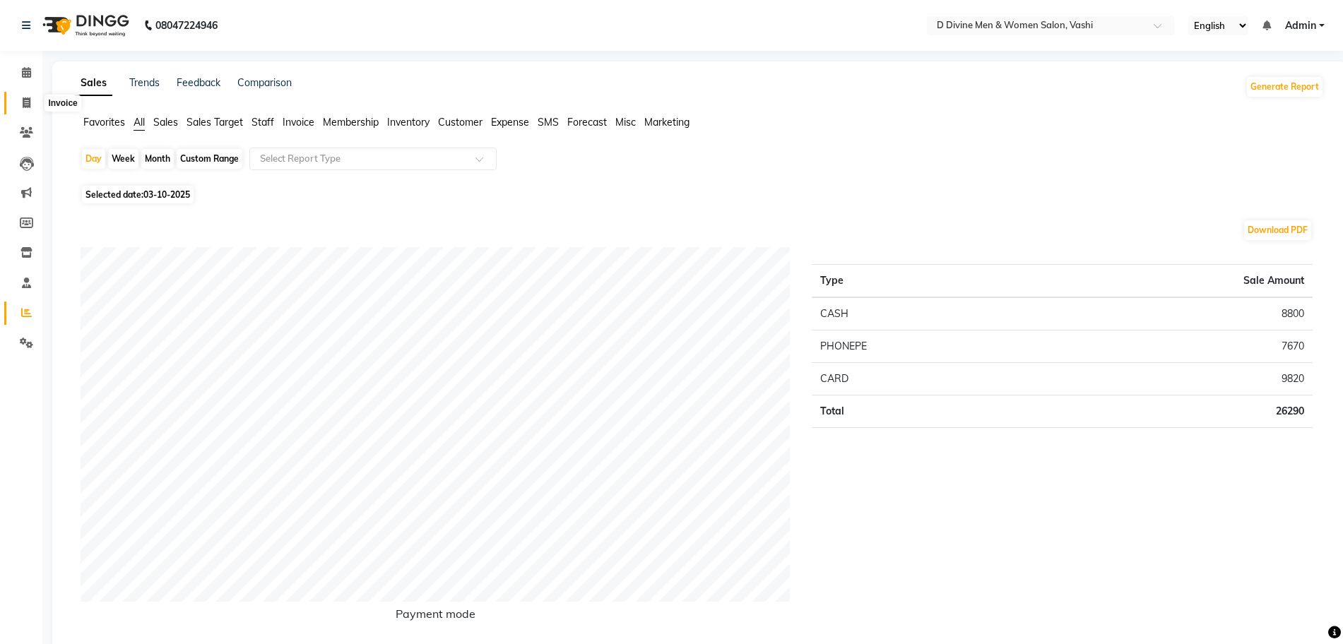
click at [23, 102] on span at bounding box center [26, 103] width 25 height 16
select select "718"
select select "service"
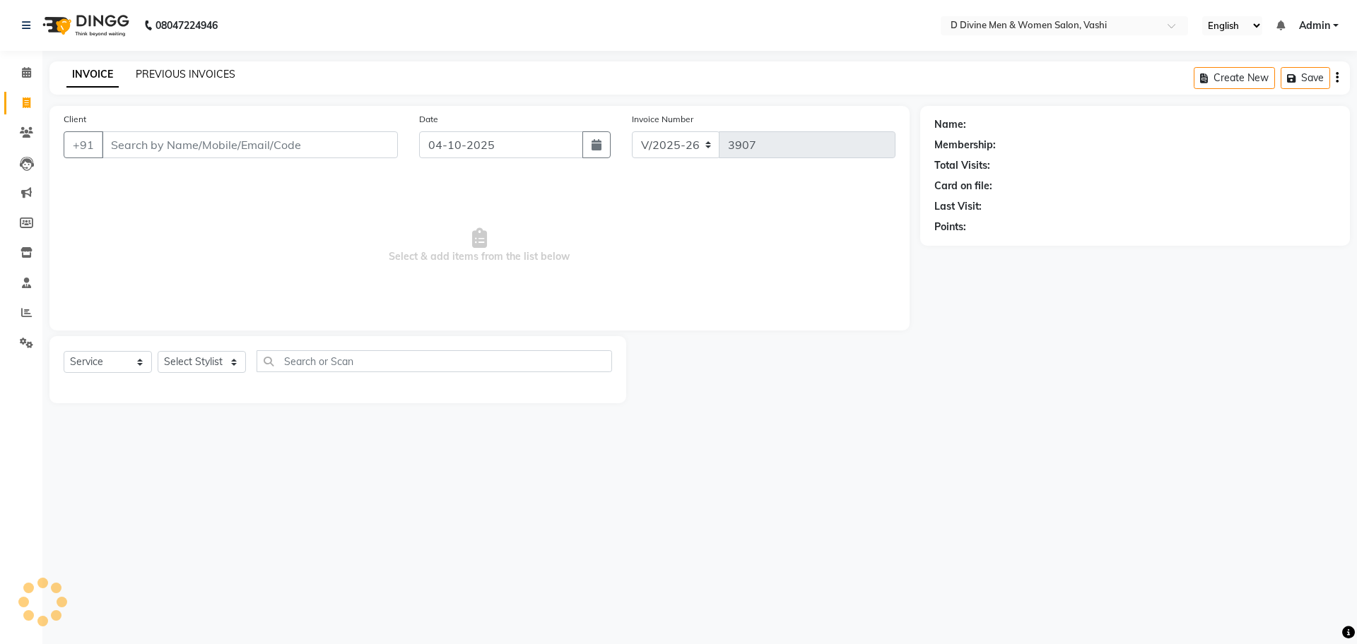
click at [177, 68] on link "PREVIOUS INVOICES" at bounding box center [186, 74] width 100 height 13
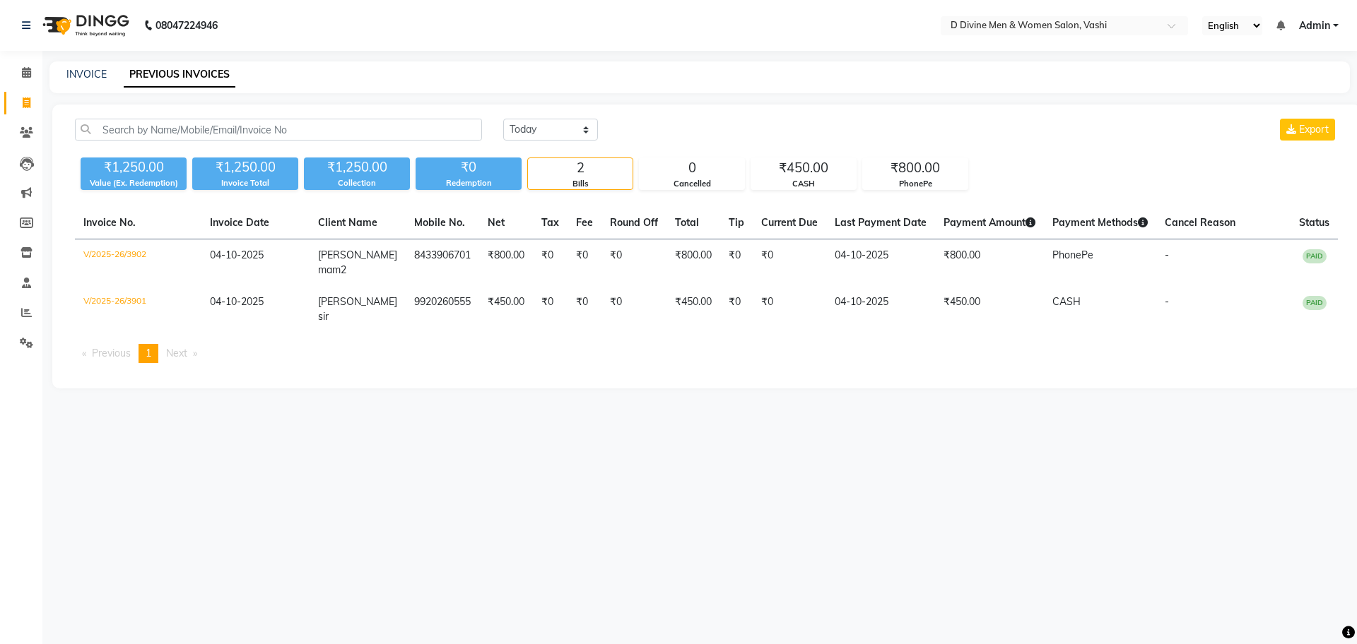
drag, startPoint x: 566, startPoint y: 114, endPoint x: 563, endPoint y: 127, distance: 13.7
click at [565, 119] on div "Today Yesterday Custom Range Export ₹1,250.00 Value (Ex. Redemption) ₹1,250.00 …" at bounding box center [706, 247] width 1308 height 284
click at [562, 129] on select "[DATE] [DATE] Custom Range" at bounding box center [550, 130] width 95 height 22
select select "yesterday"
click at [503, 119] on select "[DATE] [DATE] Custom Range" at bounding box center [550, 130] width 95 height 22
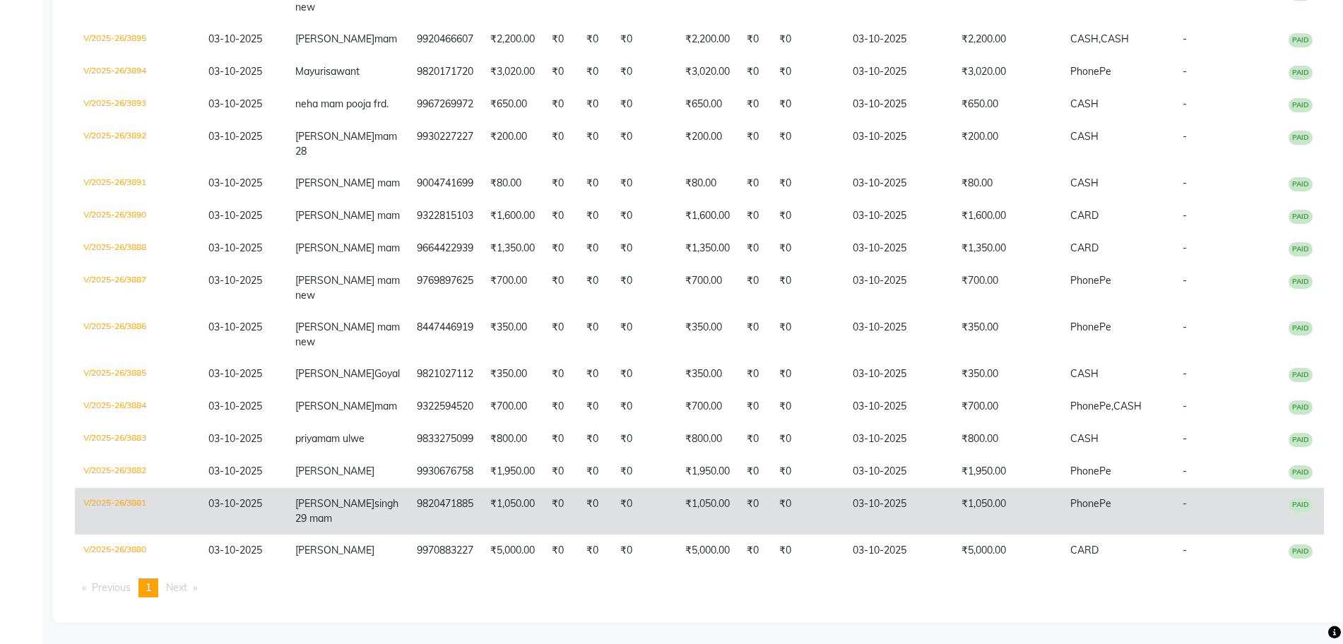
scroll to position [721, 0]
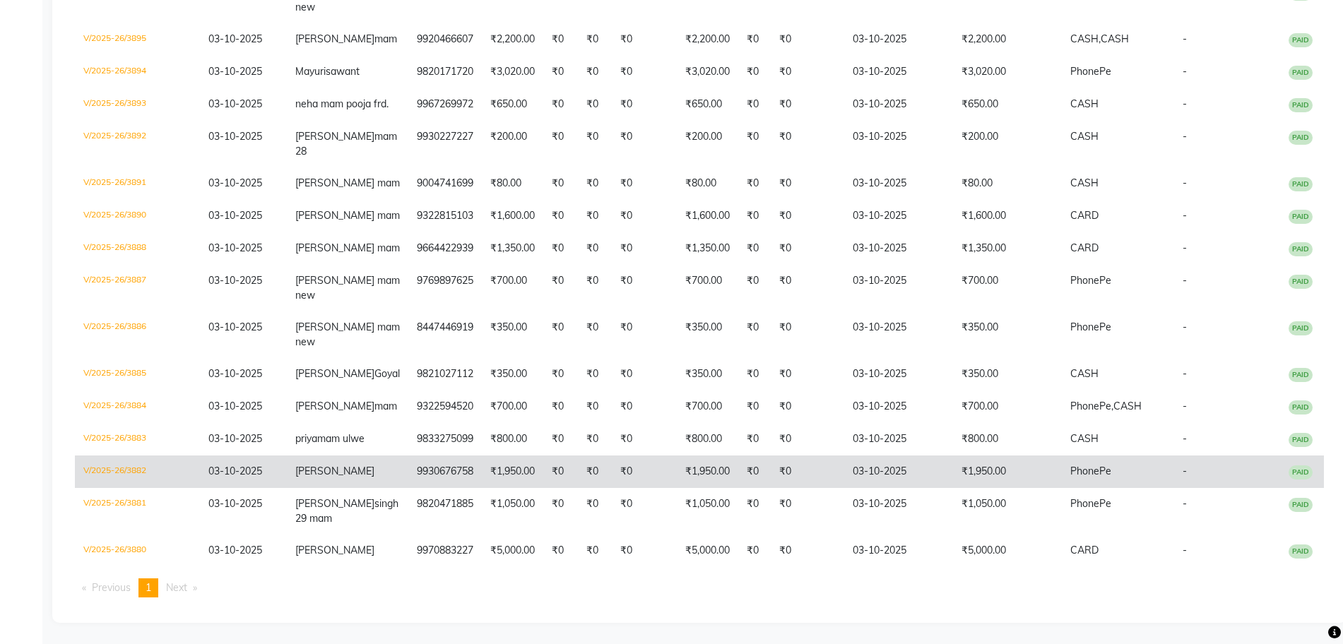
click at [428, 456] on td "9930676758" at bounding box center [444, 472] width 73 height 33
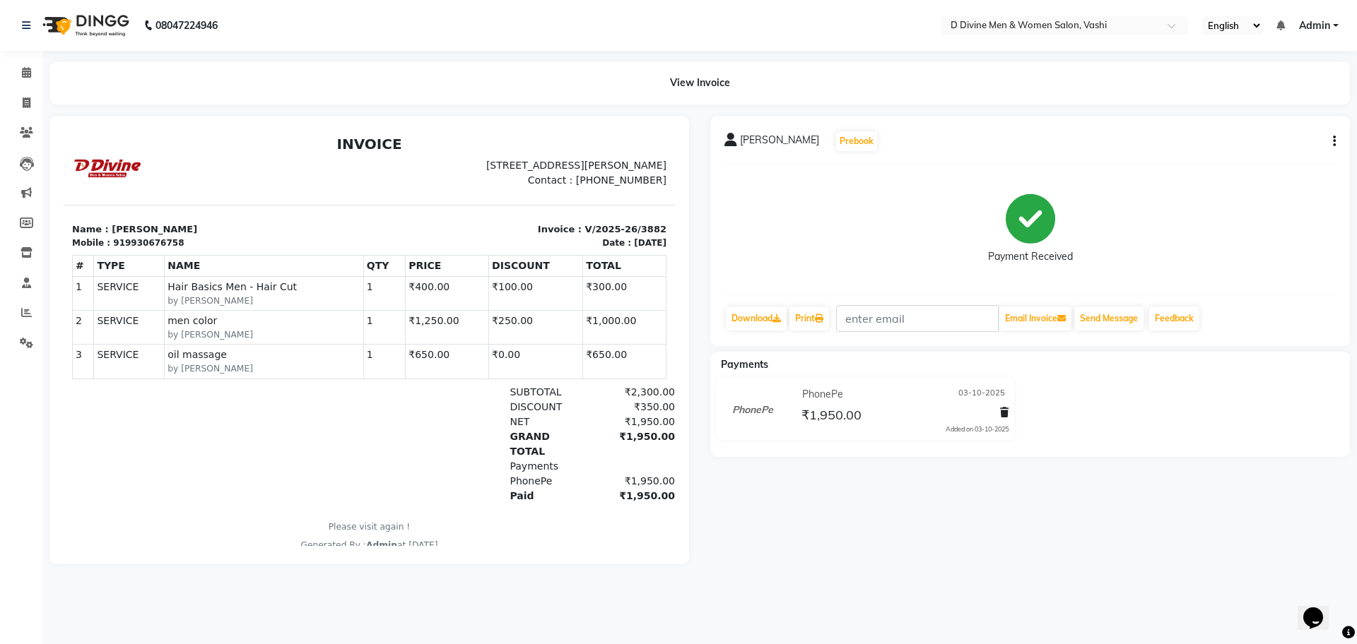
click at [1331, 141] on button "button" at bounding box center [1331, 141] width 8 height 15
click at [1241, 161] on div "Edit Invoice" at bounding box center [1263, 160] width 97 height 18
select select "service"
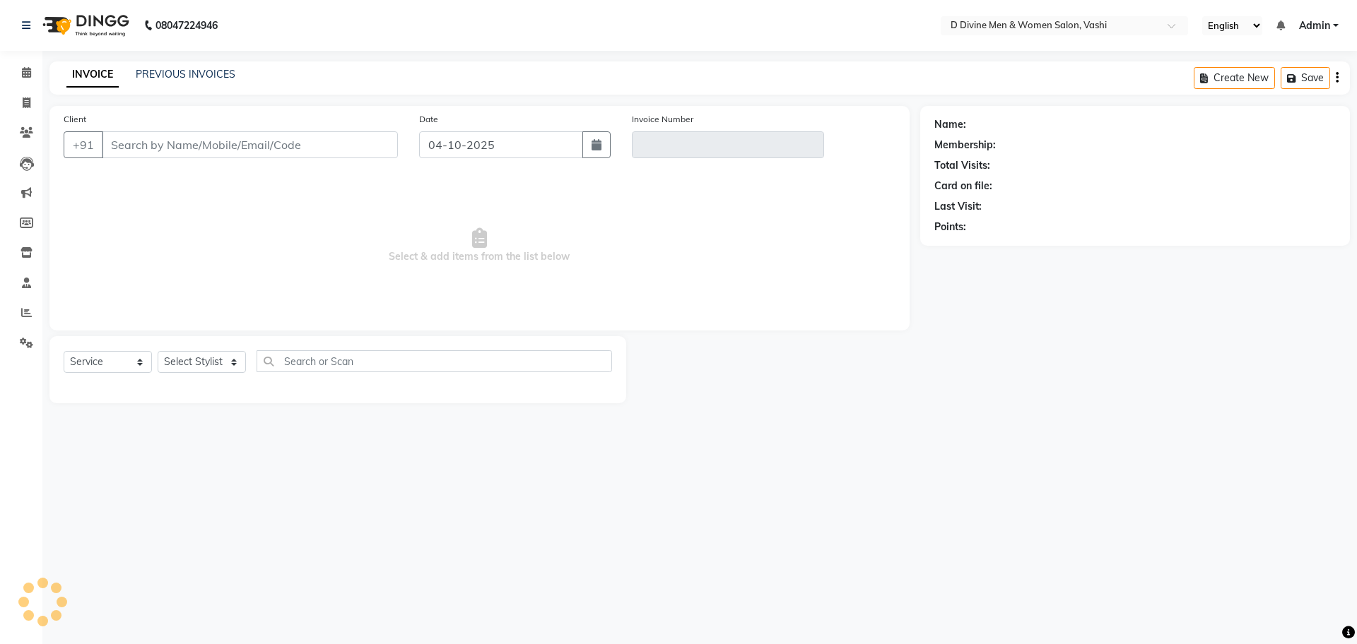
select select "10981"
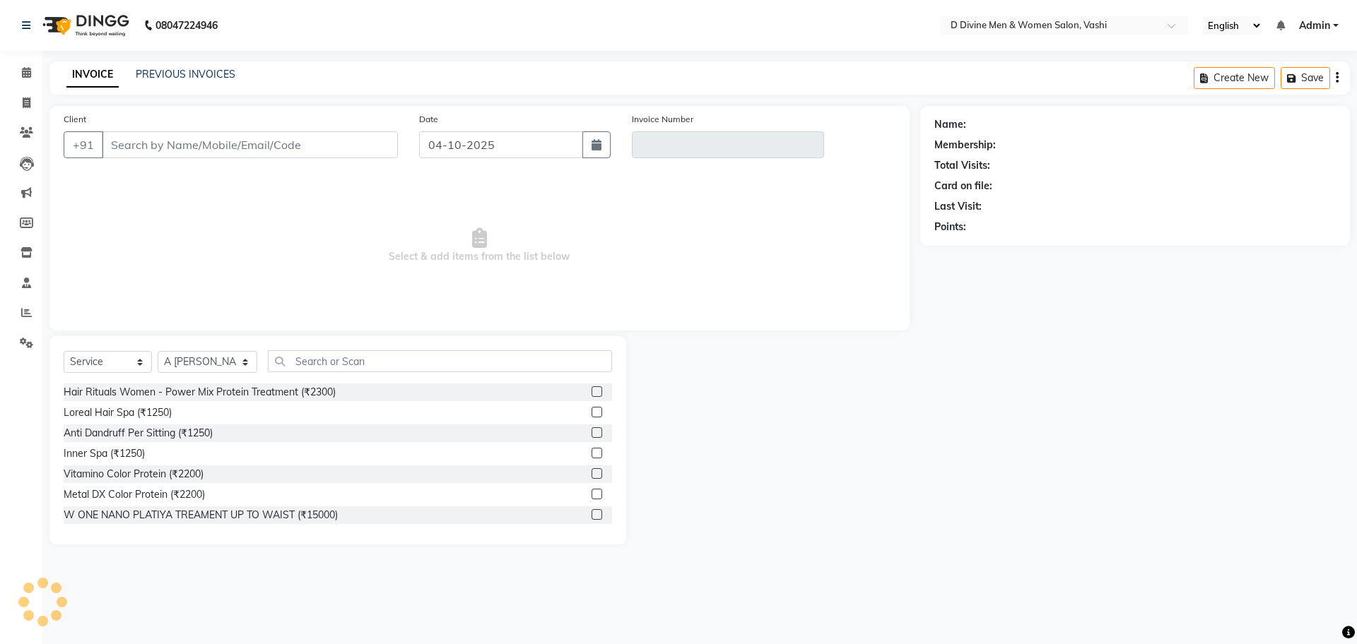
type input "9930676758"
type input "V/2025-26/3882"
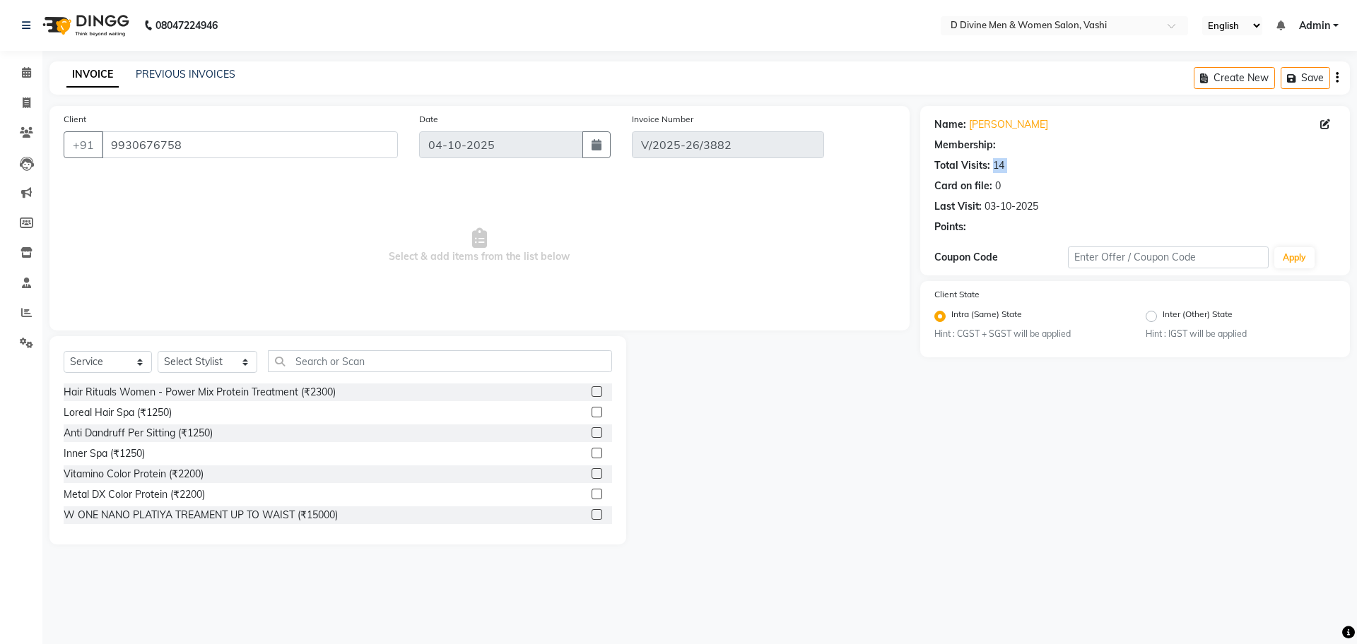
type input "03-10-2025"
select select "select"
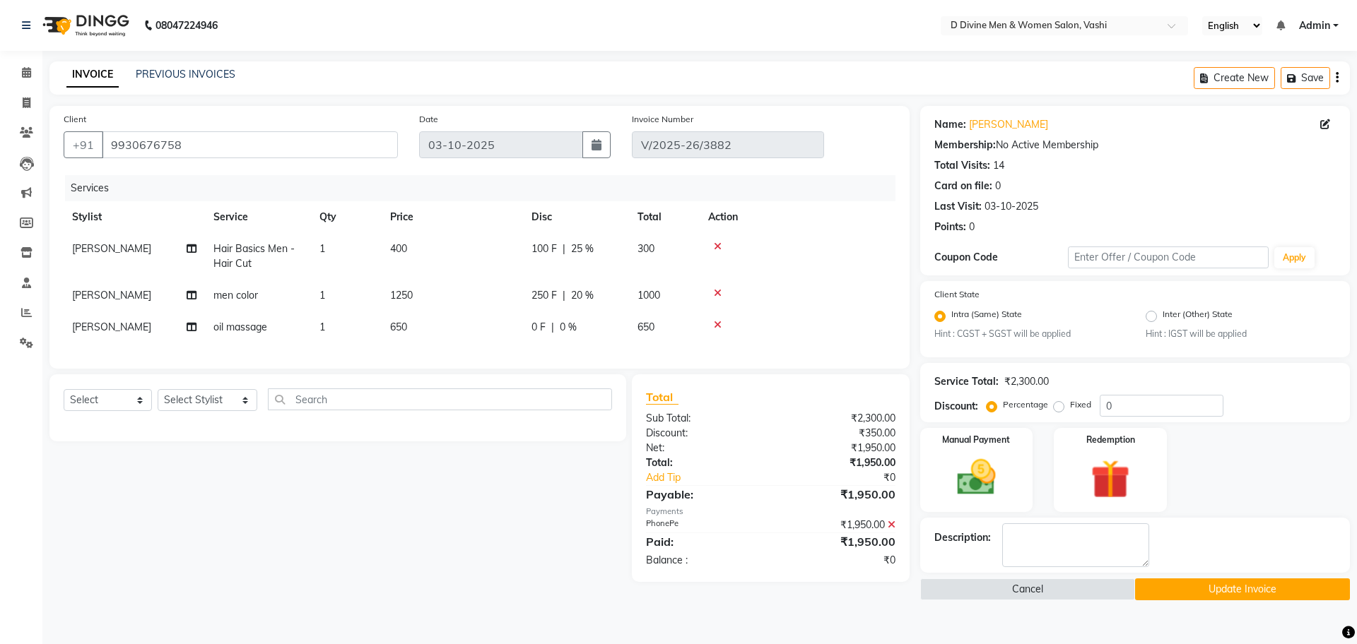
click at [537, 240] on td "100 F | 25 %" at bounding box center [576, 256] width 106 height 47
select select "10982"
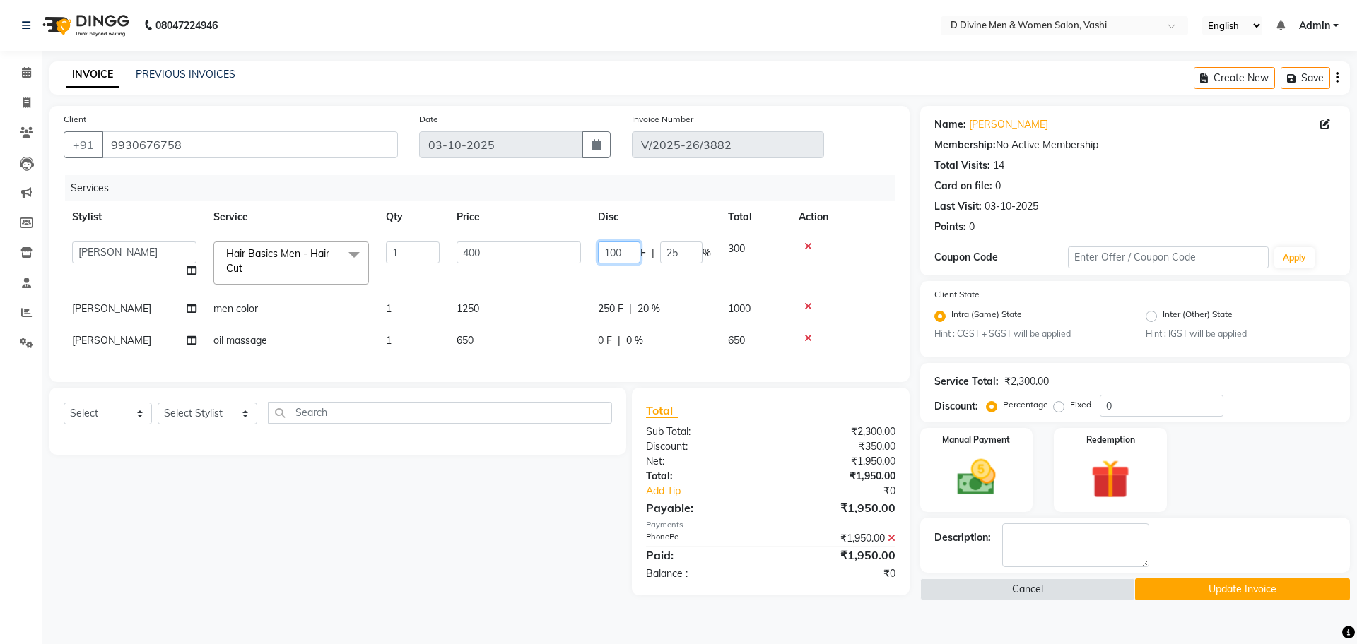
click at [615, 255] on input "100" at bounding box center [619, 253] width 42 height 22
type input "50"
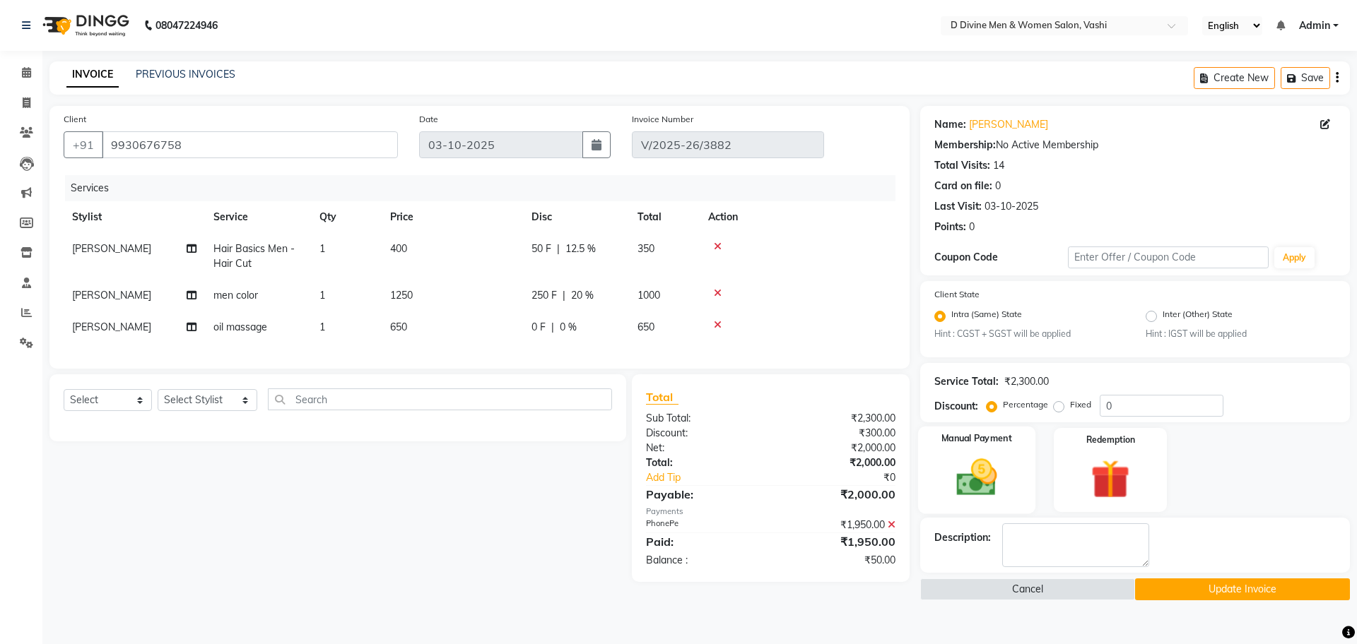
click at [967, 485] on img at bounding box center [976, 478] width 66 height 47
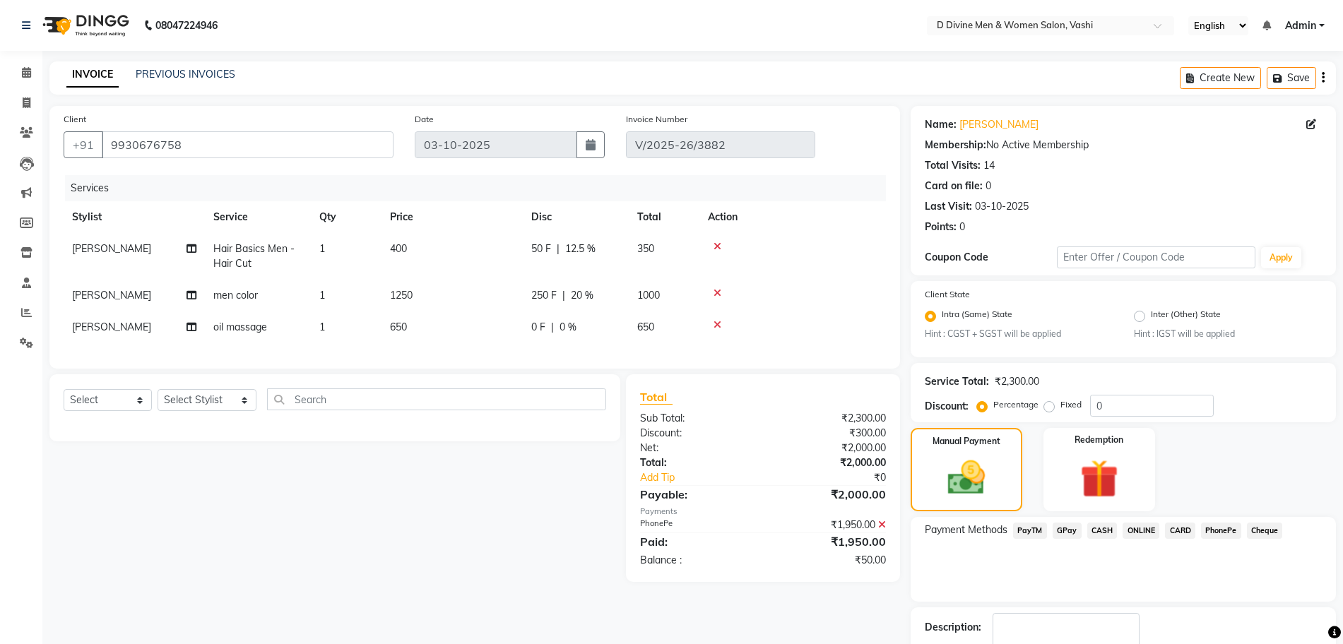
click at [1233, 533] on span "PhonePe" at bounding box center [1221, 531] width 40 height 16
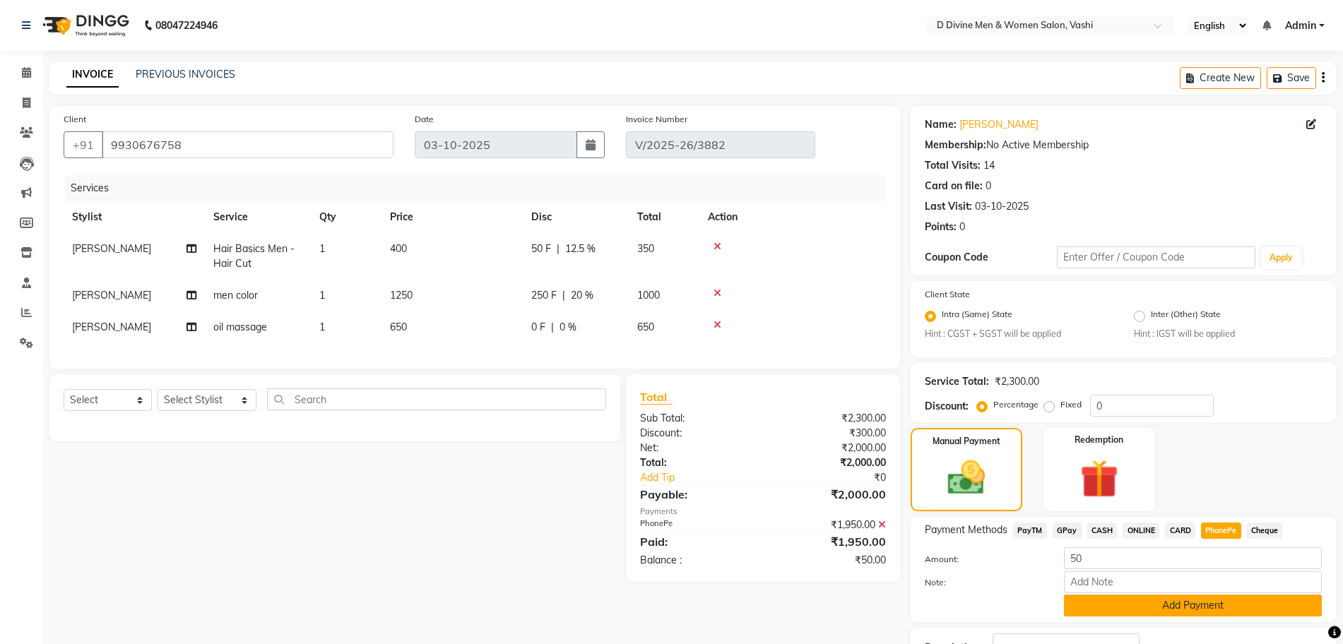
click at [1206, 609] on button "Add Payment" at bounding box center [1193, 606] width 258 height 22
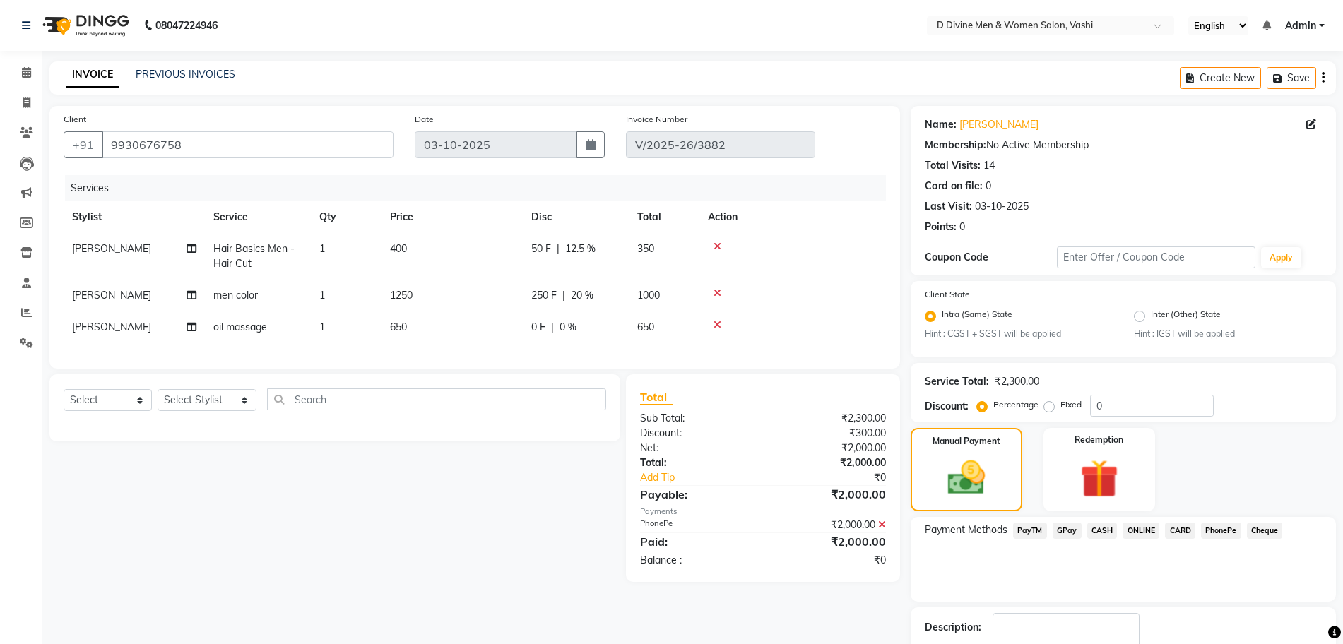
scroll to position [67, 0]
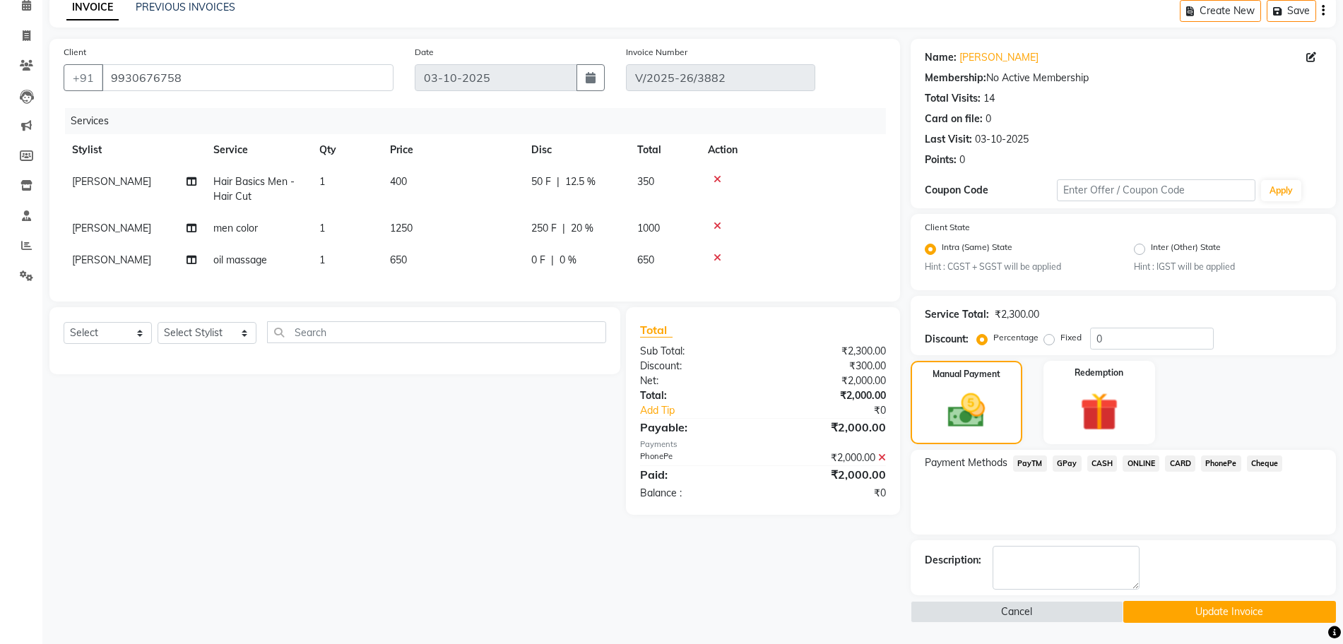
click at [1156, 611] on button "Update Invoice" at bounding box center [1230, 612] width 213 height 22
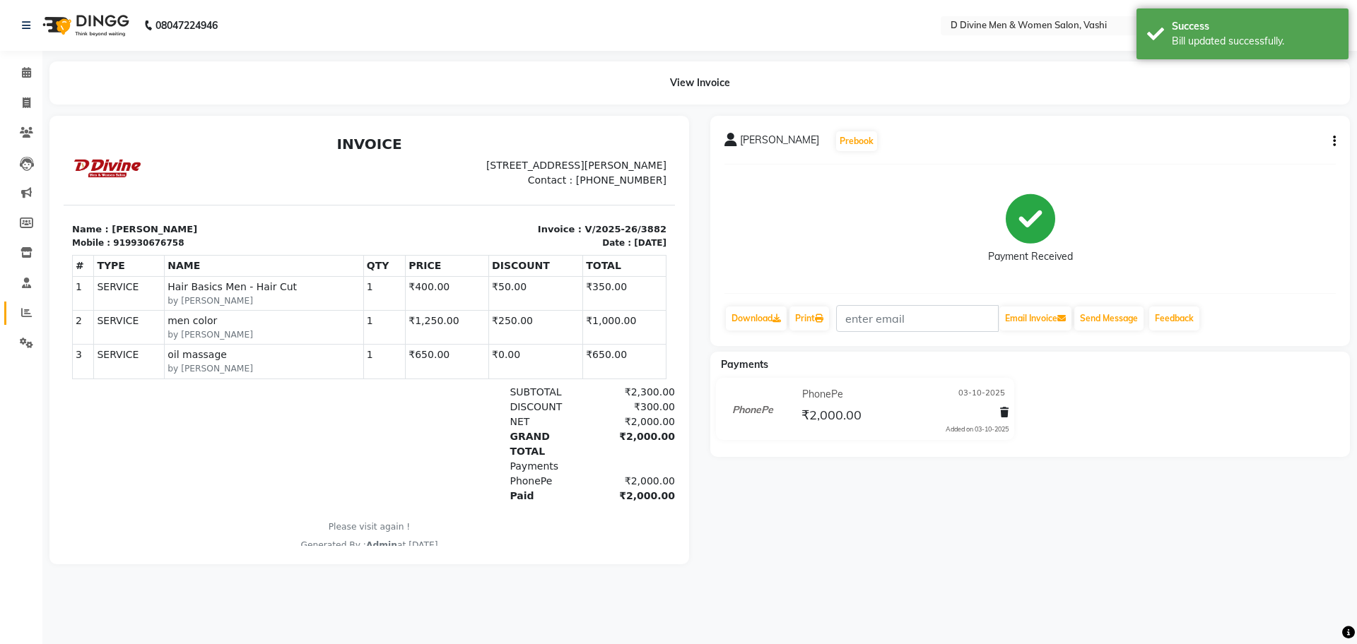
click at [13, 305] on link "Reports" at bounding box center [21, 313] width 34 height 23
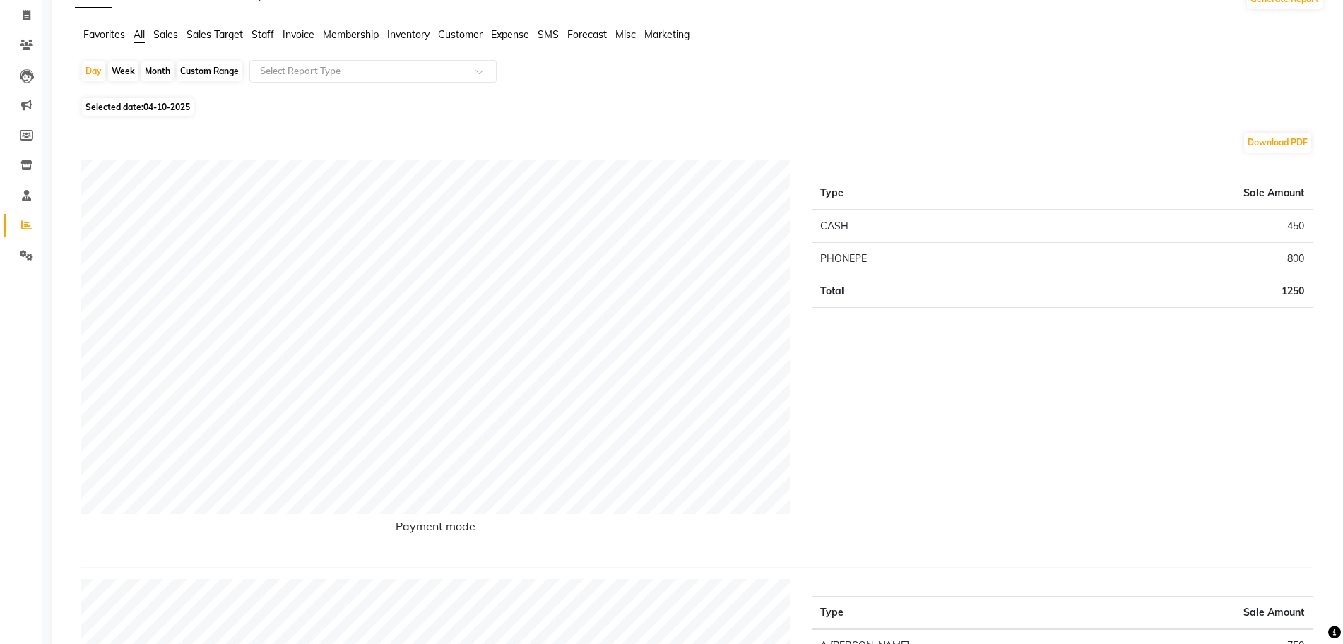
scroll to position [88, 0]
click at [93, 77] on div "Day" at bounding box center [93, 71] width 23 height 20
select select "10"
select select "2025"
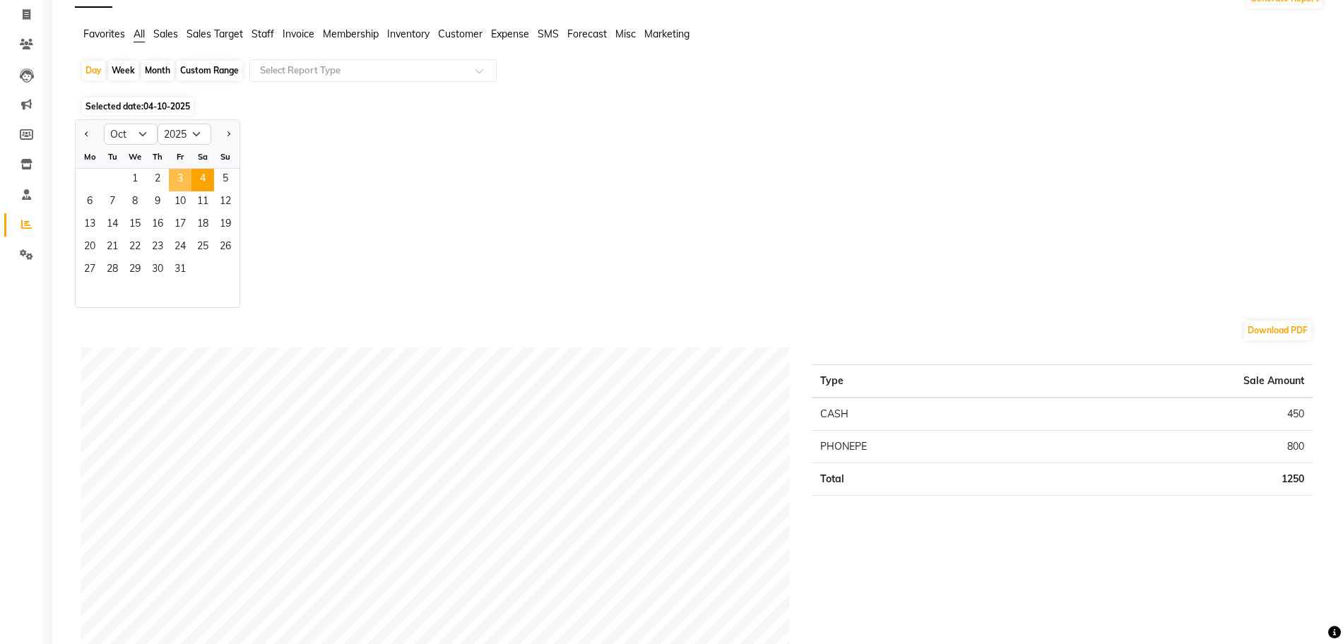
click at [178, 177] on span "3" at bounding box center [180, 180] width 23 height 23
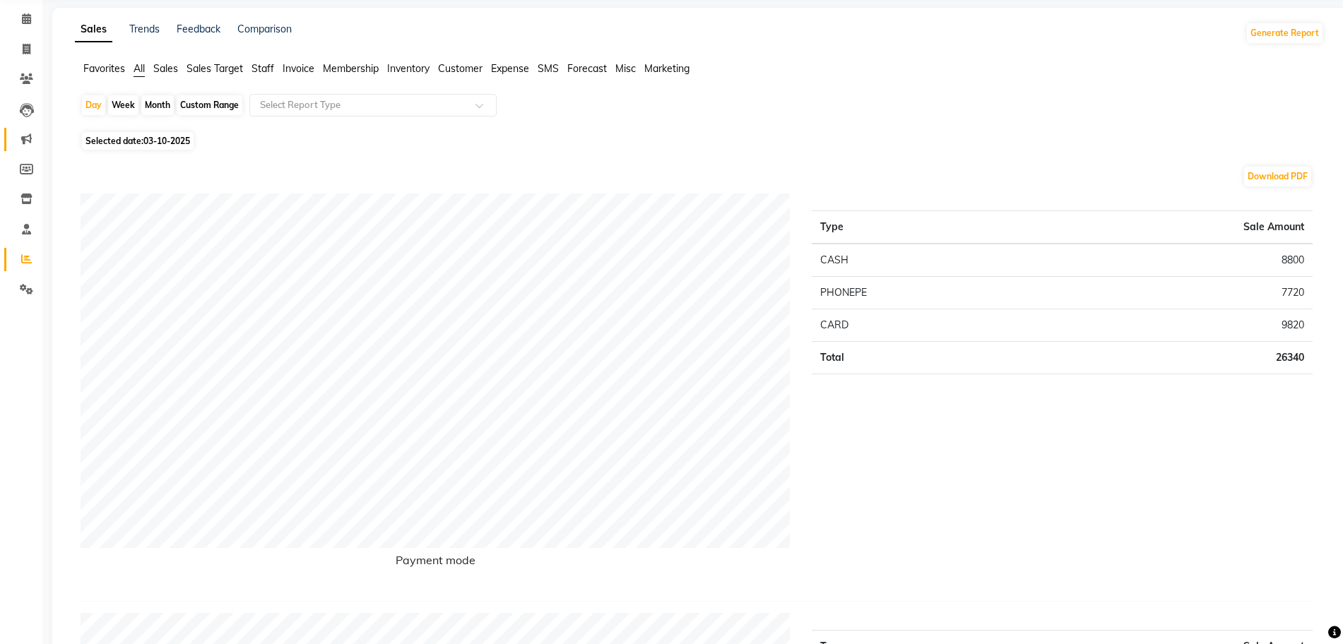
scroll to position [0, 0]
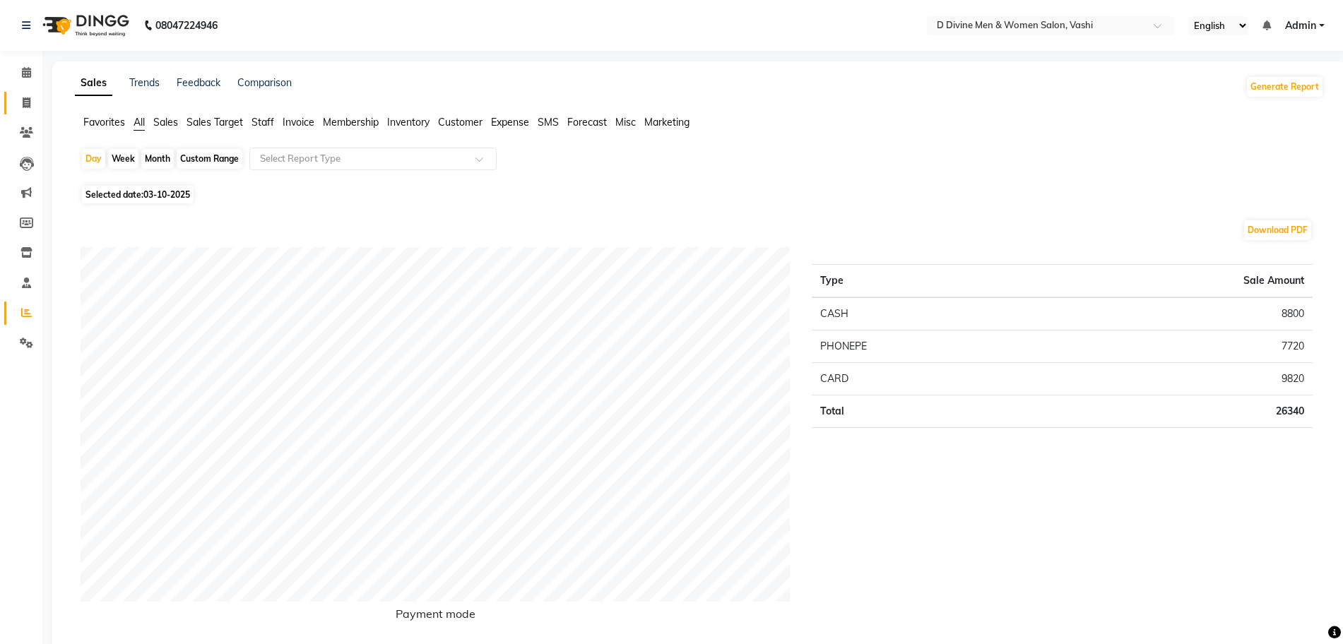
click at [30, 107] on icon at bounding box center [27, 103] width 8 height 11
select select "718"
select select "service"
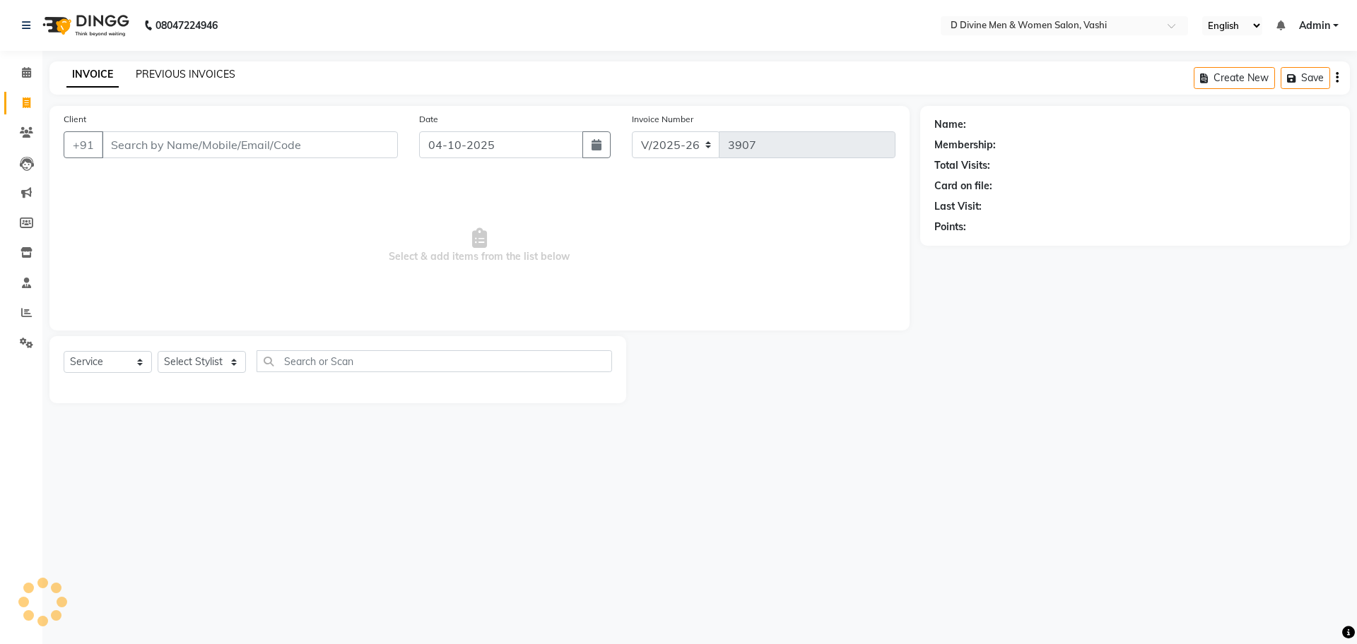
click at [184, 74] on link "PREVIOUS INVOICES" at bounding box center [186, 74] width 100 height 13
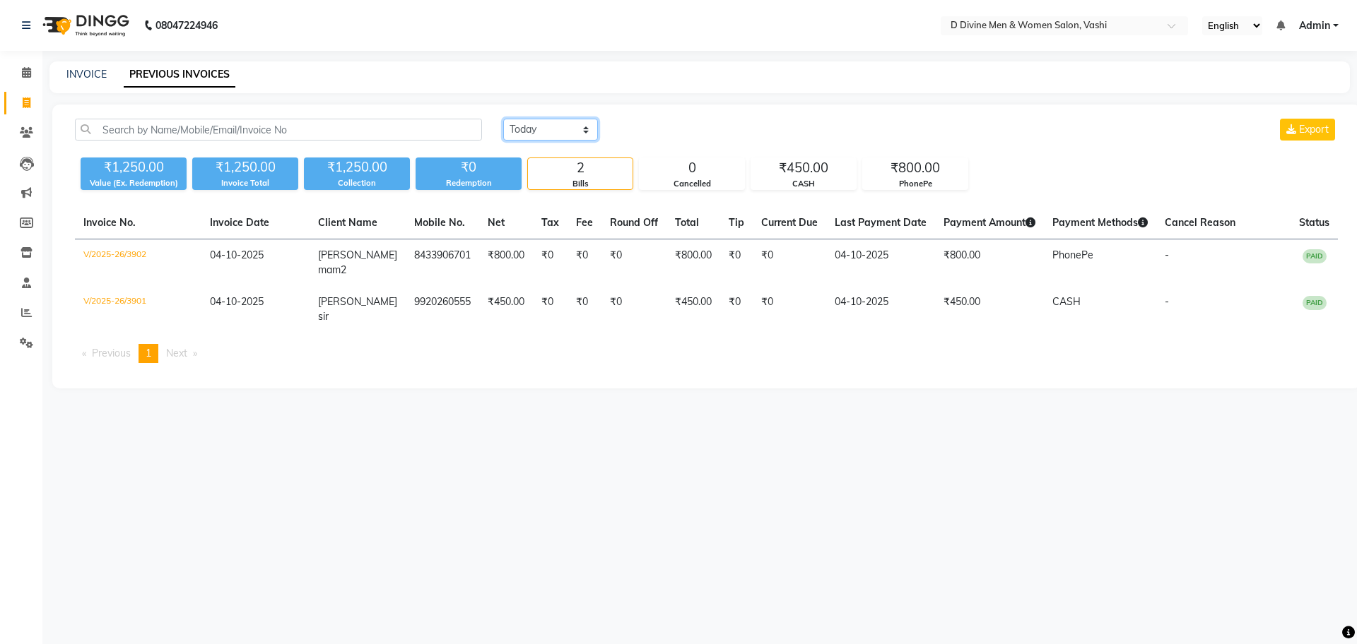
click at [584, 131] on select "[DATE] [DATE] Custom Range" at bounding box center [550, 130] width 95 height 22
select select "yesterday"
click at [503, 119] on select "[DATE] [DATE] Custom Range" at bounding box center [550, 130] width 95 height 22
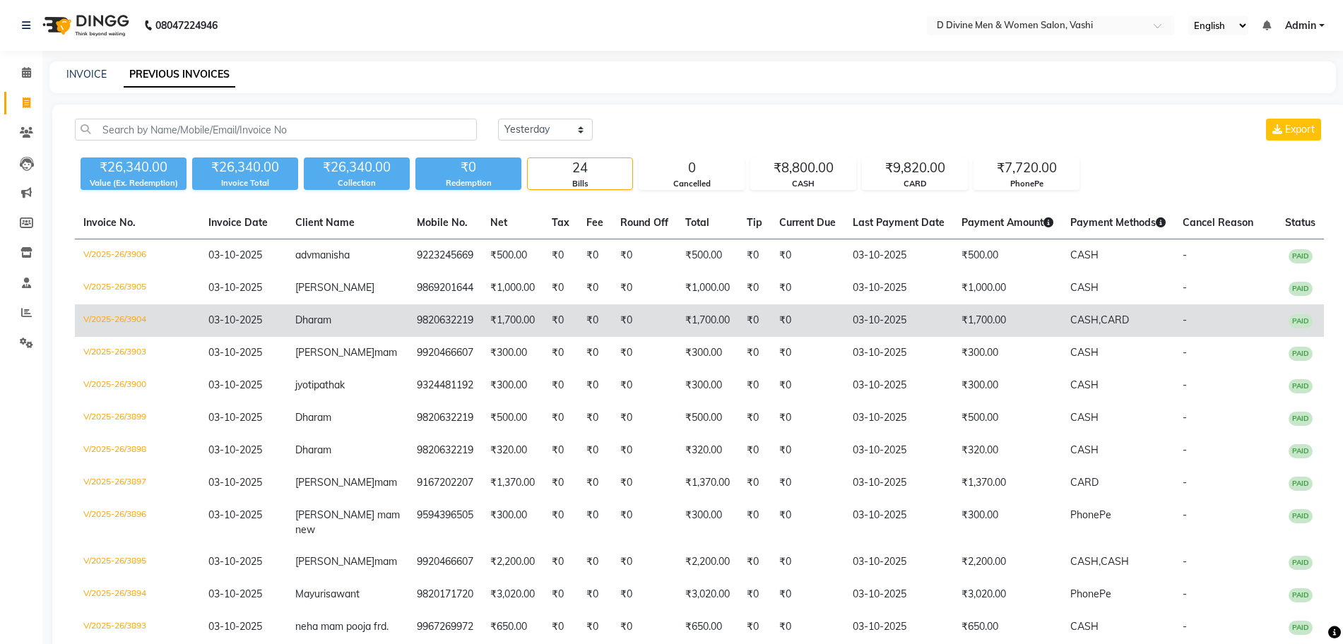
click at [612, 337] on td "₹0" at bounding box center [644, 321] width 65 height 33
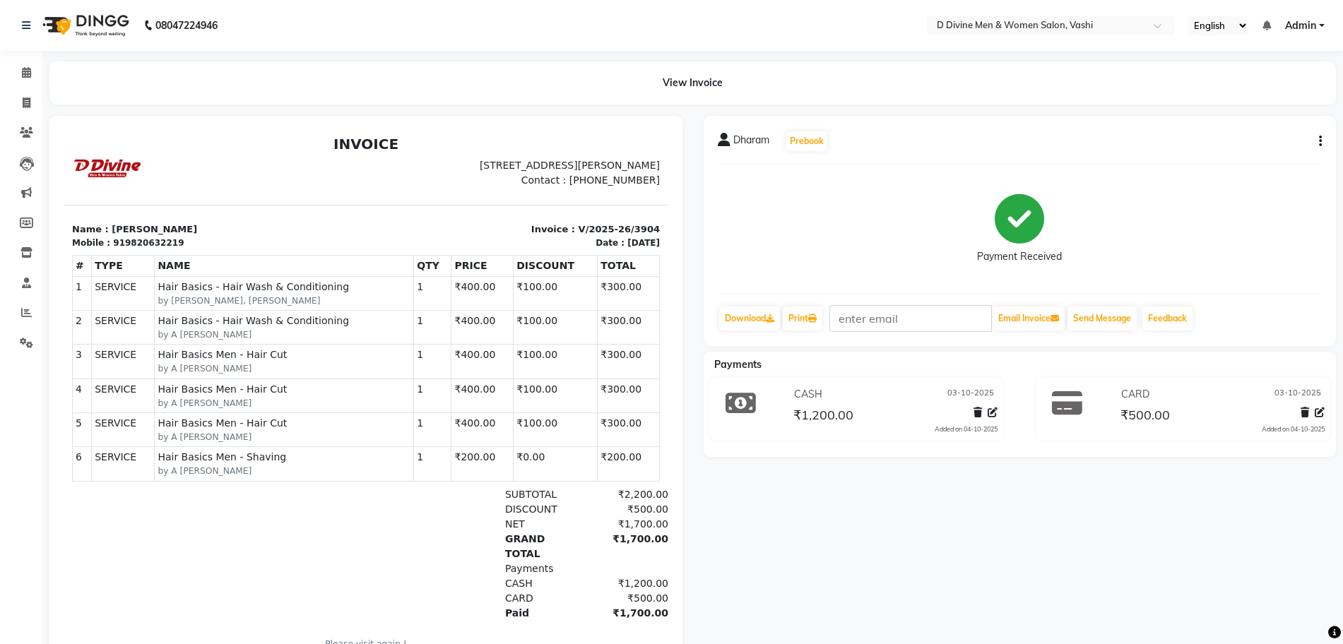
click at [1321, 141] on icon "button" at bounding box center [1320, 141] width 3 height 1
click at [1212, 155] on div "Edit Invoice" at bounding box center [1250, 160] width 97 height 18
select select "service"
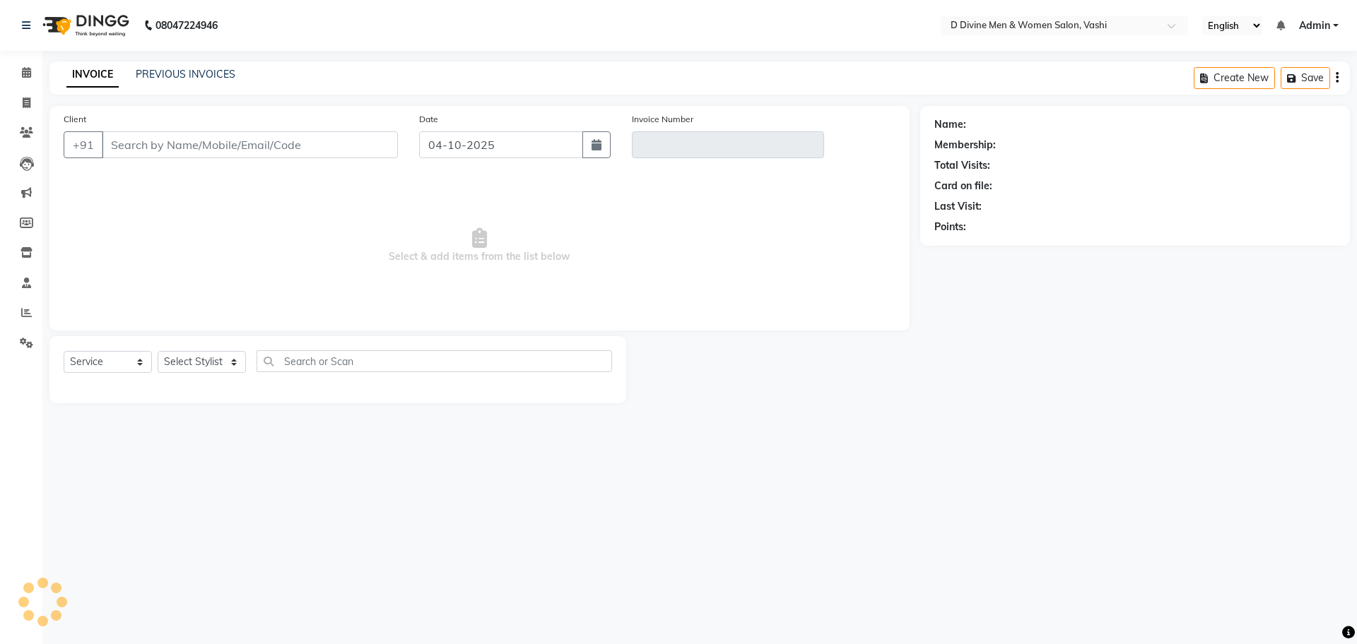
type input "9820632219"
type input "V/2025-26/3904"
select select
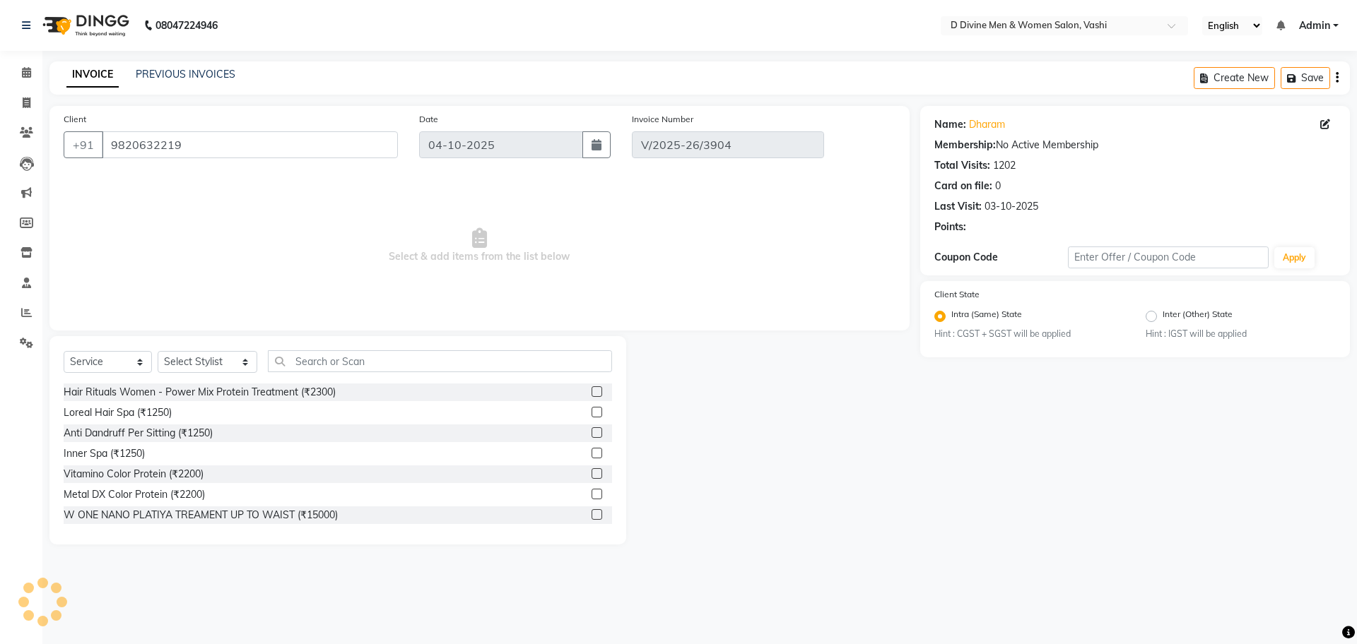
type input "03-10-2025"
select select "select"
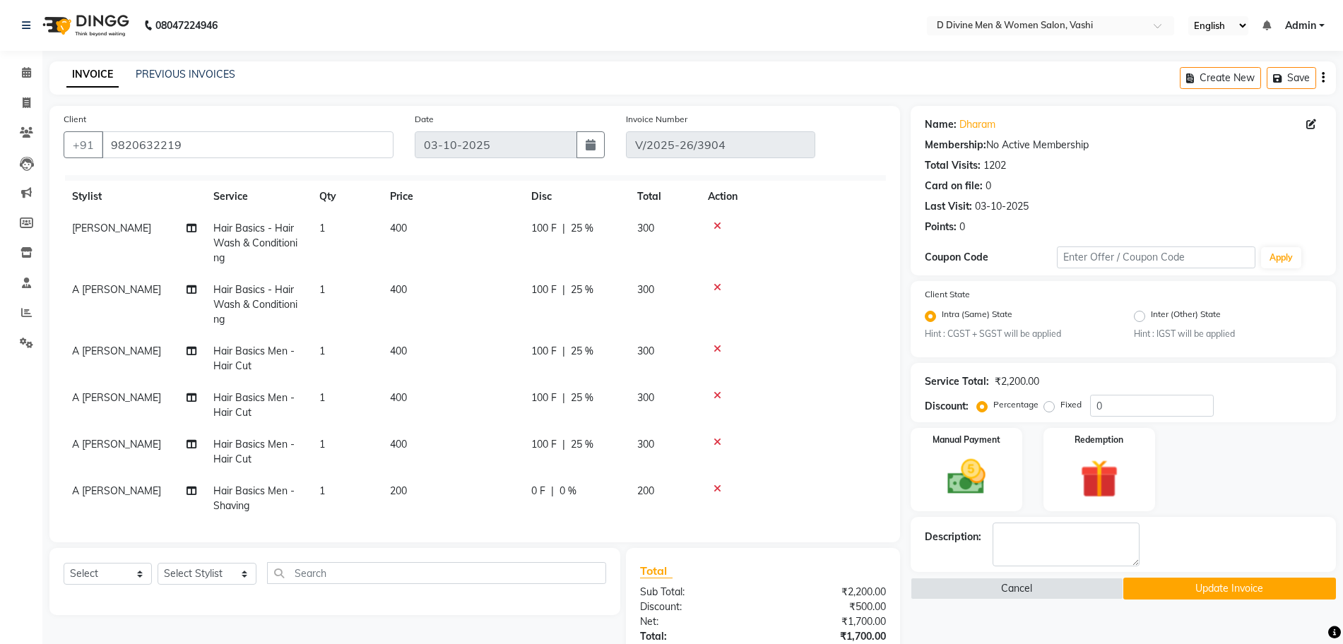
scroll to position [39, 0]
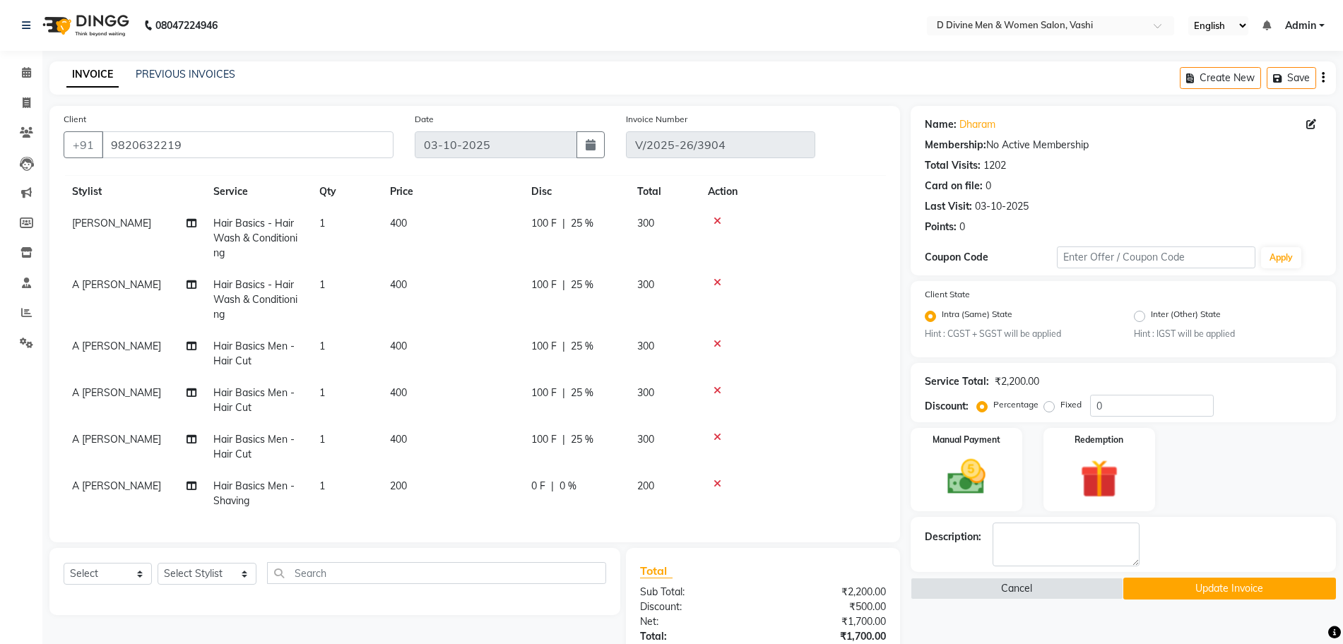
click at [714, 278] on icon at bounding box center [718, 283] width 8 height 10
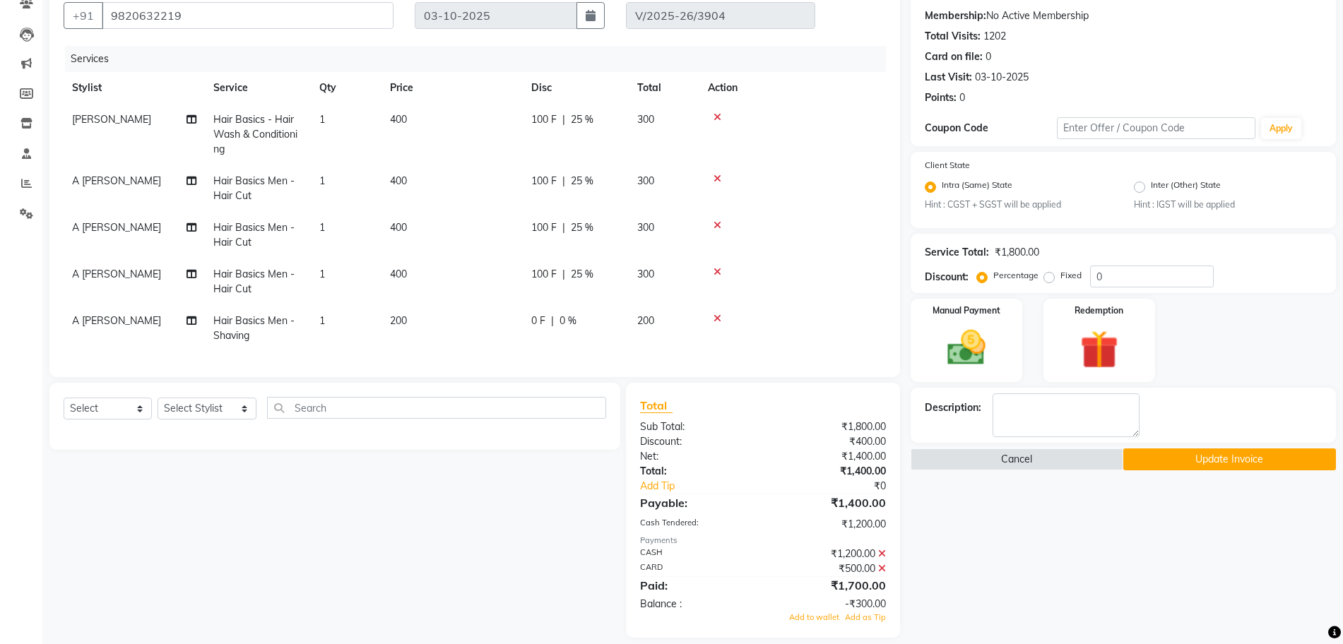
scroll to position [144, 0]
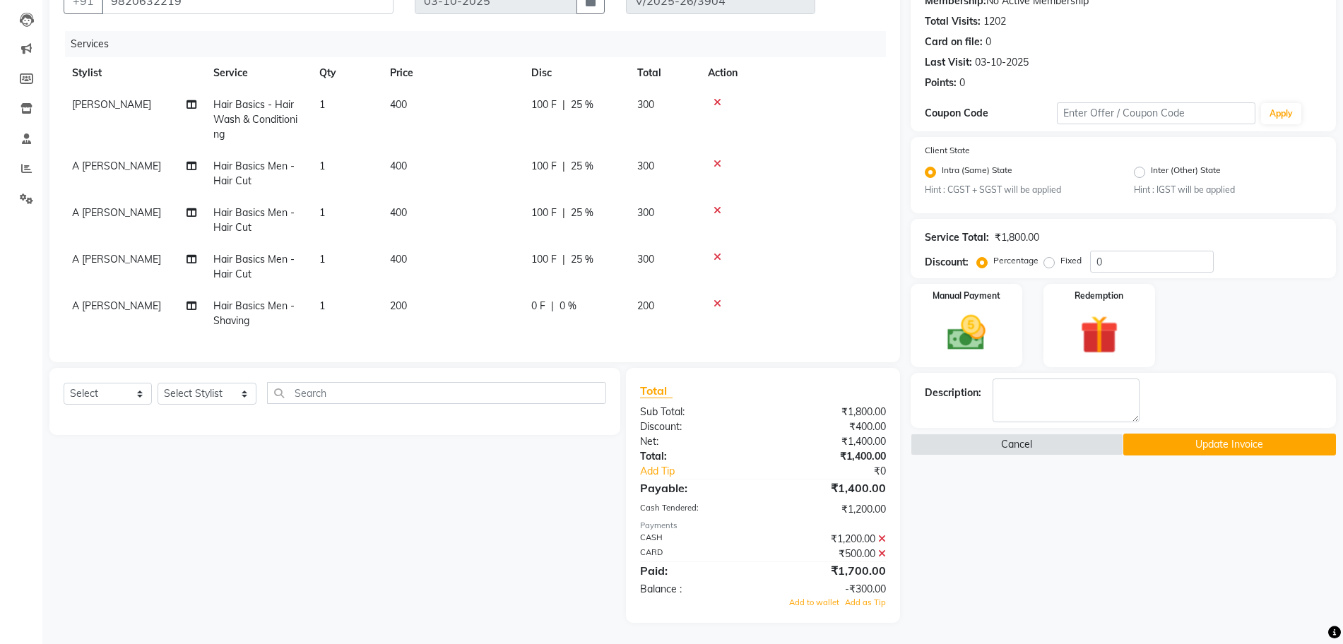
click at [885, 536] on icon at bounding box center [882, 539] width 8 height 10
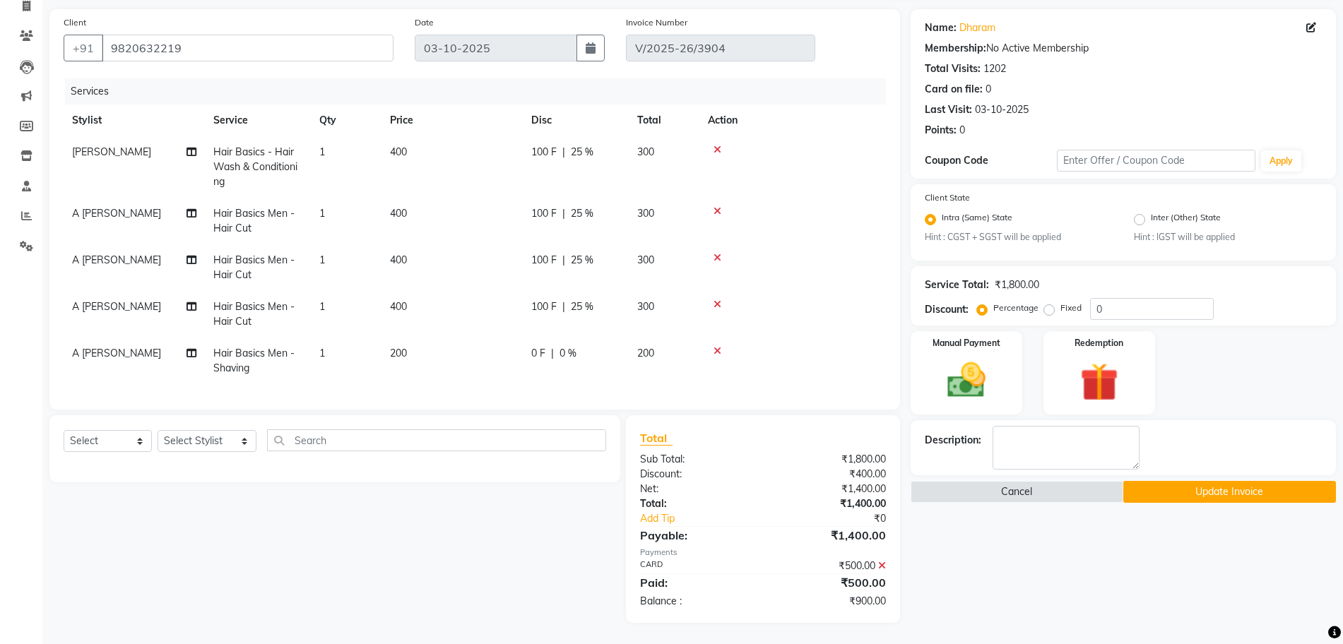
click at [884, 536] on div "₹1,400.00" at bounding box center [830, 535] width 134 height 17
click at [966, 344] on label "Manual Payment" at bounding box center [966, 342] width 71 height 13
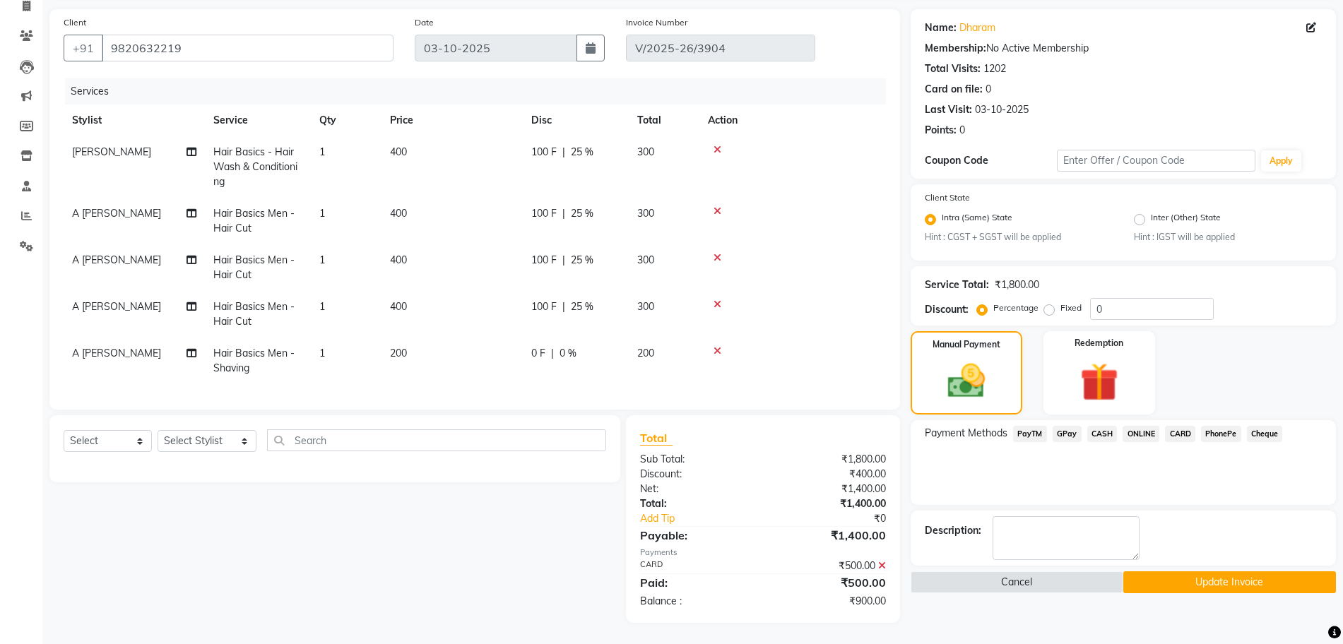
click at [1088, 442] on div "CASH" at bounding box center [1100, 435] width 36 height 19
click at [1095, 432] on span "CASH" at bounding box center [1103, 434] width 30 height 16
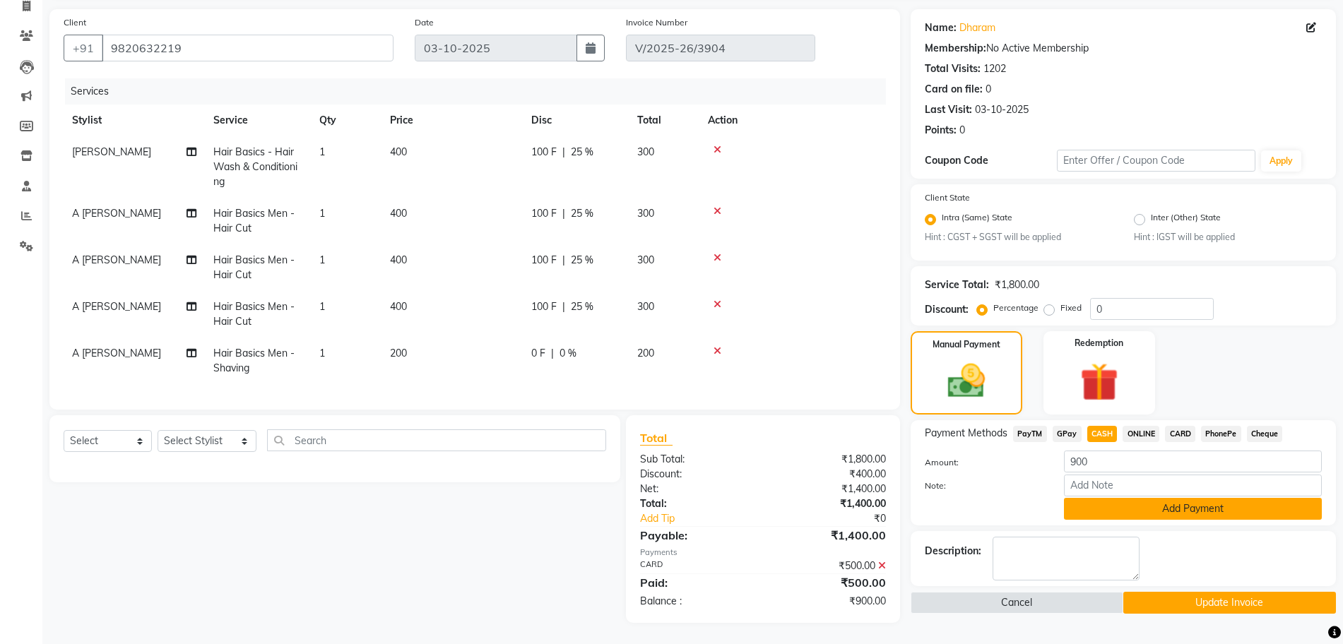
click at [1096, 517] on button "Add Payment" at bounding box center [1193, 509] width 258 height 22
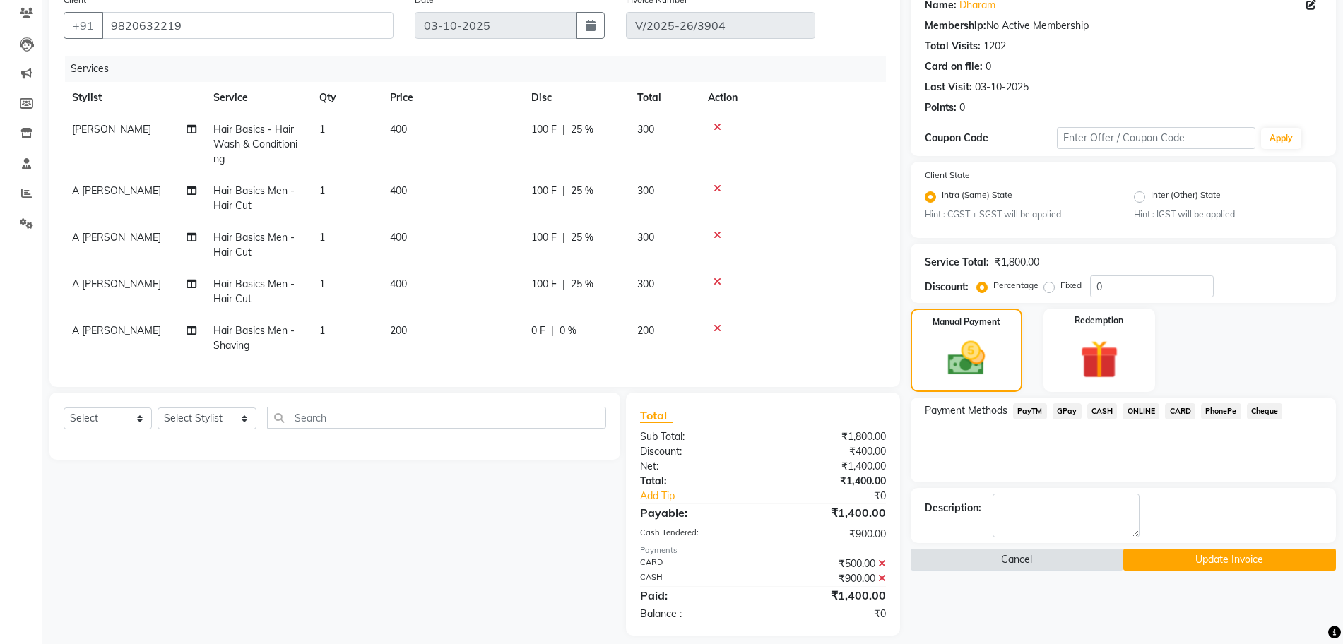
scroll to position [132, 0]
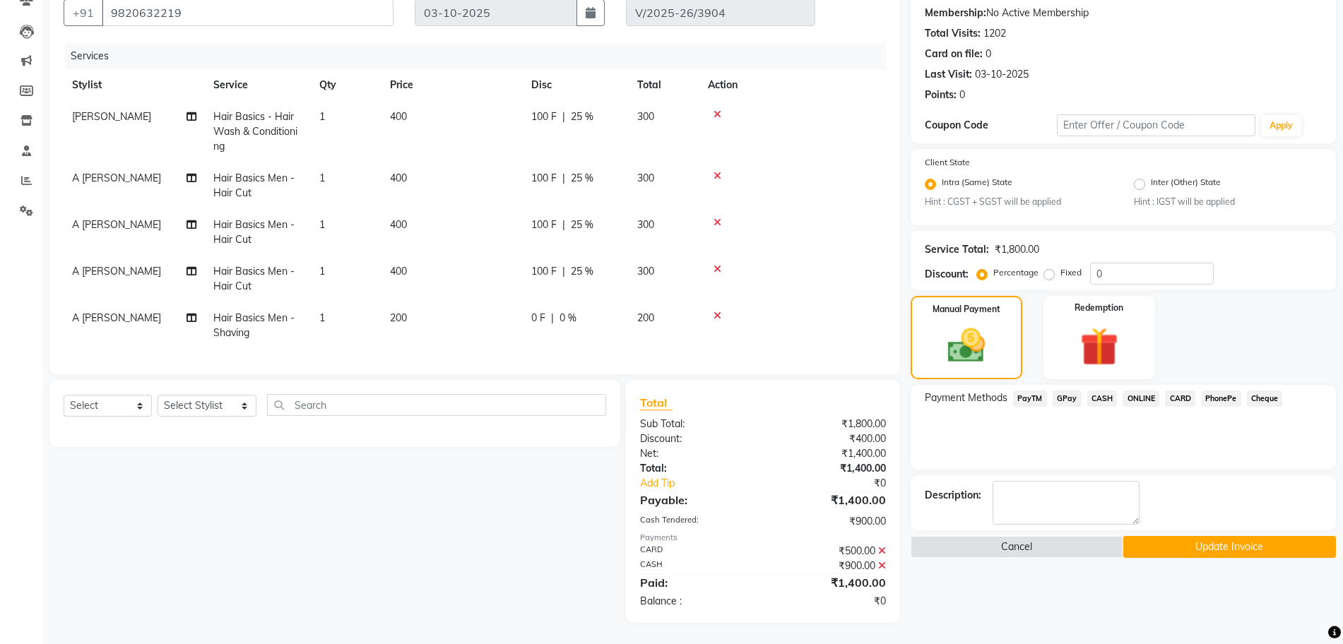
click at [1150, 549] on button "Update Invoice" at bounding box center [1230, 547] width 213 height 22
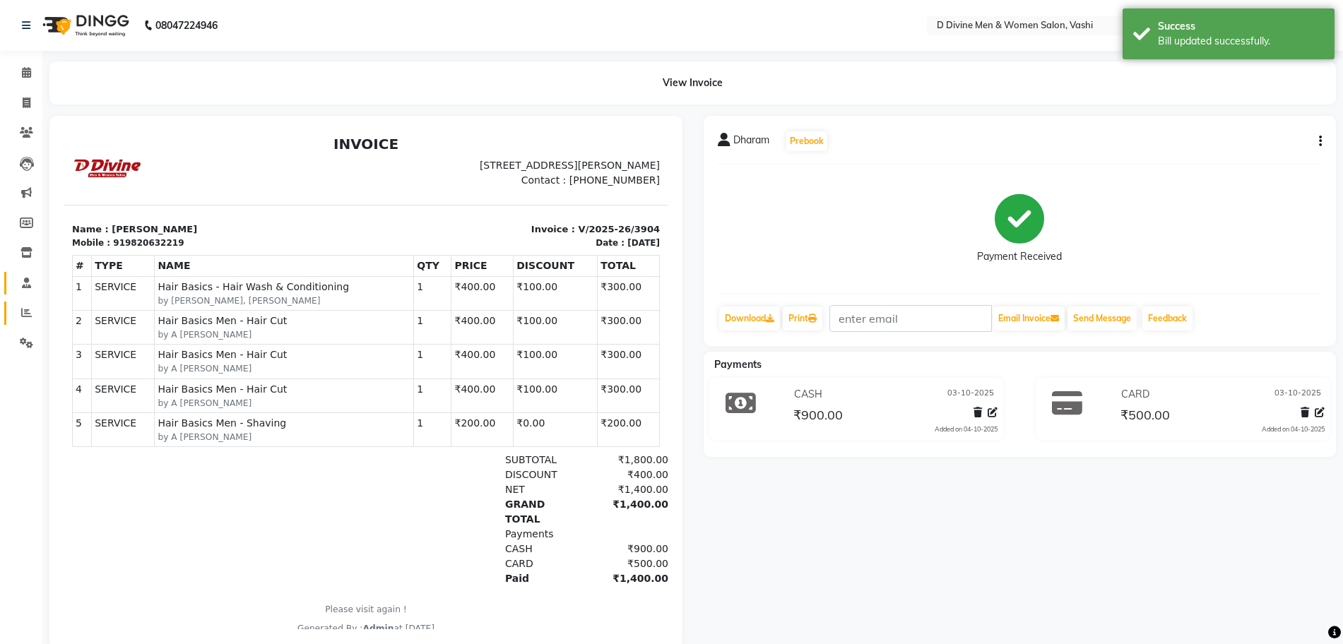
drag, startPoint x: 9, startPoint y: 293, endPoint x: 30, endPoint y: 312, distance: 28.0
click at [9, 293] on link "Staff" at bounding box center [21, 283] width 34 height 23
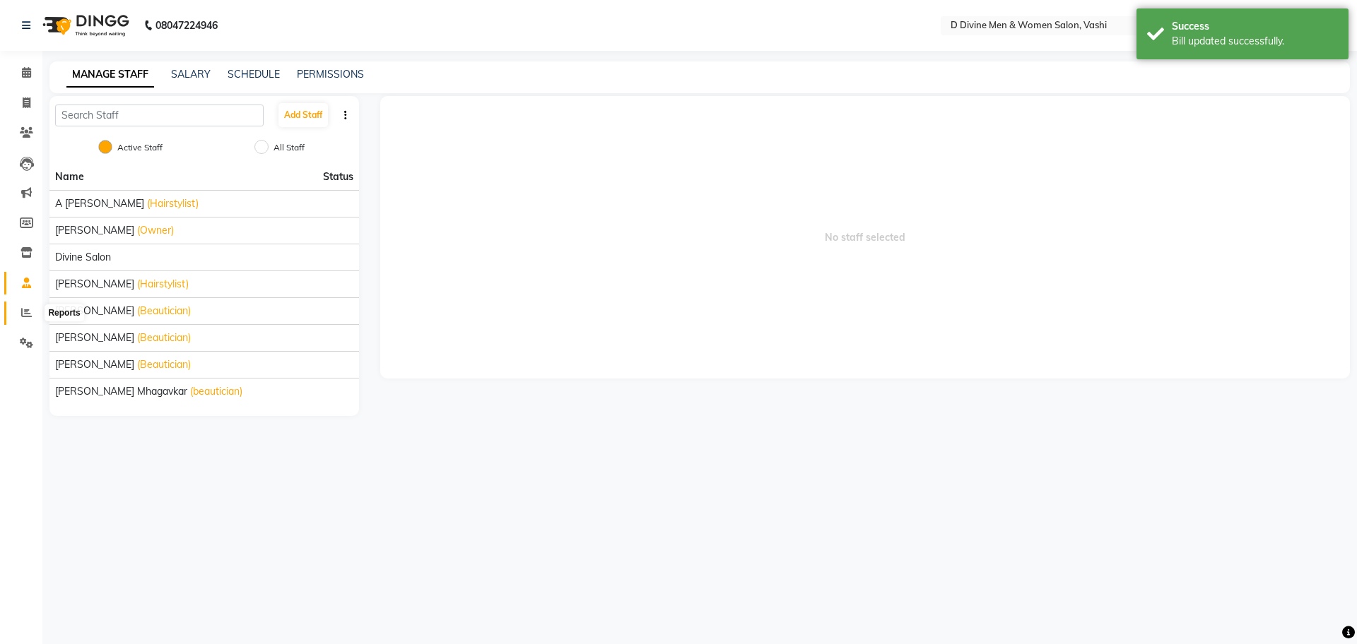
click at [25, 311] on icon at bounding box center [26, 312] width 11 height 11
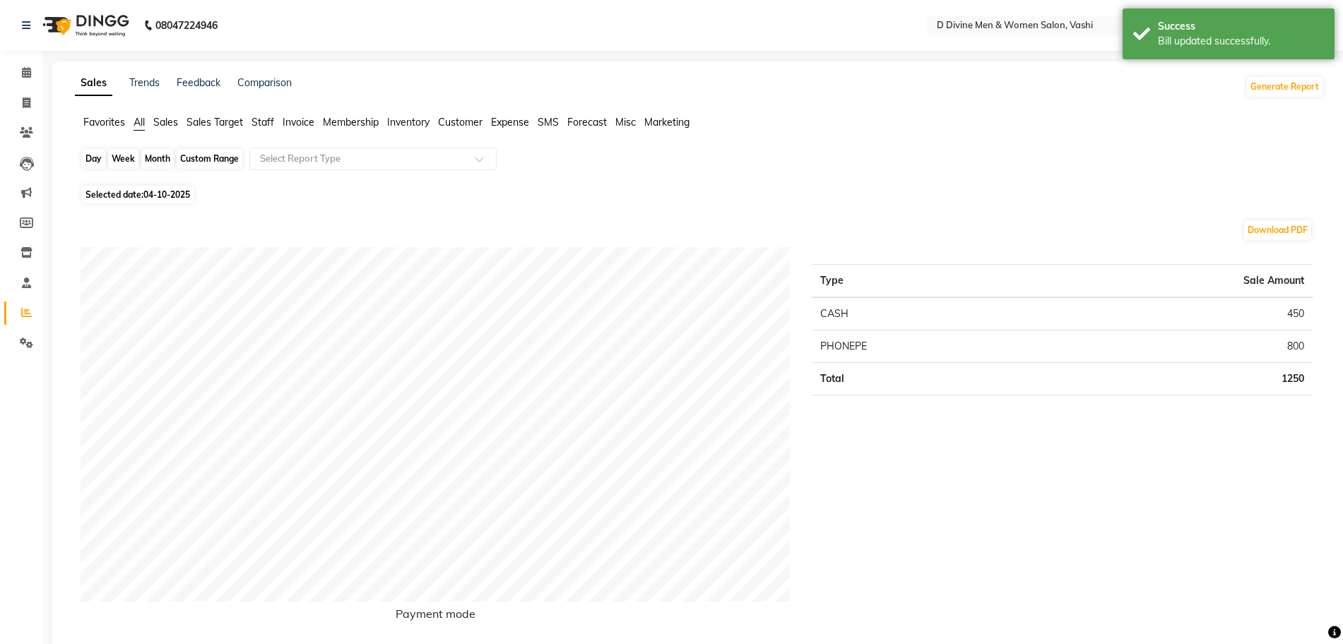
click at [90, 152] on div "Day" at bounding box center [93, 159] width 23 height 20
select select "10"
select select "2025"
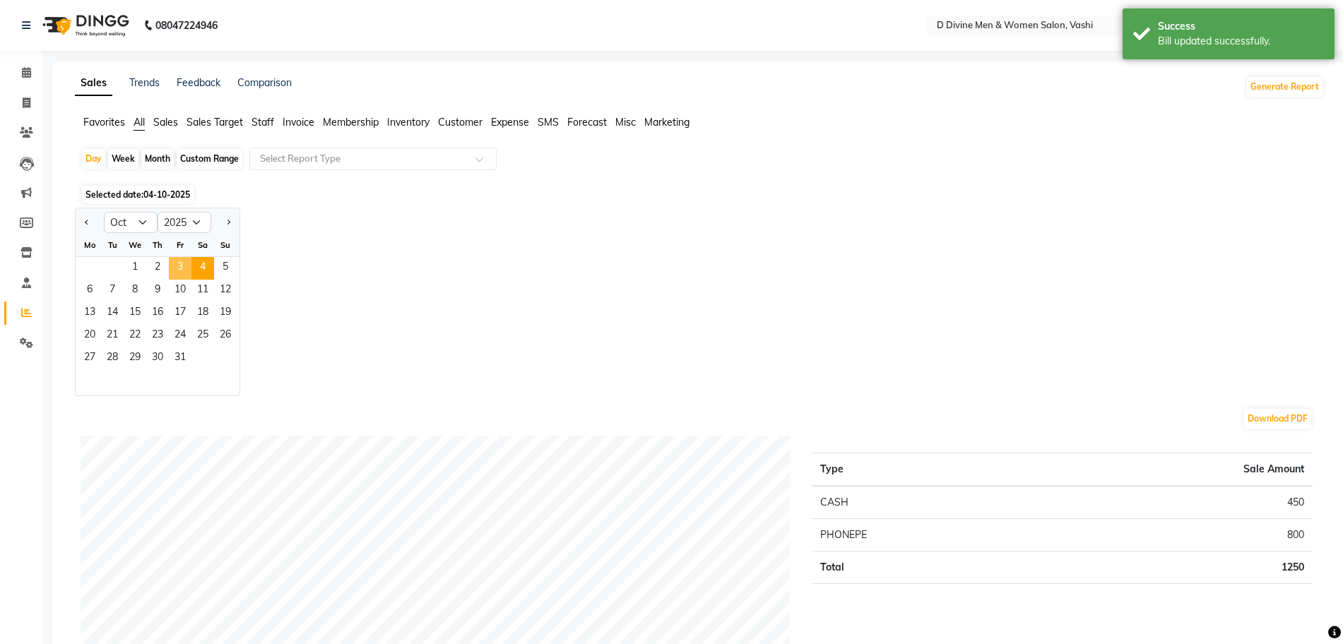
click at [176, 266] on span "3" at bounding box center [180, 268] width 23 height 23
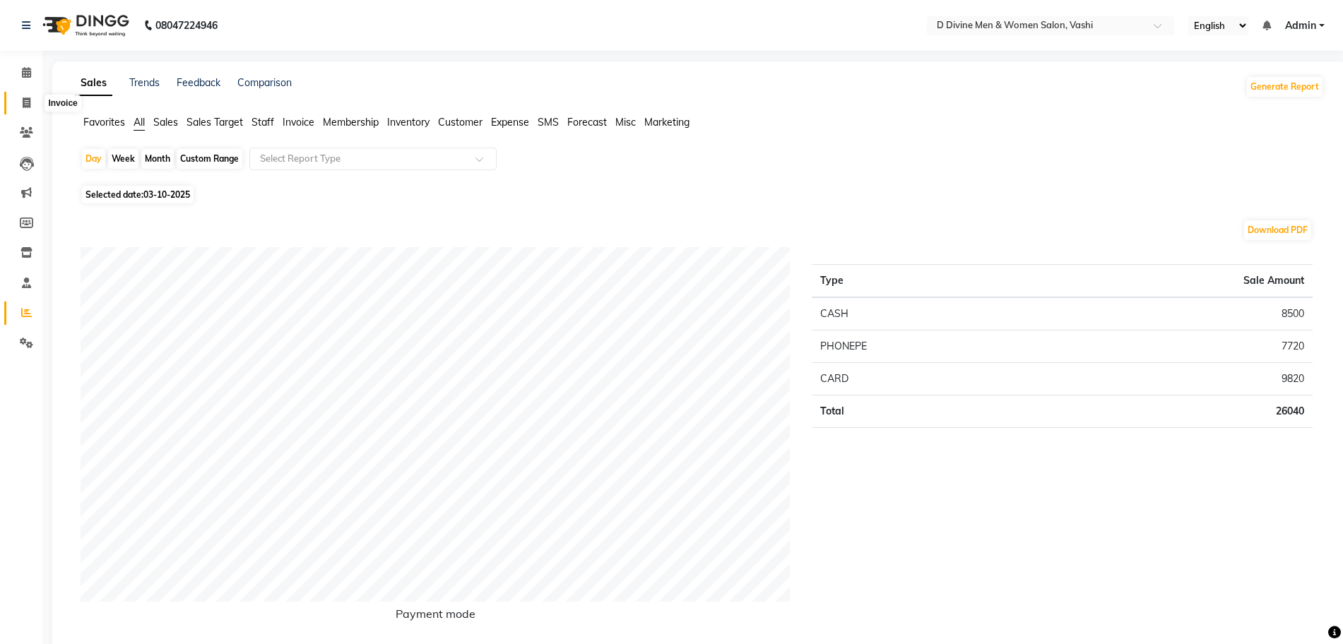
click at [28, 98] on icon at bounding box center [27, 103] width 8 height 11
select select "service"
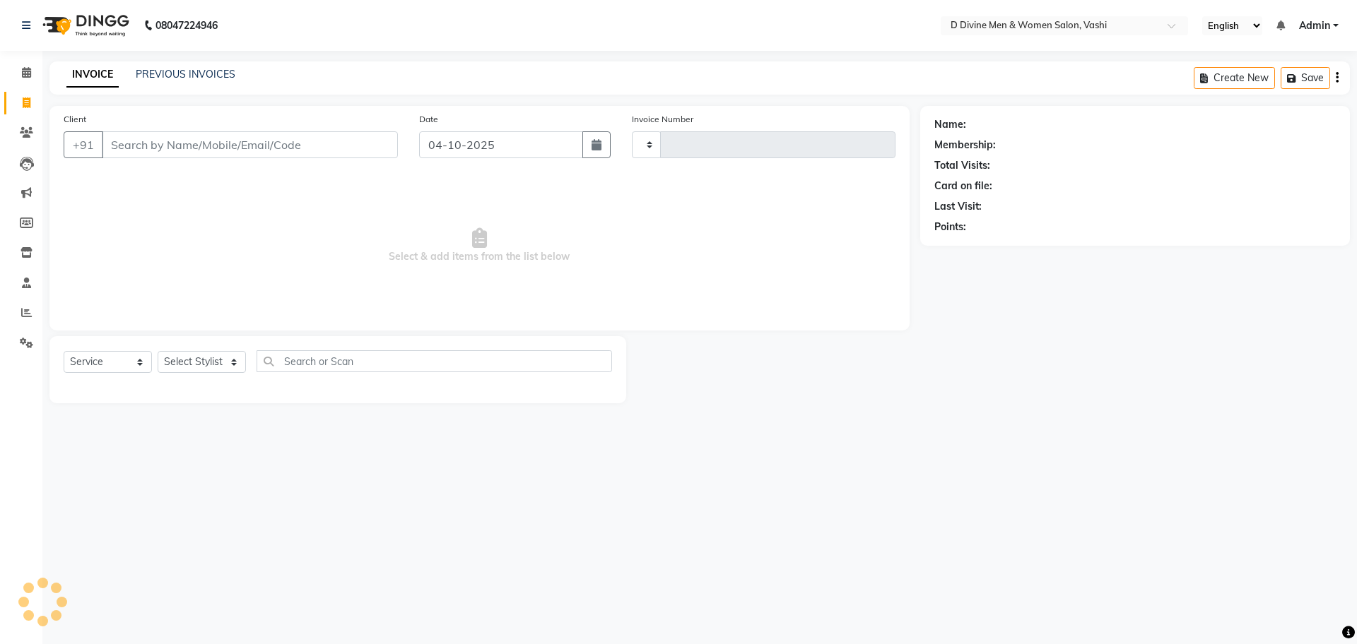
type input "3907"
select select "718"
select select "10981"
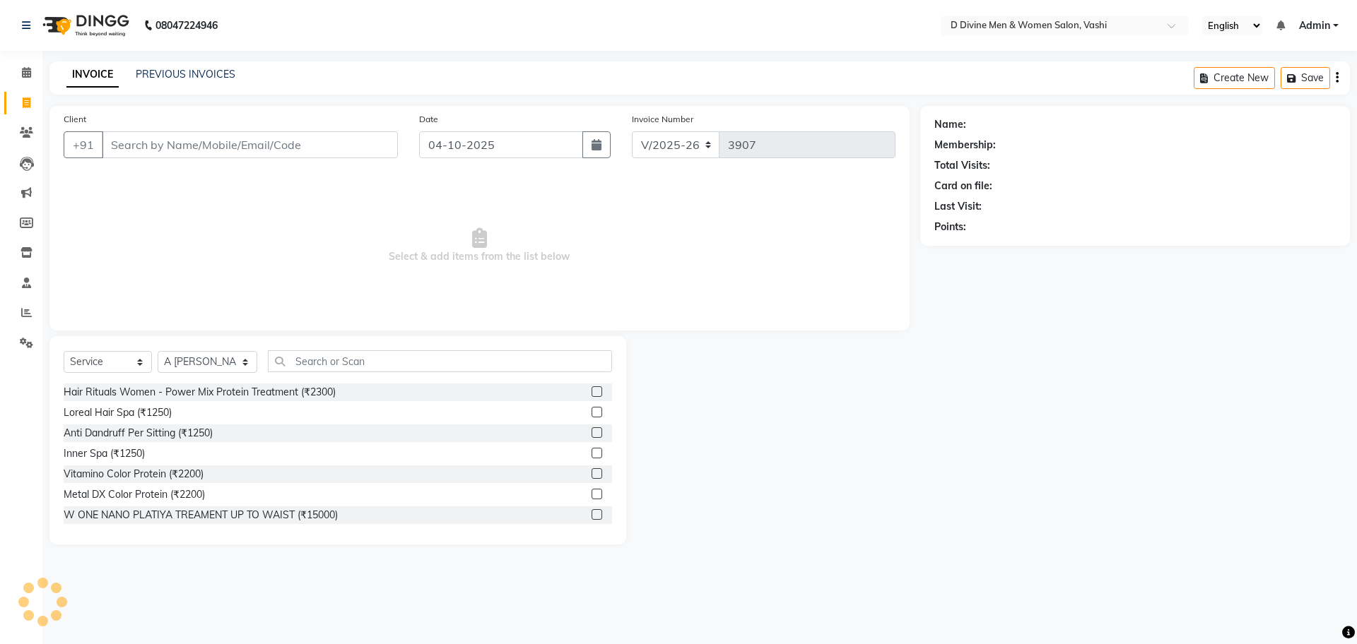
click at [210, 61] on div "INVOICE PREVIOUS INVOICES Create New Save" at bounding box center [699, 77] width 1300 height 33
click at [210, 68] on link "PREVIOUS INVOICES" at bounding box center [186, 74] width 100 height 13
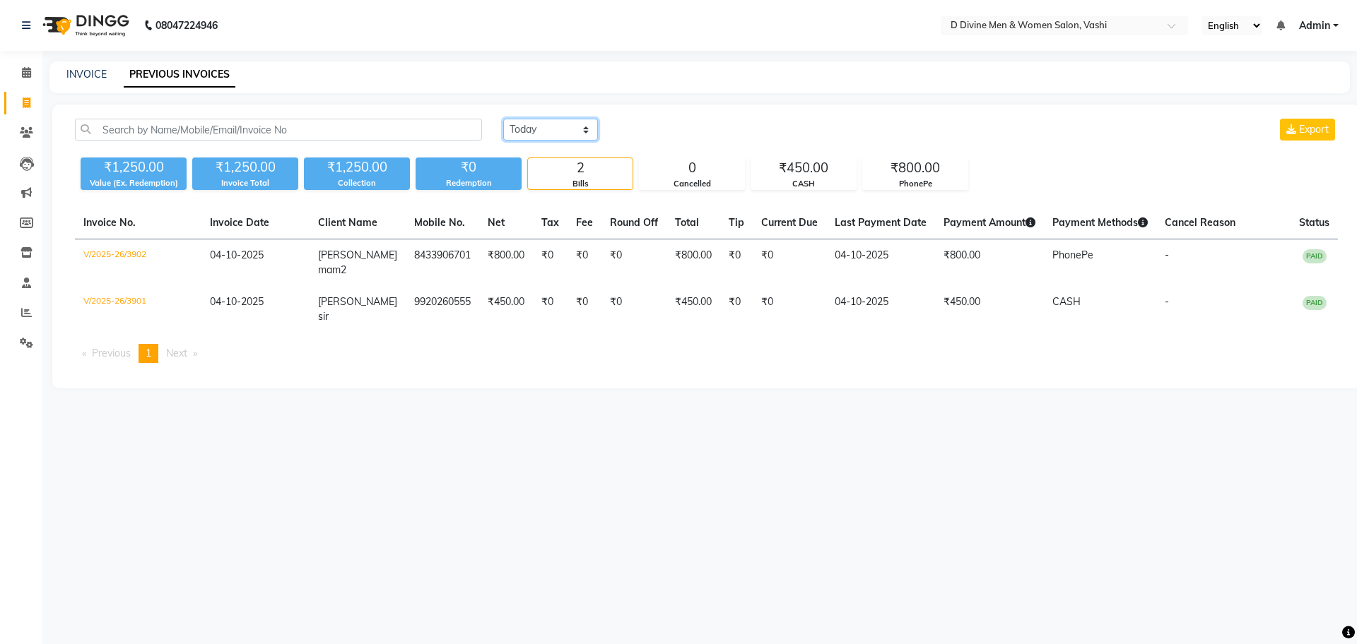
click at [555, 129] on select "Today Yesterday Custom Range" at bounding box center [550, 130] width 95 height 22
select select "yesterday"
click at [503, 119] on select "Today Yesterday Custom Range" at bounding box center [550, 130] width 95 height 22
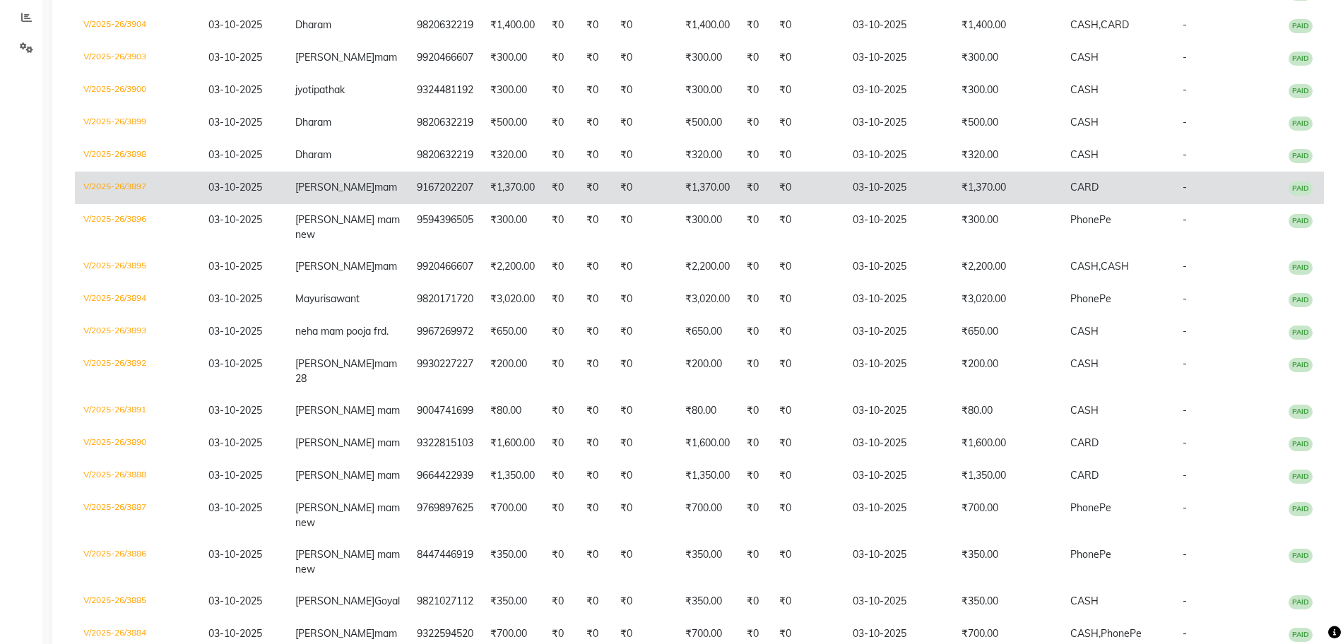
scroll to position [265, 0]
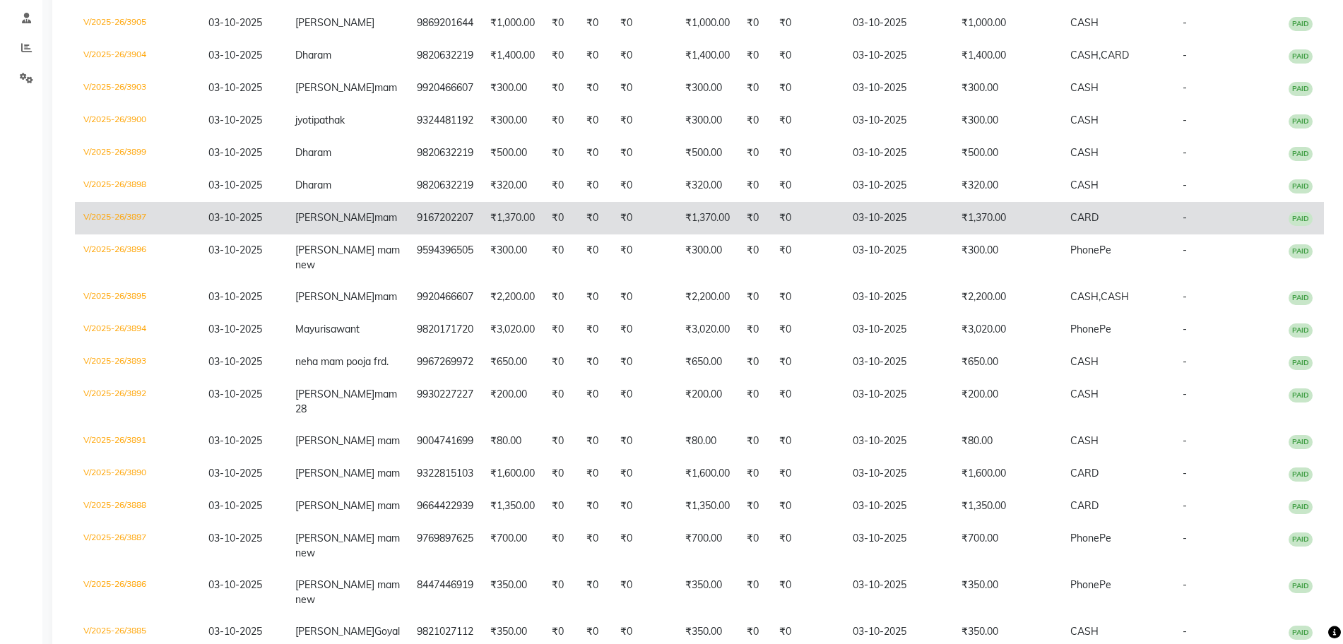
click at [512, 235] on td "₹1,370.00" at bounding box center [512, 218] width 61 height 33
click at [434, 235] on td "9167202207" at bounding box center [444, 218] width 73 height 33
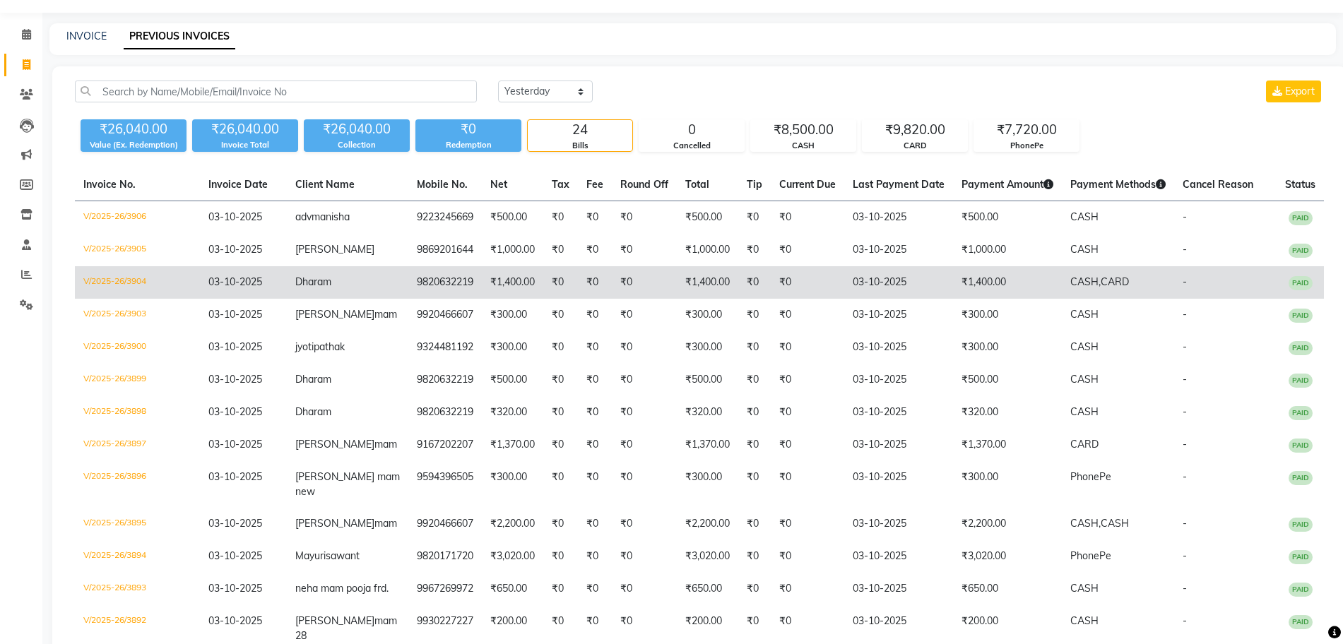
scroll to position [0, 0]
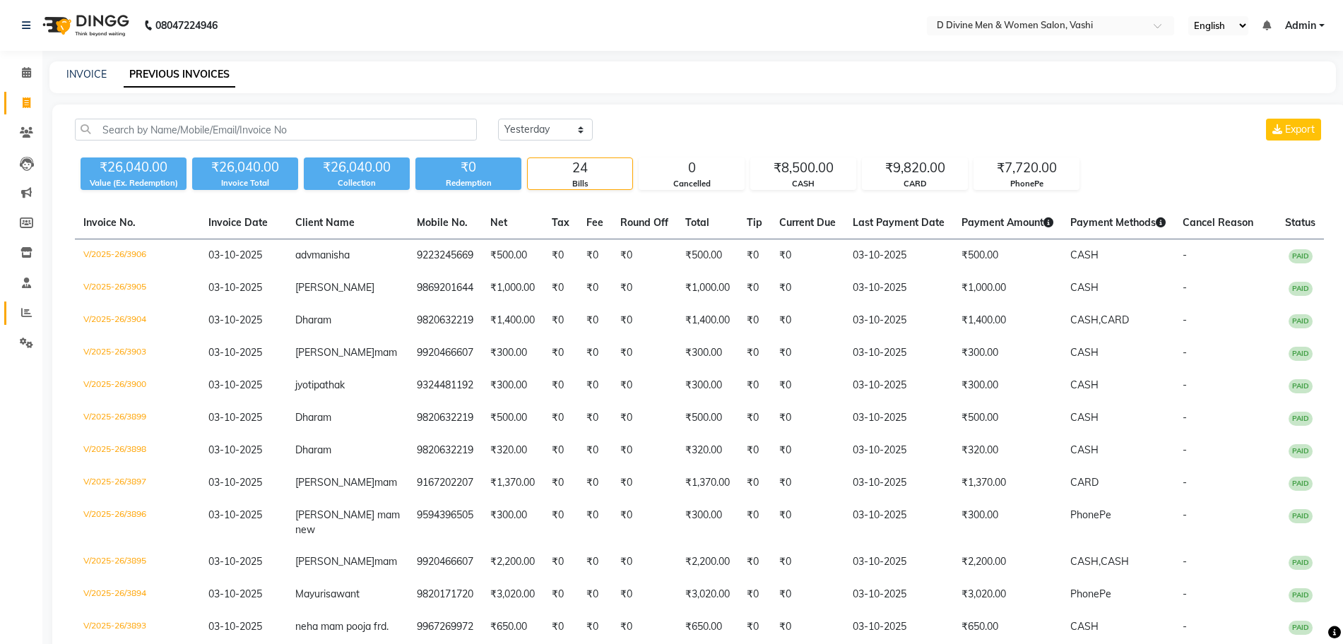
click at [15, 302] on link "Reports" at bounding box center [21, 313] width 34 height 23
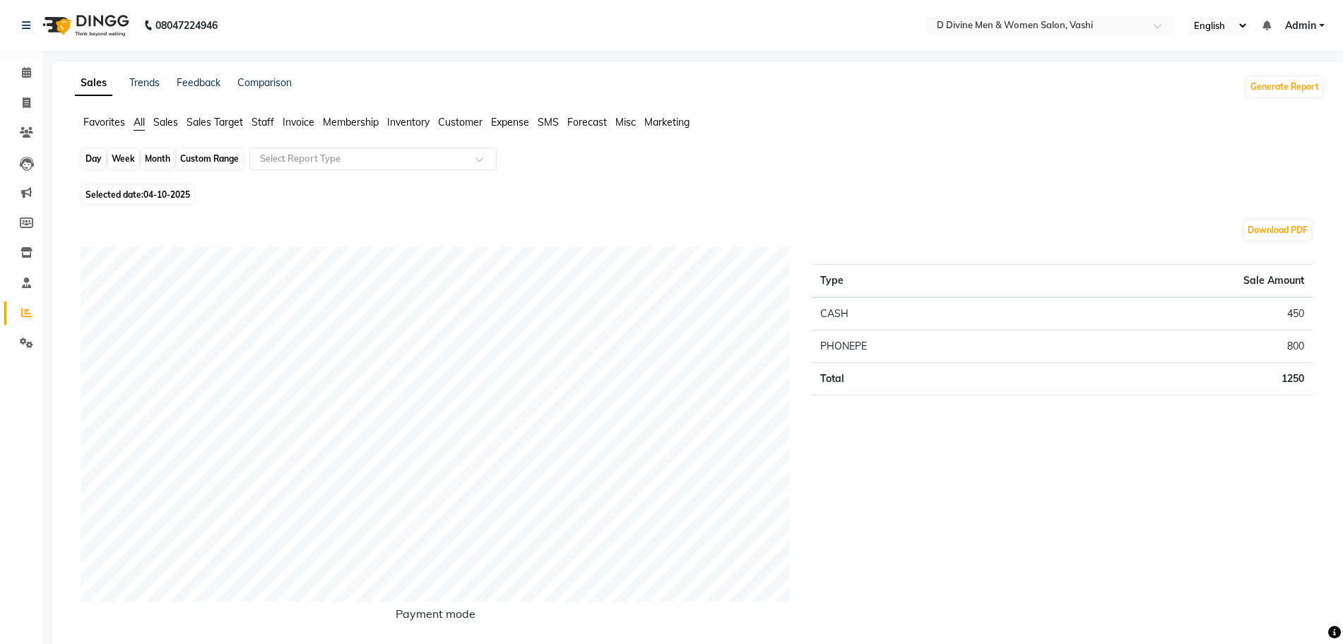
click at [95, 163] on div "Day" at bounding box center [93, 159] width 23 height 20
select select "10"
select select "2025"
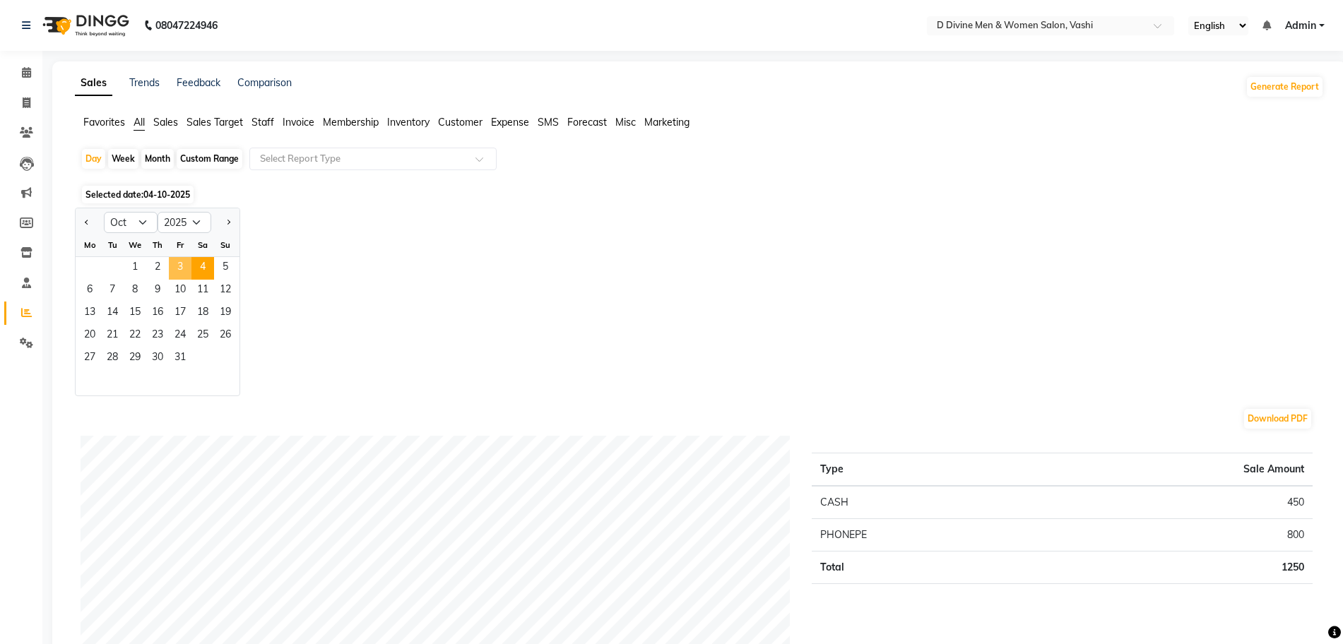
click at [176, 261] on span "3" at bounding box center [180, 268] width 23 height 23
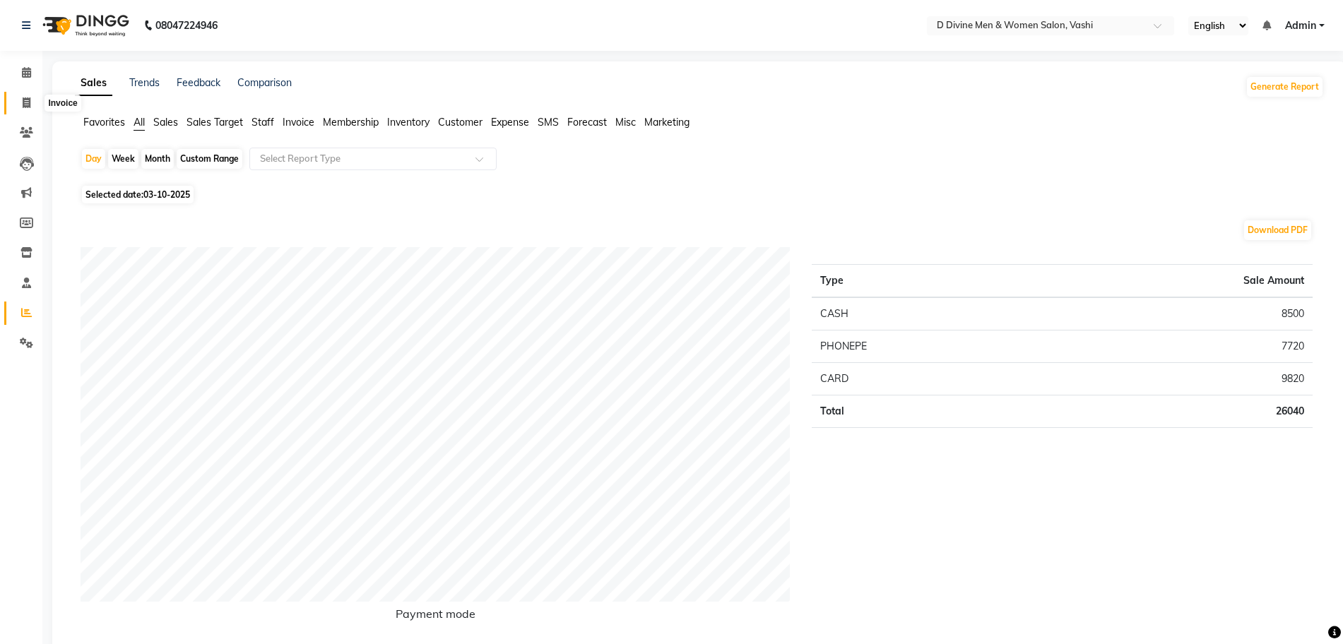
click at [29, 101] on icon at bounding box center [27, 103] width 8 height 11
select select "service"
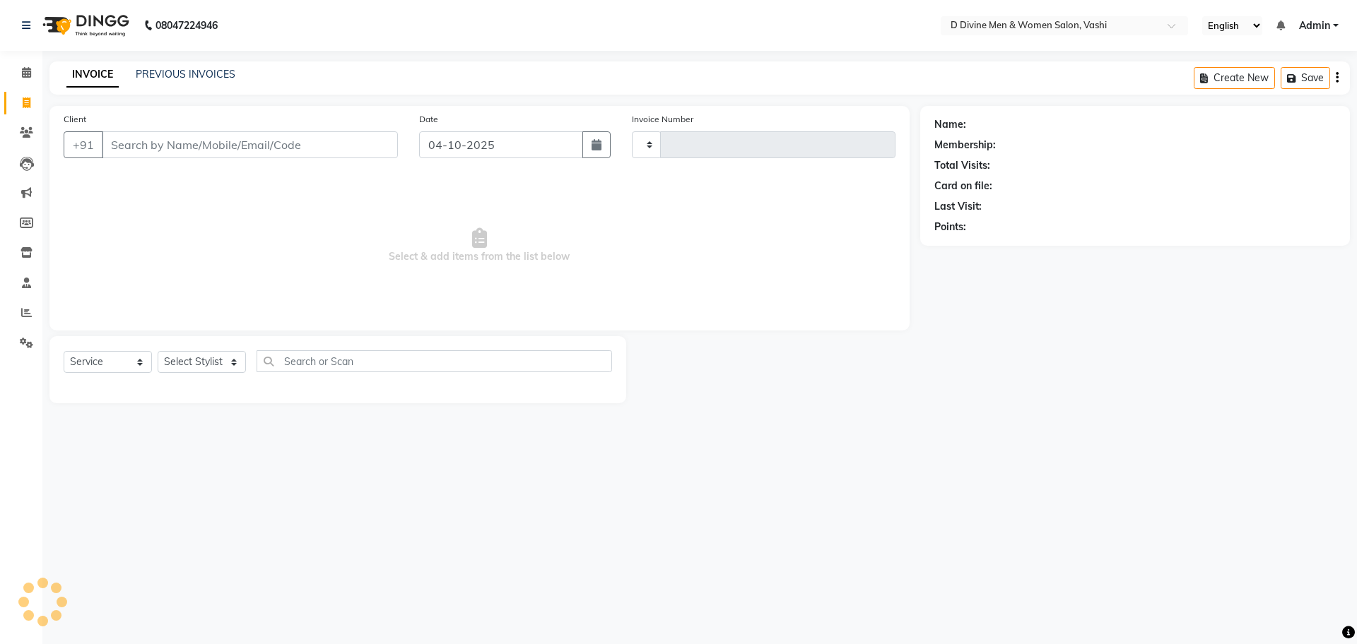
type input "3907"
select select "718"
select select "10981"
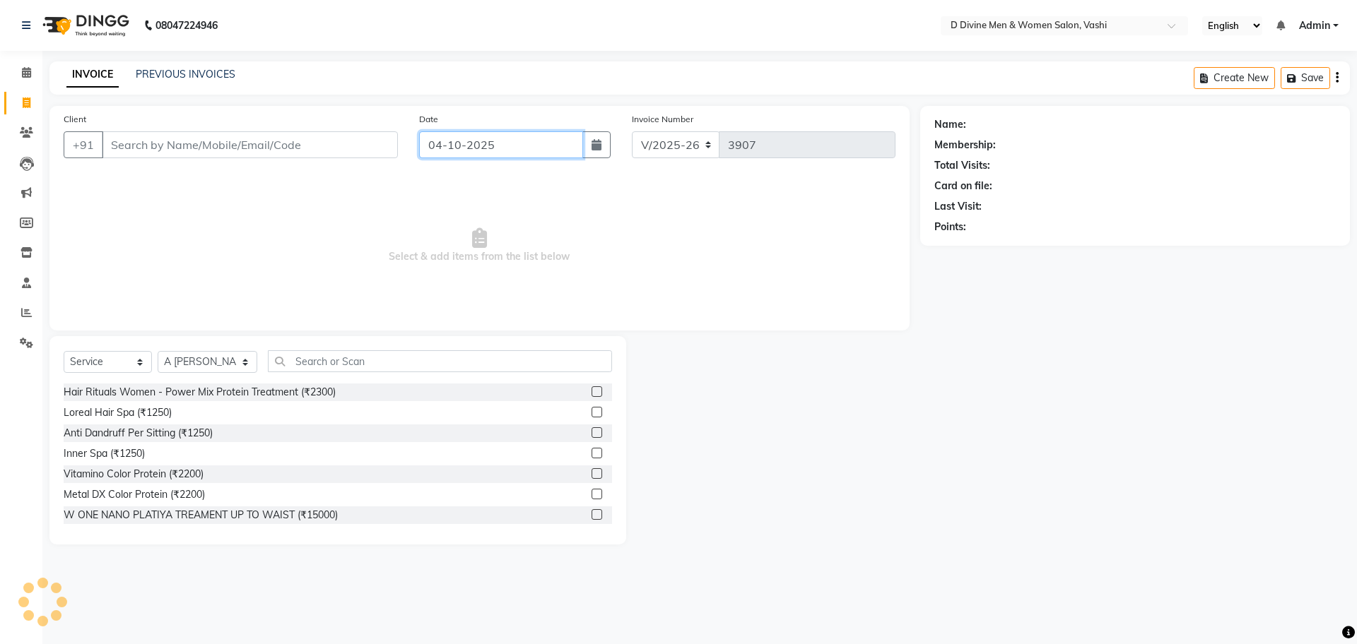
click at [541, 133] on input "04-10-2025" at bounding box center [501, 144] width 165 height 27
select select "10"
select select "2025"
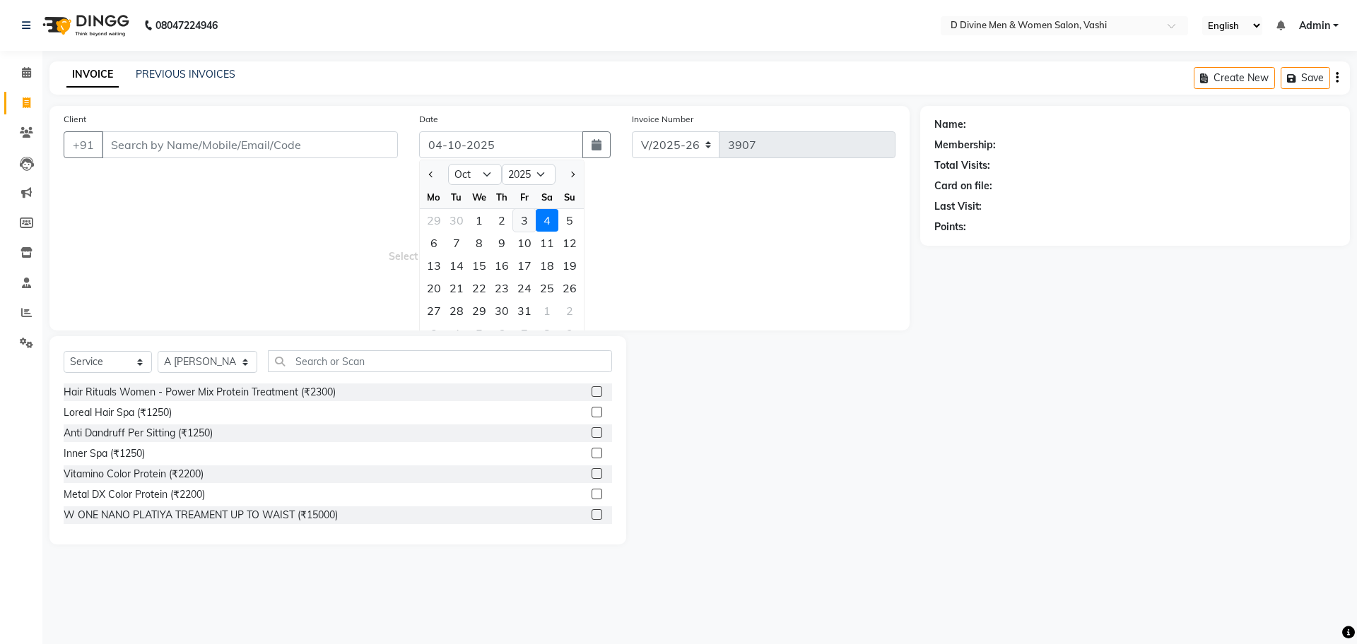
click at [526, 218] on div "3" at bounding box center [524, 220] width 23 height 23
type input "03-10-2025"
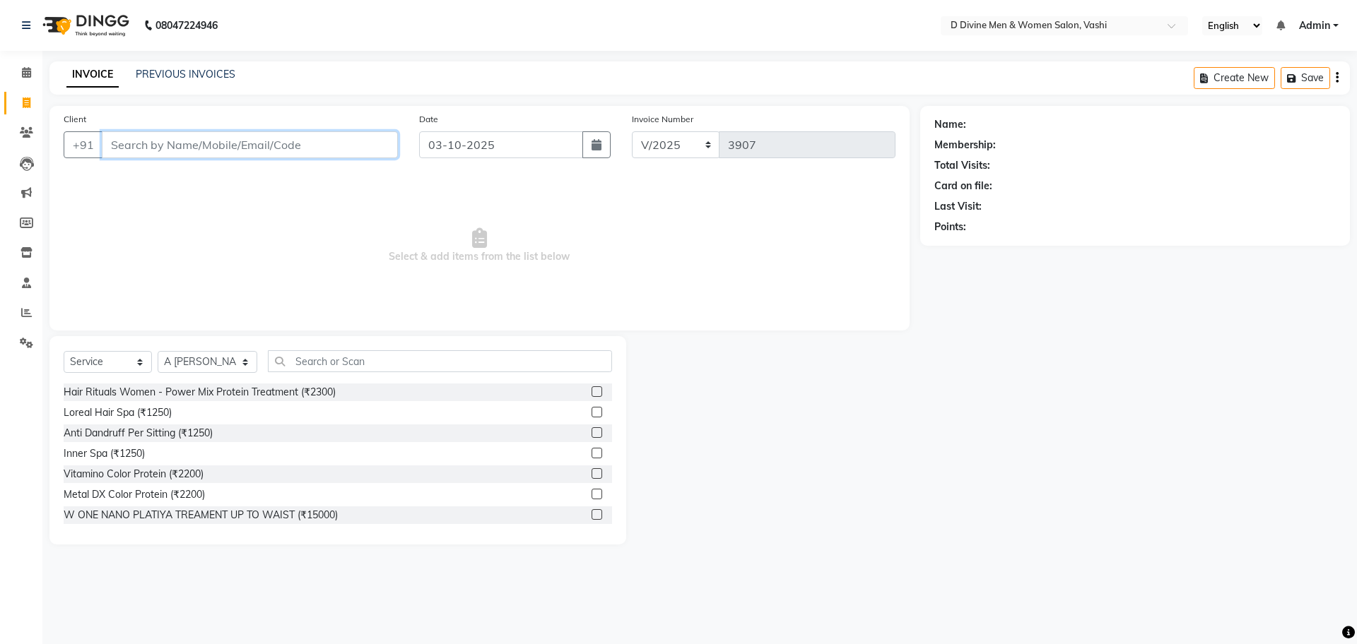
click at [368, 145] on input "Client" at bounding box center [250, 144] width 296 height 27
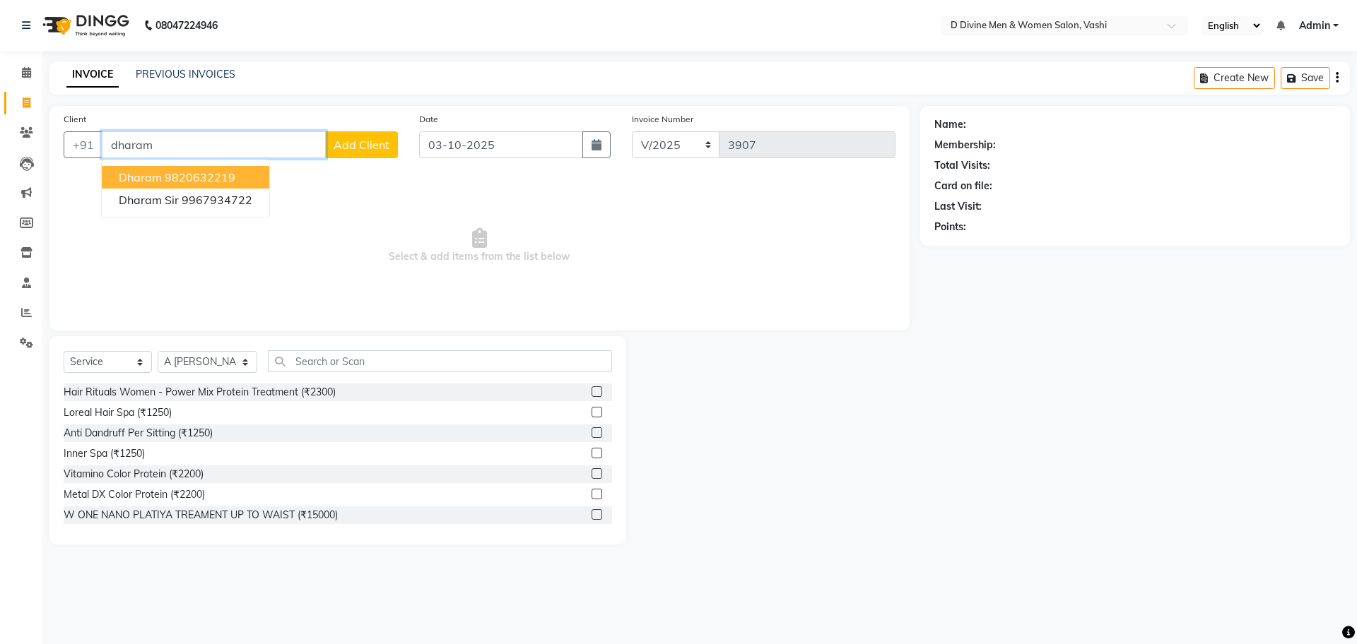
click at [142, 186] on button "Dharam 9820632219" at bounding box center [185, 177] width 167 height 23
type input "9820632219"
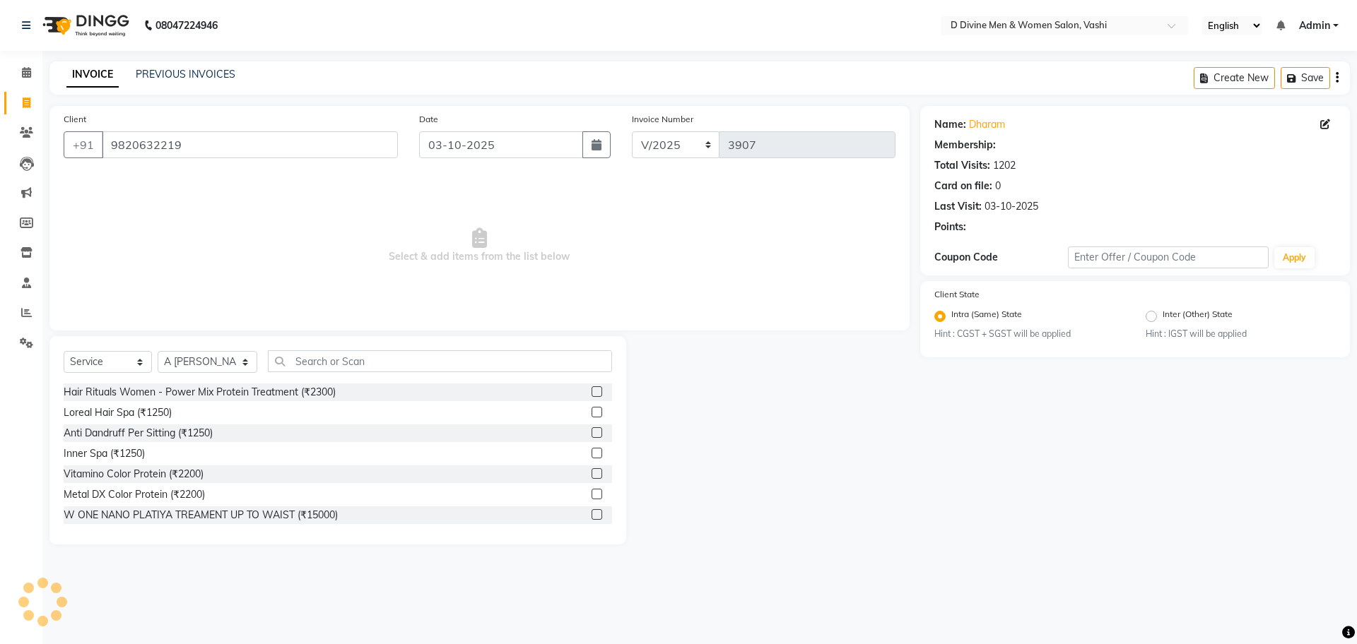
click at [142, 186] on span "Select & add items from the list below" at bounding box center [480, 245] width 832 height 141
click at [218, 358] on select "Select Stylist A [PERSON_NAME] [PERSON_NAME] Divine salon [PERSON_NAME] [PERSON…" at bounding box center [208, 362] width 100 height 22
click at [295, 358] on input "text" at bounding box center [440, 361] width 344 height 22
click at [220, 362] on select "Select Stylist A [PERSON_NAME] [PERSON_NAME] Divine salon [PERSON_NAME] [PERSON…" at bounding box center [208, 362] width 100 height 22
select select "10987"
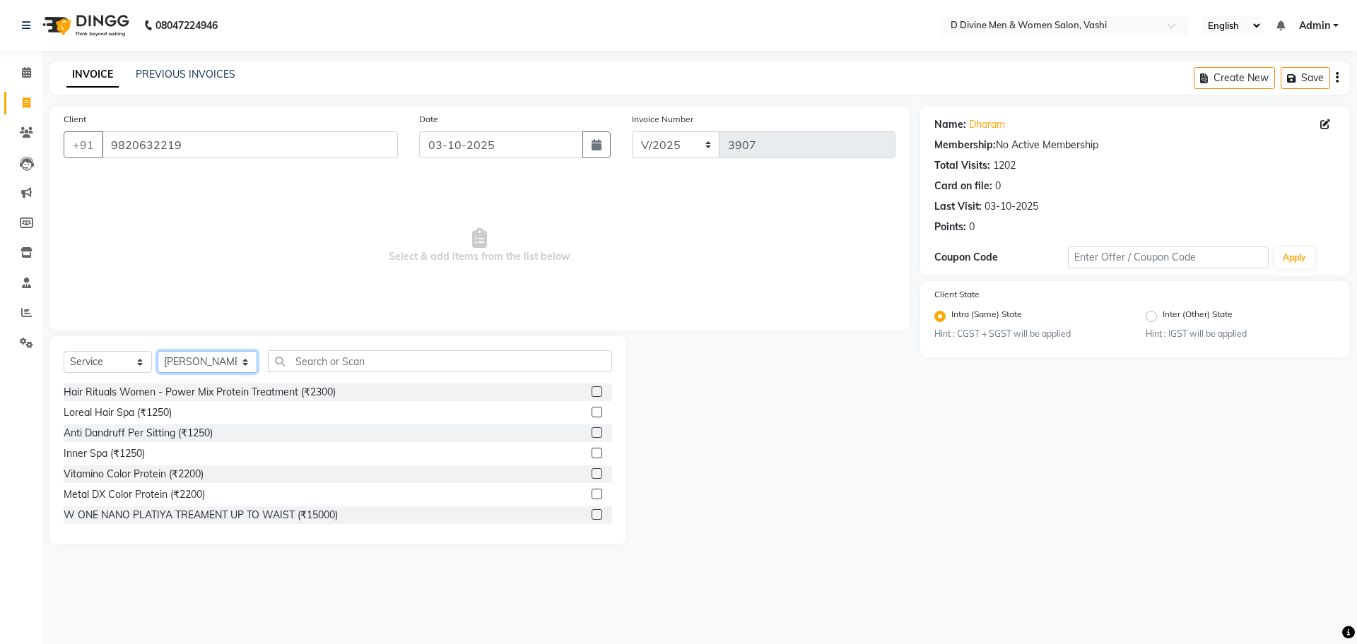
click at [158, 351] on select "Select Stylist A [PERSON_NAME] [PERSON_NAME] Divine salon [PERSON_NAME] [PERSON…" at bounding box center [208, 362] width 100 height 22
click at [320, 365] on input "text" at bounding box center [440, 361] width 344 height 22
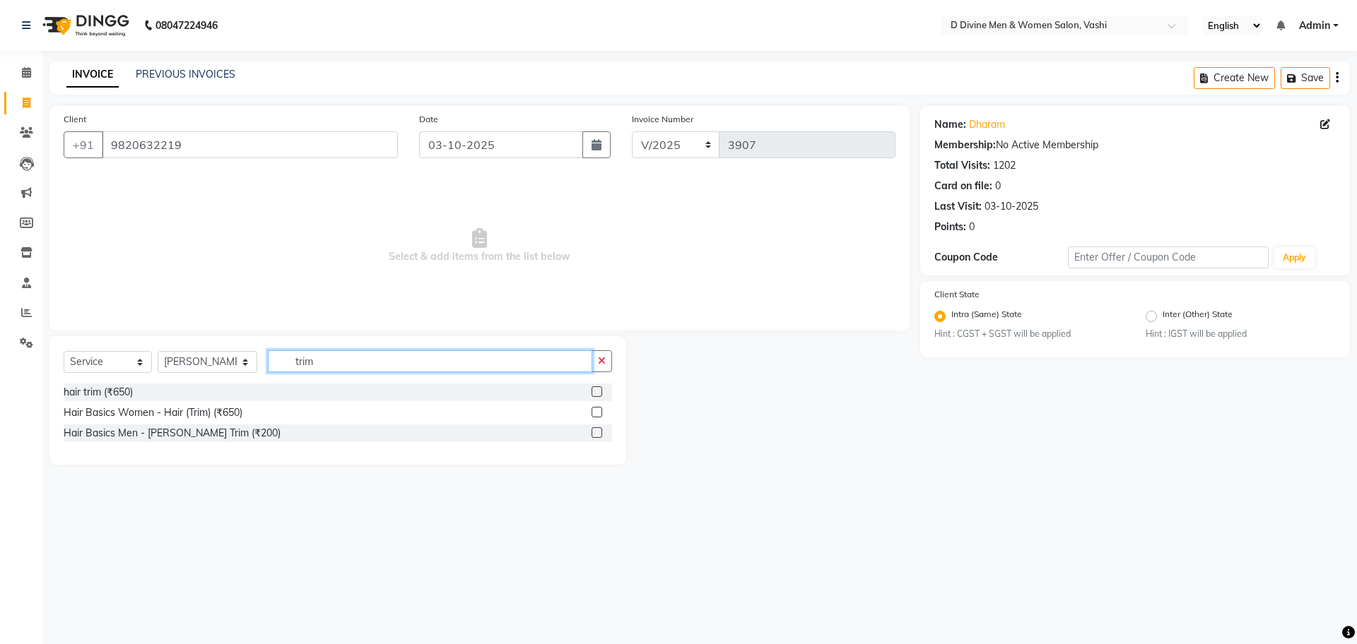
type input "trim"
click at [599, 393] on label at bounding box center [596, 392] width 11 height 11
click at [599, 393] on input "checkbox" at bounding box center [595, 392] width 9 height 9
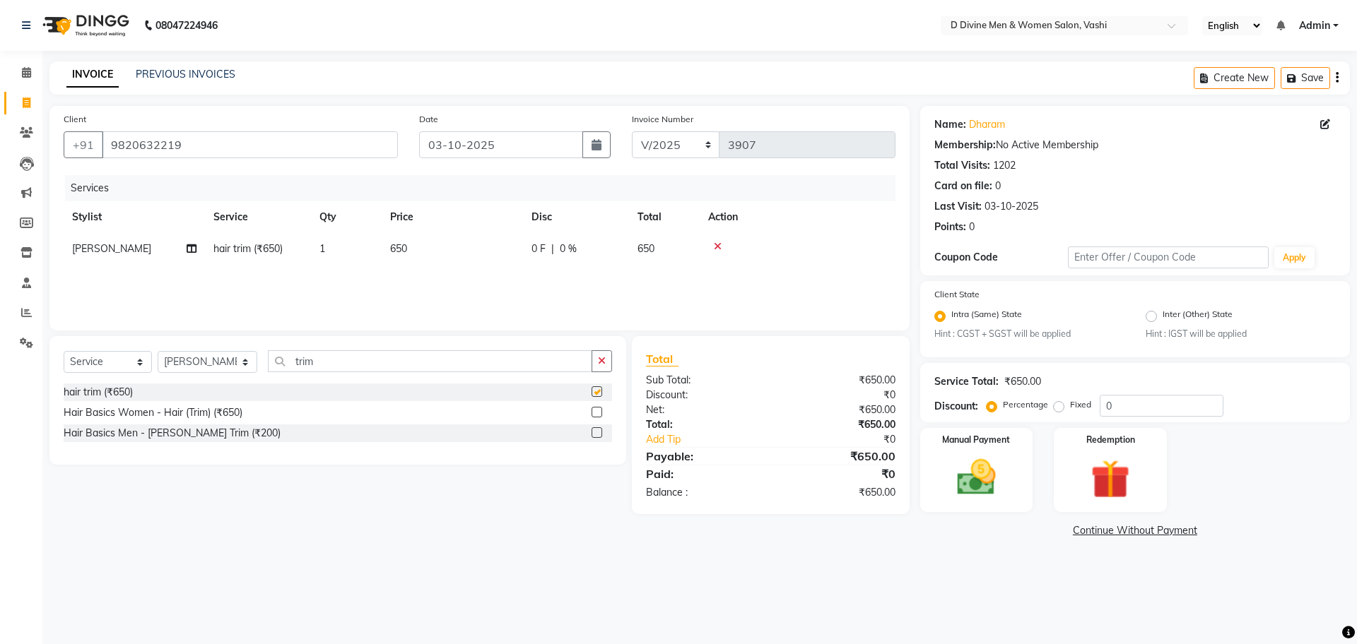
checkbox input "false"
click at [955, 483] on img at bounding box center [976, 478] width 66 height 47
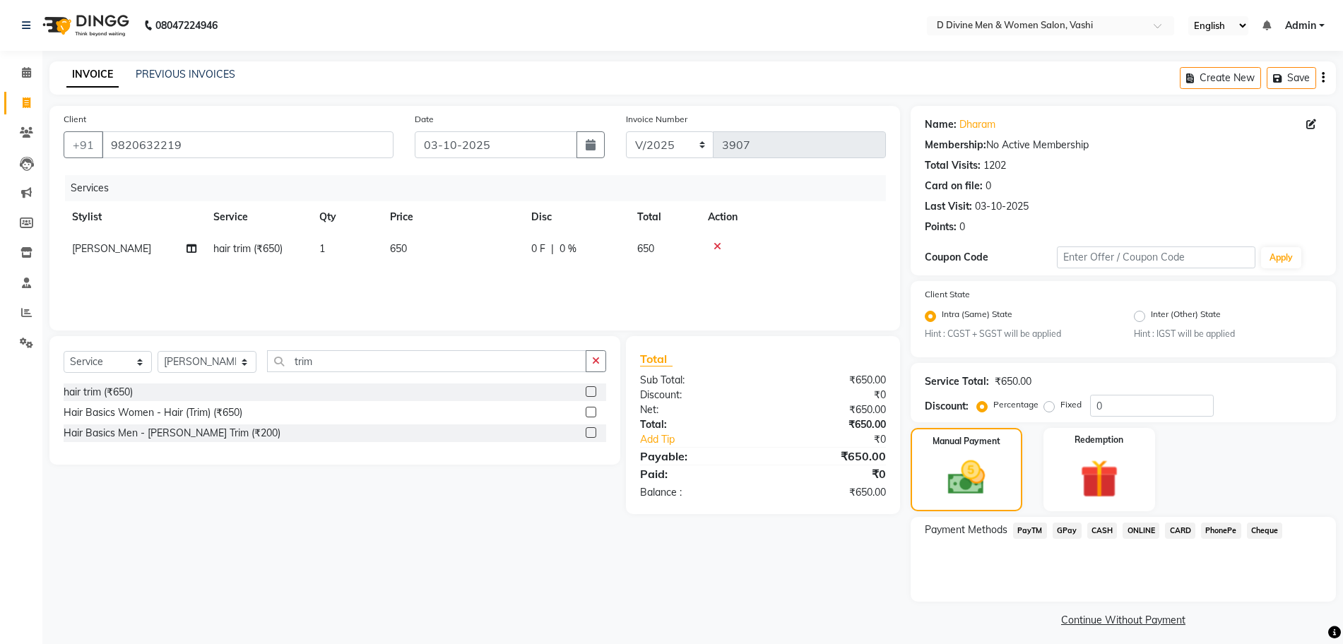
click at [1114, 542] on div "Payment Methods PayTM GPay CASH ONLINE CARD PhonePe Cheque" at bounding box center [1123, 559] width 425 height 85
click at [1105, 531] on span "CASH" at bounding box center [1103, 531] width 30 height 16
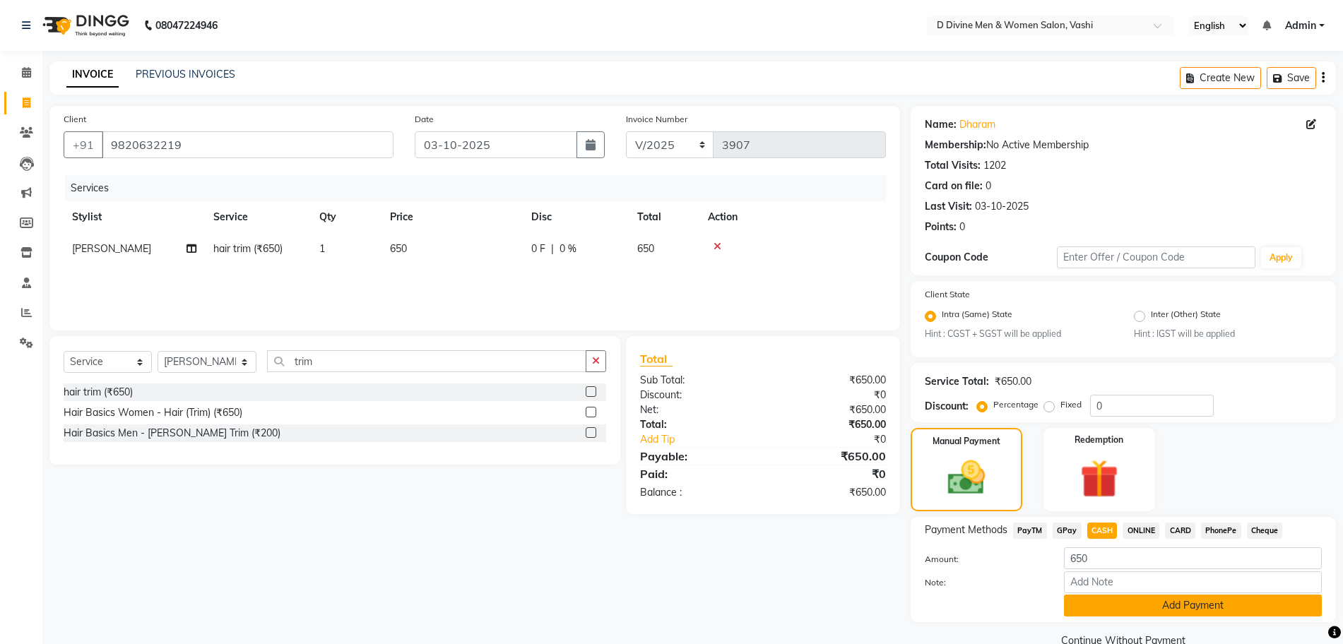
click at [1112, 608] on button "Add Payment" at bounding box center [1193, 606] width 258 height 22
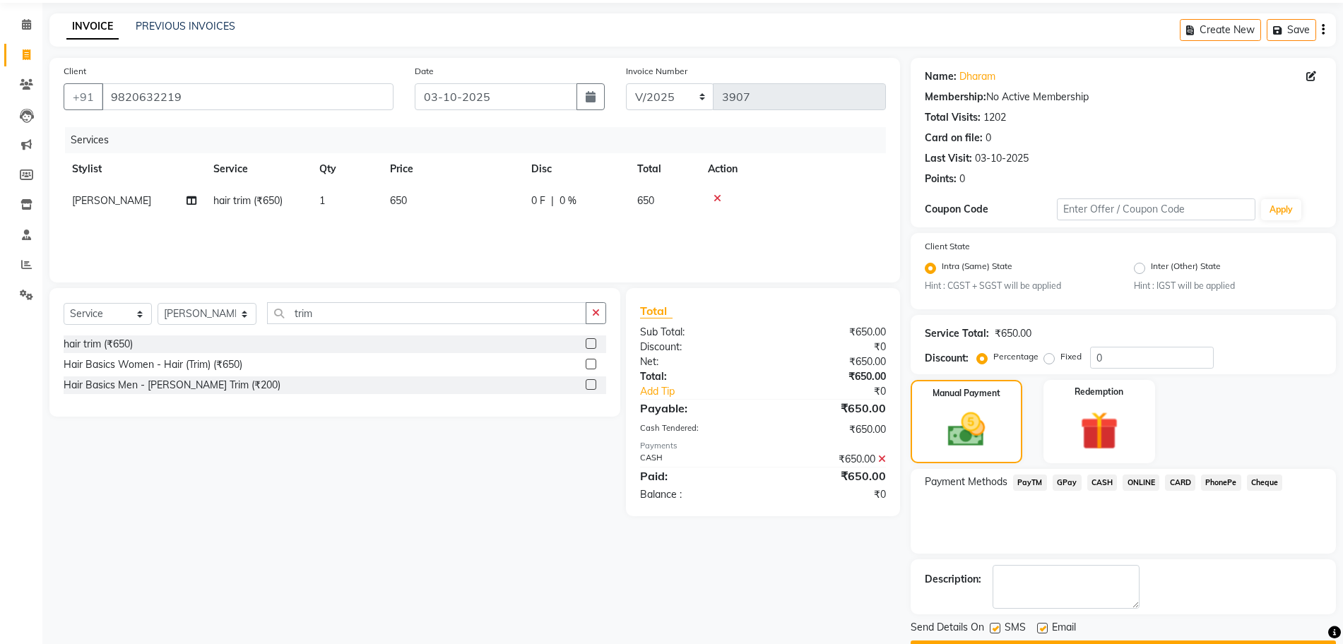
scroll to position [88, 0]
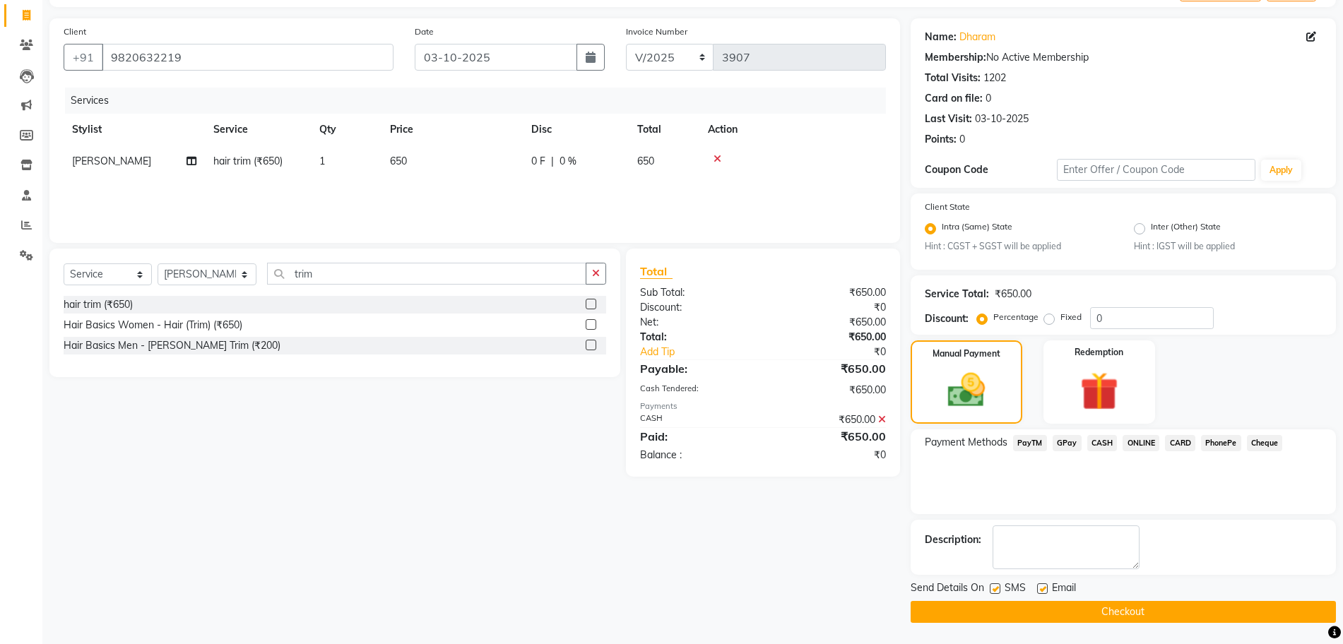
click at [994, 587] on label at bounding box center [995, 589] width 11 height 11
click at [994, 587] on input "checkbox" at bounding box center [994, 589] width 9 height 9
checkbox input "false"
click at [1044, 587] on label at bounding box center [1042, 589] width 11 height 11
click at [1044, 587] on input "checkbox" at bounding box center [1041, 589] width 9 height 9
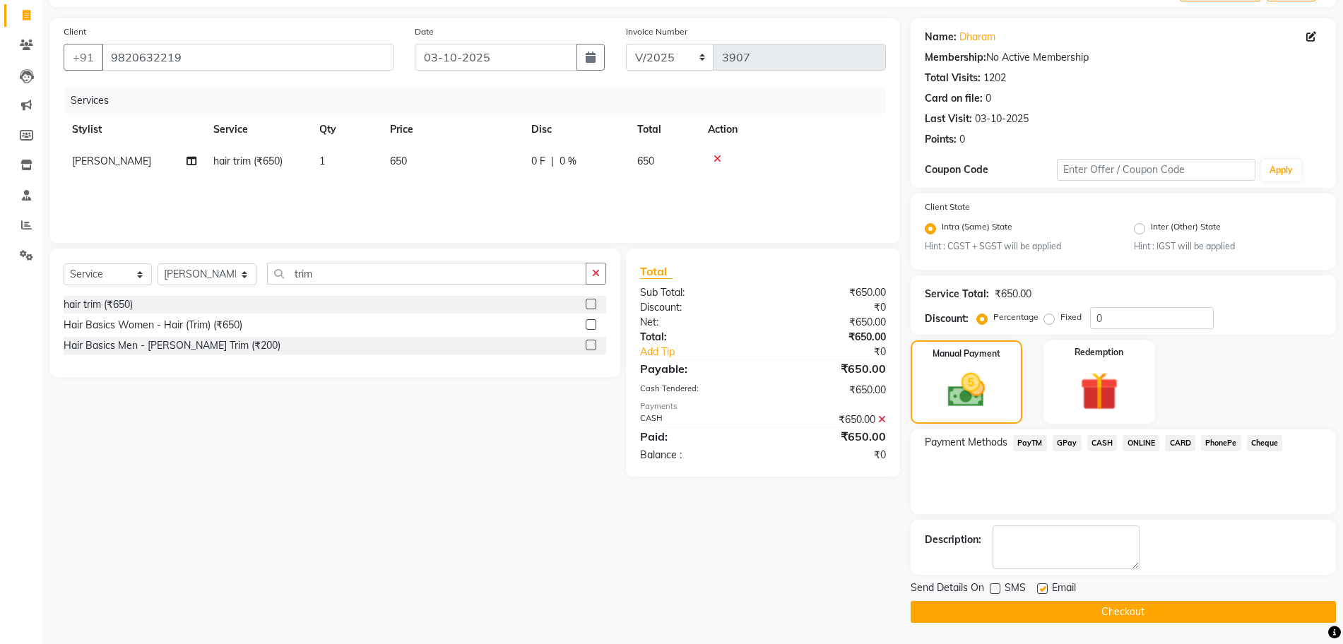
checkbox input "false"
click at [1041, 612] on button "Checkout" at bounding box center [1123, 612] width 425 height 22
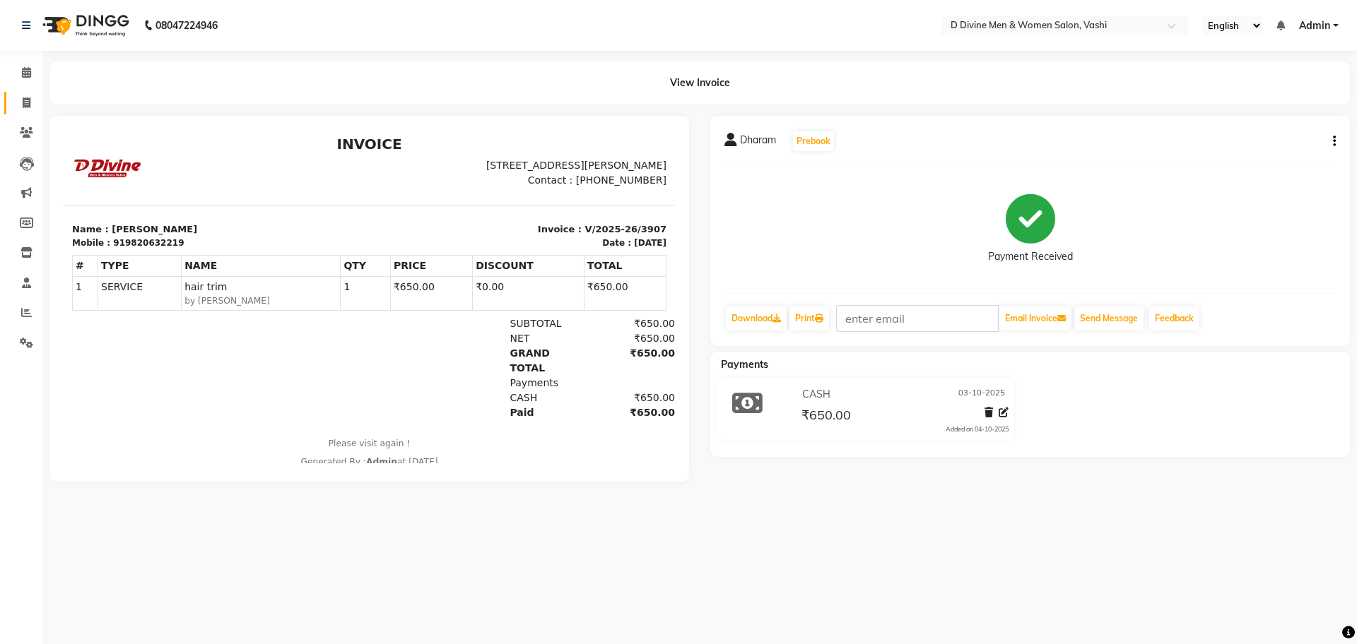
click at [13, 95] on link "Invoice" at bounding box center [21, 103] width 34 height 23
select select "718"
select select "service"
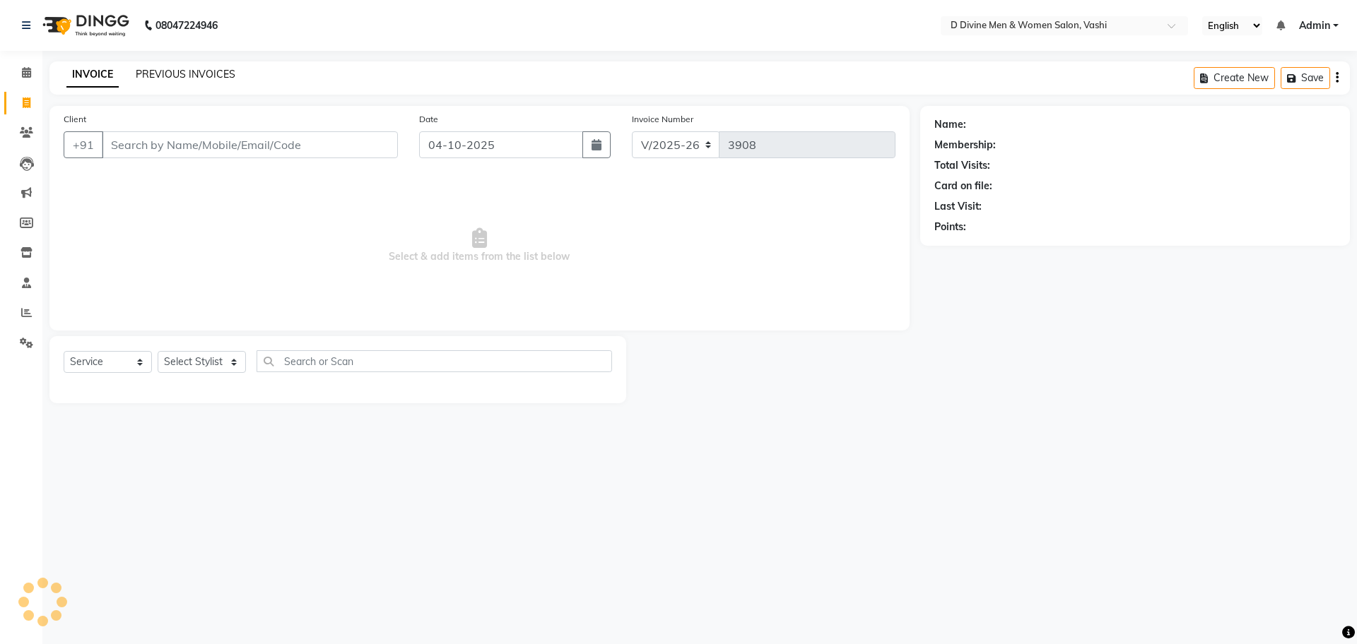
select select "10981"
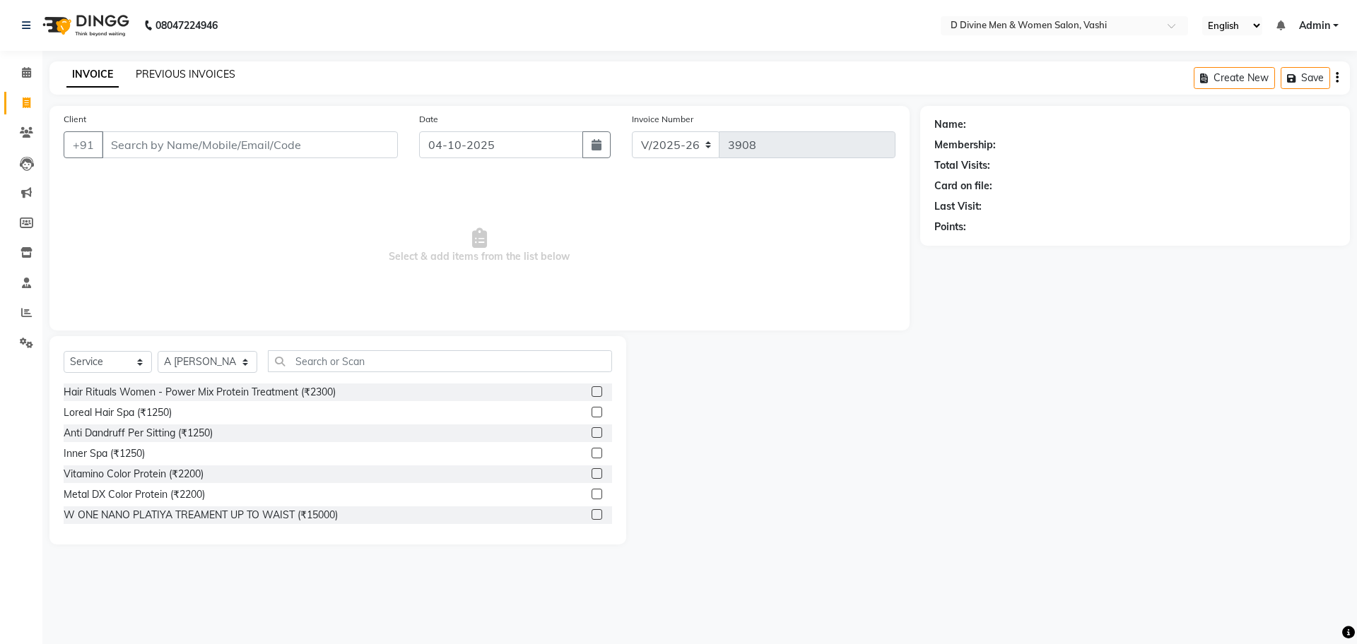
click at [232, 69] on link "PREVIOUS INVOICES" at bounding box center [186, 74] width 100 height 13
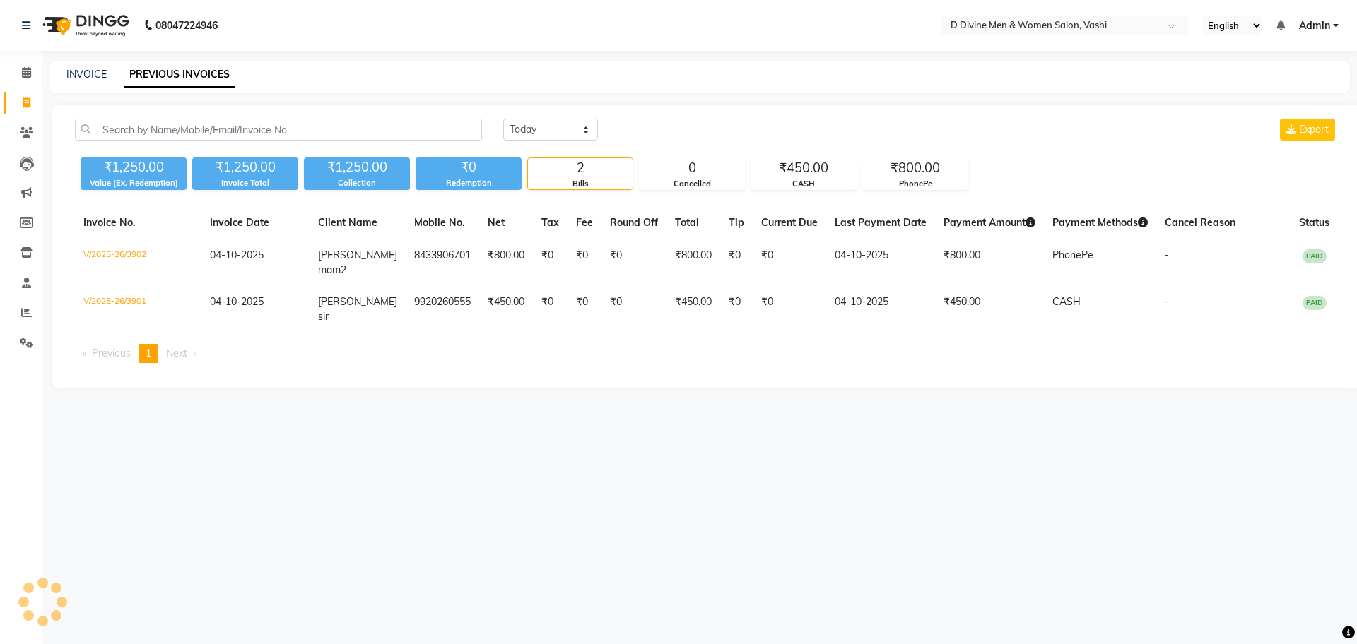
click at [608, 117] on div "Today Yesterday Custom Range Export ₹1,250.00 Value (Ex. Redemption) ₹1,250.00 …" at bounding box center [706, 247] width 1308 height 284
click at [577, 130] on select "[DATE] [DATE] Custom Range" at bounding box center [550, 130] width 95 height 22
select select "yesterday"
click at [503, 119] on select "[DATE] [DATE] Custom Range" at bounding box center [550, 130] width 95 height 22
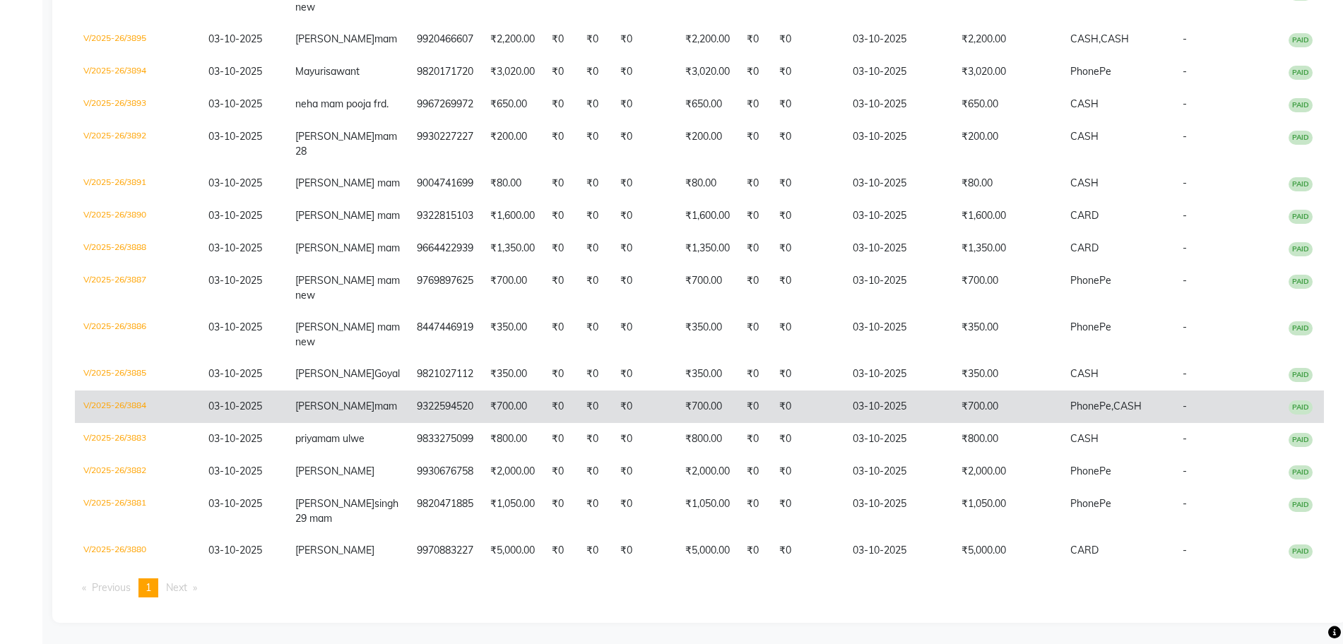
scroll to position [753, 0]
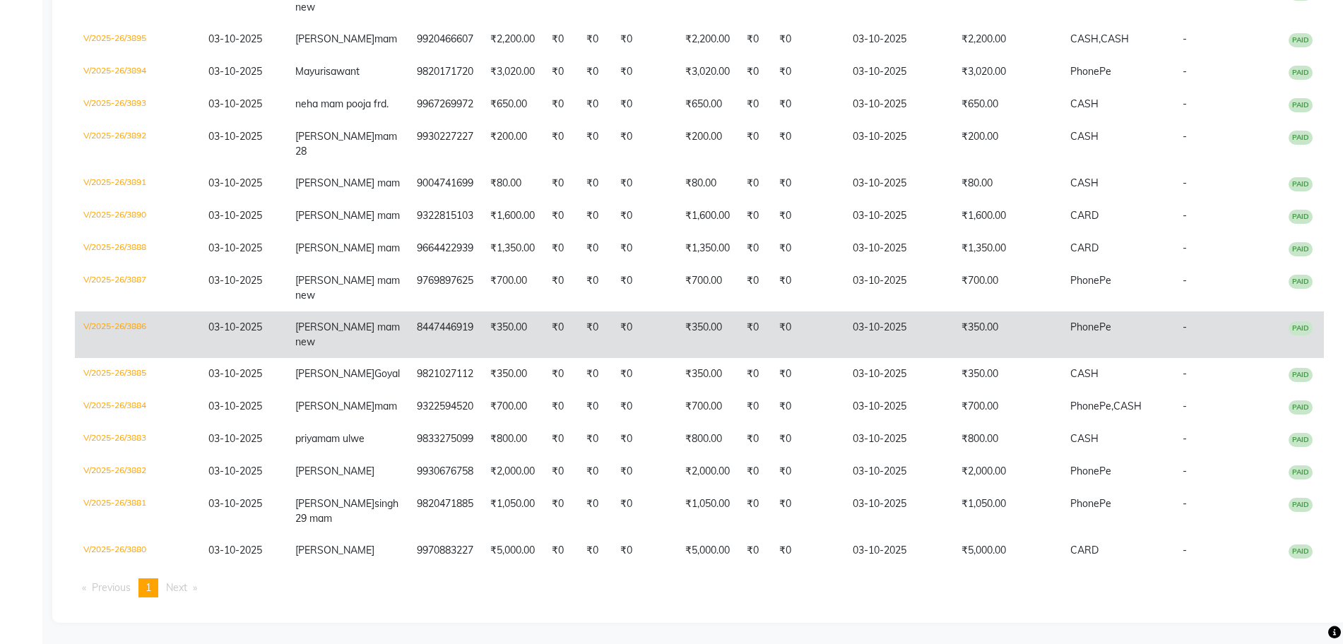
click at [449, 312] on td "8447446919" at bounding box center [444, 335] width 73 height 47
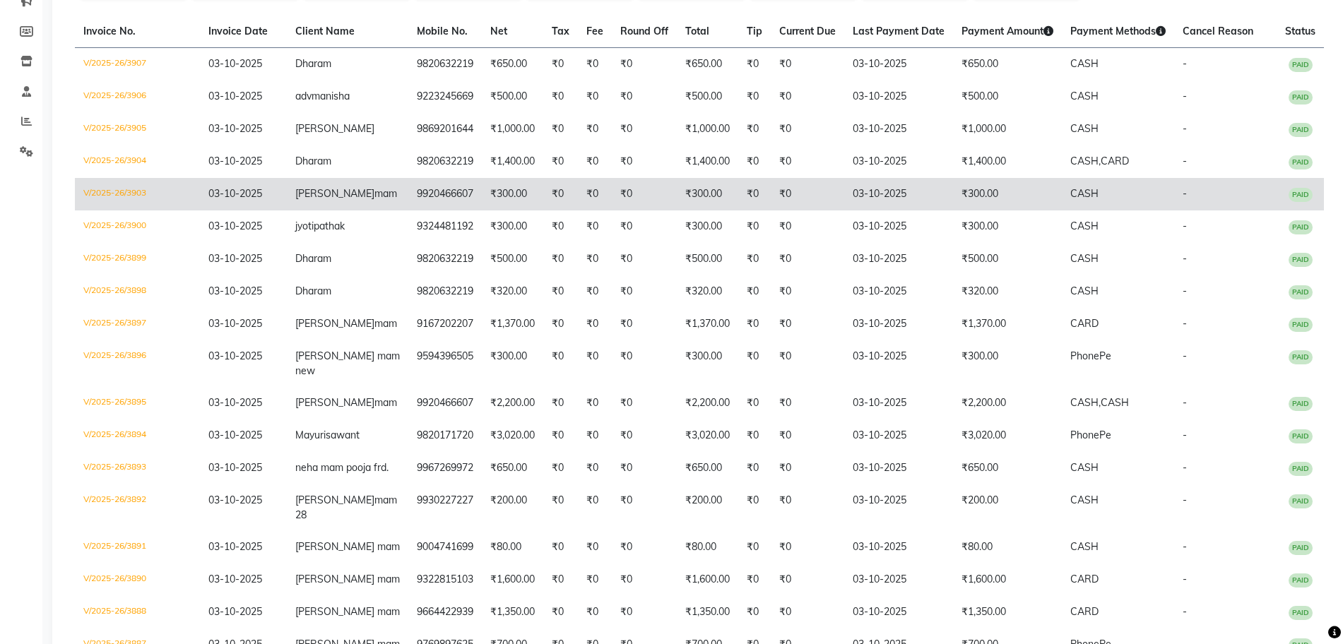
scroll to position [88, 0]
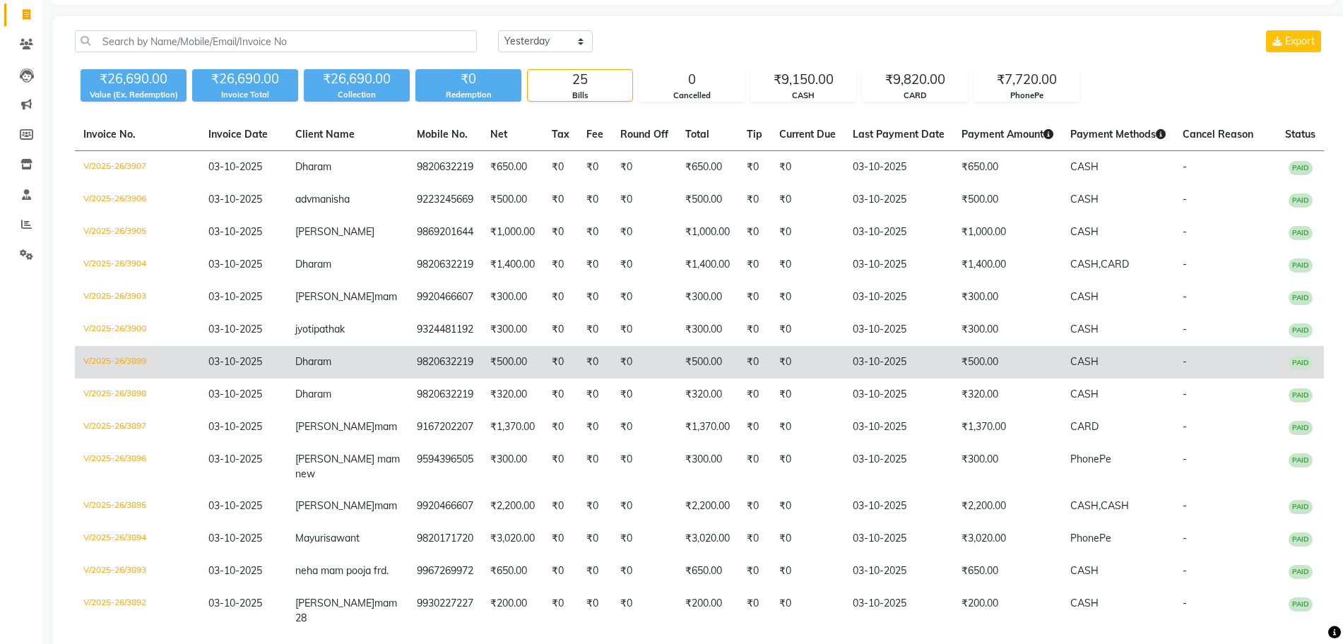
click at [435, 379] on td "9820632219" at bounding box center [444, 362] width 73 height 33
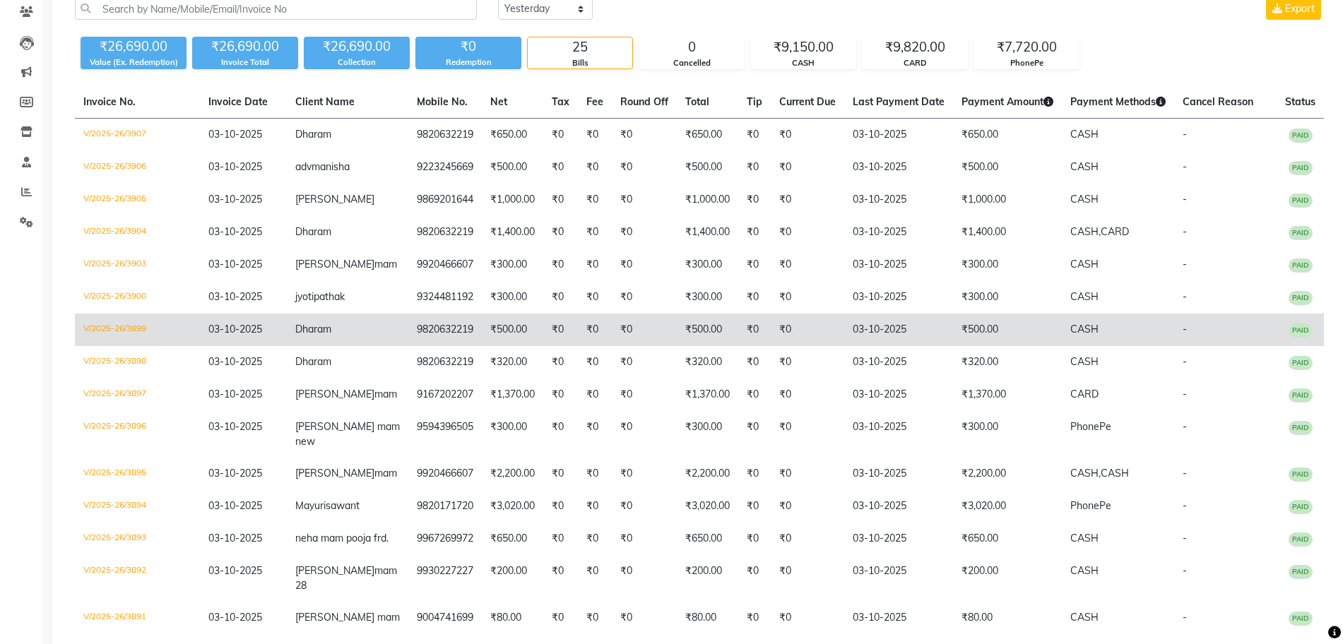
scroll to position [177, 0]
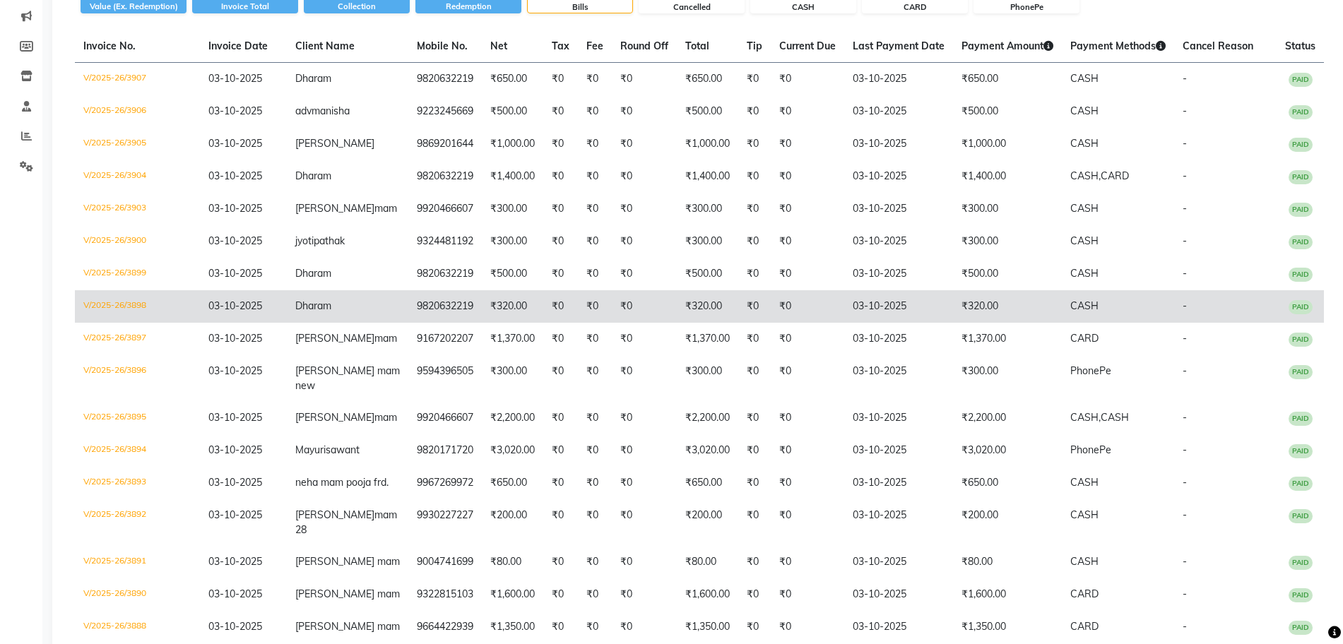
click at [495, 323] on td "₹320.00" at bounding box center [512, 306] width 61 height 33
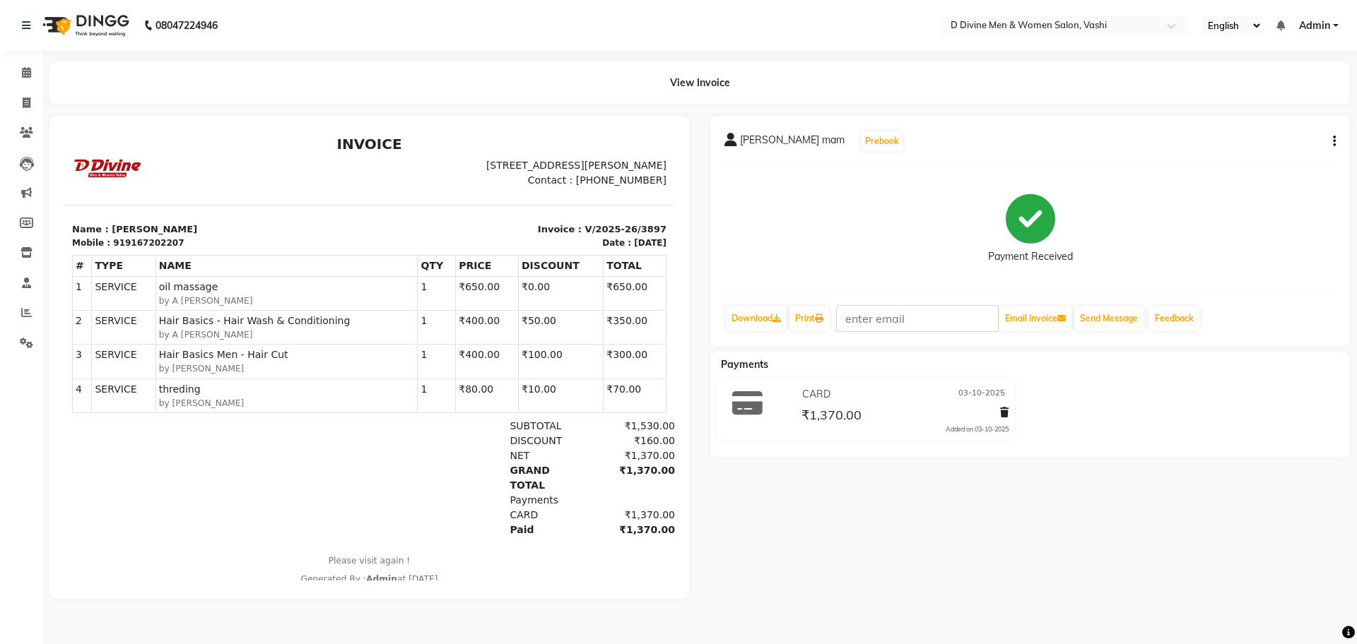
click at [1336, 142] on div "deepna mam Prebook Payment Received Download Print Email Invoice Send Message F…" at bounding box center [1030, 231] width 640 height 230
click at [1333, 141] on icon "button" at bounding box center [1334, 141] width 3 height 1
click at [1258, 153] on div "Edit Invoice" at bounding box center [1263, 160] width 97 height 18
select select "service"
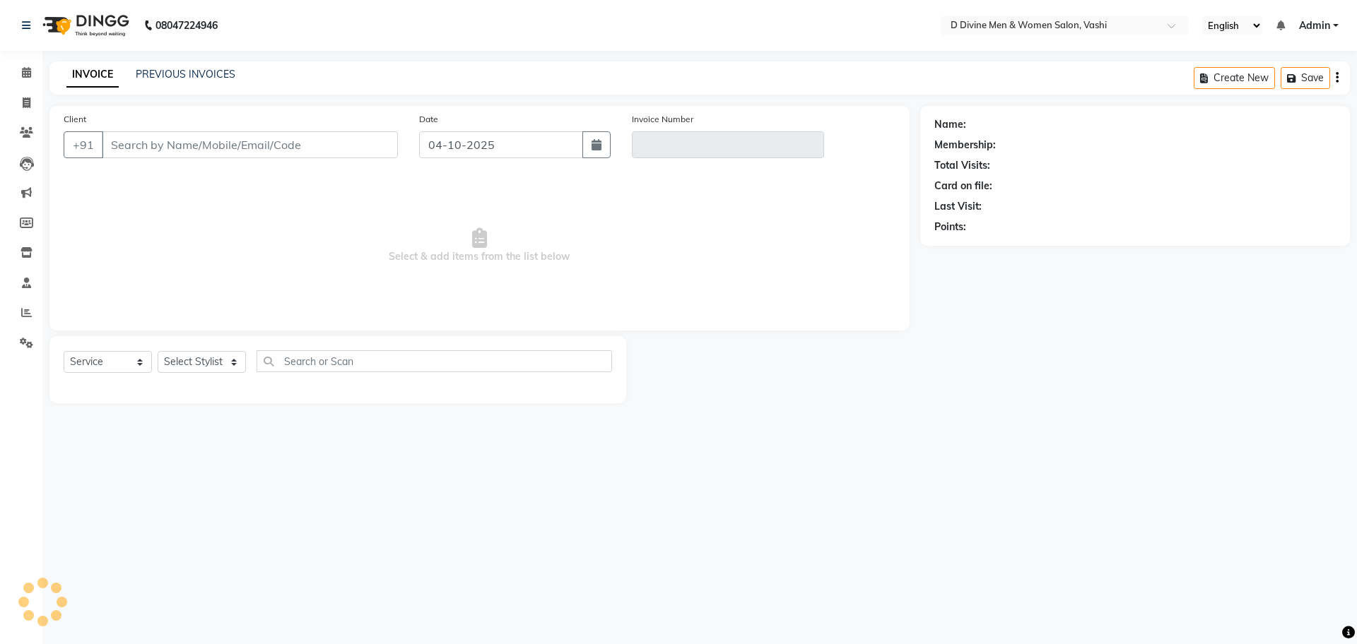
select select "10981"
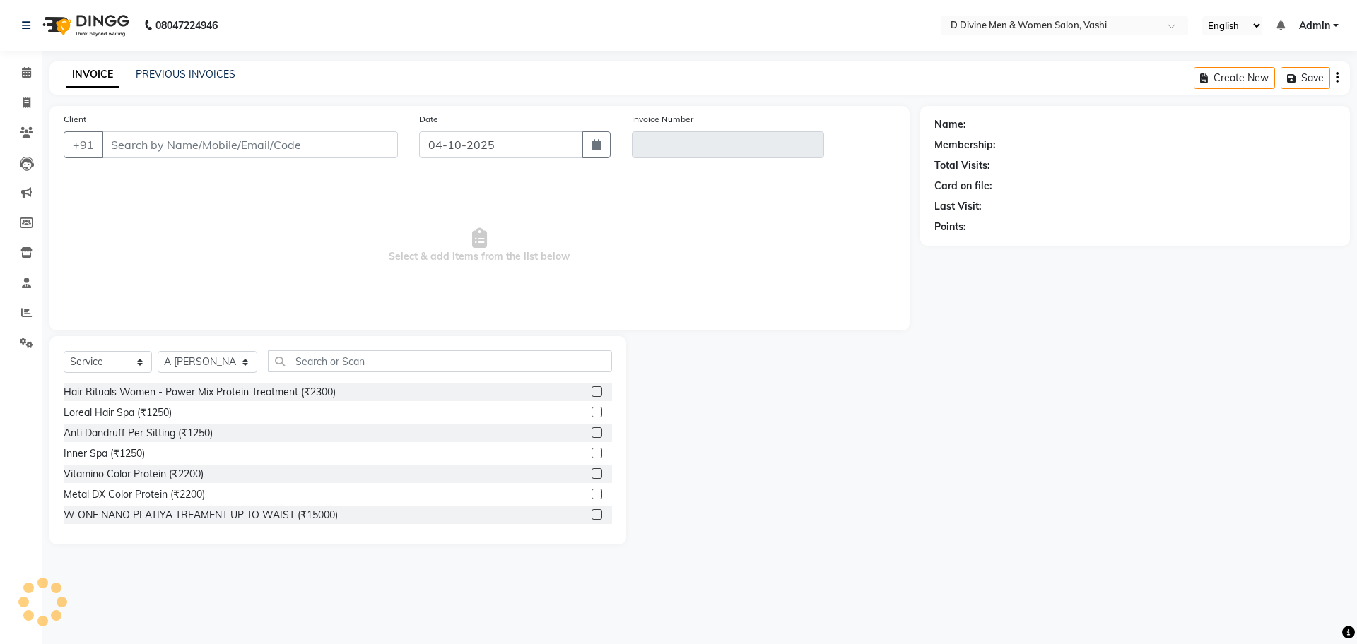
type input "9167202207"
type input "V/2025-26/3897"
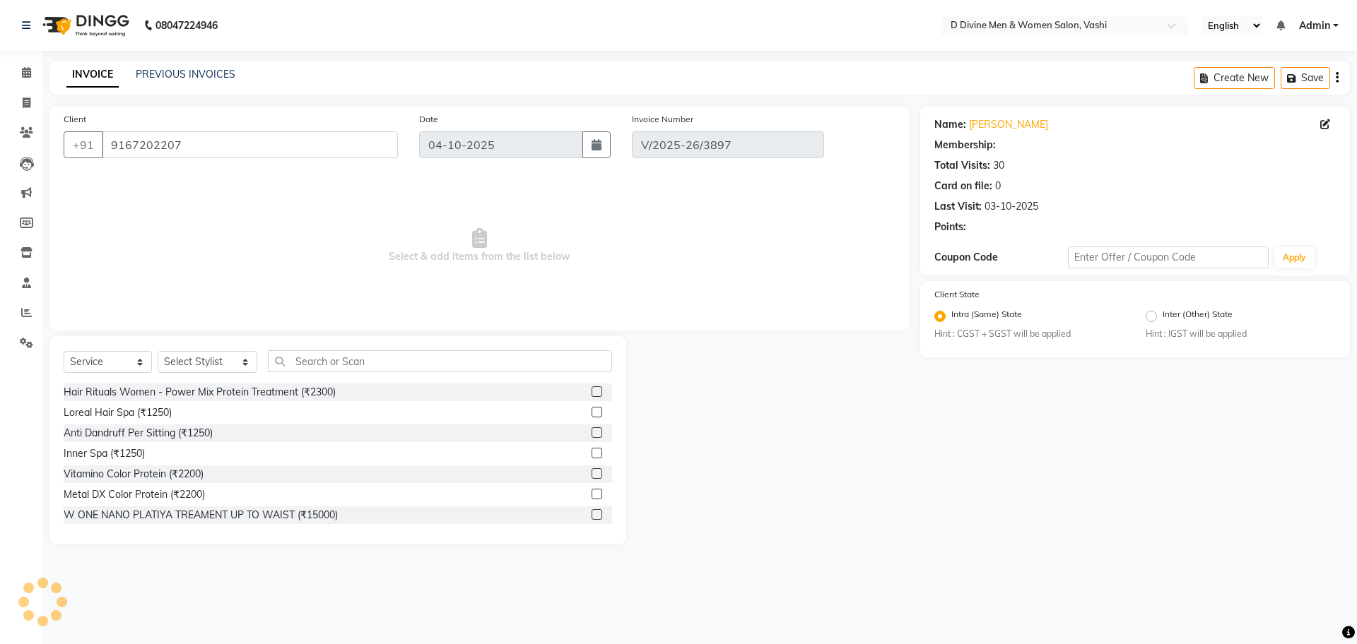
type input "03-10-2025"
select select "select"
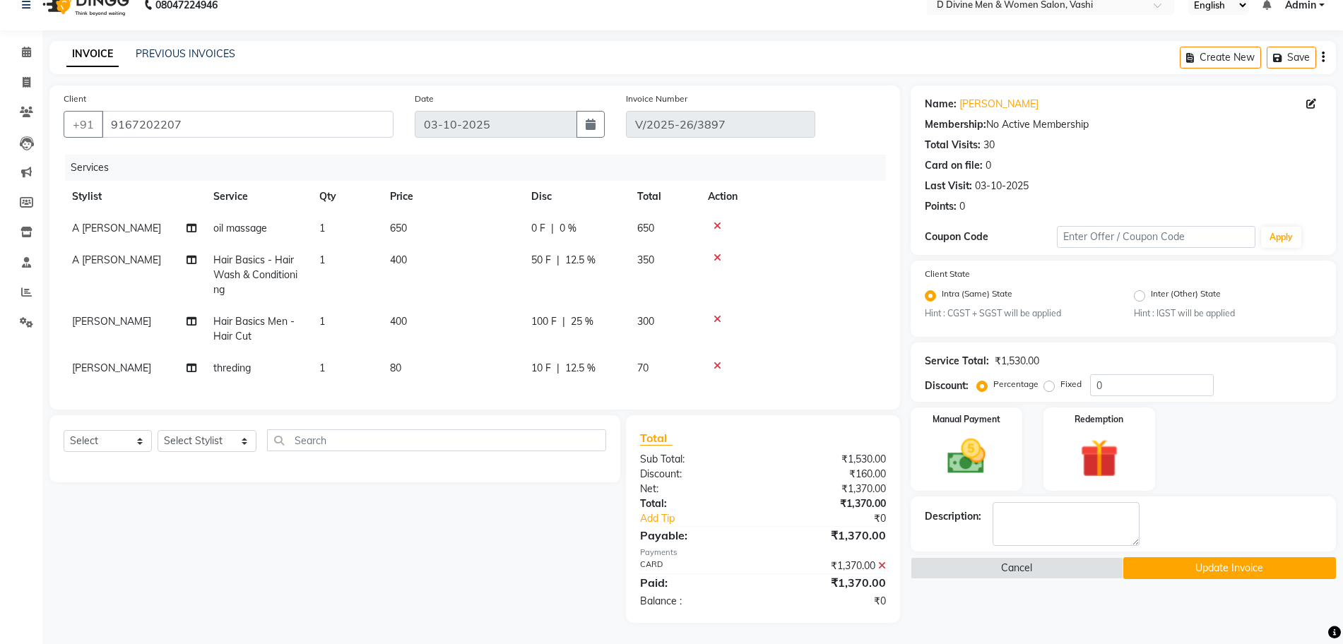
scroll to position [34, 0]
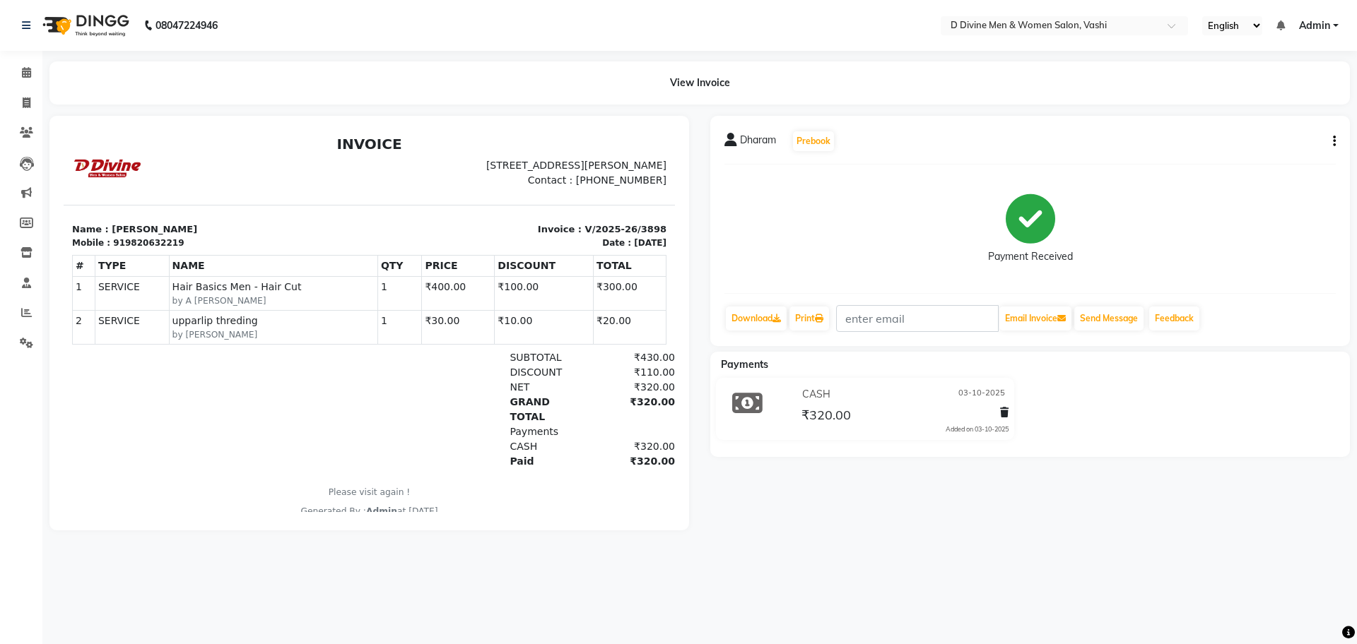
click at [1332, 137] on button "button" at bounding box center [1331, 141] width 8 height 15
click at [1268, 161] on div "Edit Invoice" at bounding box center [1263, 160] width 97 height 18
select select "service"
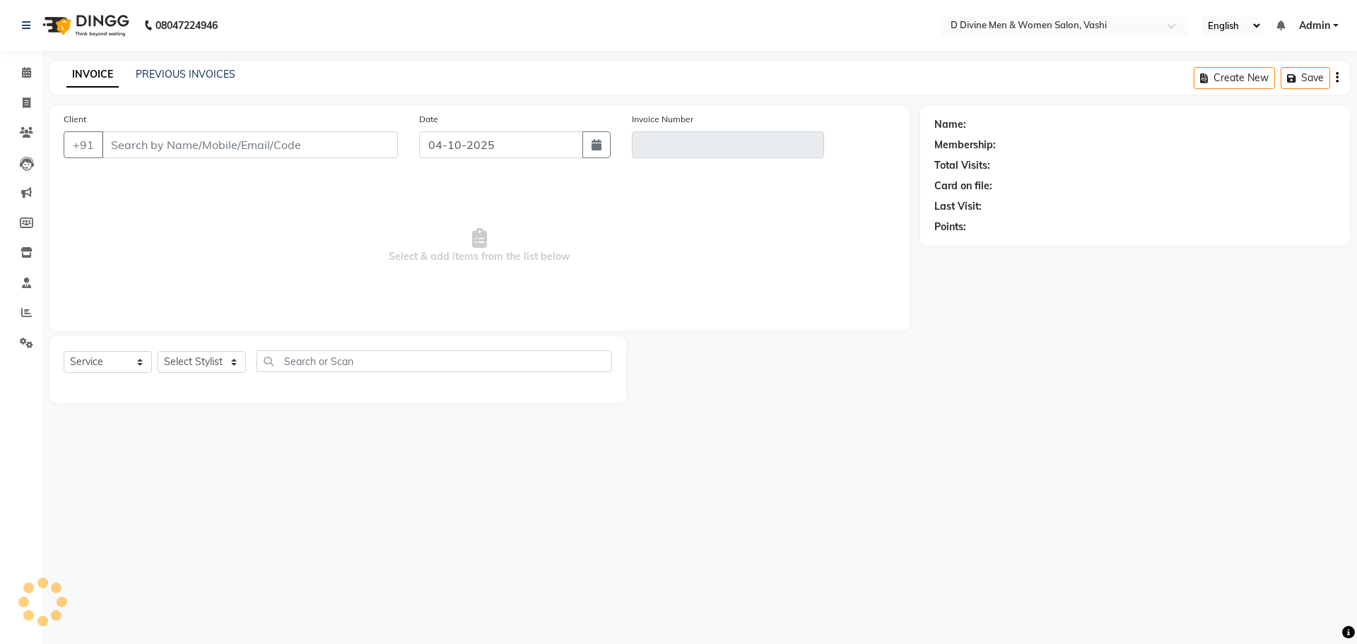
select select "10981"
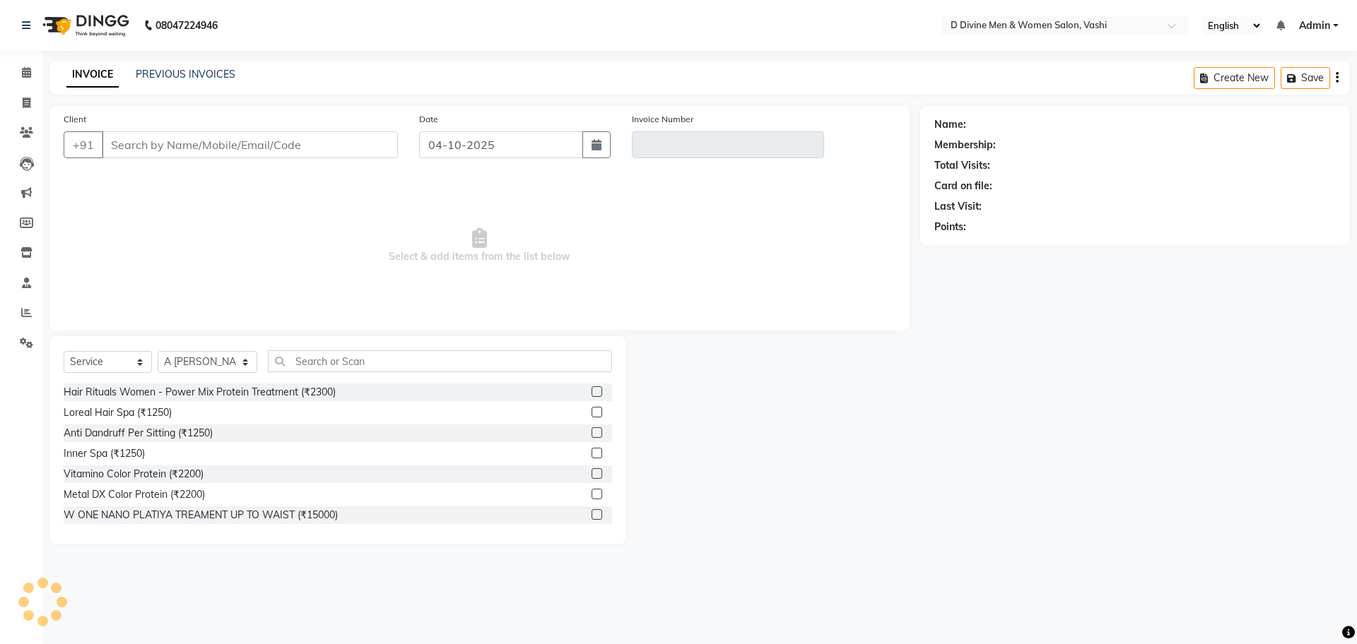
type input "9820632219"
type input "V/2025-26/3898"
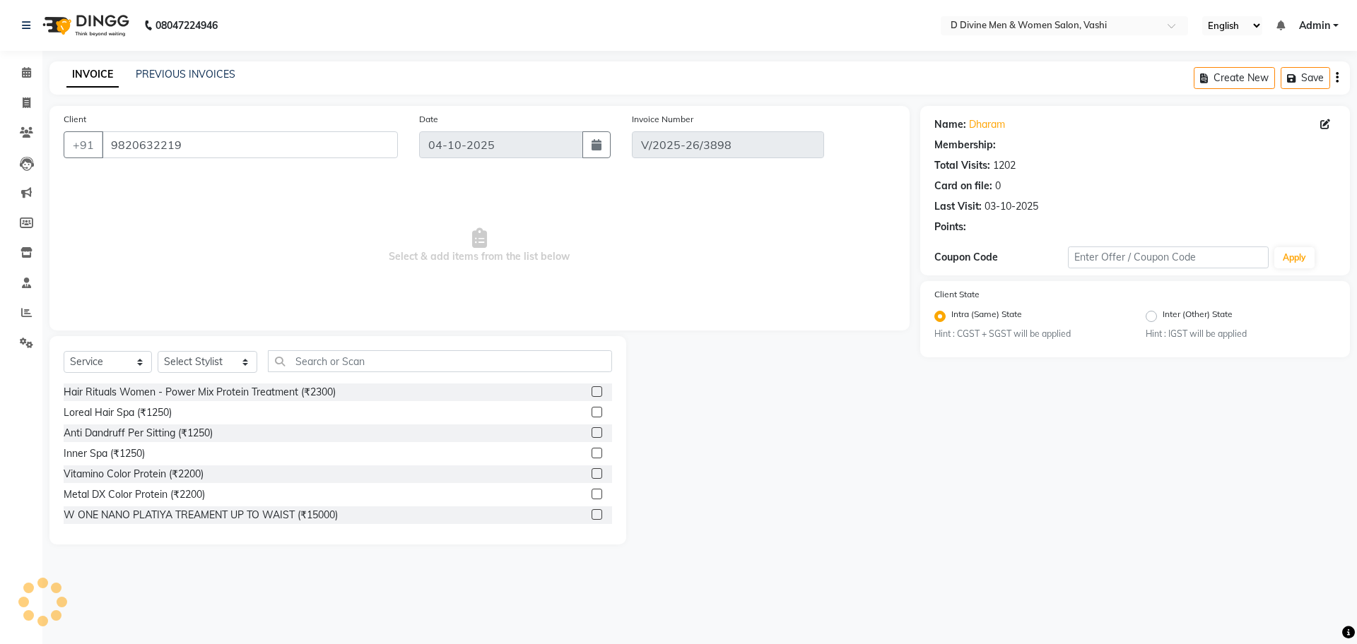
type input "03-10-2025"
select select "select"
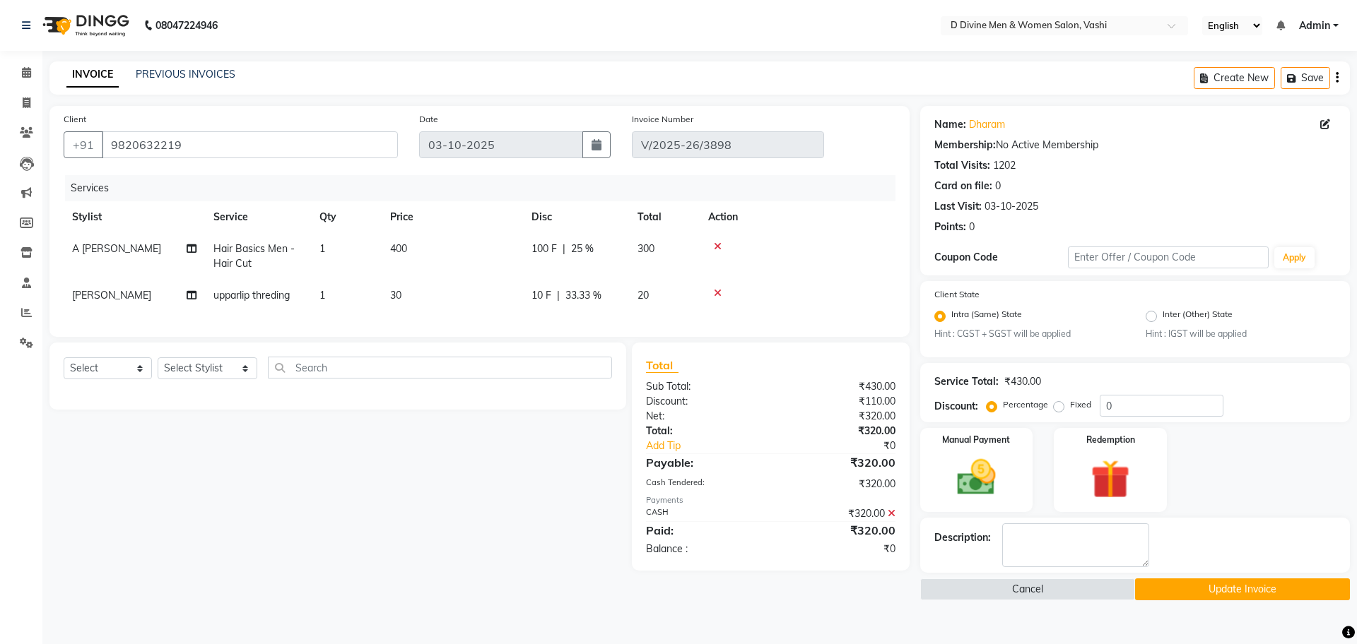
click at [714, 244] on icon at bounding box center [718, 247] width 8 height 10
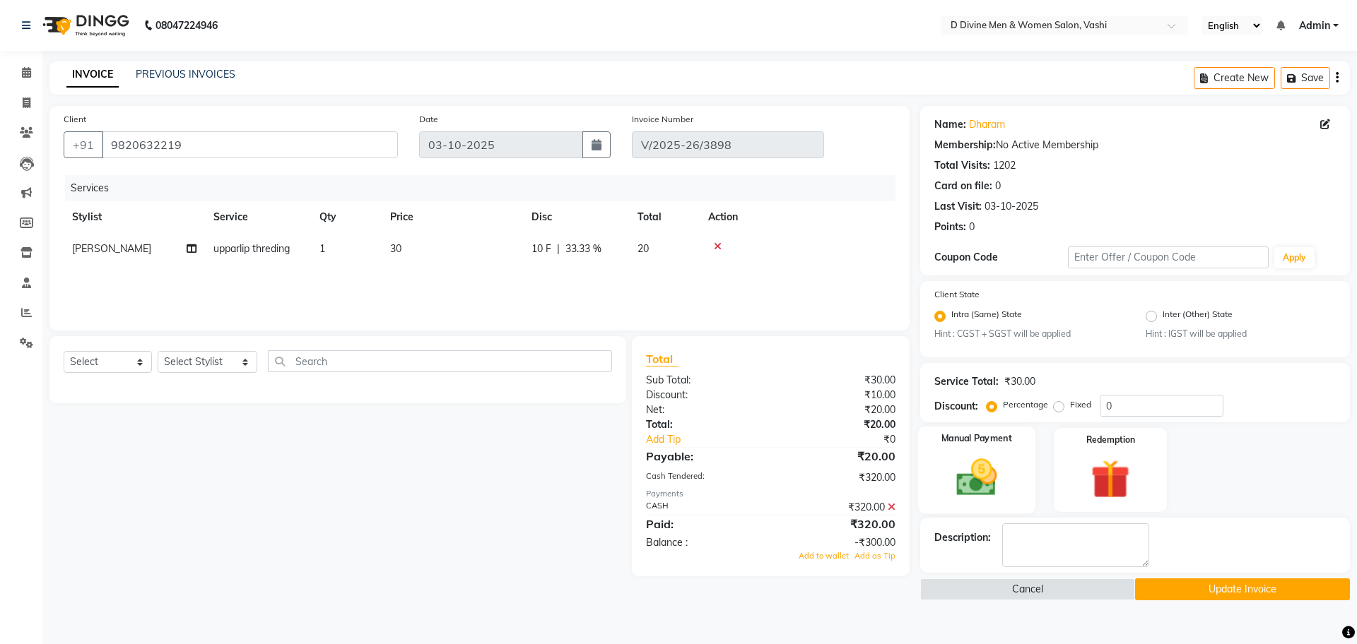
click at [964, 475] on img at bounding box center [976, 478] width 66 height 47
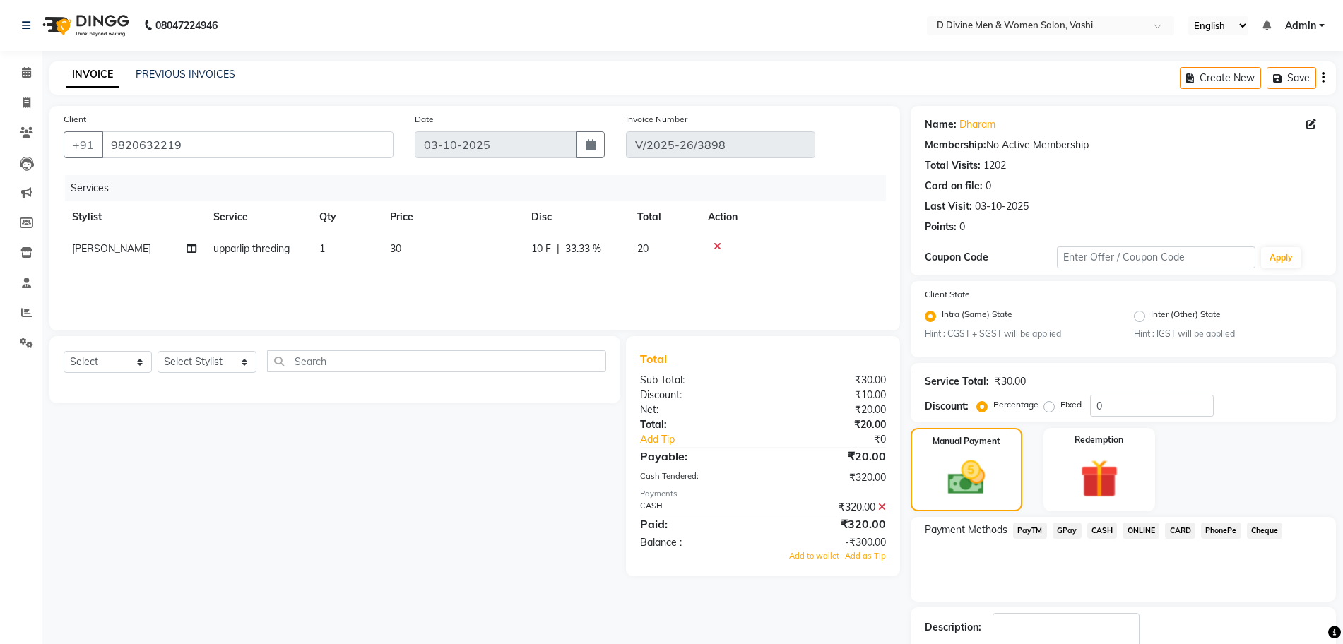
click at [880, 505] on icon at bounding box center [882, 507] width 8 height 10
click at [1109, 533] on span "CASH" at bounding box center [1103, 531] width 30 height 16
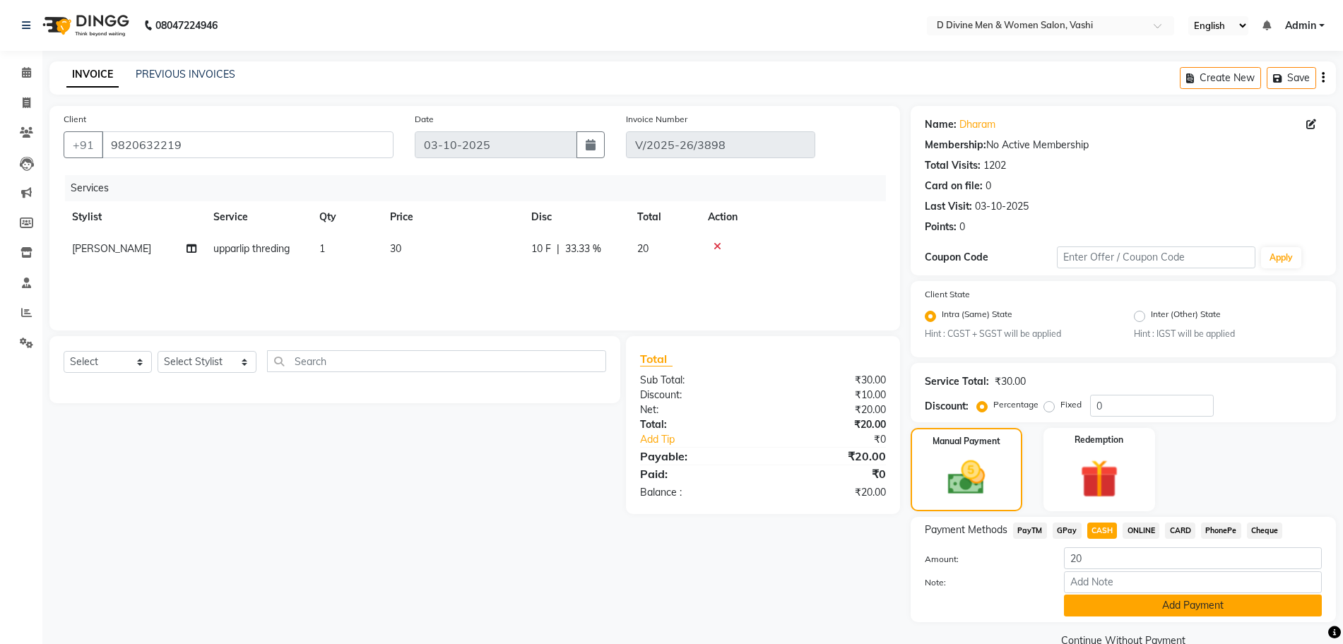
click at [1114, 606] on button "Add Payment" at bounding box center [1193, 606] width 258 height 22
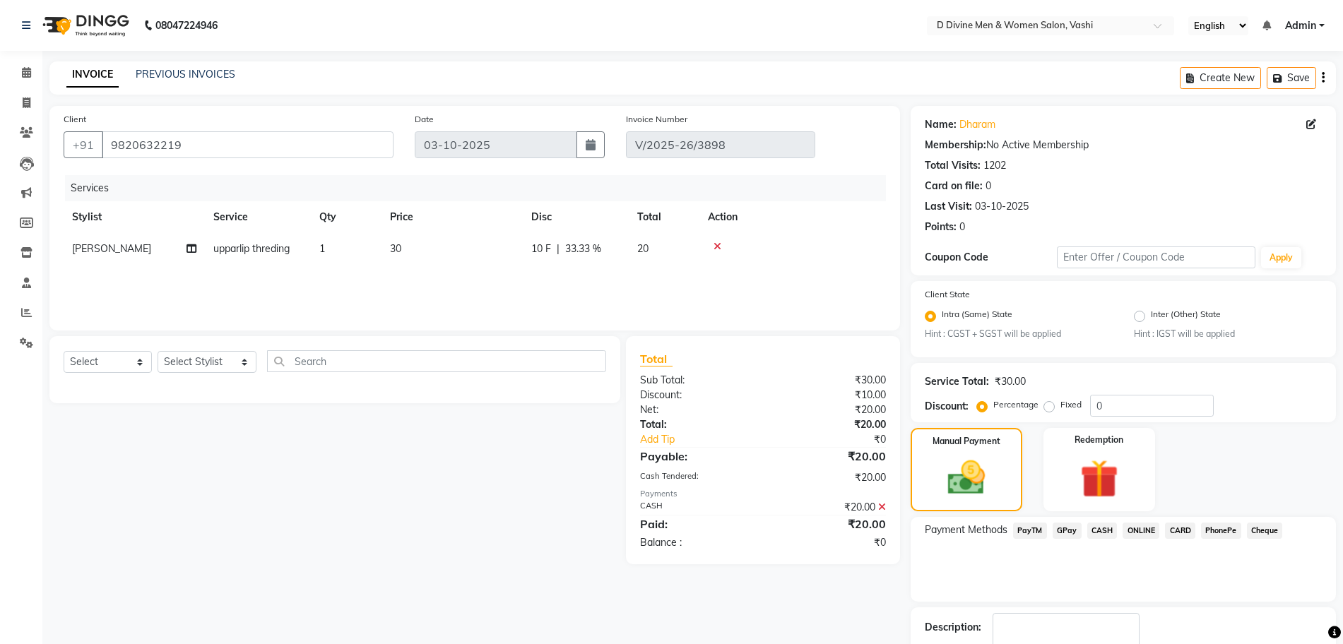
scroll to position [67, 0]
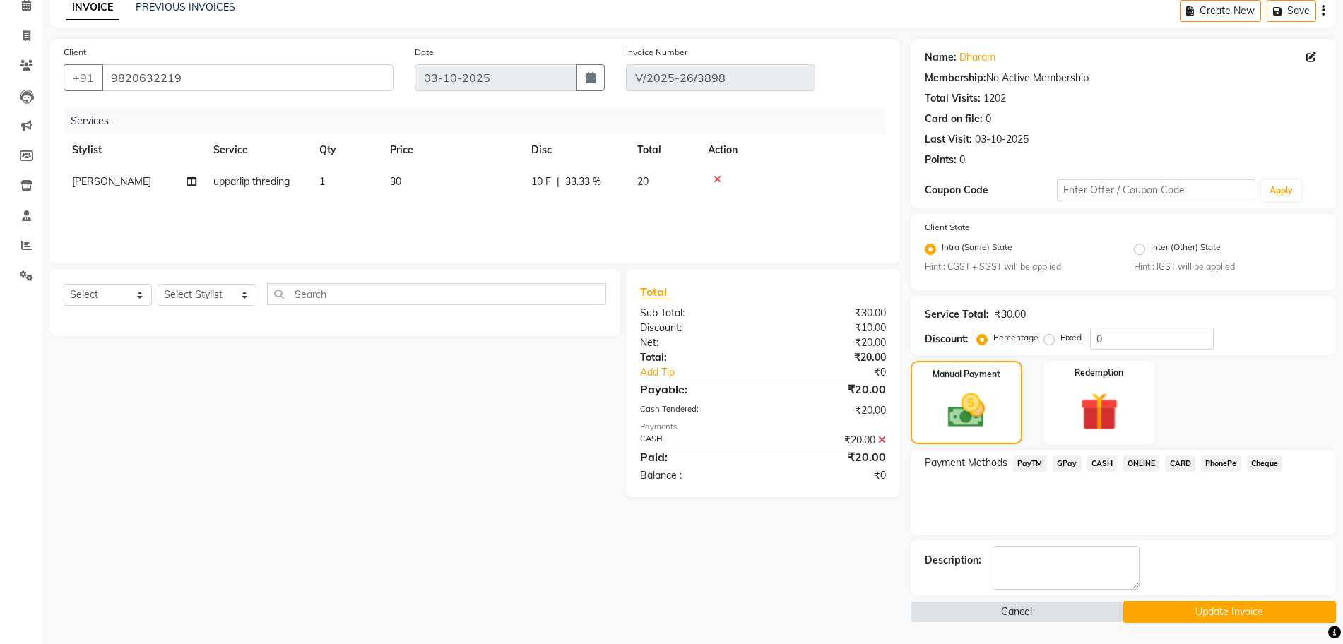
click at [1156, 623] on main "INVOICE PREVIOUS INVOICES Create New Save Client [PHONE_NUMBER] Date [DATE] Inv…" at bounding box center [692, 319] width 1301 height 650
click at [1157, 618] on button "Update Invoice" at bounding box center [1230, 612] width 213 height 22
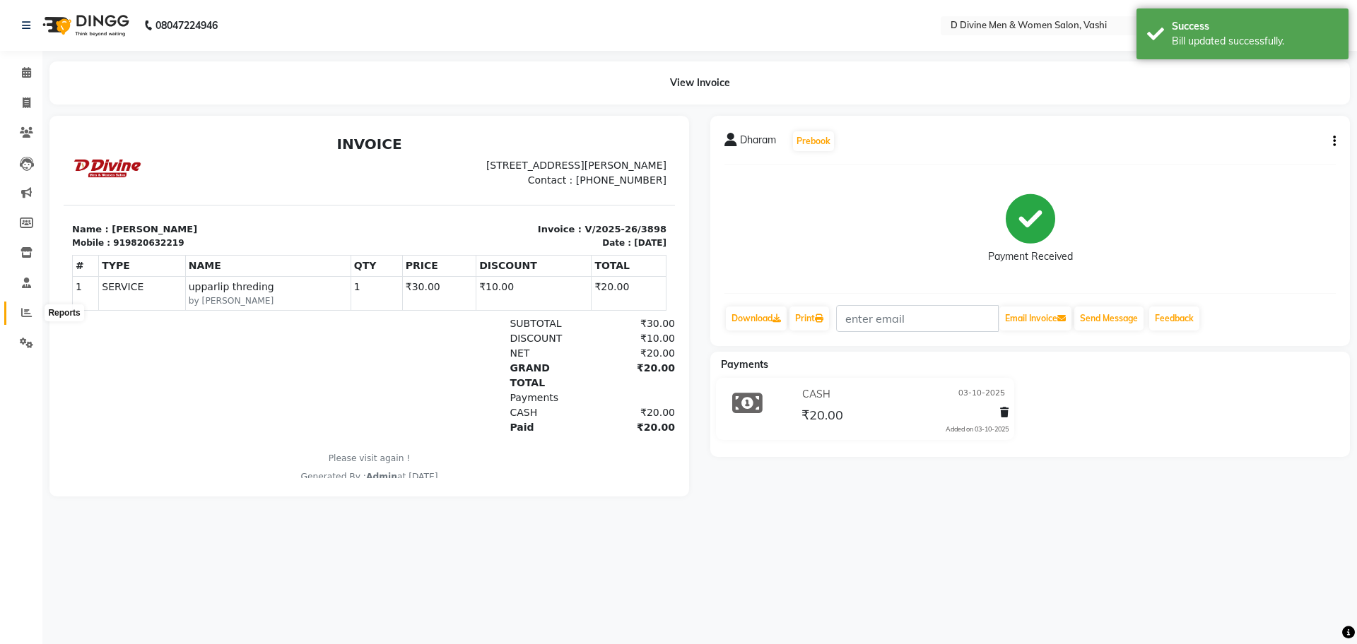
drag, startPoint x: 19, startPoint y: 317, endPoint x: 25, endPoint y: 312, distance: 8.5
click at [19, 317] on span at bounding box center [26, 313] width 25 height 16
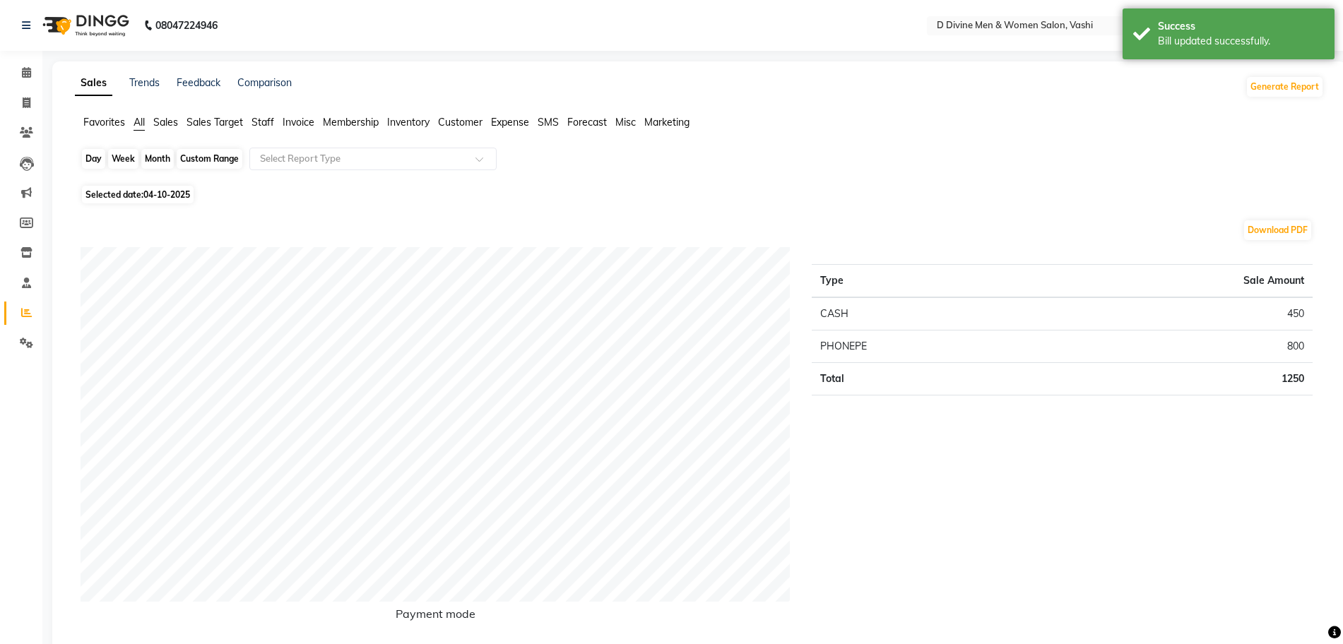
click at [91, 168] on div "Day" at bounding box center [93, 159] width 23 height 20
select select "10"
select select "2025"
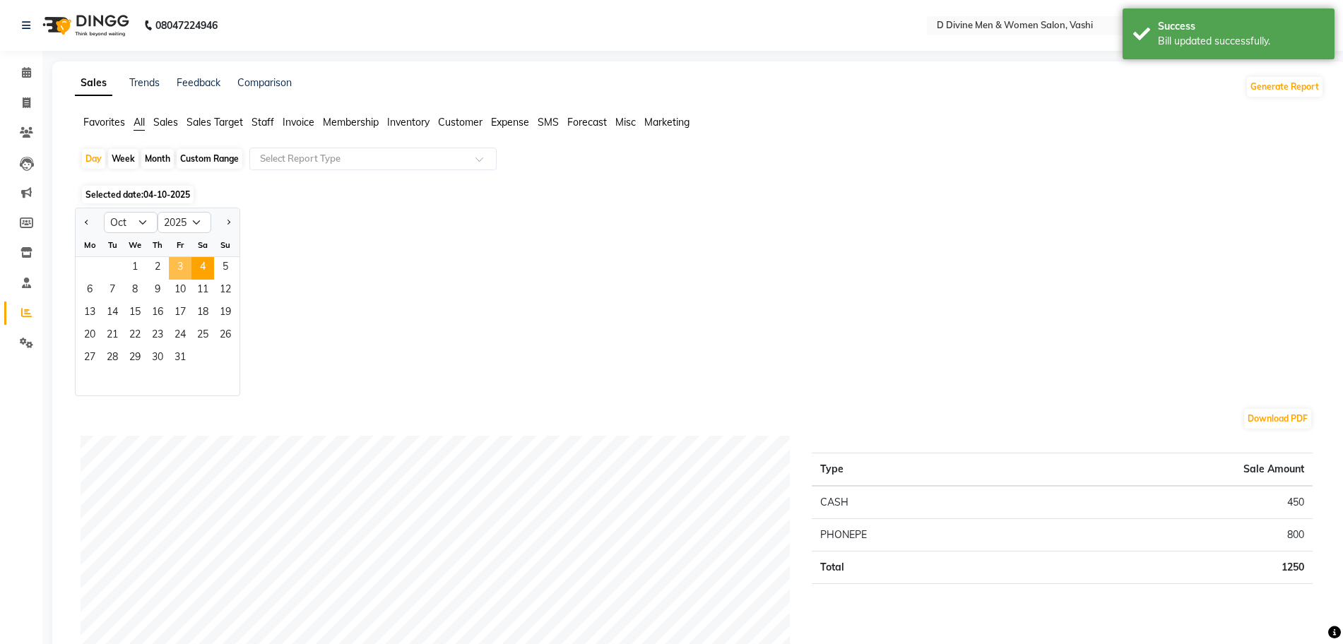
click at [184, 271] on span "3" at bounding box center [180, 268] width 23 height 23
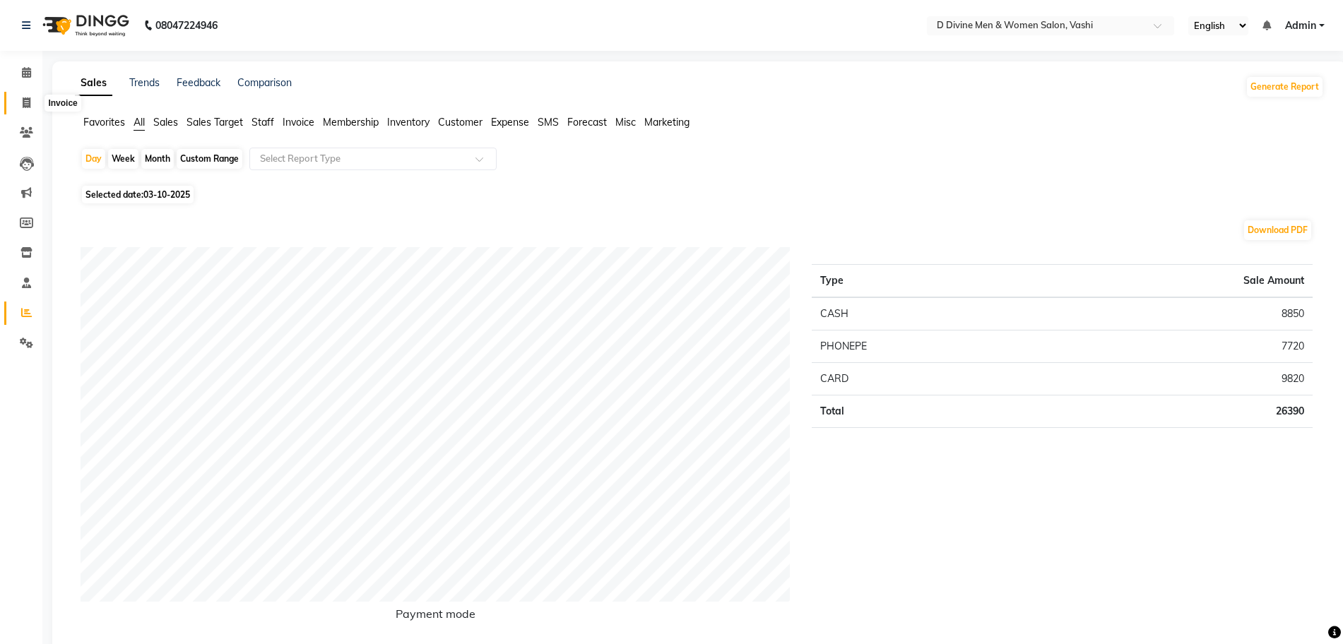
drag, startPoint x: 23, startPoint y: 107, endPoint x: 40, endPoint y: 105, distance: 17.8
click at [23, 107] on icon at bounding box center [27, 103] width 8 height 11
select select "718"
select select "service"
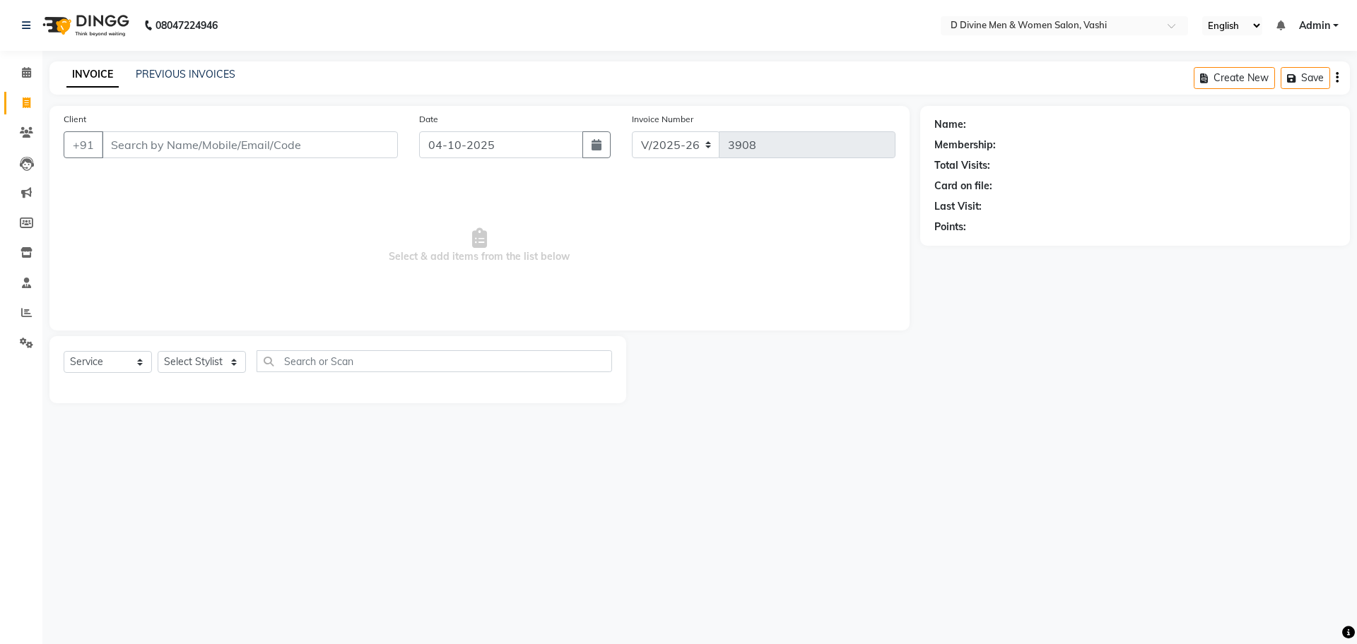
select select "10981"
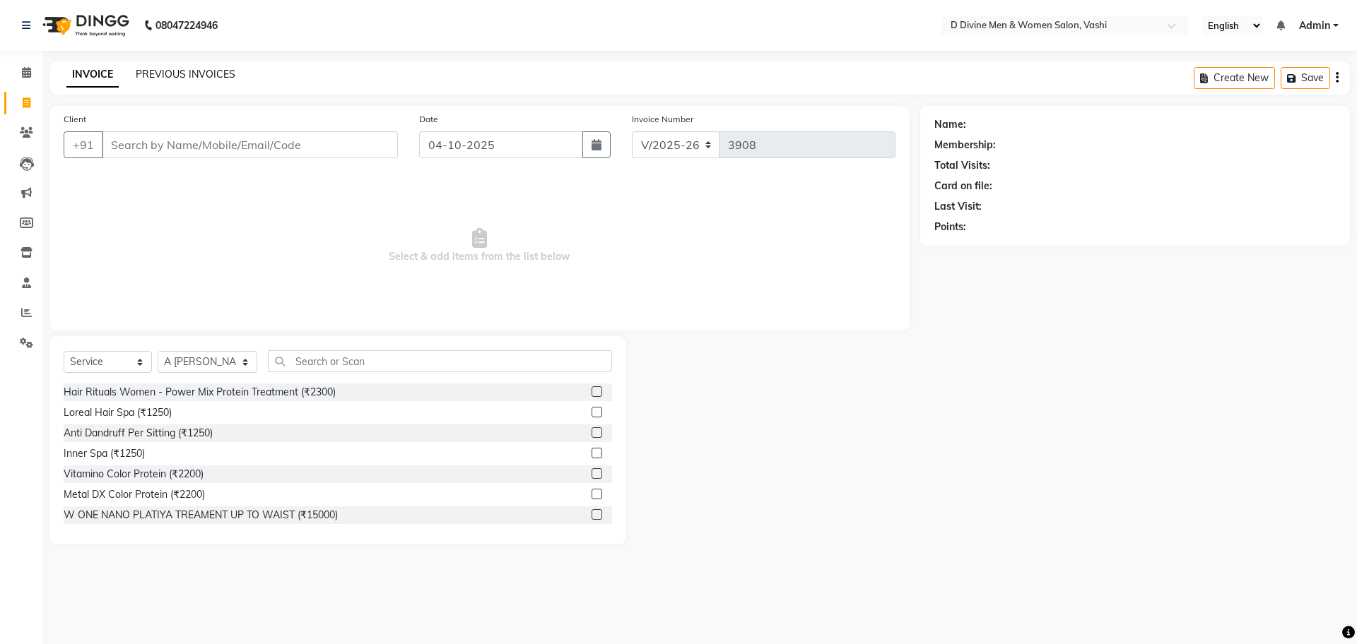
click at [165, 74] on link "PREVIOUS INVOICES" at bounding box center [186, 74] width 100 height 13
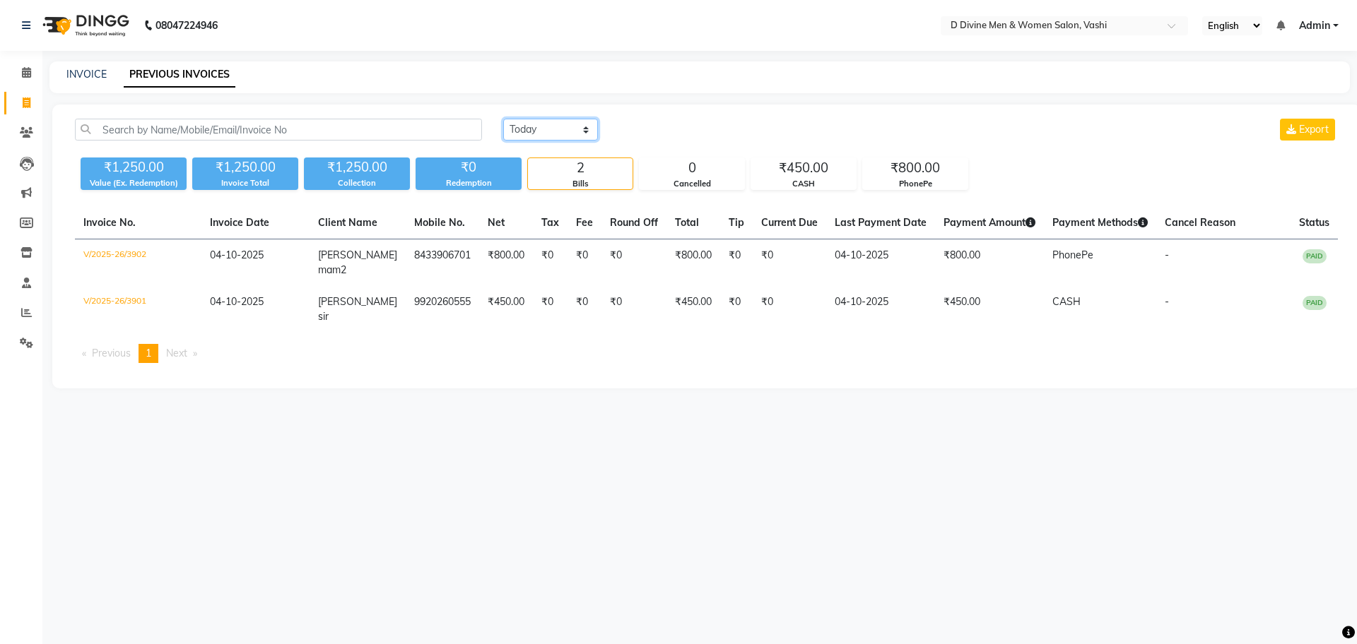
click at [550, 124] on select "[DATE] [DATE] Custom Range" at bounding box center [550, 130] width 95 height 22
select select "yesterday"
click at [503, 119] on select "[DATE] [DATE] Custom Range" at bounding box center [550, 130] width 95 height 22
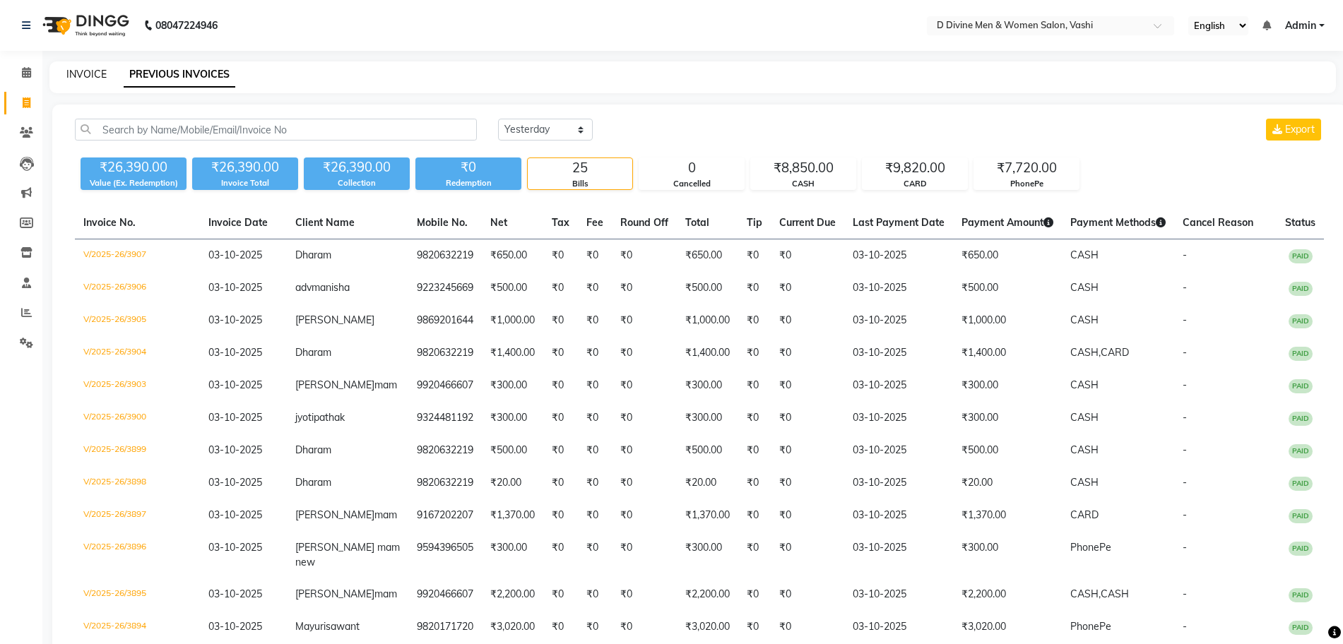
click at [91, 77] on link "INVOICE" at bounding box center [86, 74] width 40 height 13
select select "718"
select select "service"
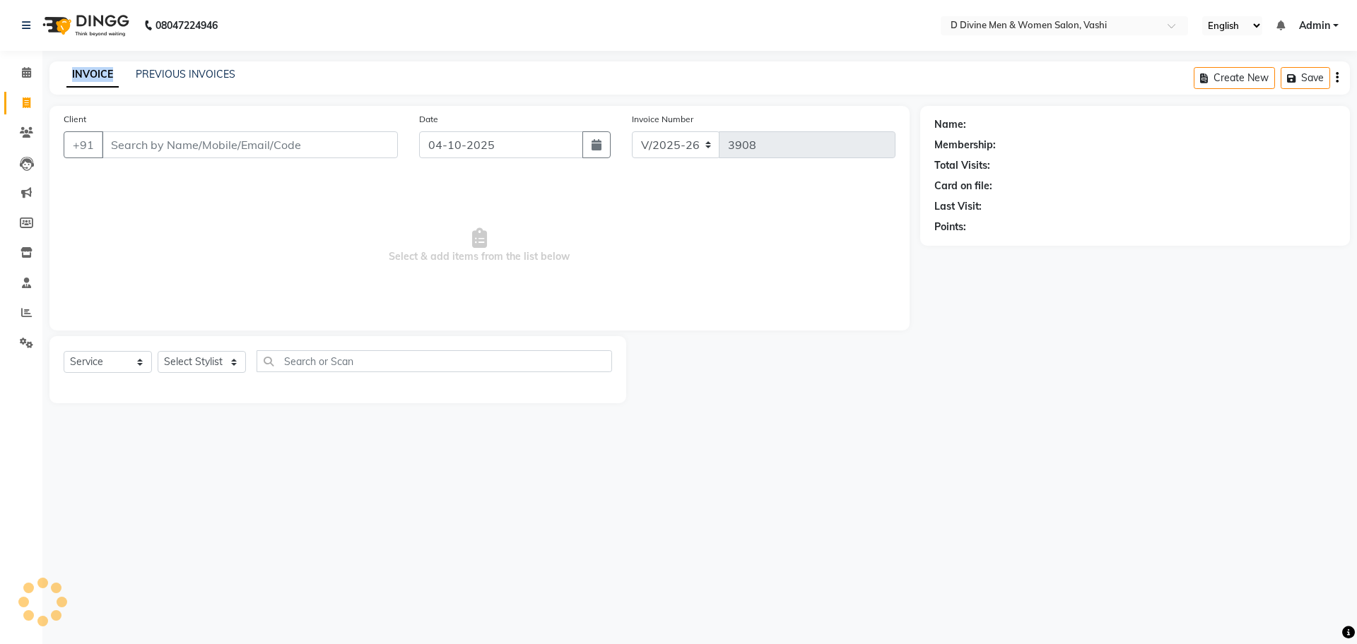
select select "10981"
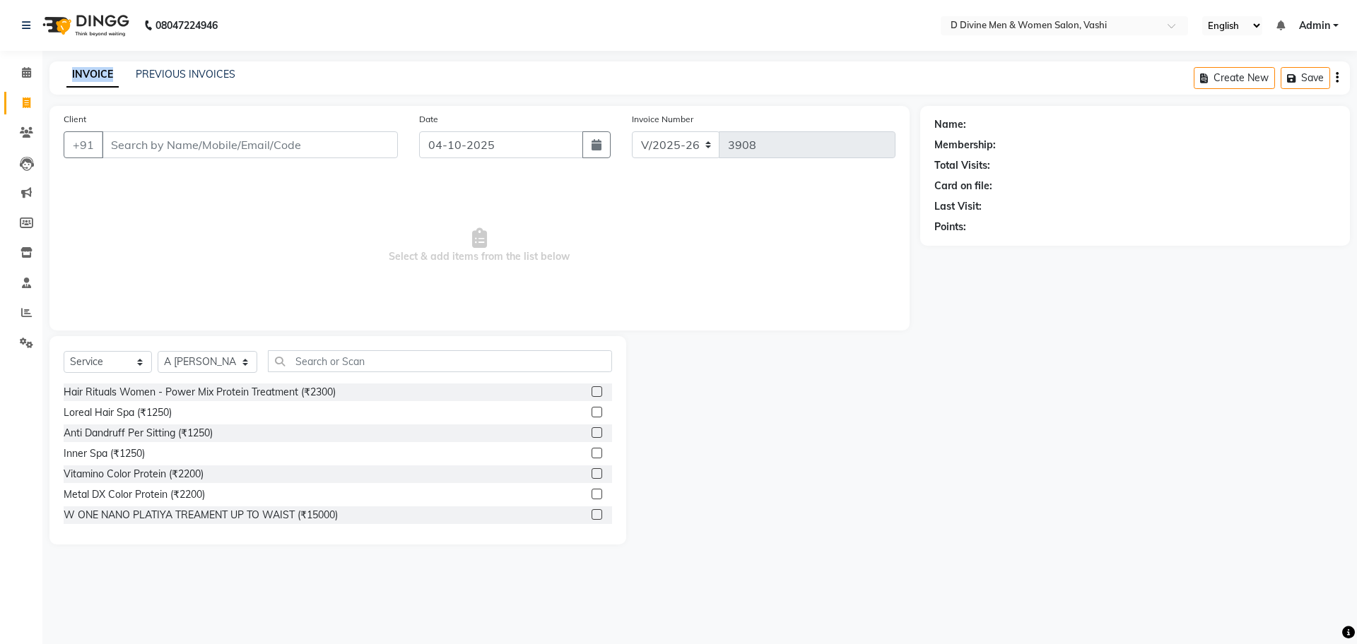
click at [534, 130] on div "Date [DATE]" at bounding box center [514, 141] width 213 height 58
click at [536, 152] on input "04-10-2025" at bounding box center [501, 144] width 165 height 27
select select "10"
select select "2025"
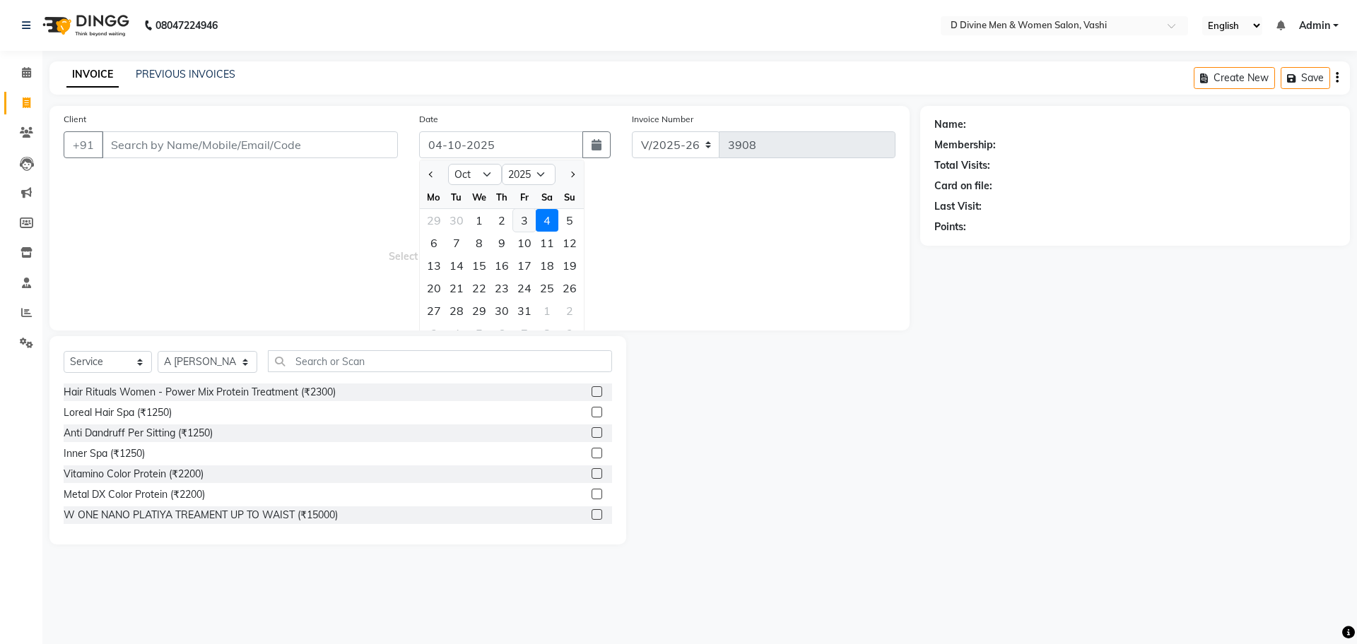
click at [526, 220] on div "3" at bounding box center [524, 220] width 23 height 23
type input "03-10-2025"
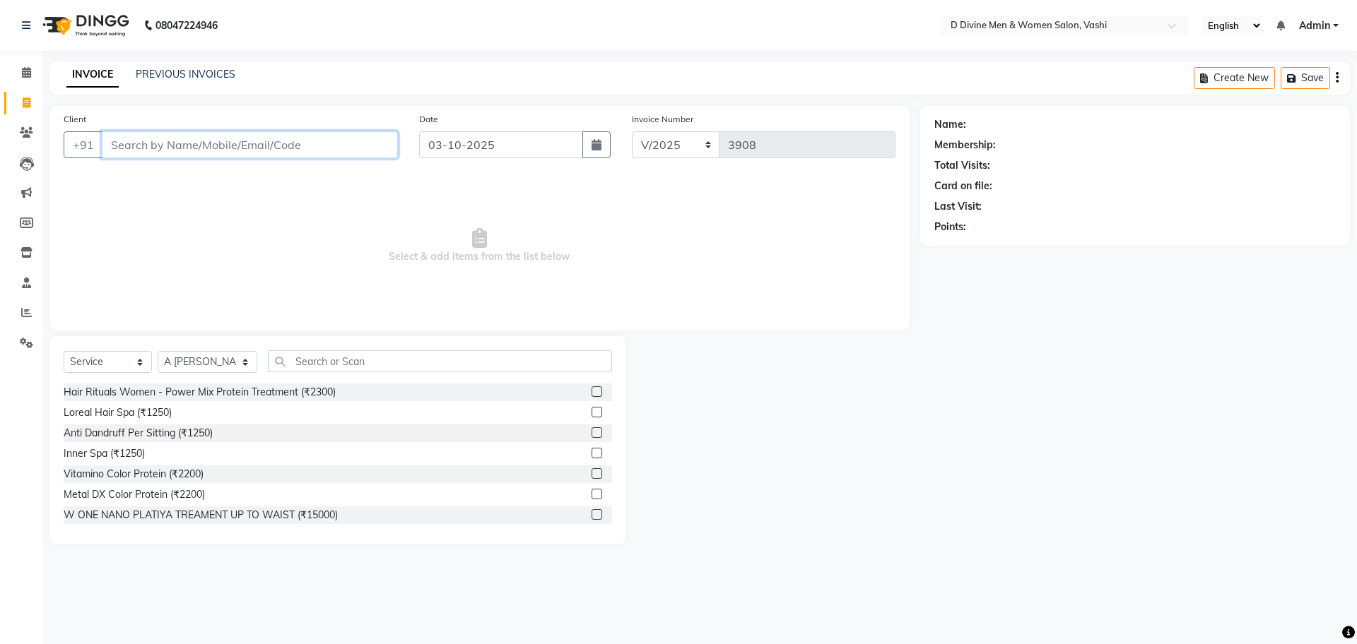
drag, startPoint x: 358, startPoint y: 144, endPoint x: 298, endPoint y: 69, distance: 96.1
click at [356, 144] on input "Client" at bounding box center [250, 144] width 296 height 27
type input "d"
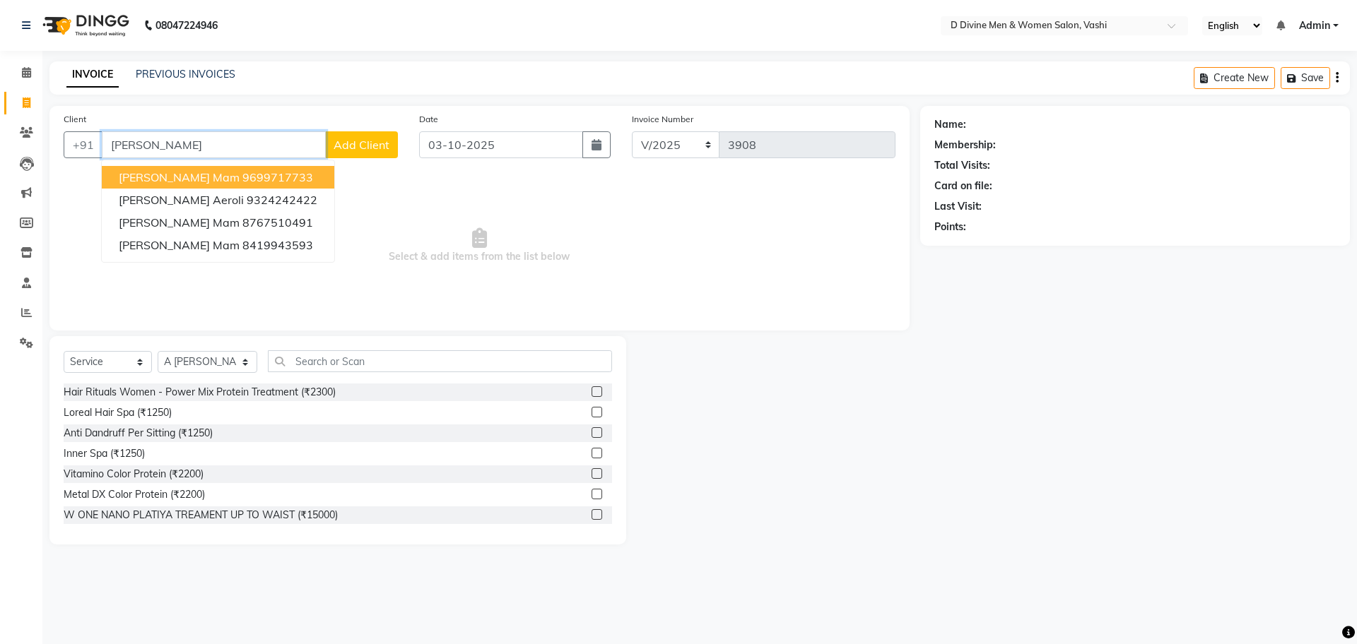
click at [242, 177] on ngb-highlight "9699717733" at bounding box center [277, 177] width 71 height 14
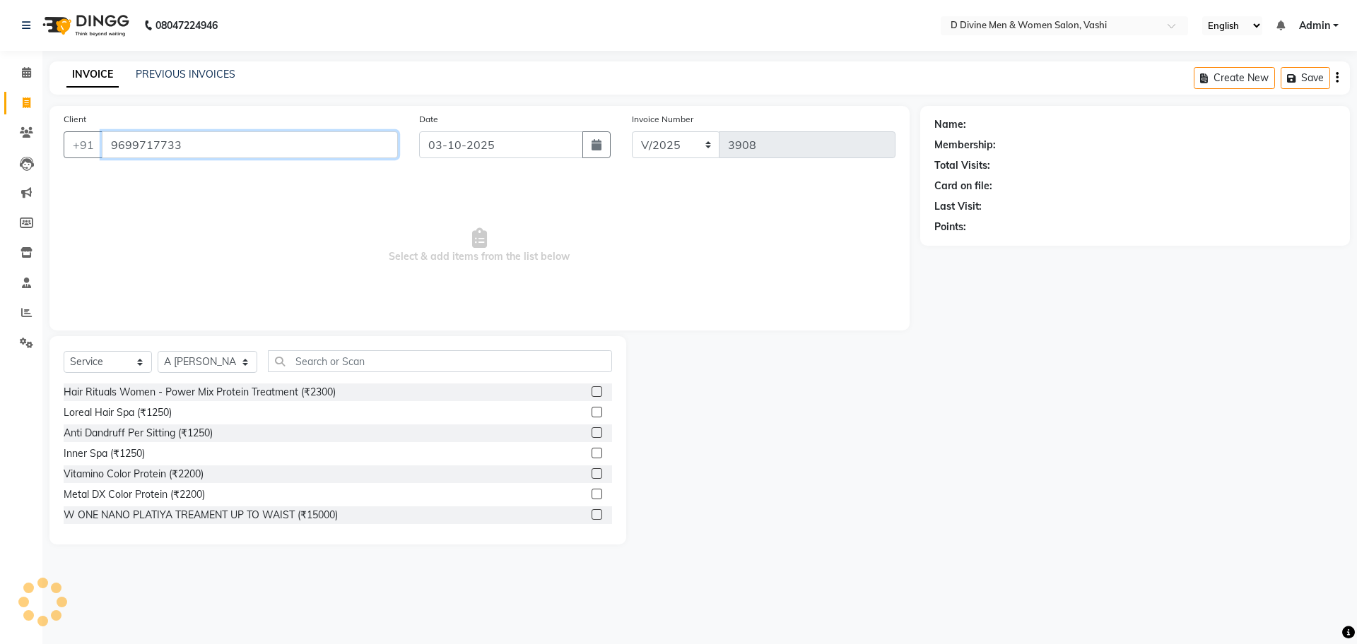
type input "9699717733"
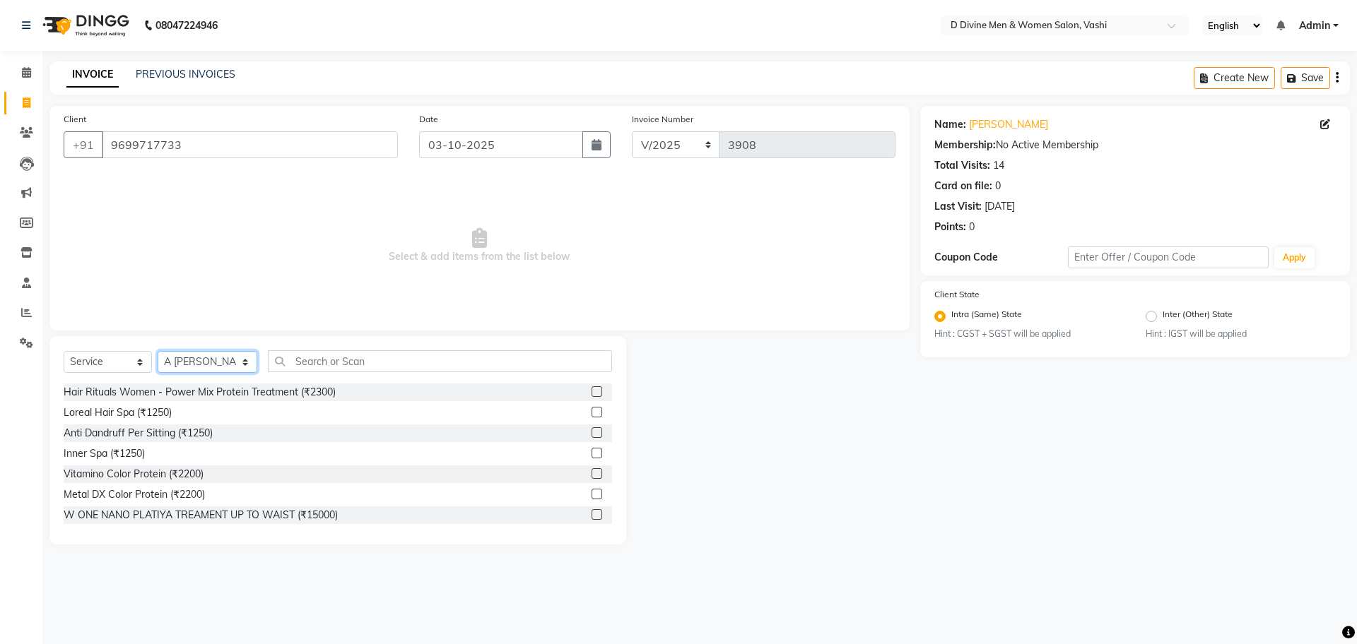
click at [220, 353] on select "Select Stylist A [PERSON_NAME] [PERSON_NAME] Divine salon [PERSON_NAME] [PERSON…" at bounding box center [208, 362] width 100 height 22
select select "10987"
click at [158, 351] on select "Select Stylist A [PERSON_NAME] [PERSON_NAME] Divine salon [PERSON_NAME] [PERSON…" at bounding box center [208, 362] width 100 height 22
click at [314, 373] on div "Select Service Product Membership Package Voucher Prepaid Gift Card Select Styl…" at bounding box center [338, 366] width 548 height 33
click at [314, 363] on input "text" at bounding box center [440, 361] width 344 height 22
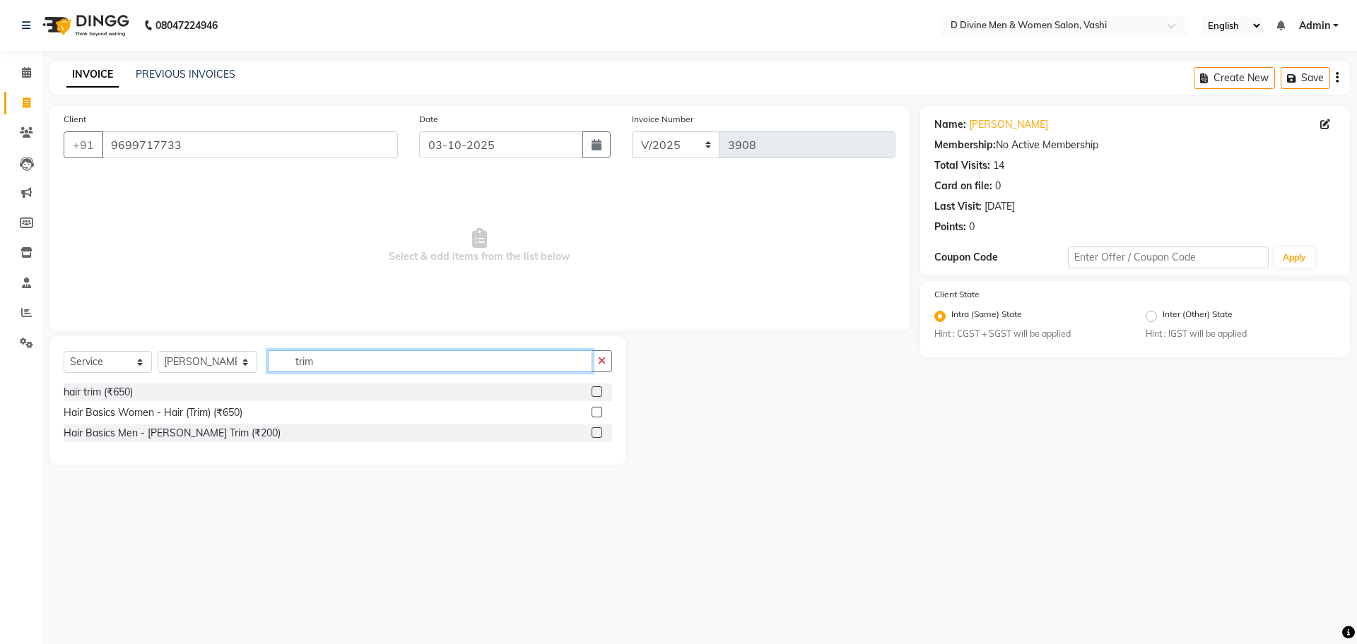
type input "trim"
click at [598, 397] on div at bounding box center [595, 394] width 9 height 15
click at [596, 397] on div at bounding box center [595, 394] width 9 height 15
click at [597, 395] on label at bounding box center [596, 392] width 11 height 11
click at [597, 395] on input "checkbox" at bounding box center [595, 392] width 9 height 9
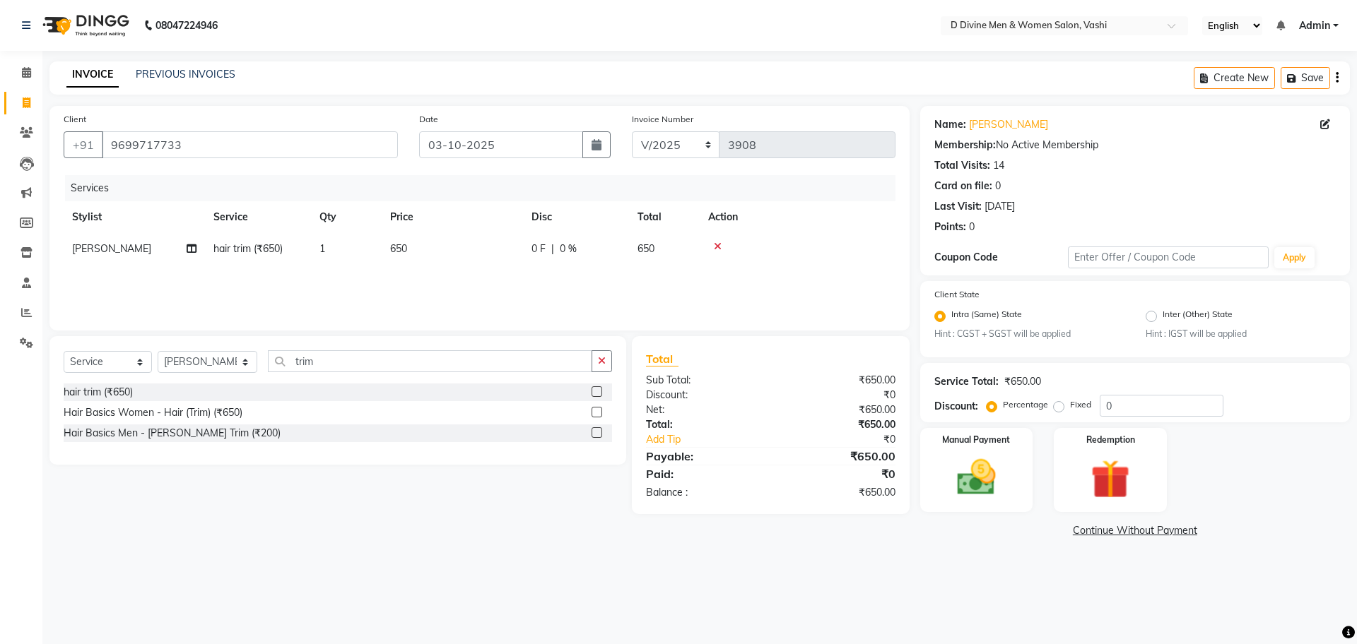
click at [598, 392] on label at bounding box center [596, 392] width 11 height 11
click at [598, 392] on input "checkbox" at bounding box center [595, 392] width 9 height 9
checkbox input "false"
click at [430, 358] on input "trim" at bounding box center [430, 361] width 324 height 22
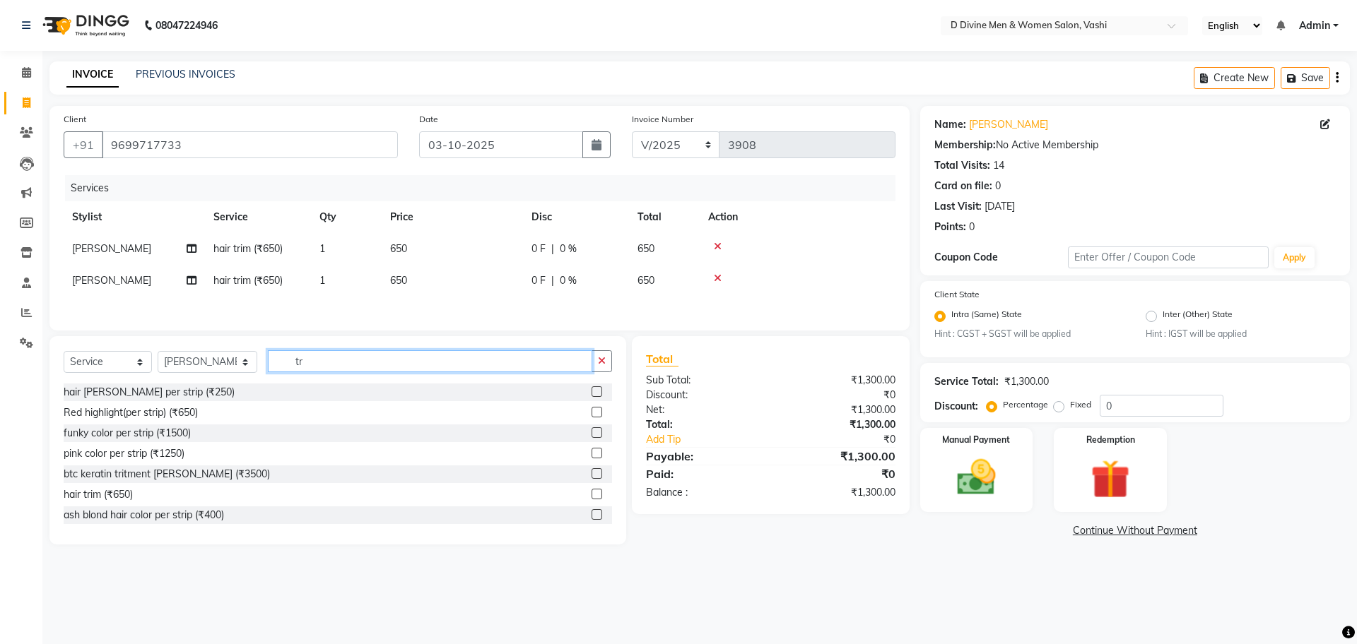
type input "t"
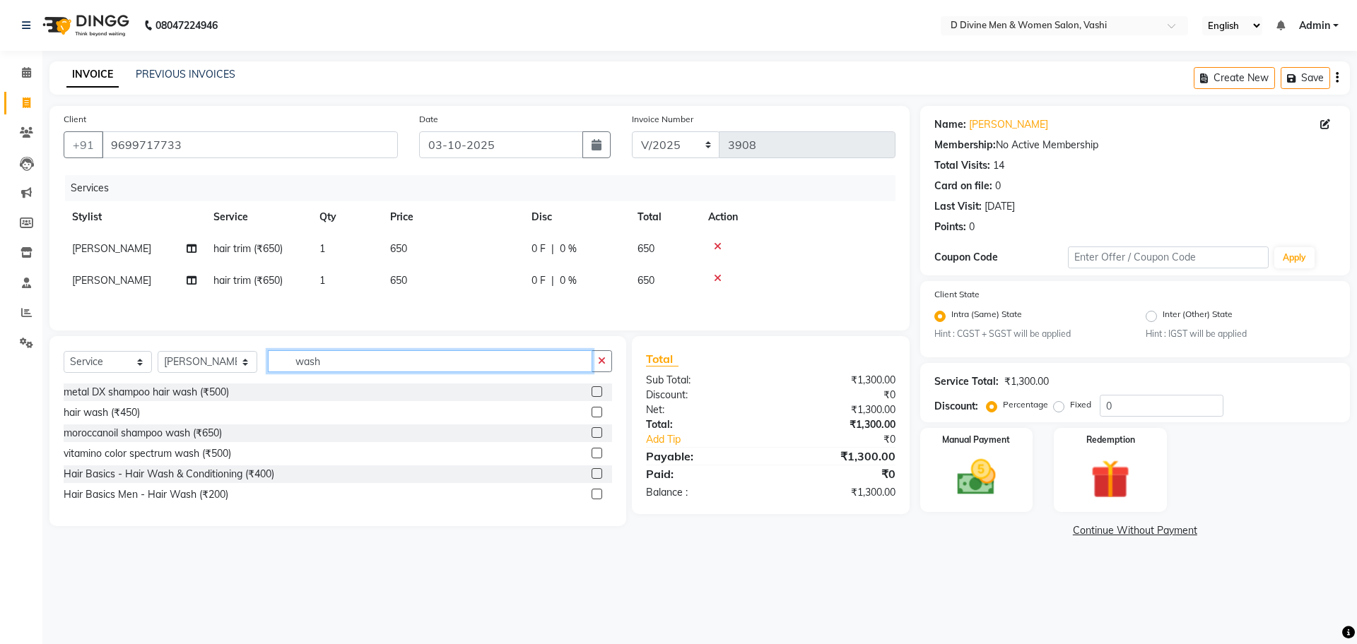
type input "wash"
click at [591, 476] on div "Hair Basics - Hair Wash & Conditioning (₹400)" at bounding box center [338, 475] width 548 height 18
click at [594, 478] on label at bounding box center [596, 474] width 11 height 11
click at [594, 478] on input "checkbox" at bounding box center [595, 474] width 9 height 9
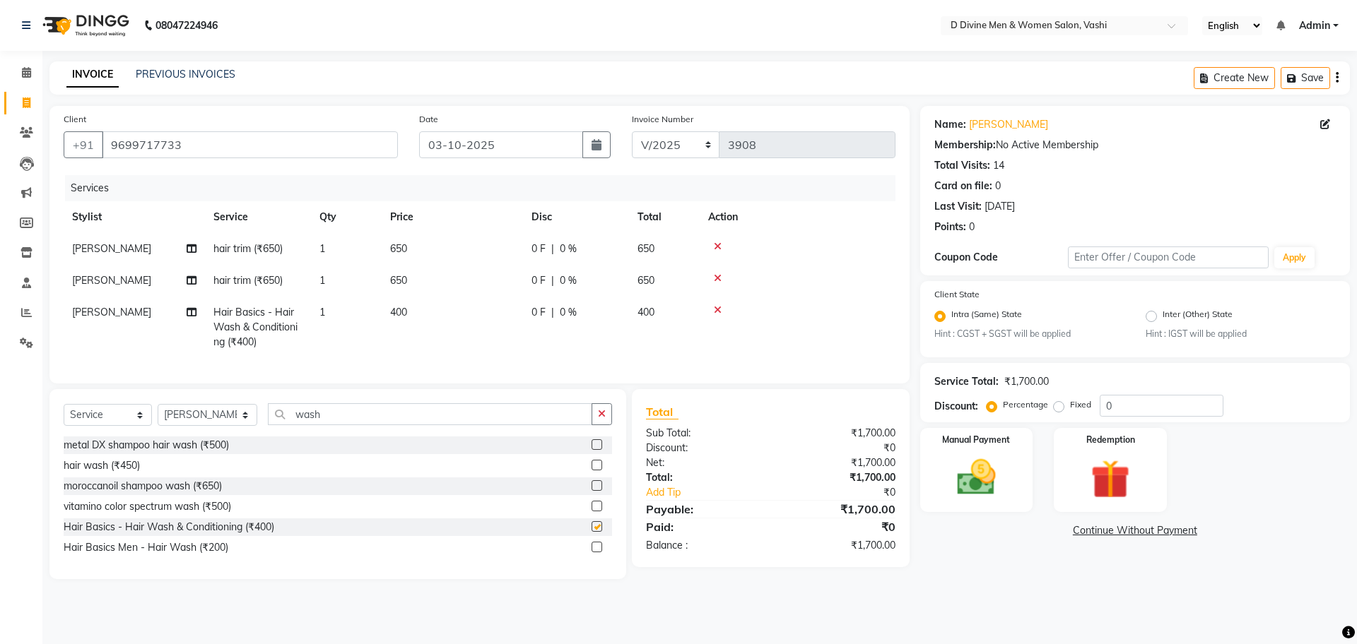
checkbox input "false"
click at [578, 306] on div "0 F | 0 %" at bounding box center [575, 312] width 89 height 15
select select "10987"
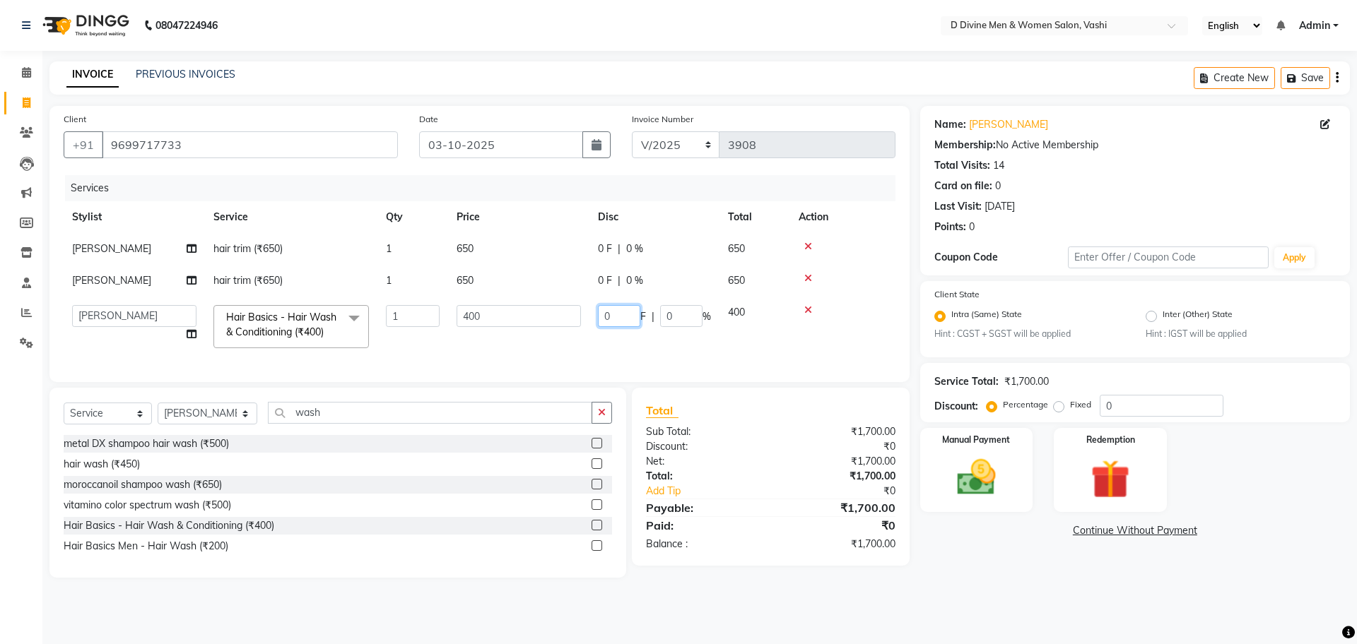
click at [605, 319] on input "0" at bounding box center [619, 316] width 42 height 22
type input "50"
click at [632, 322] on input "50" at bounding box center [619, 316] width 42 height 22
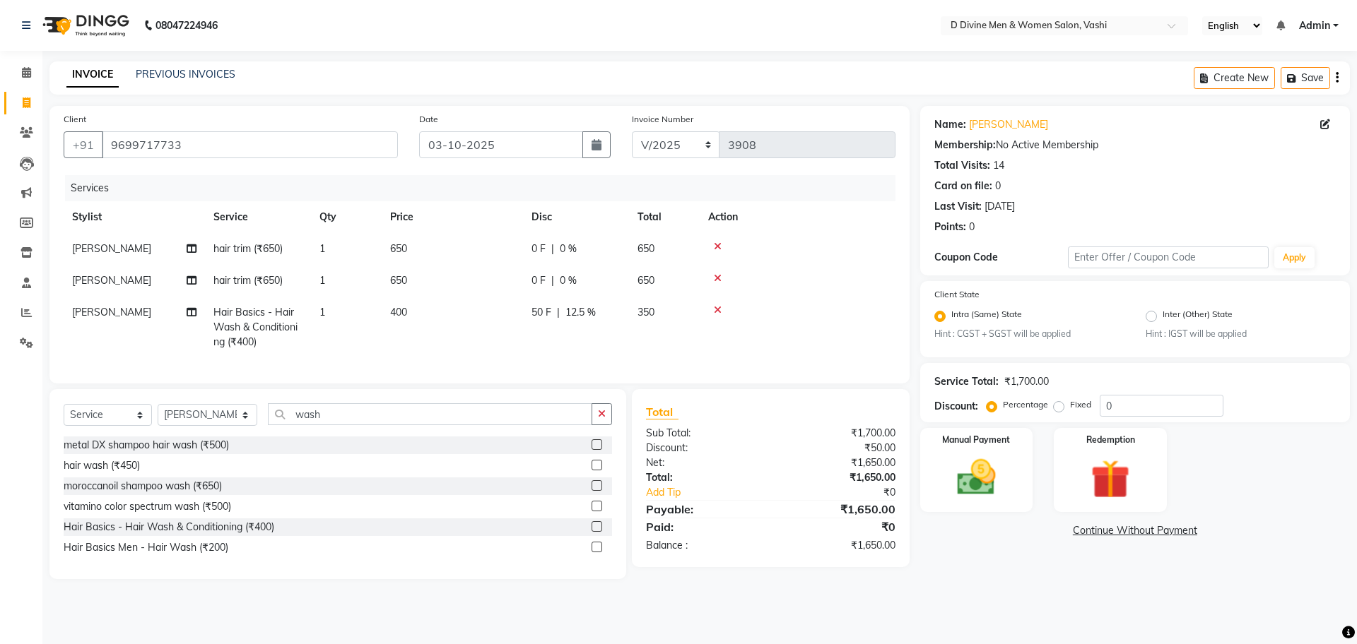
click at [777, 414] on div "Total Sub Total: ₹1,700.00 Discount: ₹50.00 Net: ₹1,650.00 Total: ₹1,650.00 Add…" at bounding box center [771, 478] width 278 height 178
click at [979, 468] on img at bounding box center [976, 478] width 66 height 47
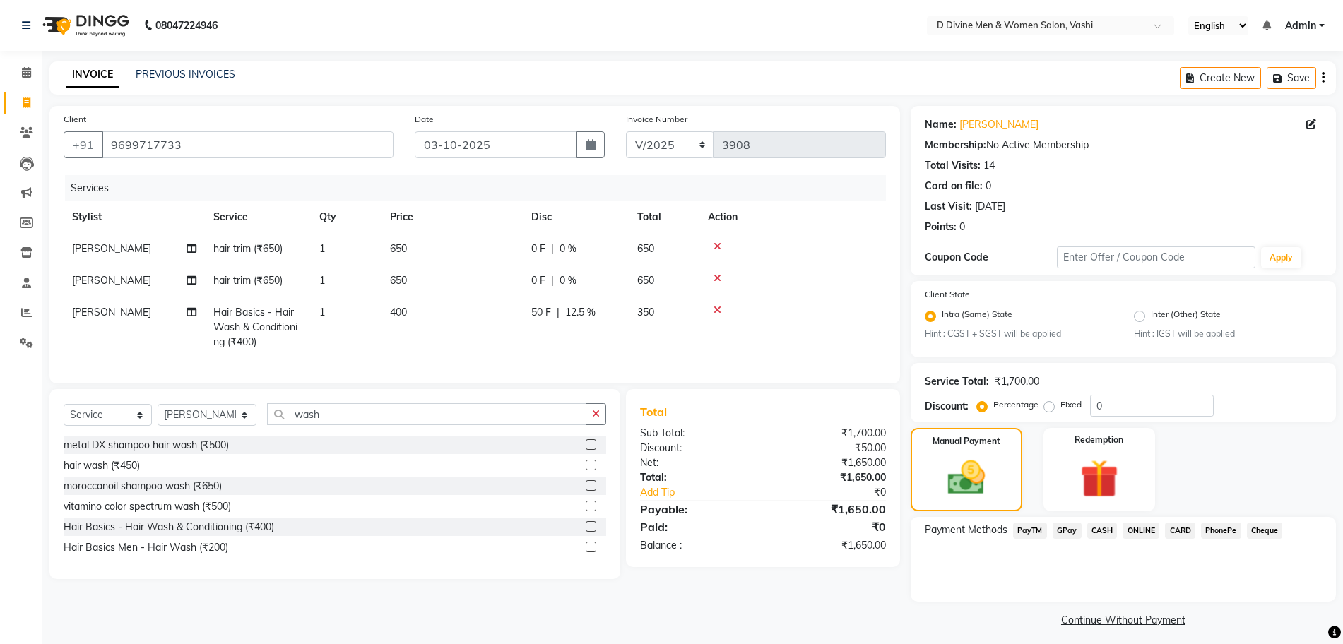
click at [1170, 533] on span "CARD" at bounding box center [1180, 531] width 30 height 16
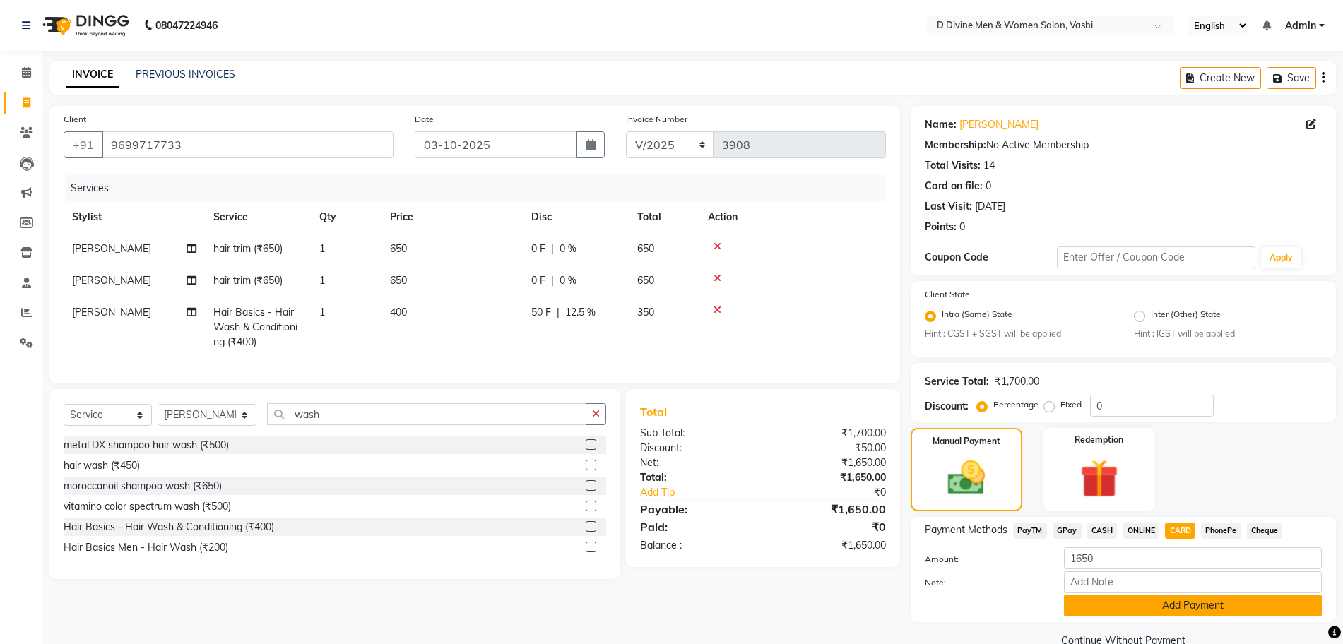
click at [1153, 599] on button "Add Payment" at bounding box center [1193, 606] width 258 height 22
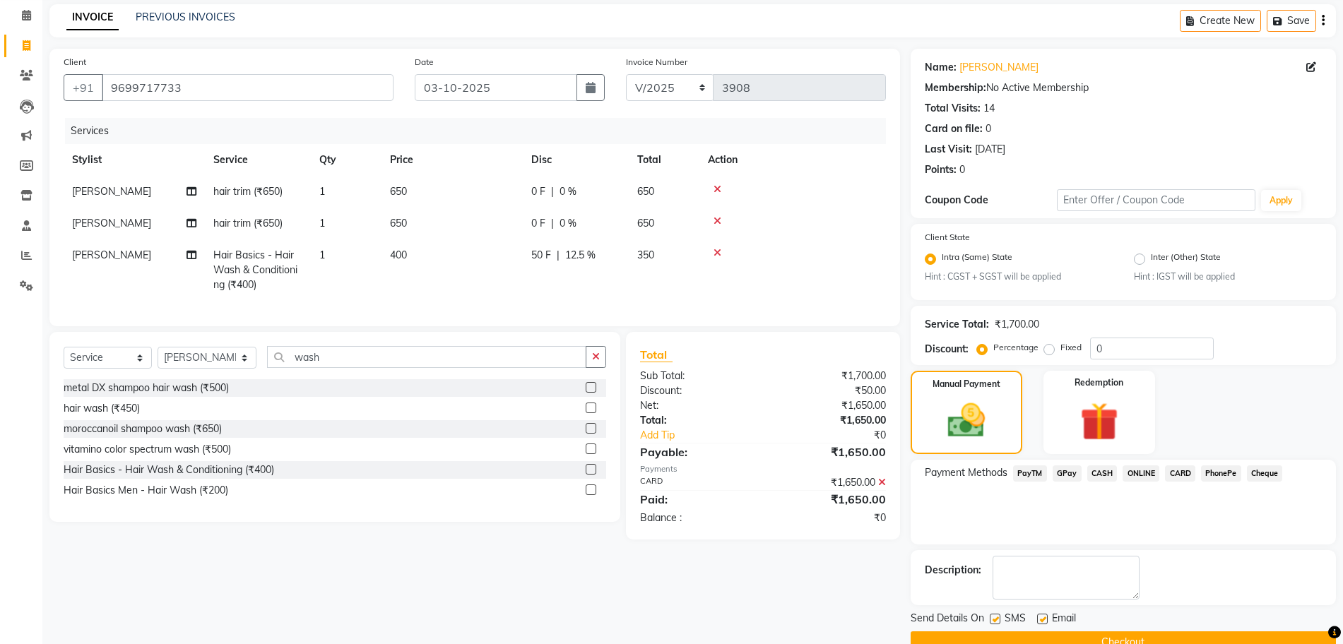
scroll to position [88, 0]
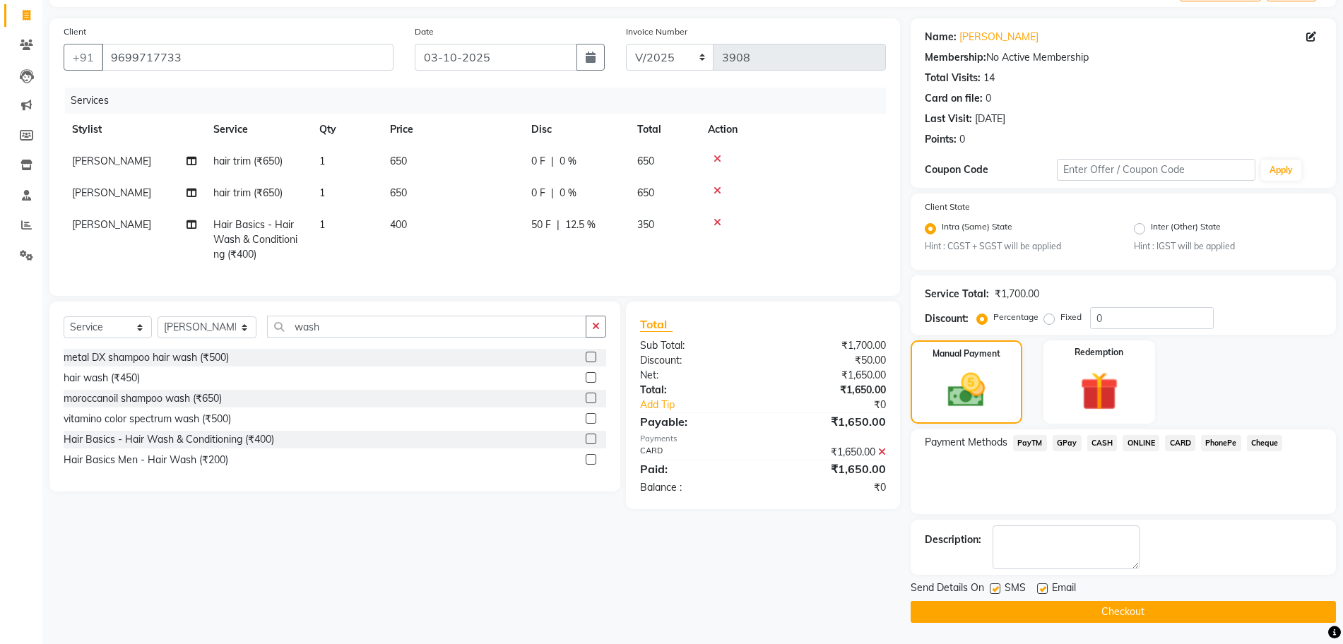
click at [996, 589] on label at bounding box center [995, 589] width 11 height 11
click at [996, 589] on input "checkbox" at bounding box center [994, 589] width 9 height 9
checkbox input "false"
click at [1047, 611] on button "Checkout" at bounding box center [1123, 612] width 425 height 22
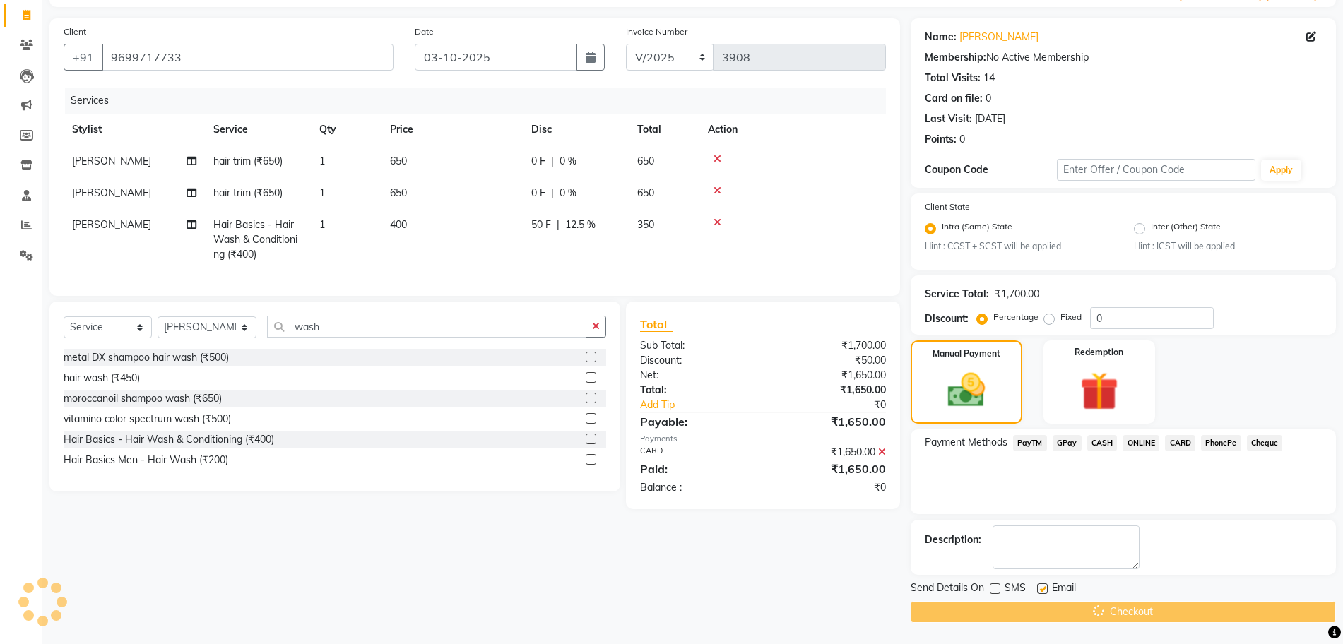
click at [1047, 611] on div "Checkout" at bounding box center [1123, 612] width 425 height 22
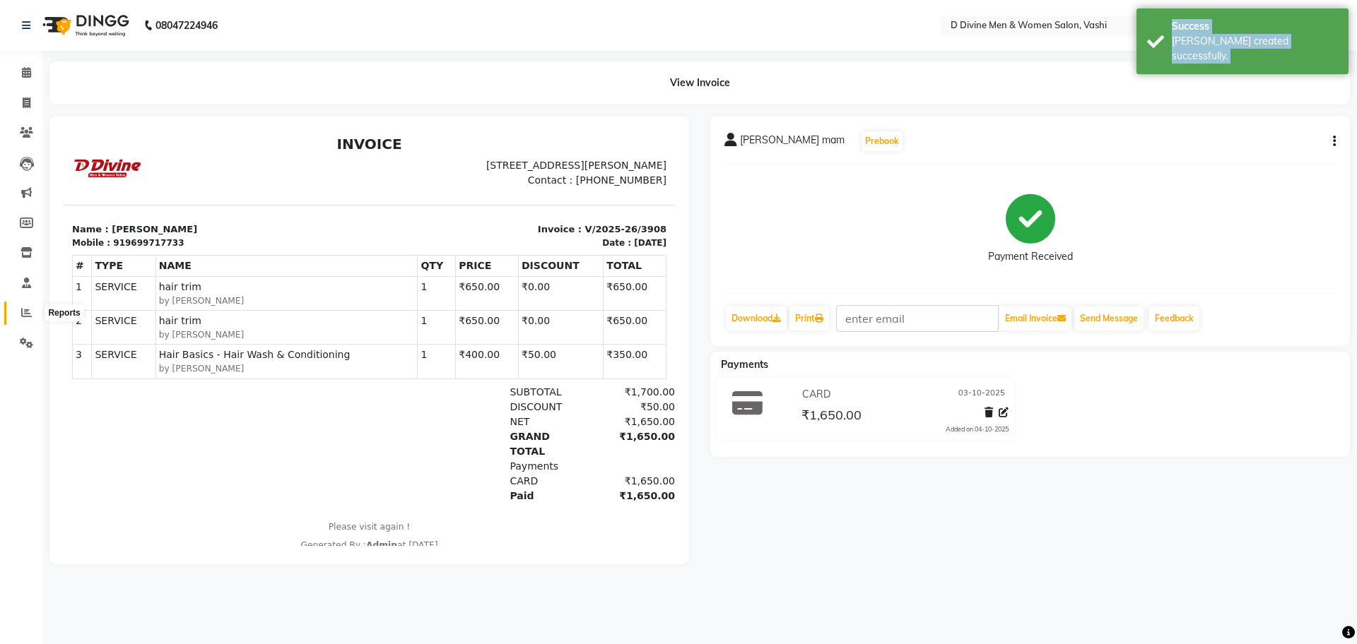
drag, startPoint x: 30, startPoint y: 314, endPoint x: 42, endPoint y: 306, distance: 13.7
click at [30, 314] on icon at bounding box center [26, 312] width 11 height 11
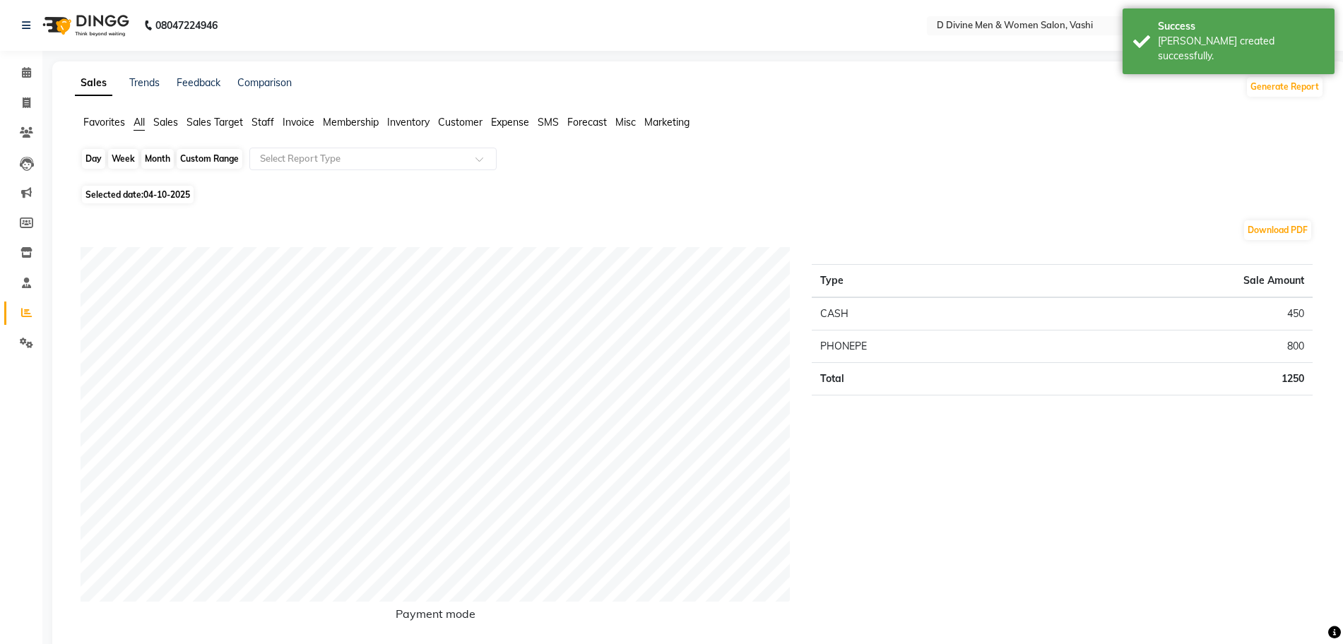
click at [98, 163] on div "Day" at bounding box center [93, 159] width 23 height 20
select select "10"
select select "2025"
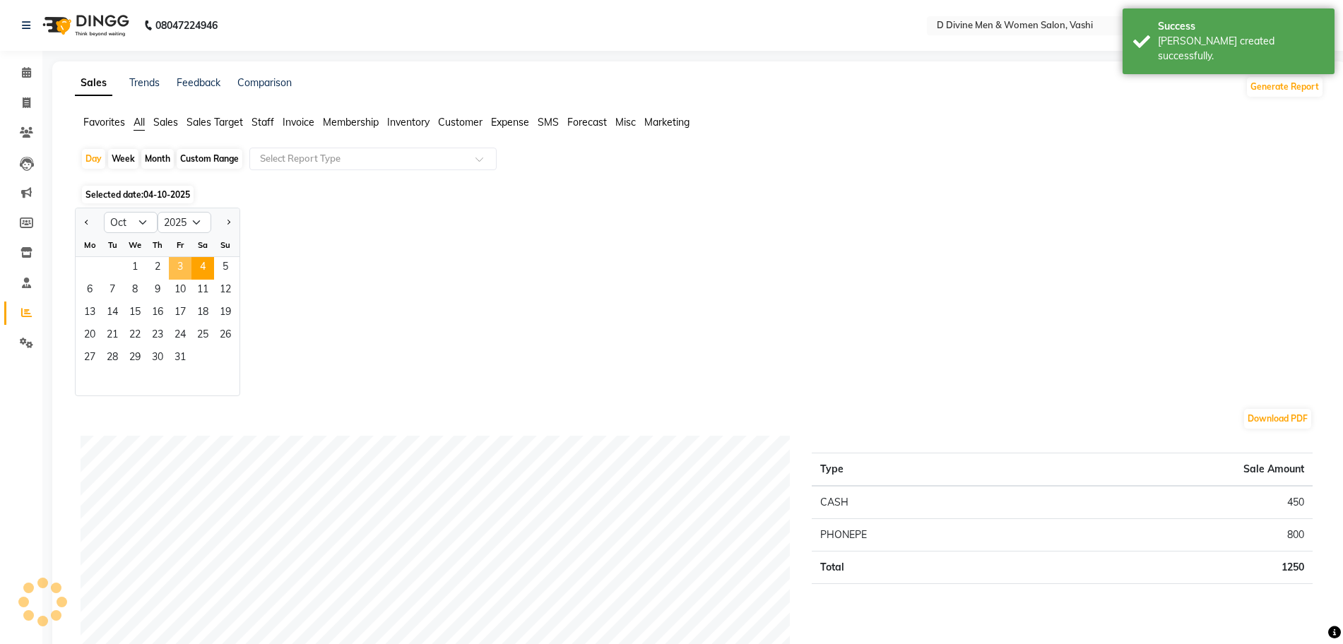
click at [175, 260] on span "3" at bounding box center [180, 268] width 23 height 23
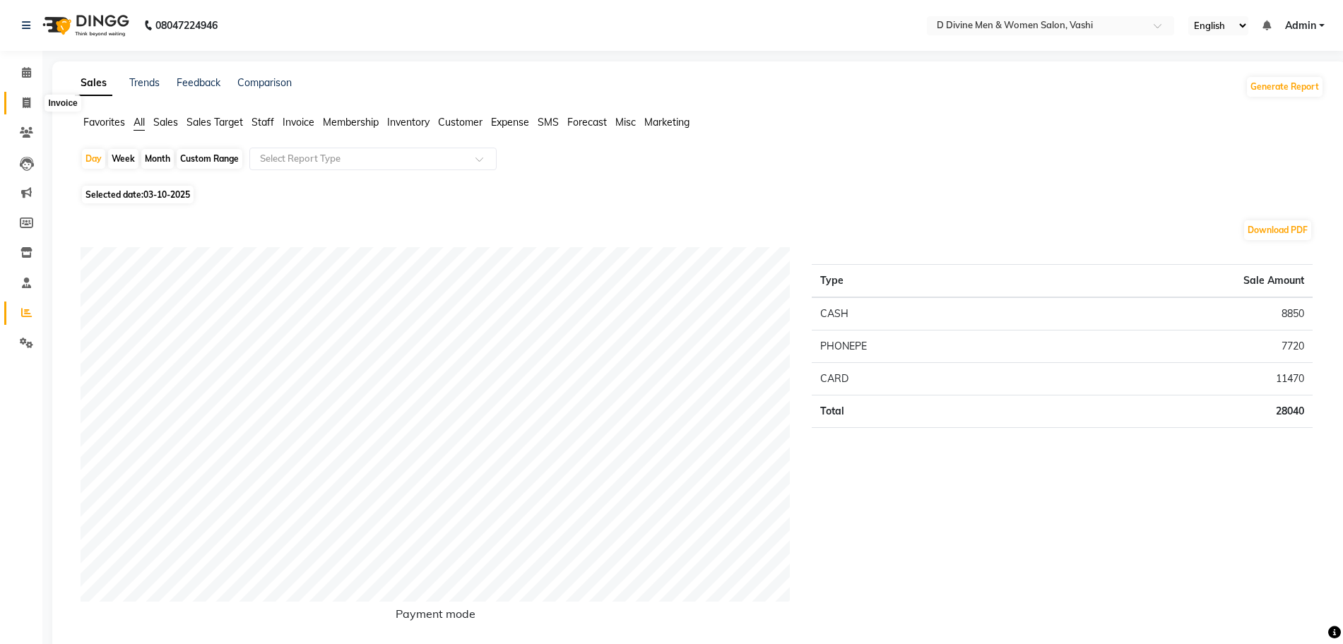
click at [23, 94] on link "Invoice" at bounding box center [21, 103] width 34 height 23
select select "service"
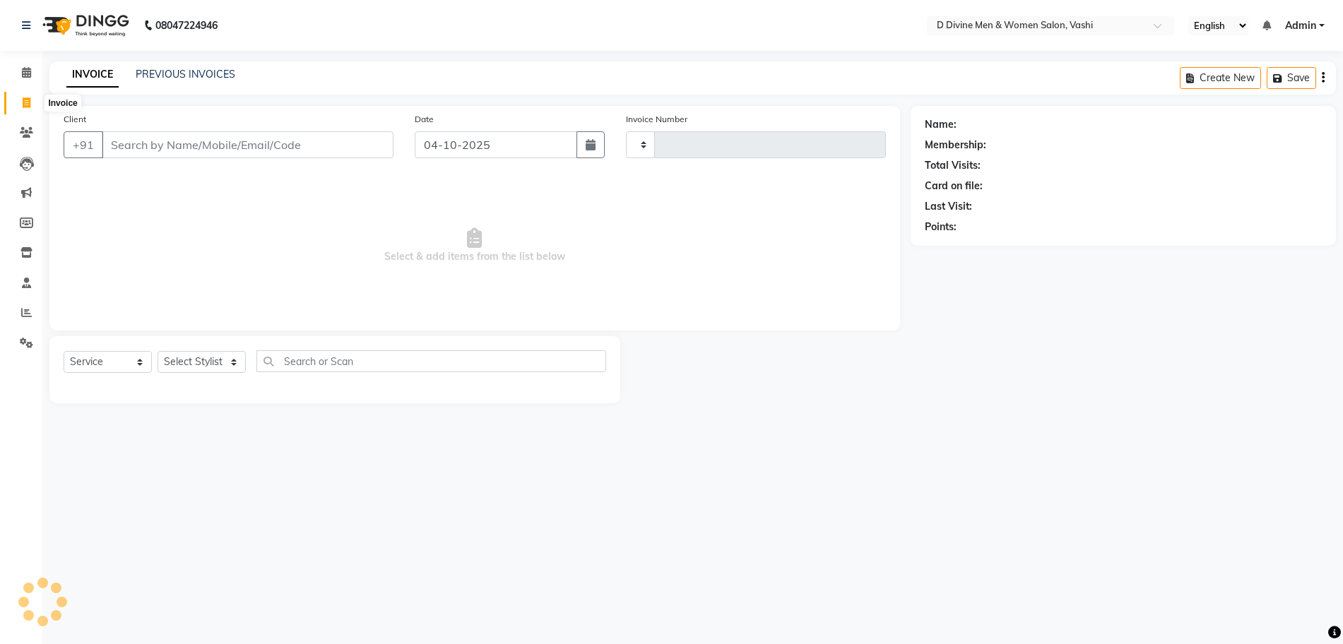
type input "3909"
select select "718"
select select "10981"
